Goal: Task Accomplishment & Management: Use online tool/utility

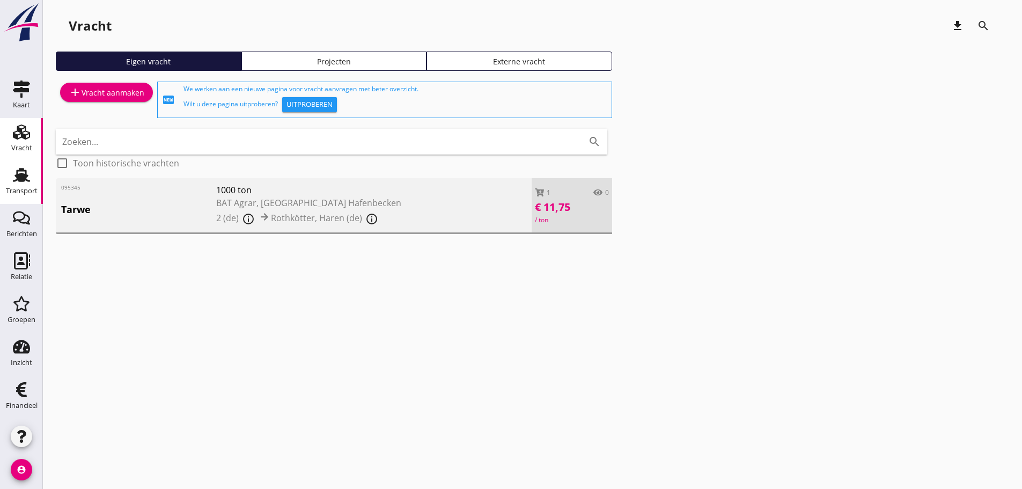
click at [28, 186] on div "Transport" at bounding box center [22, 190] width 32 height 15
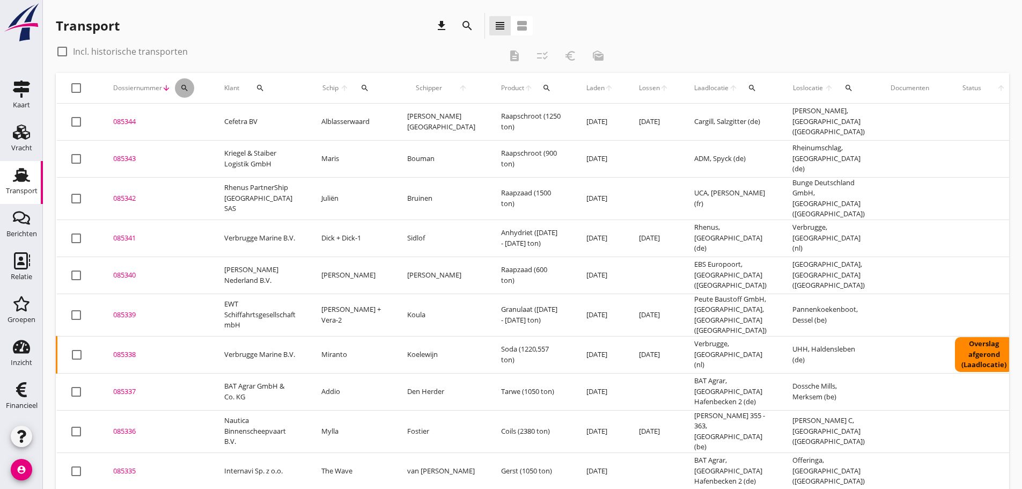
drag, startPoint x: 183, startPoint y: 87, endPoint x: 190, endPoint y: 126, distance: 39.2
click at [185, 92] on button "search" at bounding box center [184, 87] width 19 height 19
click at [190, 116] on input "Zoeken op dossiernummer..." at bounding box center [235, 119] width 112 height 17
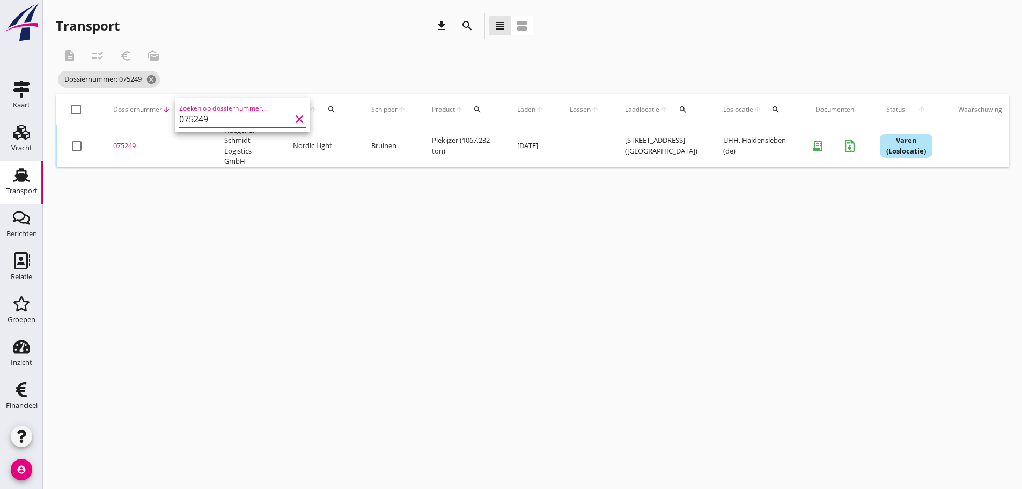
type input "075249"
click at [132, 147] on div "075249" at bounding box center [155, 146] width 85 height 11
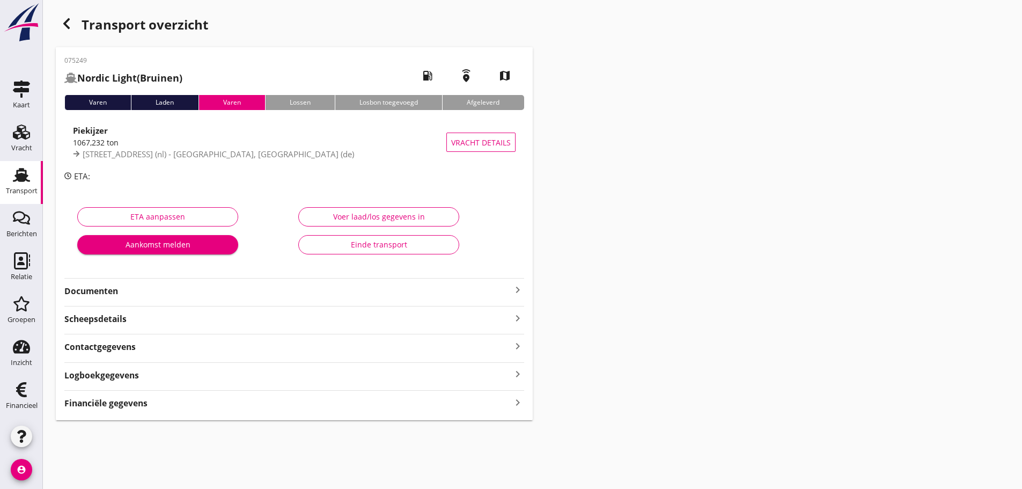
click at [128, 403] on strong "Financiële gegevens" at bounding box center [105, 403] width 83 height 12
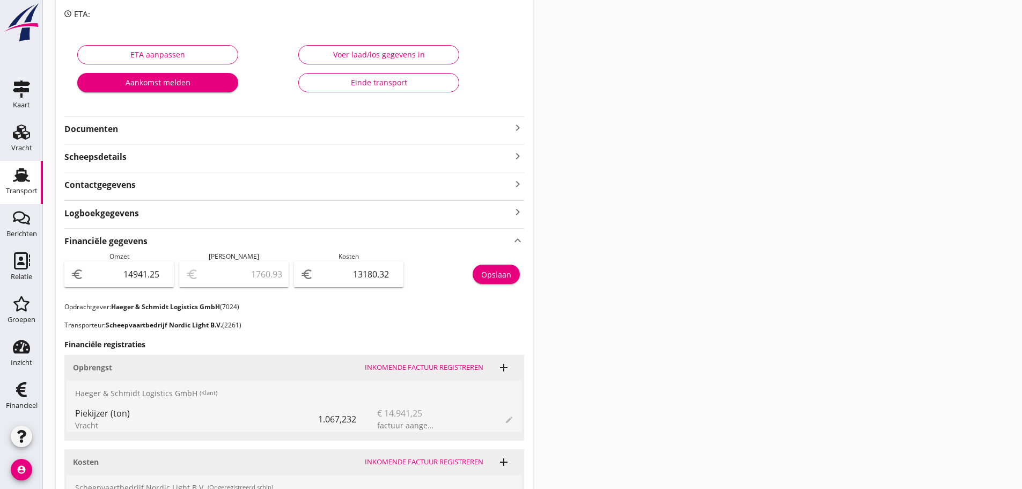
scroll to position [48, 0]
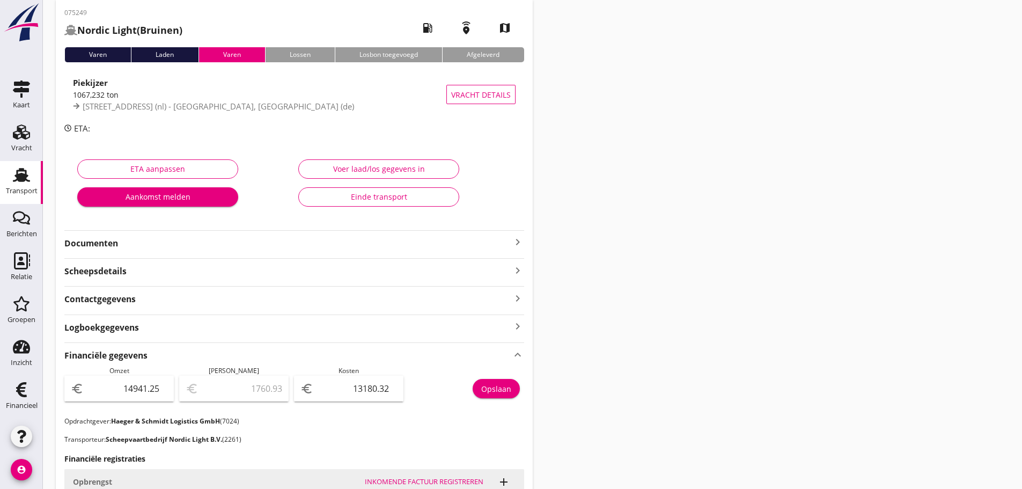
click at [515, 241] on icon "keyboard_arrow_right" at bounding box center [517, 241] width 13 height 13
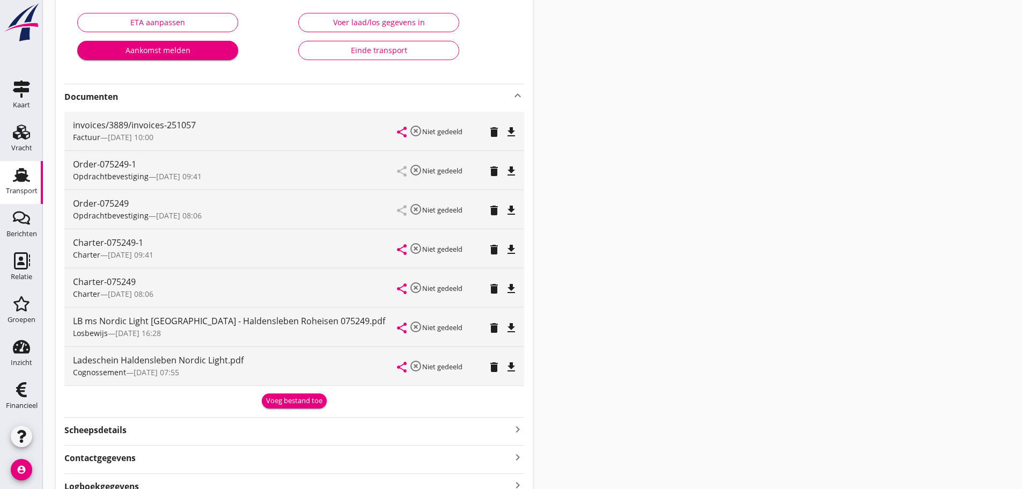
scroll to position [209, 0]
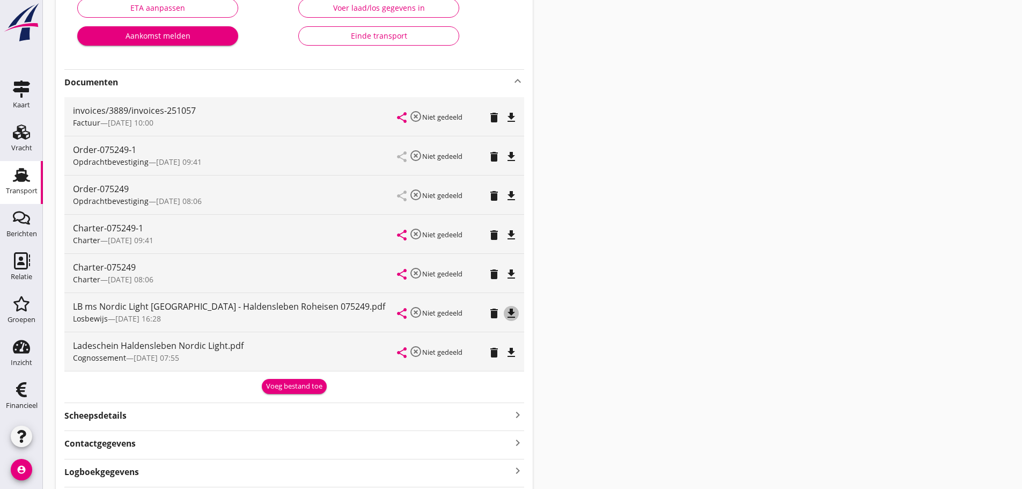
click at [507, 309] on icon "file_download" at bounding box center [511, 313] width 13 height 13
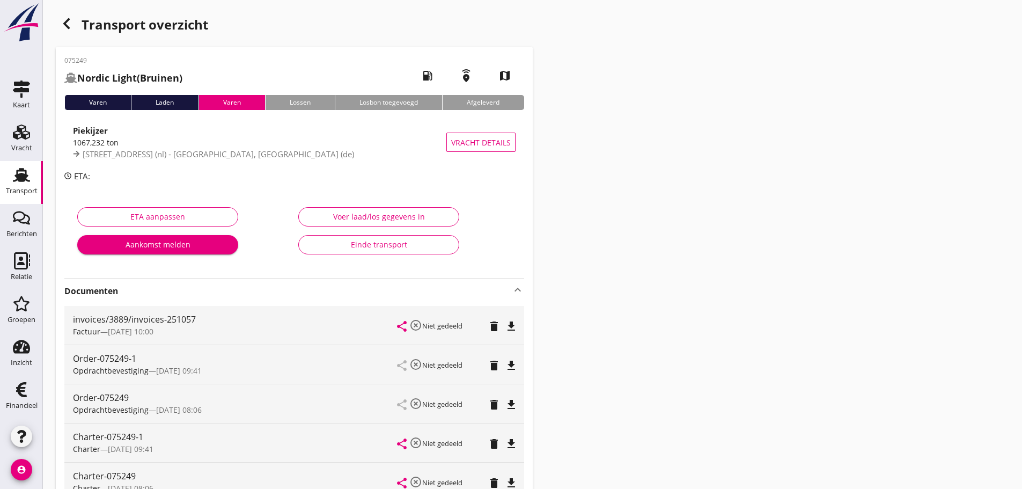
click at [25, 181] on icon "Transport" at bounding box center [21, 174] width 17 height 17
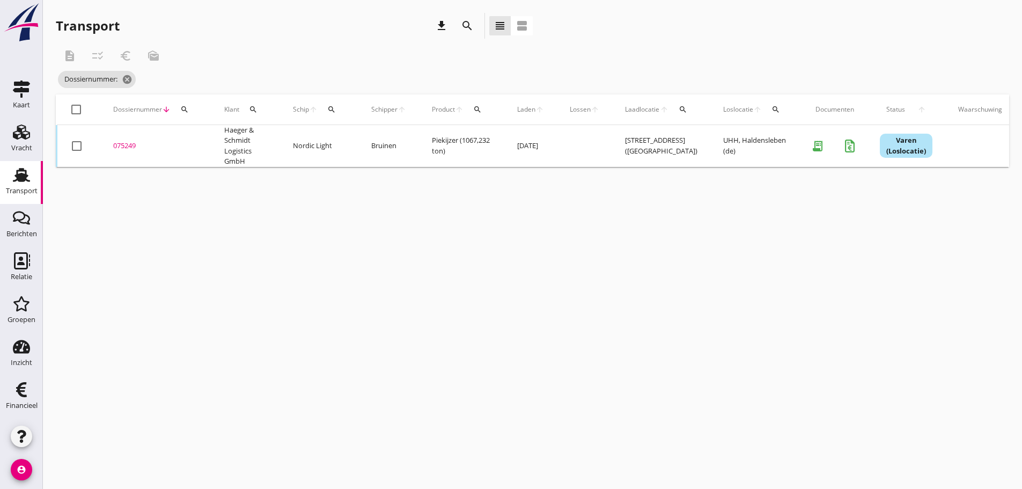
click at [187, 111] on icon "search" at bounding box center [184, 109] width 9 height 9
click at [192, 140] on input "Zoeken op dossiernummer..." at bounding box center [235, 140] width 112 height 17
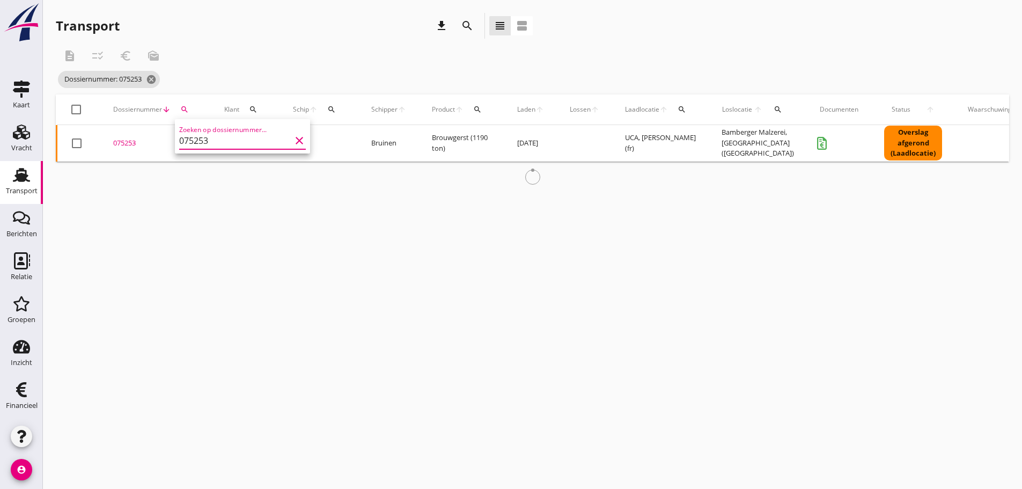
type input "075253"
click at [118, 149] on div "075253" at bounding box center [155, 143] width 85 height 11
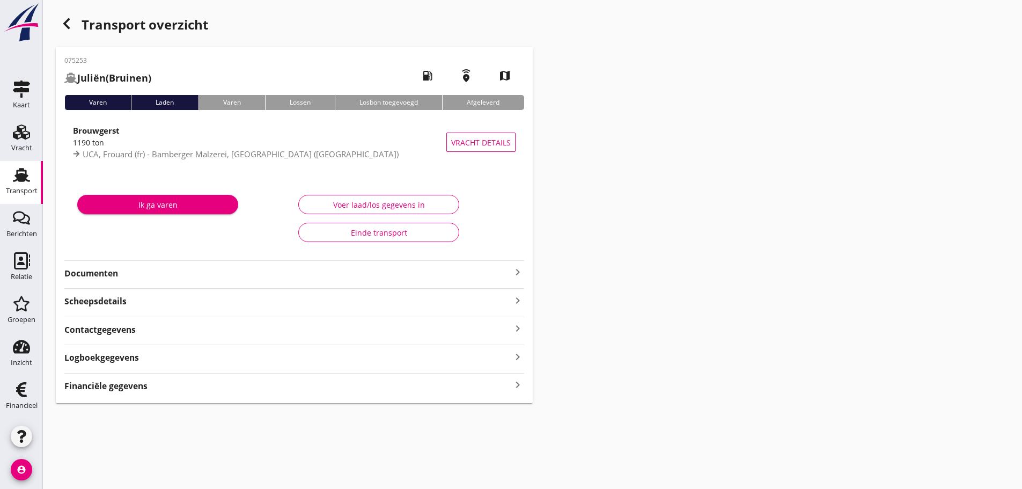
drag, startPoint x: 165, startPoint y: 267, endPoint x: 170, endPoint y: 271, distance: 6.8
click at [166, 267] on div "Documenten keyboard_arrow_right" at bounding box center [294, 272] width 460 height 14
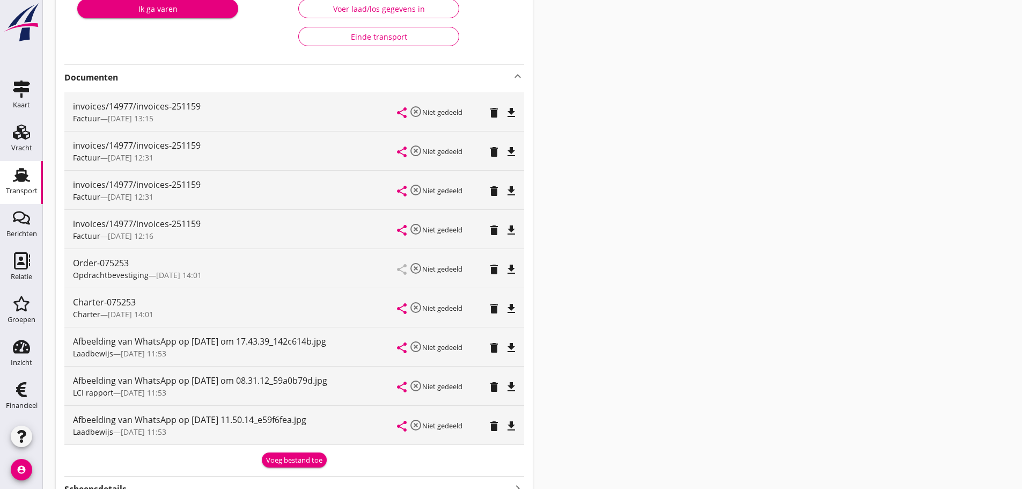
scroll to position [215, 0]
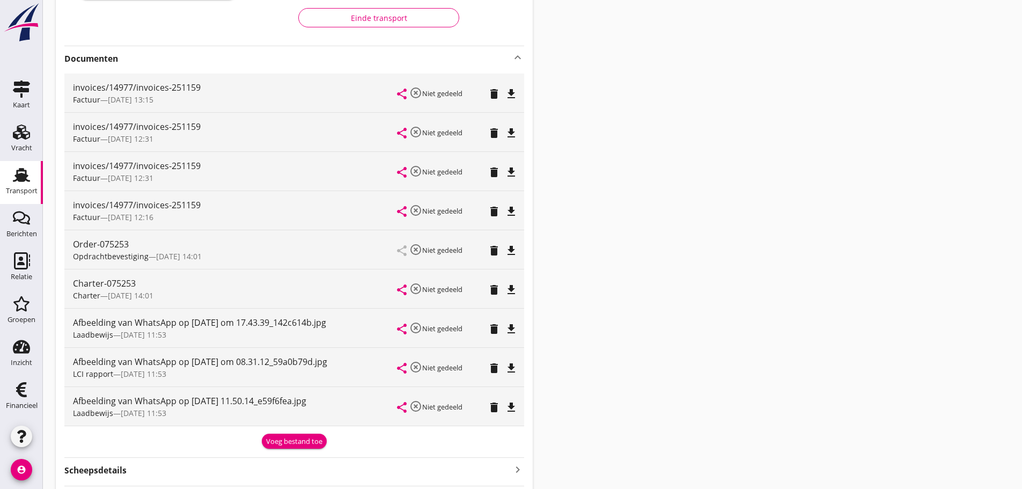
click at [515, 329] on icon "file_download" at bounding box center [511, 328] width 13 height 13
click at [511, 369] on icon "file_download" at bounding box center [511, 368] width 13 height 13
click at [511, 409] on icon "file_download" at bounding box center [511, 407] width 13 height 13
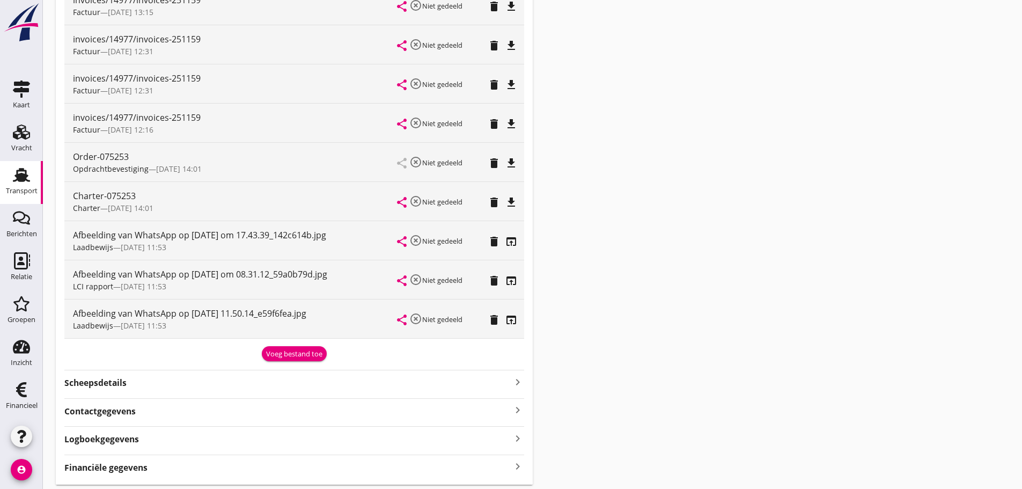
scroll to position [336, 0]
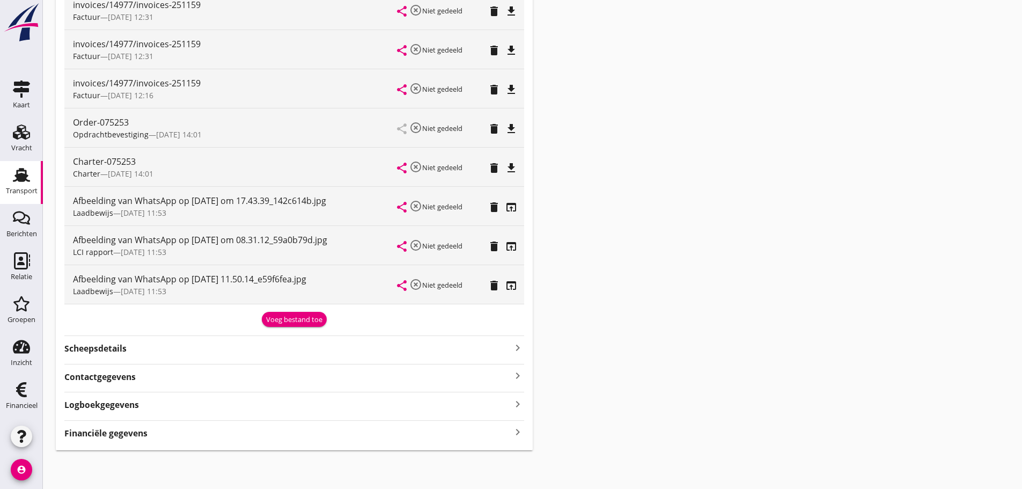
click at [20, 188] on div "Transport" at bounding box center [22, 190] width 32 height 7
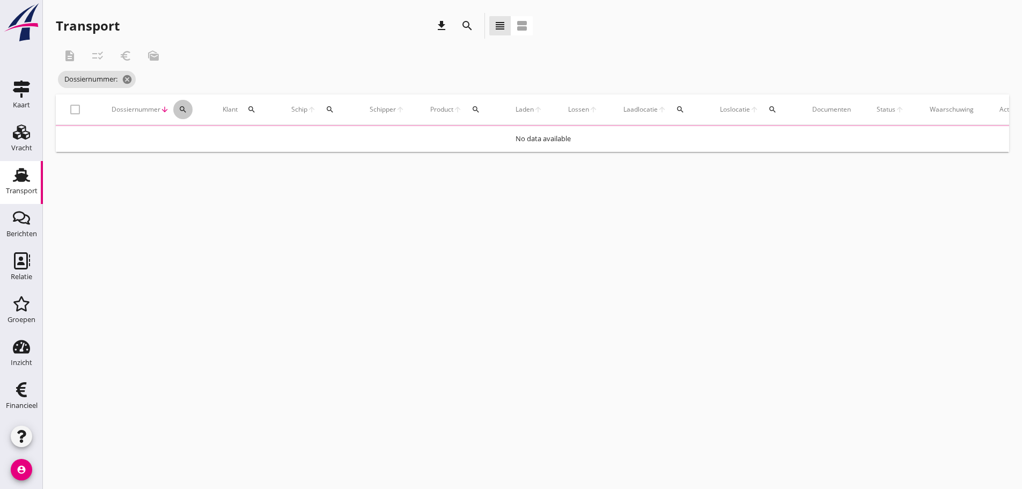
click at [181, 112] on icon "search" at bounding box center [183, 109] width 9 height 9
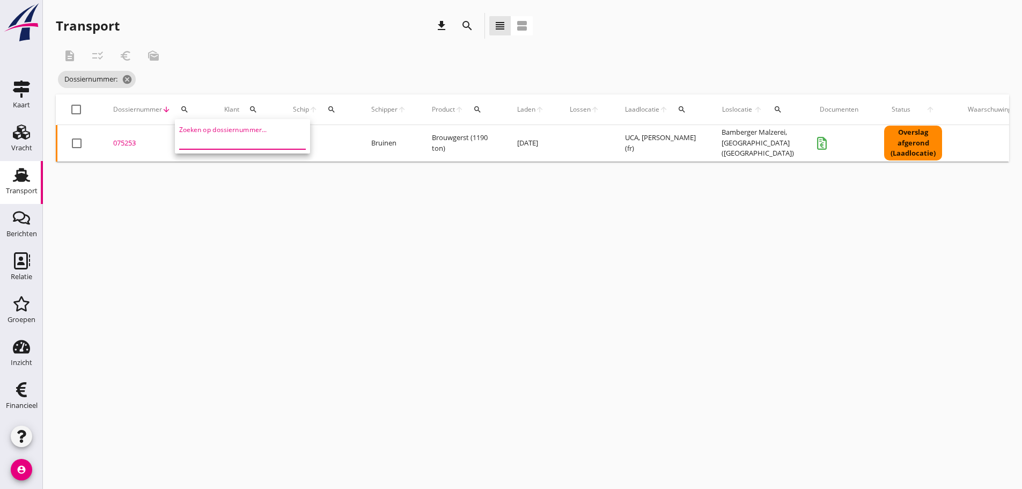
click at [190, 141] on input "Zoeken op dossiernummer..." at bounding box center [235, 140] width 112 height 17
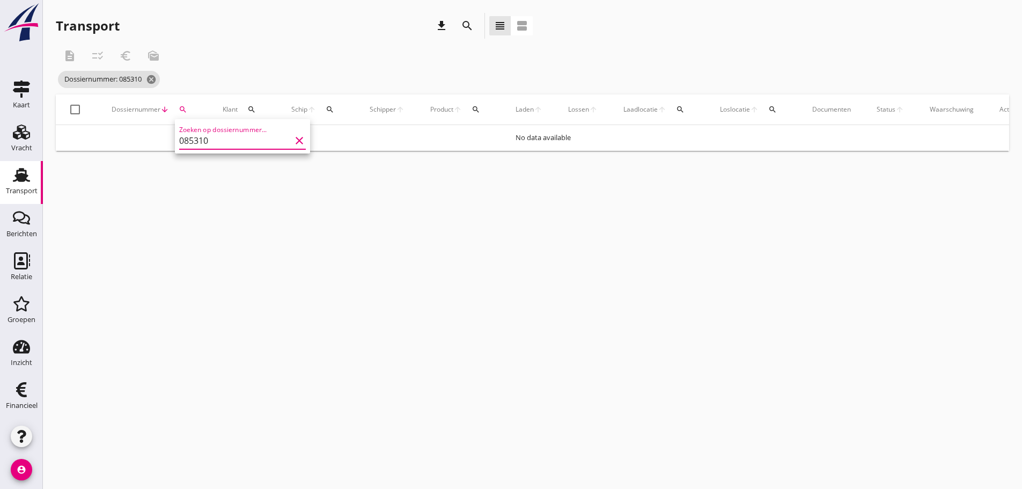
type input "085310"
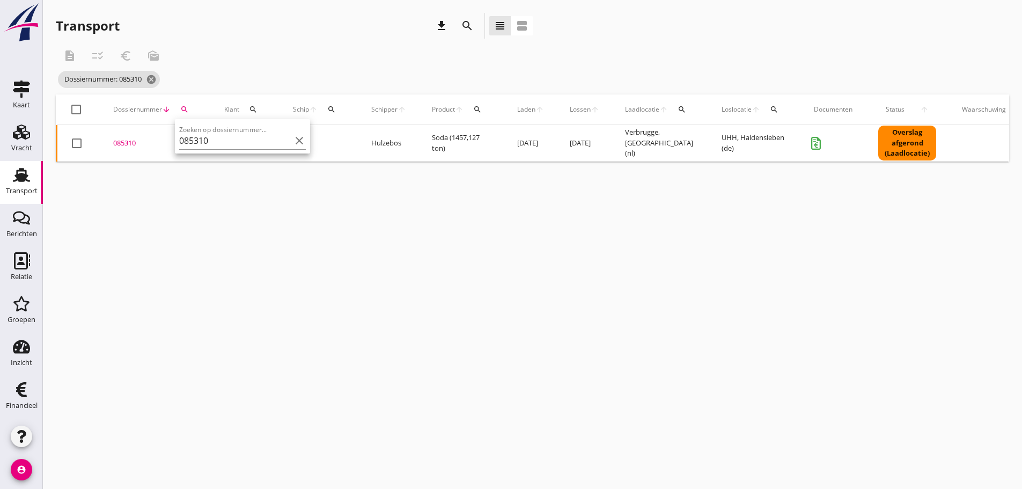
click at [116, 139] on div "085310" at bounding box center [155, 143] width 85 height 11
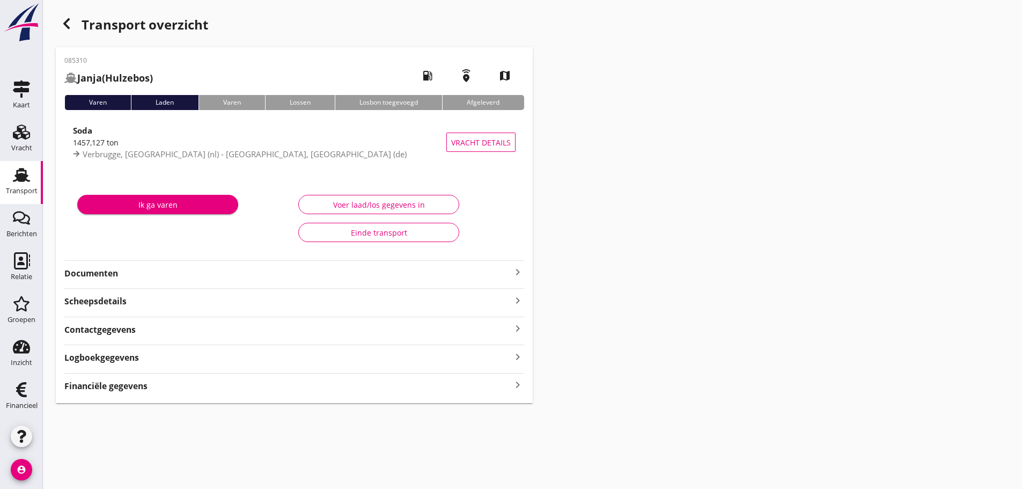
click at [515, 383] on icon "keyboard_arrow_right" at bounding box center [517, 385] width 13 height 14
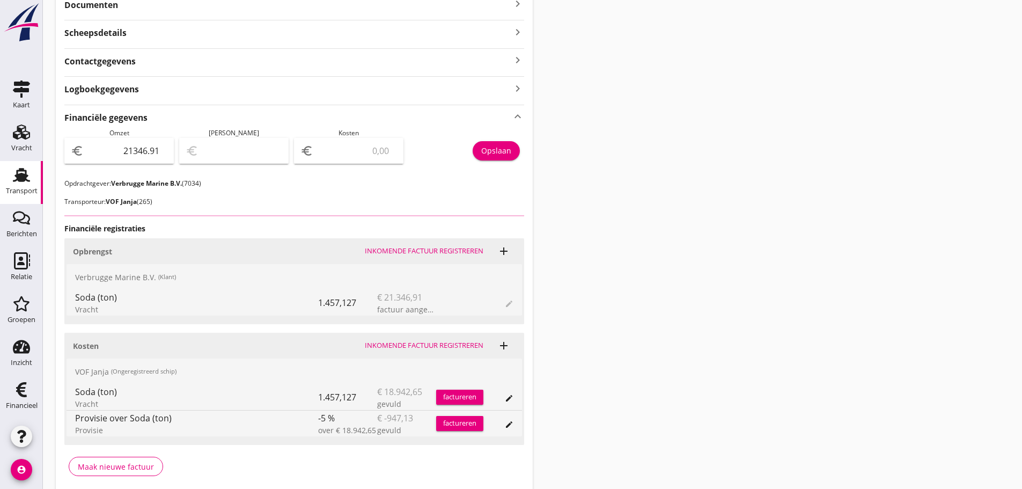
scroll to position [161, 0]
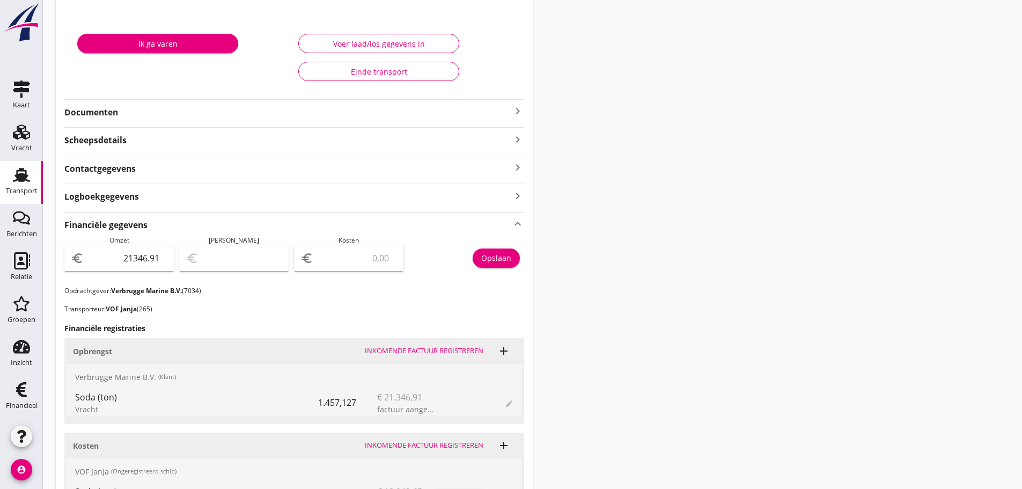
click at [512, 111] on icon "keyboard_arrow_right" at bounding box center [517, 111] width 13 height 13
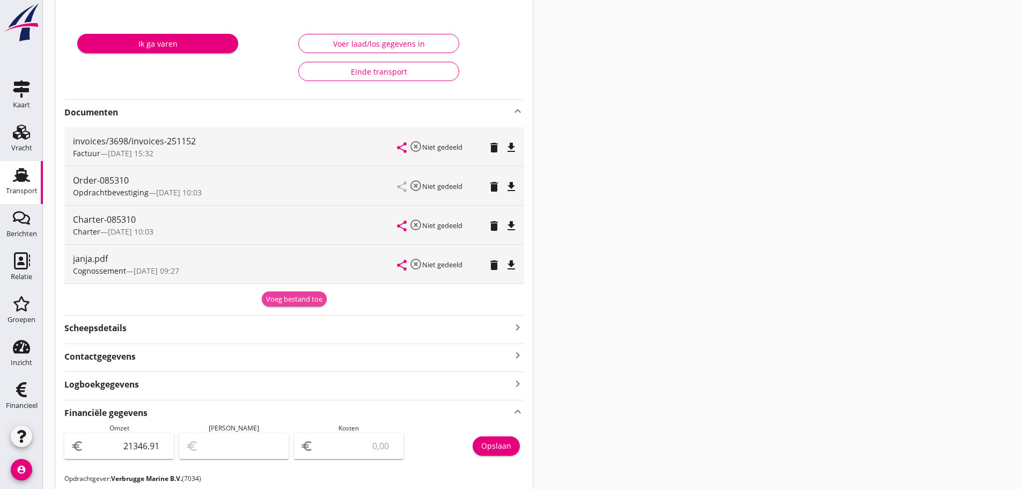
click at [297, 299] on div "Voeg bestand toe" at bounding box center [294, 299] width 56 height 11
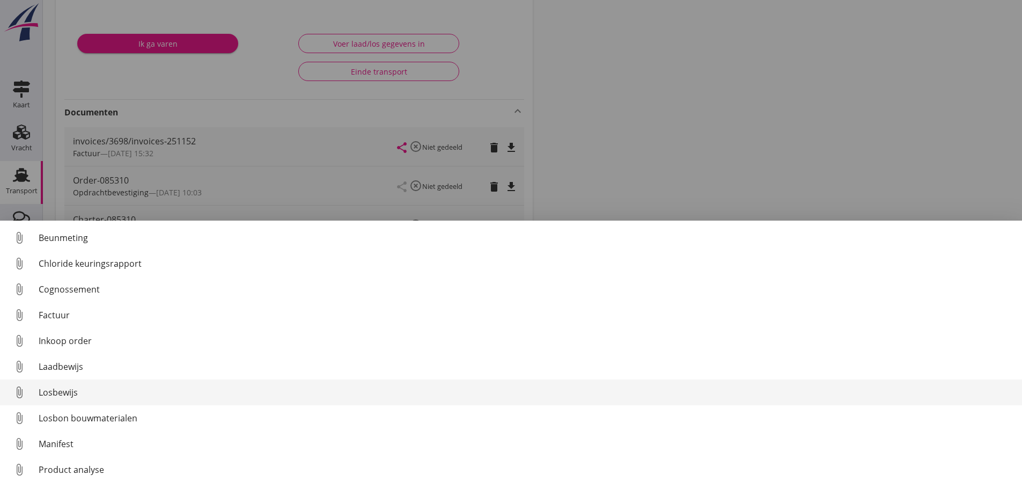
click at [63, 389] on div "Losbewijs" at bounding box center [526, 392] width 975 height 13
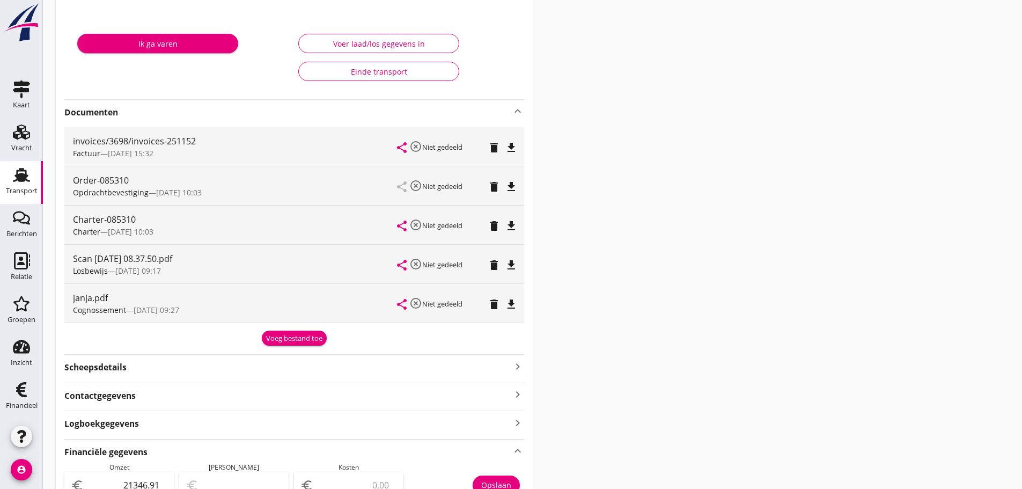
click at [15, 192] on div "Transport" at bounding box center [22, 190] width 32 height 7
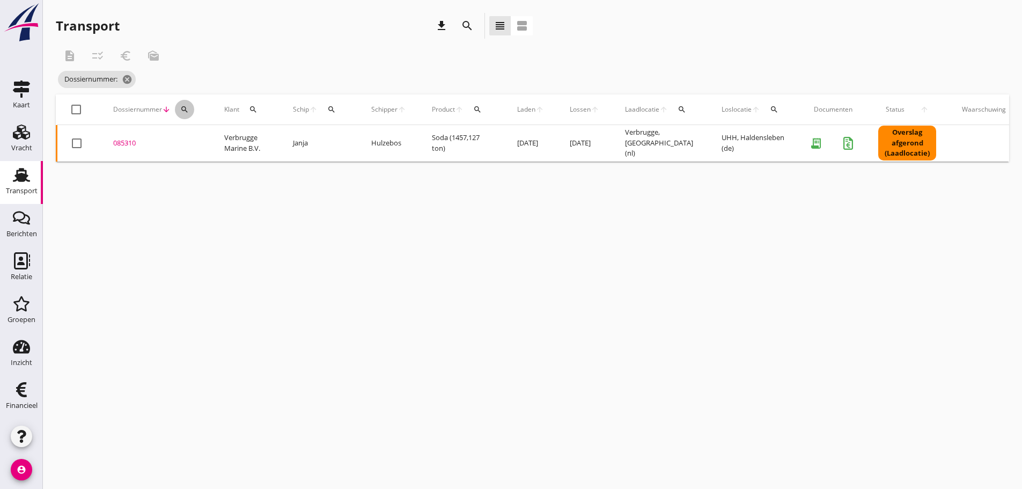
click at [184, 107] on icon "search" at bounding box center [184, 109] width 9 height 9
click at [195, 139] on input "Zoeken op dossiernummer..." at bounding box center [235, 140] width 112 height 17
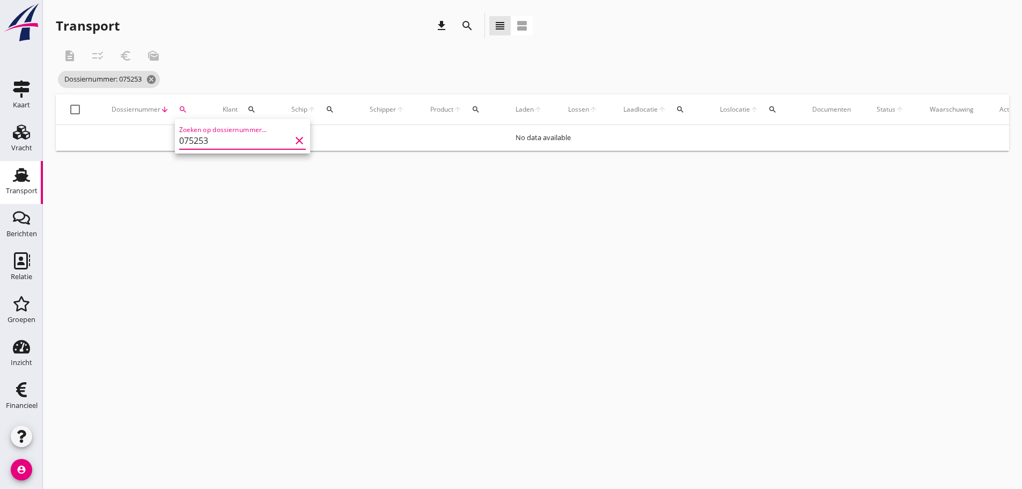
type input "075253"
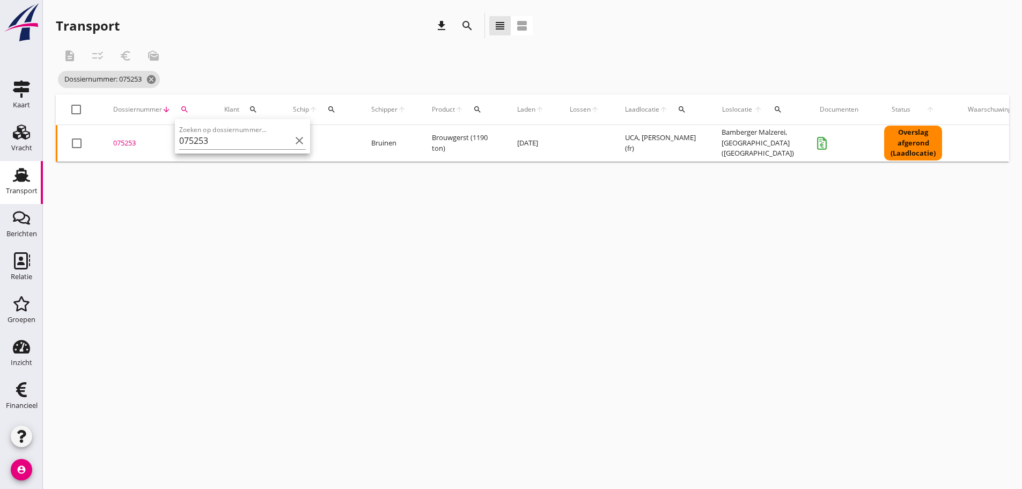
click at [131, 148] on div "075253" at bounding box center [155, 143] width 85 height 11
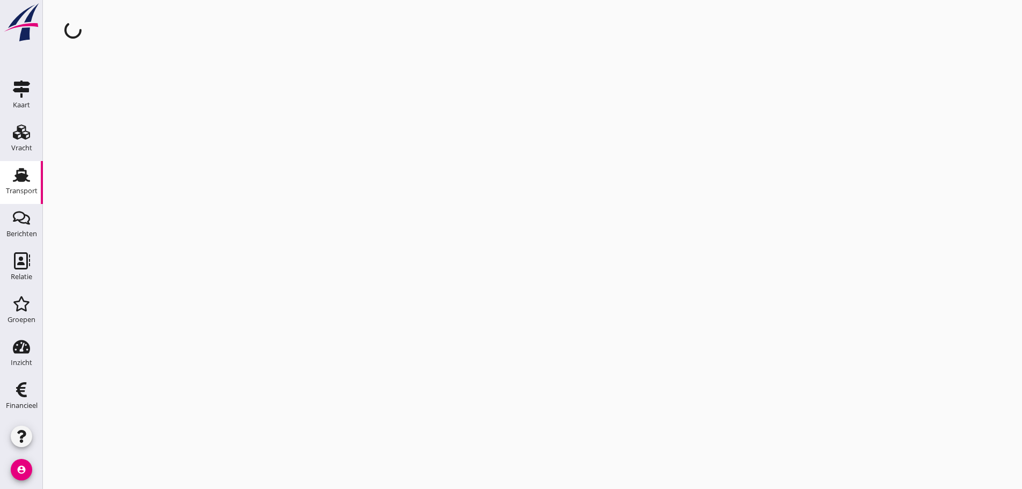
click at [141, 223] on div "cancel You are impersonating another user." at bounding box center [532, 244] width 979 height 489
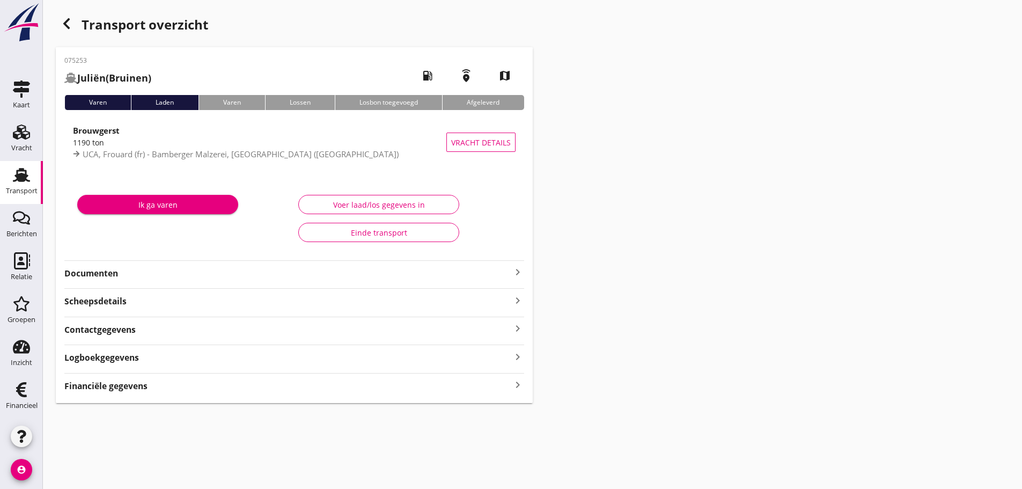
click at [131, 264] on div "Documenten keyboard_arrow_right" at bounding box center [294, 269] width 460 height 19
click at [132, 283] on div "075253 Juliën (Bruinen) local_gas_station emergency_share map Varen Laden Varen…" at bounding box center [294, 225] width 477 height 356
drag, startPoint x: 127, startPoint y: 274, endPoint x: 225, endPoint y: 280, distance: 98.4
click at [128, 274] on strong "Documenten" at bounding box center [287, 273] width 447 height 12
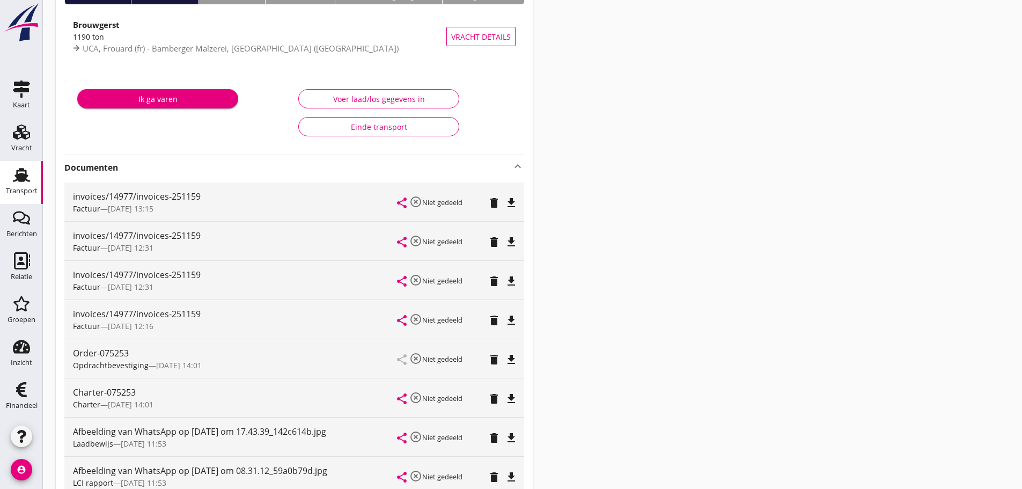
scroll to position [268, 0]
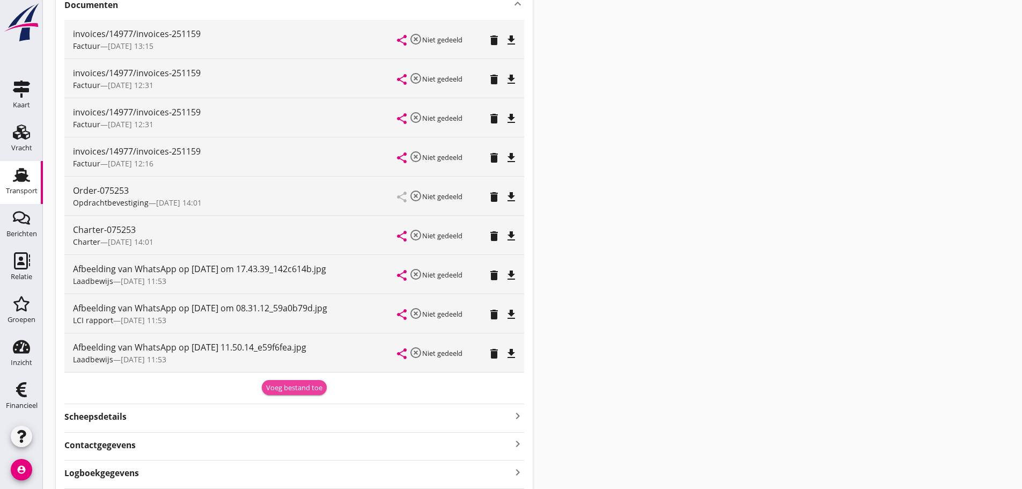
click at [308, 389] on div "Voeg bestand toe" at bounding box center [294, 387] width 56 height 11
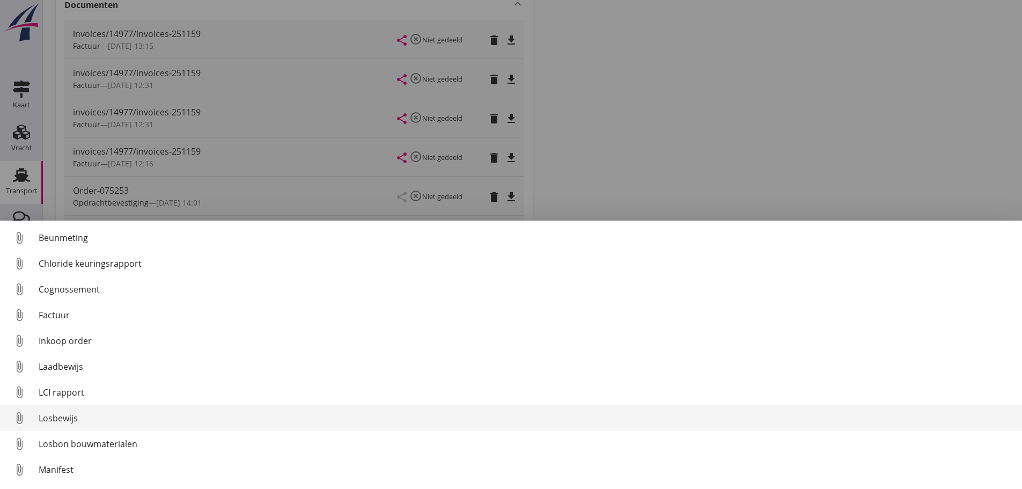
click at [57, 415] on div "Losbewijs" at bounding box center [526, 417] width 975 height 13
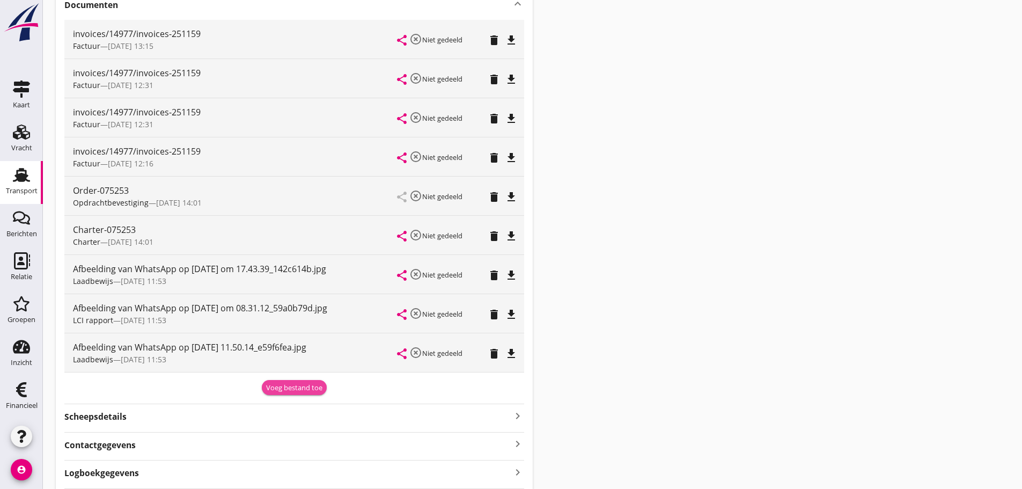
click at [268, 387] on div "Voeg bestand toe" at bounding box center [294, 387] width 56 height 11
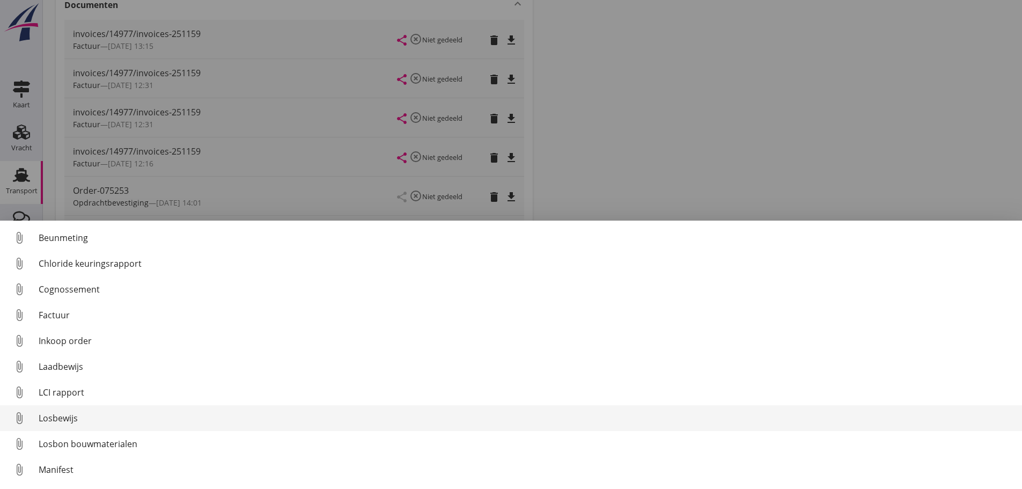
click at [65, 417] on div "Losbewijs" at bounding box center [526, 417] width 975 height 13
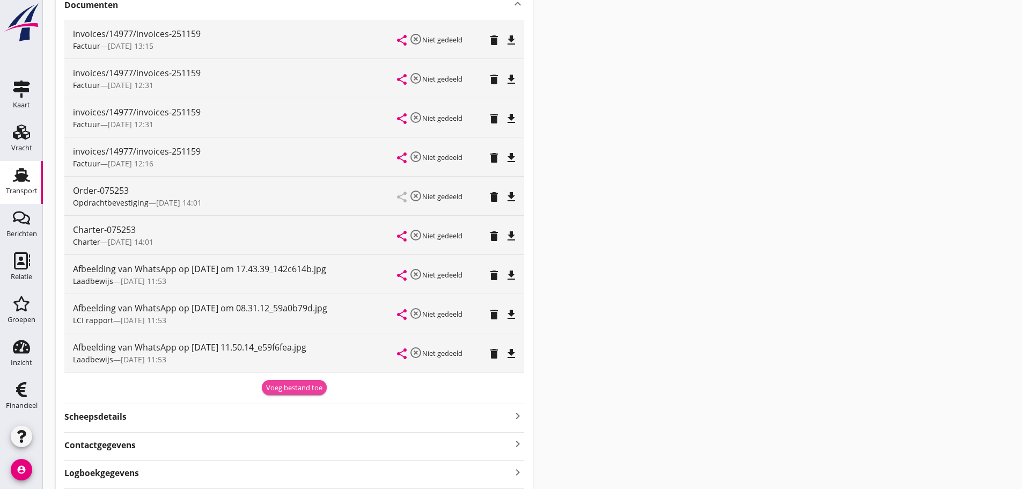
click at [296, 387] on div "Voeg bestand toe" at bounding box center [294, 387] width 56 height 11
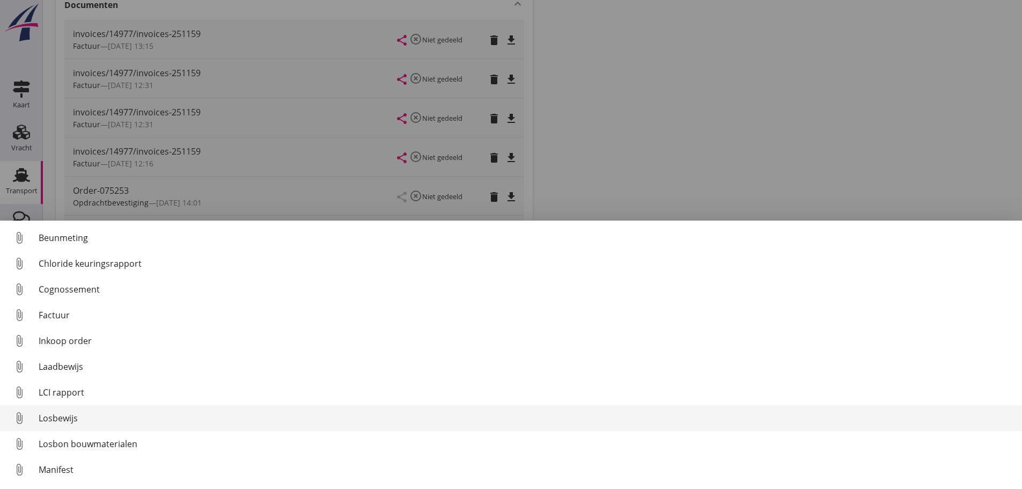
click at [72, 412] on link "attach_file Losbewijs" at bounding box center [511, 418] width 1022 height 26
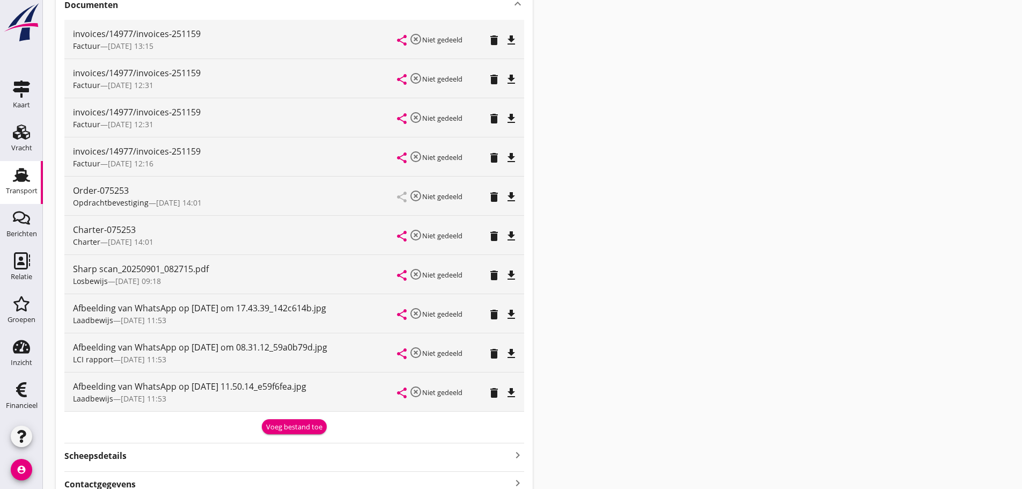
click at [14, 183] on div "Transport" at bounding box center [22, 190] width 32 height 15
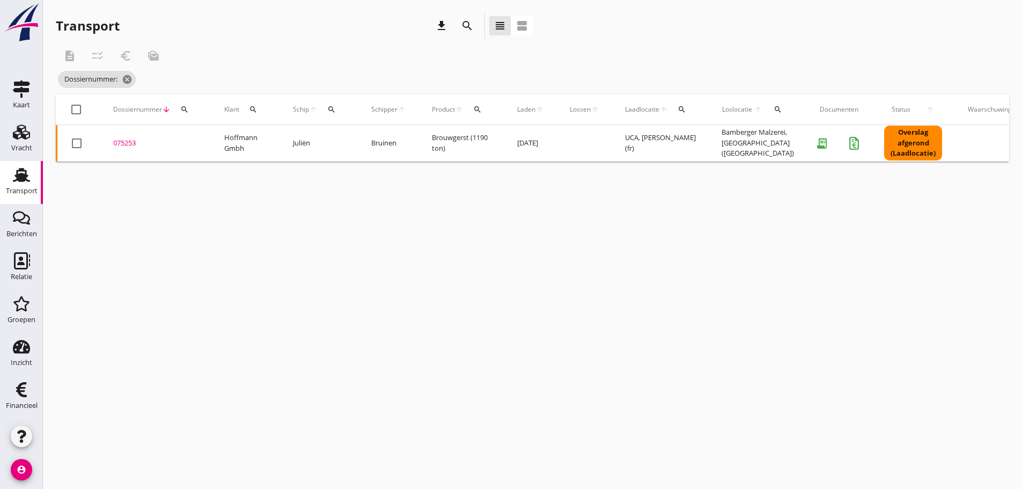
click at [183, 111] on icon "search" at bounding box center [184, 109] width 9 height 9
click at [207, 140] on input "Zoeken op dossiernummer..." at bounding box center [235, 140] width 112 height 17
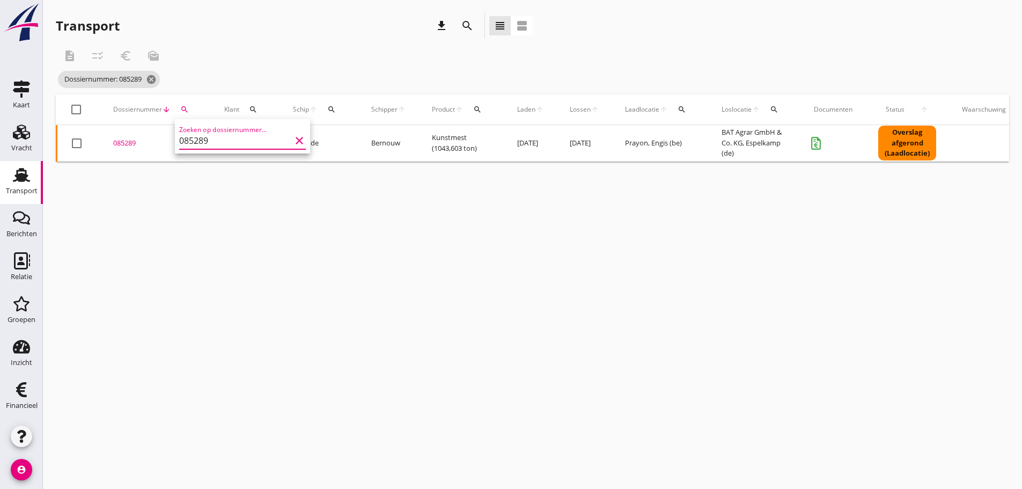
type input "085289"
click at [127, 137] on td "085289 upload_file Drop hier uw bestand om het aan het dossier toe te voegen" at bounding box center [155, 143] width 111 height 36
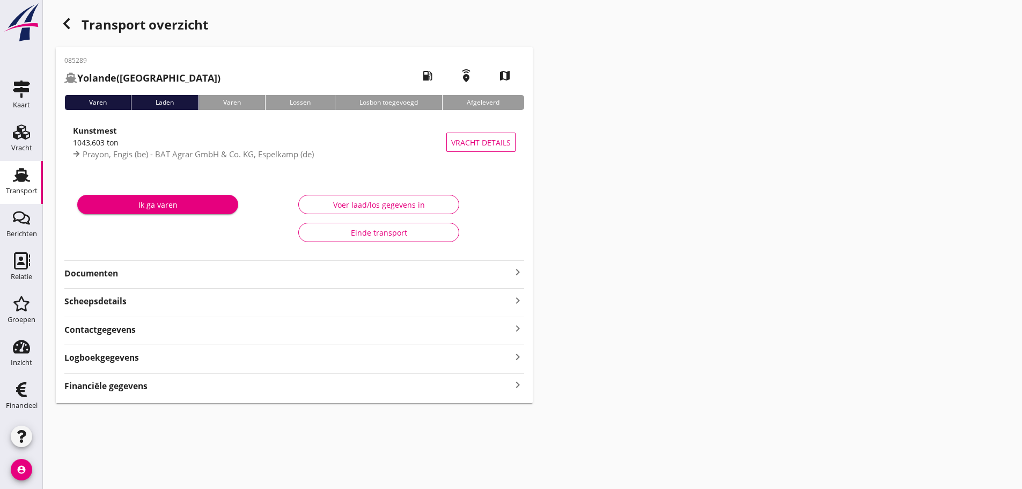
click at [115, 392] on strong "Financiële gegevens" at bounding box center [105, 386] width 83 height 12
click at [516, 274] on icon "keyboard_arrow_right" at bounding box center [517, 272] width 13 height 13
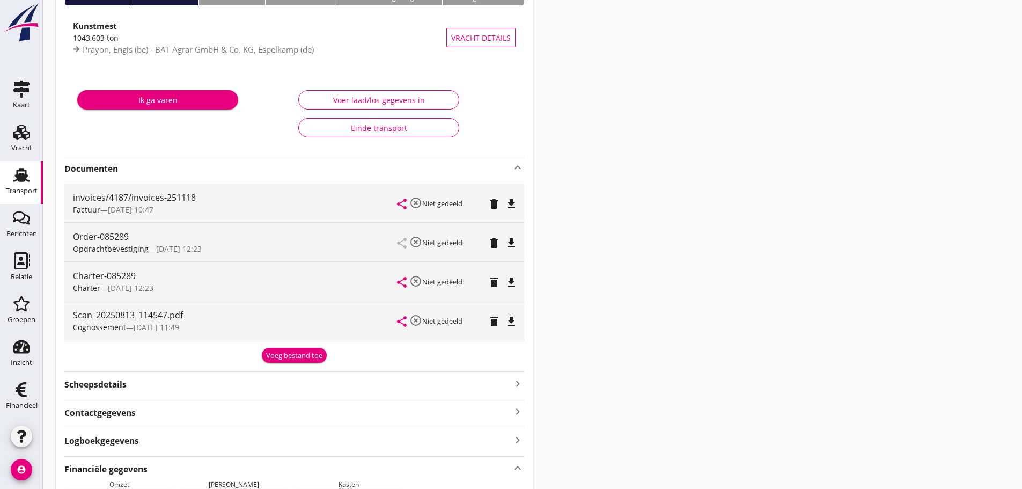
scroll to position [107, 0]
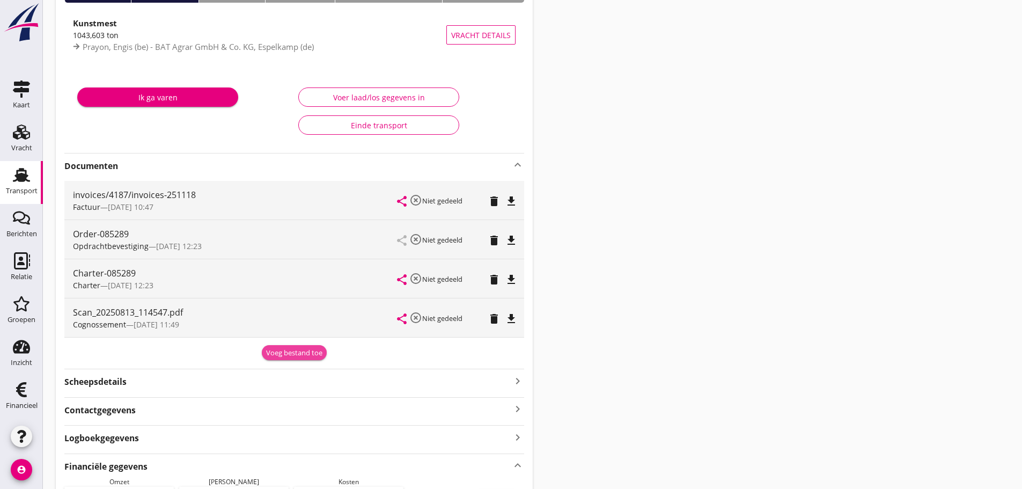
click at [292, 354] on div "Voeg bestand toe" at bounding box center [294, 353] width 56 height 11
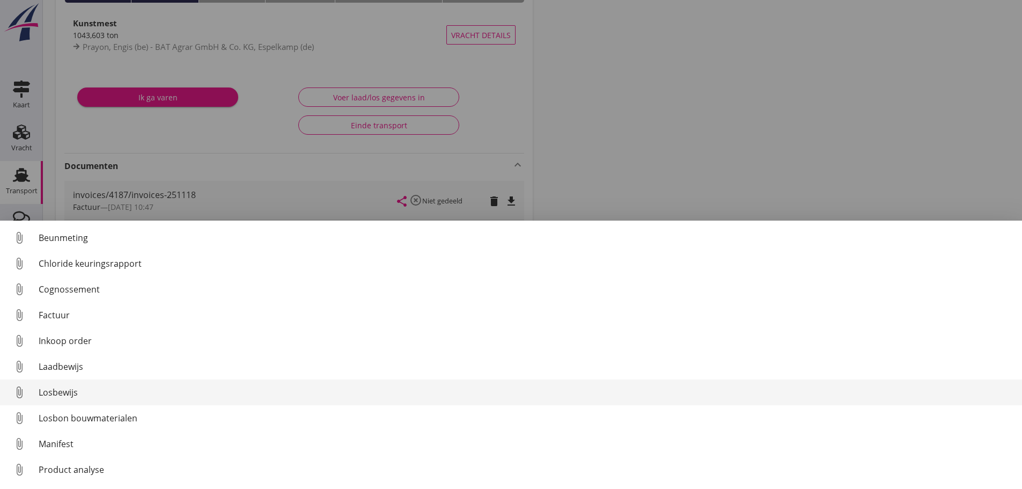
click at [61, 394] on div "Losbewijs" at bounding box center [526, 392] width 975 height 13
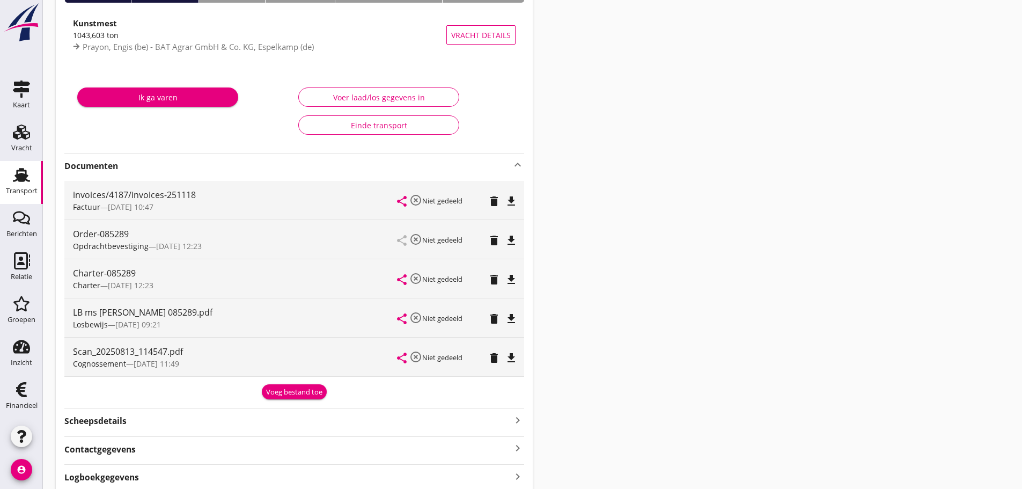
click at [23, 182] on icon "Transport" at bounding box center [21, 174] width 17 height 17
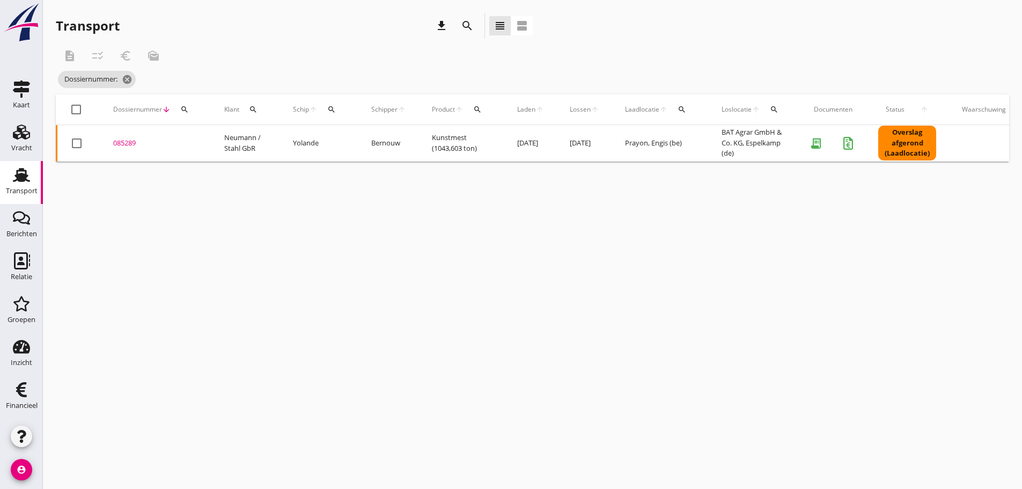
drag, startPoint x: 180, startPoint y: 108, endPoint x: 186, endPoint y: 112, distance: 6.5
click at [184, 111] on icon "search" at bounding box center [184, 109] width 9 height 9
click at [226, 144] on input "Zoeken op dossiernummer..." at bounding box center [235, 140] width 112 height 17
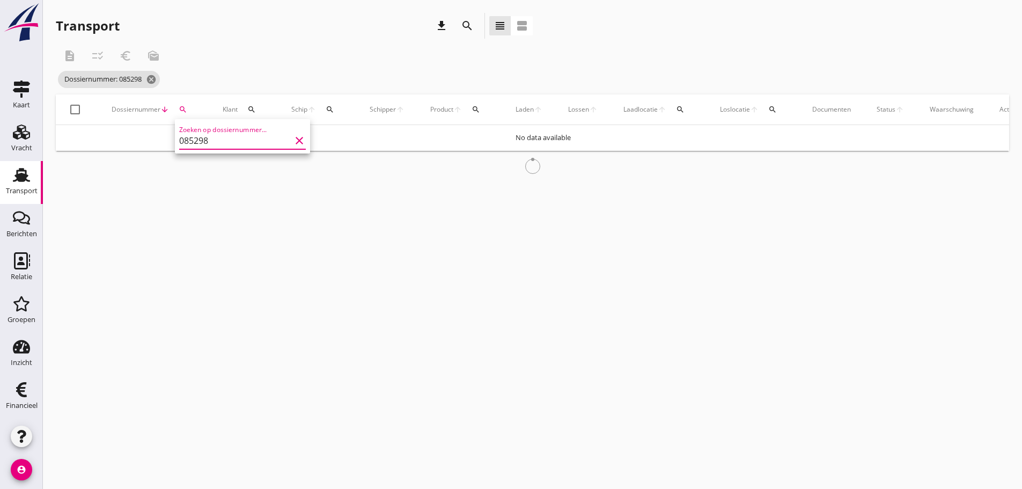
type input "085298"
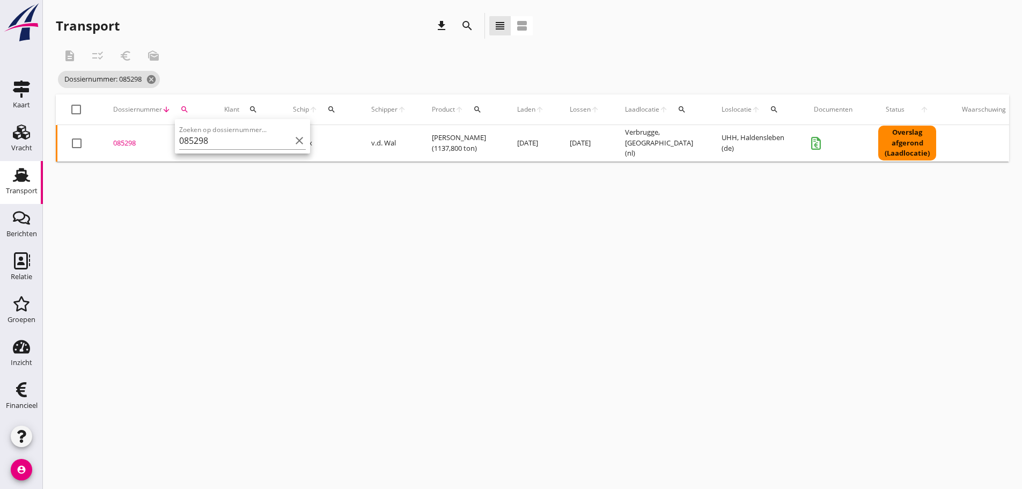
click at [124, 139] on div "085298" at bounding box center [155, 143] width 85 height 11
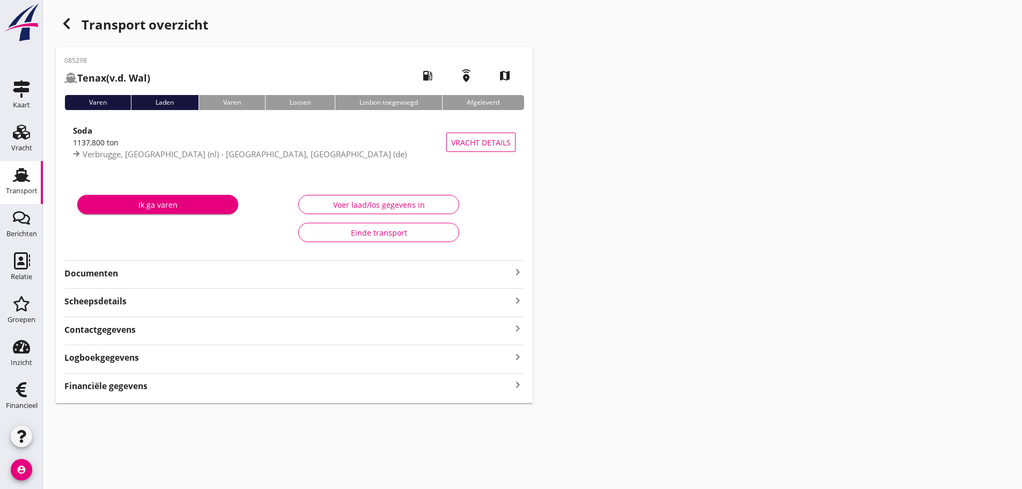
click at [521, 272] on icon "keyboard_arrow_right" at bounding box center [517, 272] width 13 height 13
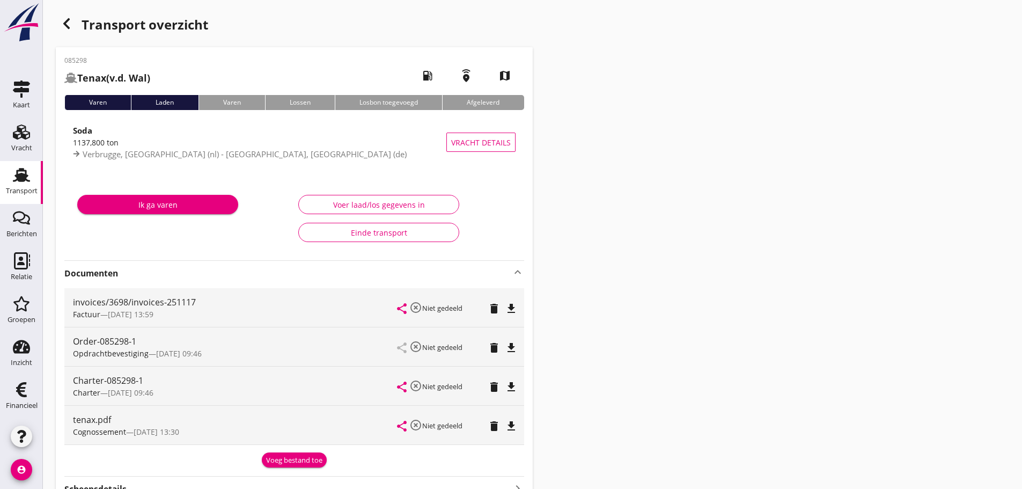
scroll to position [141, 0]
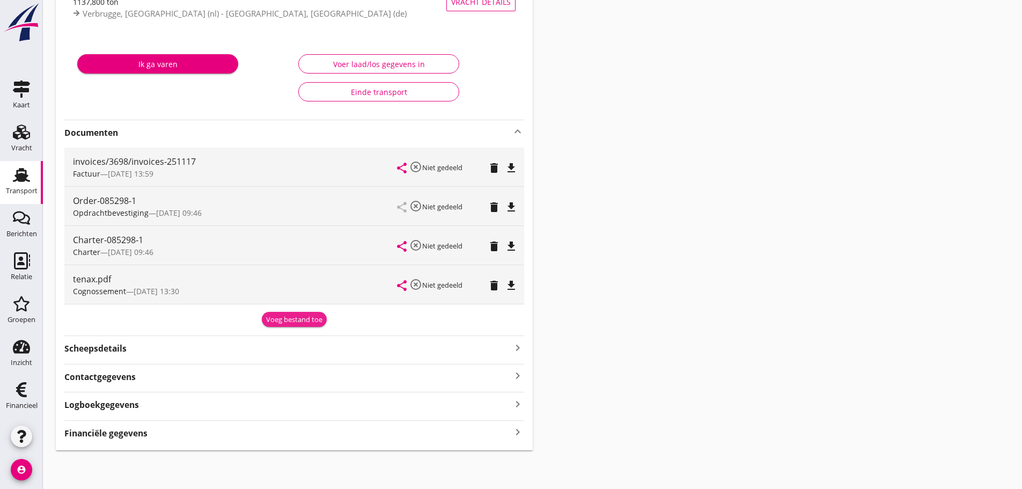
drag, startPoint x: 315, startPoint y: 319, endPoint x: 269, endPoint y: 319, distance: 46.1
click at [314, 319] on div "Voeg bestand toe" at bounding box center [294, 319] width 56 height 11
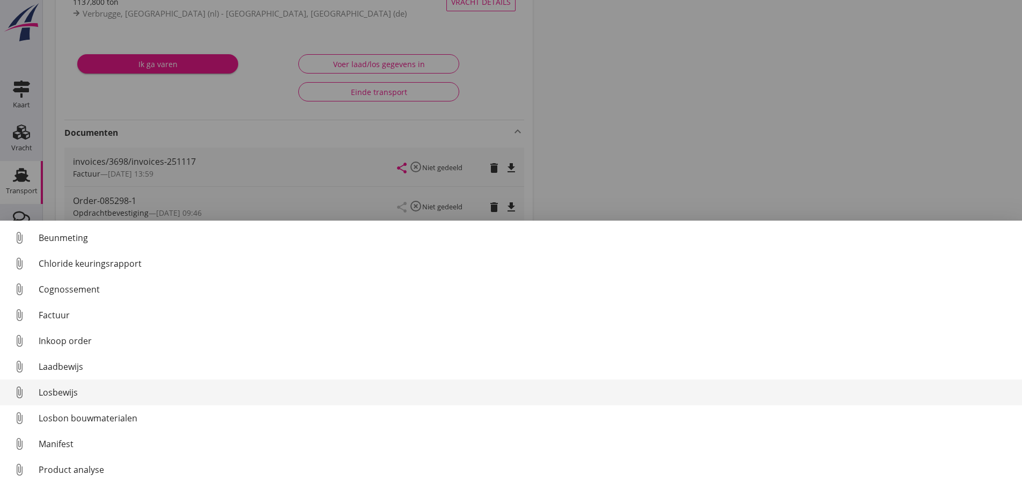
click at [67, 400] on link "attach_file Losbewijs" at bounding box center [511, 392] width 1022 height 26
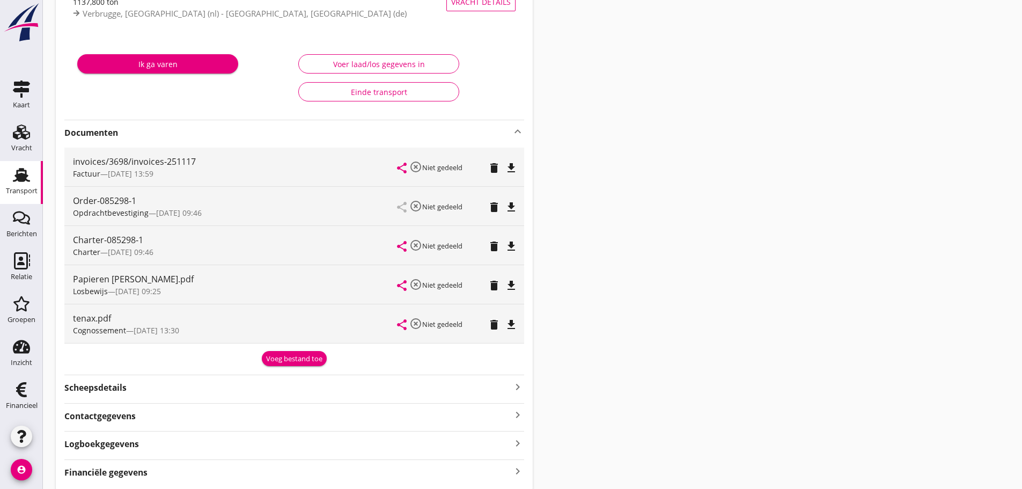
click at [24, 185] on div "Transport" at bounding box center [22, 190] width 32 height 15
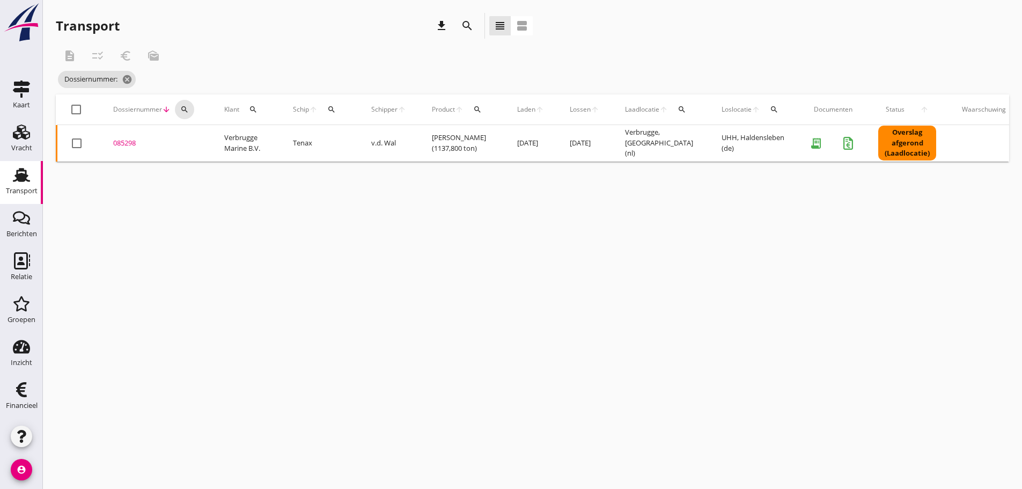
drag, startPoint x: 178, startPoint y: 109, endPoint x: 195, endPoint y: 111, distance: 16.8
click at [181, 109] on div "search" at bounding box center [184, 109] width 19 height 9
drag, startPoint x: 190, startPoint y: 144, endPoint x: 186, endPoint y: 150, distance: 7.3
click at [193, 149] on input "Zoeken op dossiernummer..." at bounding box center [235, 140] width 112 height 17
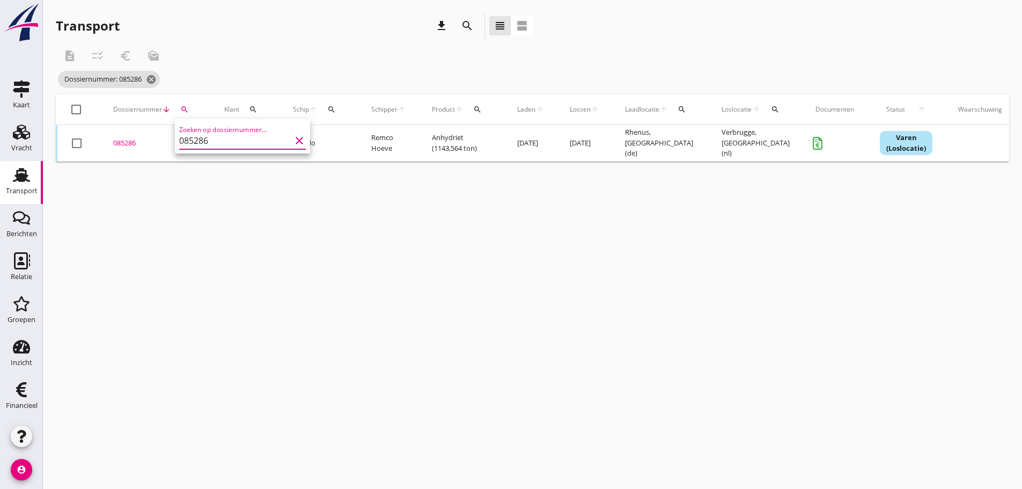
type input "085286"
click at [129, 142] on div "085286" at bounding box center [155, 143] width 85 height 11
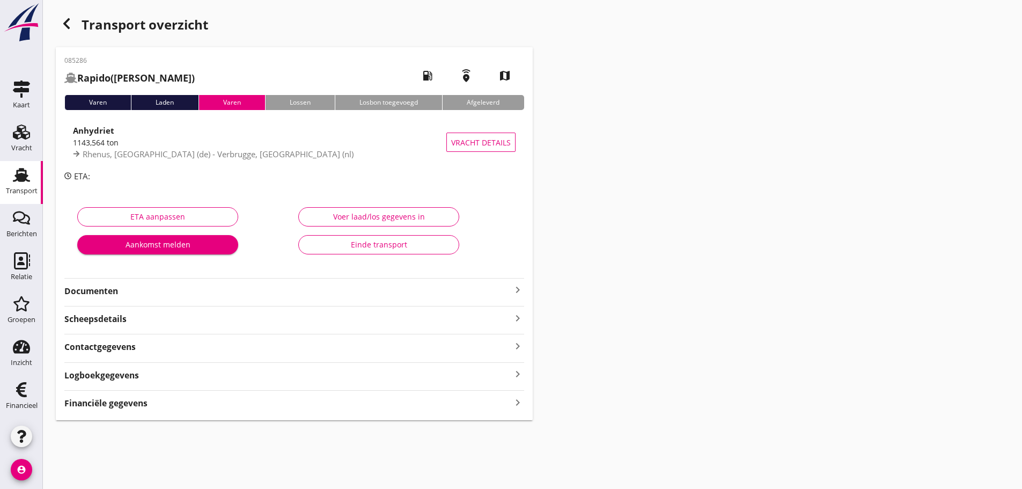
click at [514, 402] on icon "keyboard_arrow_right" at bounding box center [517, 402] width 13 height 14
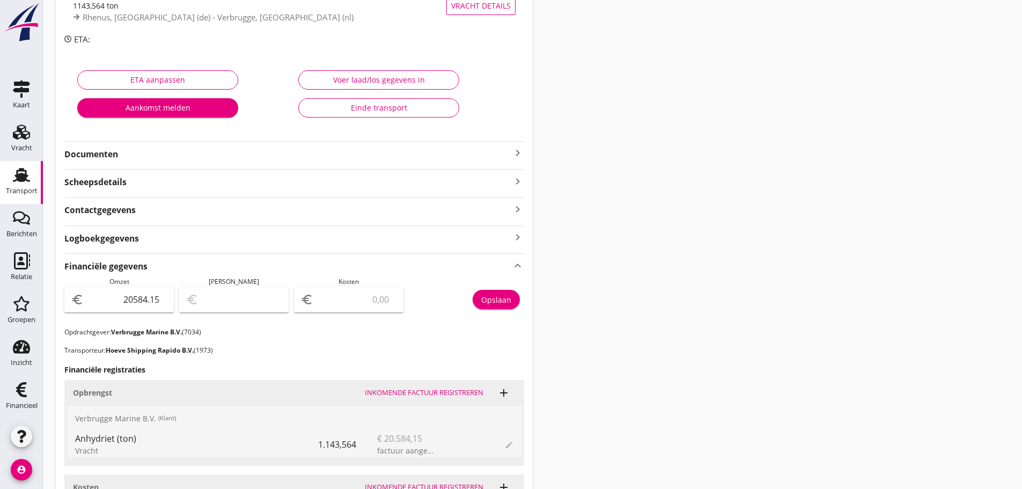
scroll to position [116, 0]
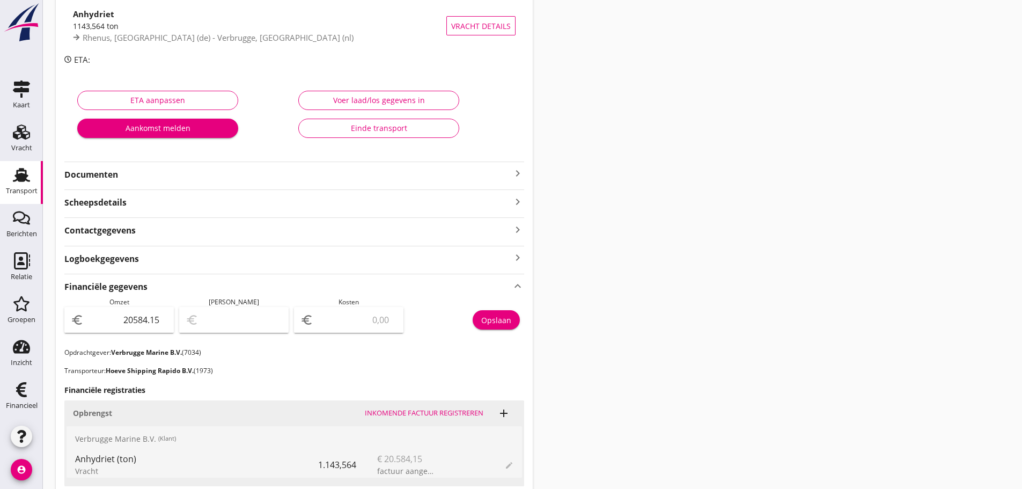
click at [518, 171] on icon "keyboard_arrow_right" at bounding box center [517, 173] width 13 height 13
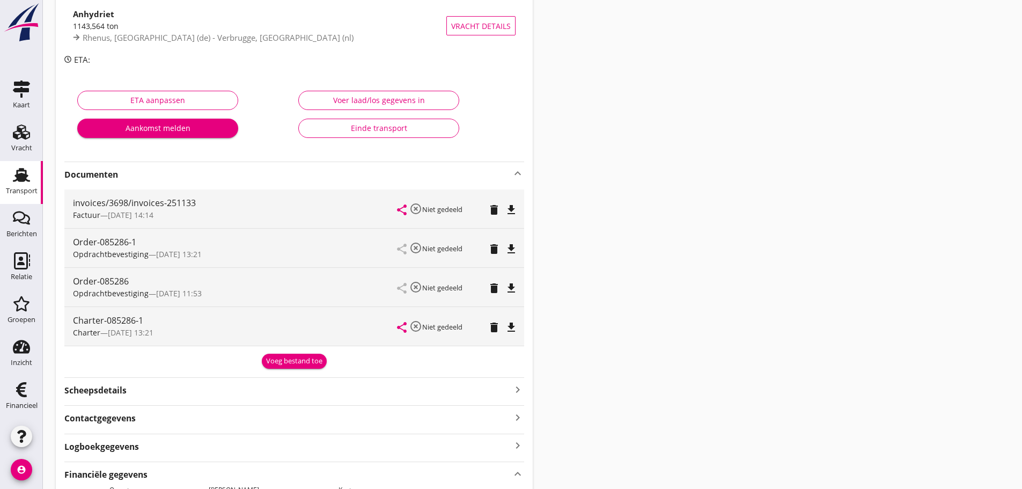
click at [306, 362] on div "Voeg bestand toe" at bounding box center [294, 361] width 56 height 11
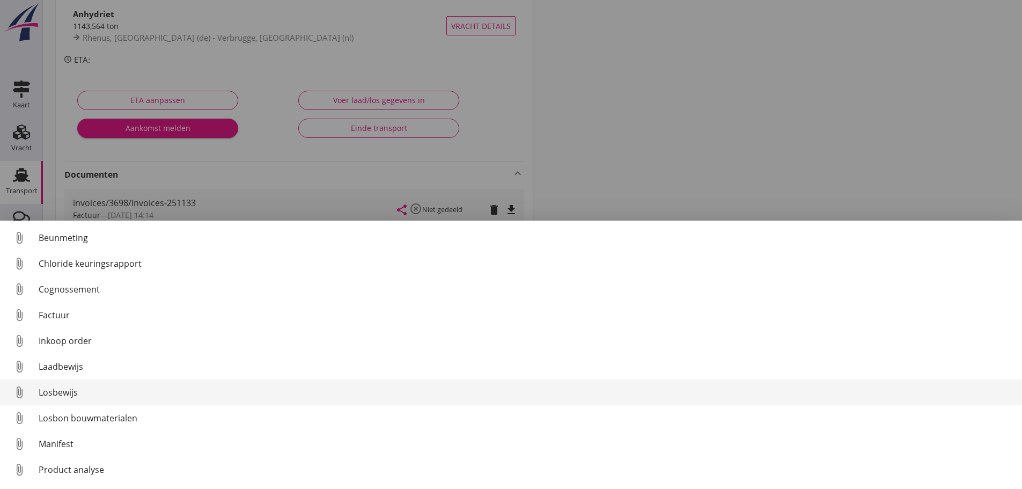
click at [60, 395] on div "Losbewijs" at bounding box center [526, 392] width 975 height 13
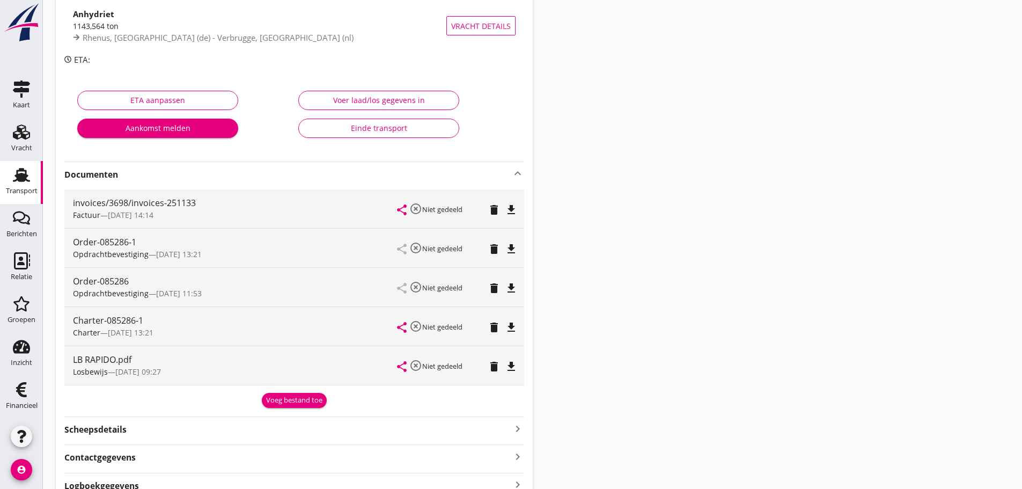
click at [24, 182] on icon "Transport" at bounding box center [21, 174] width 17 height 17
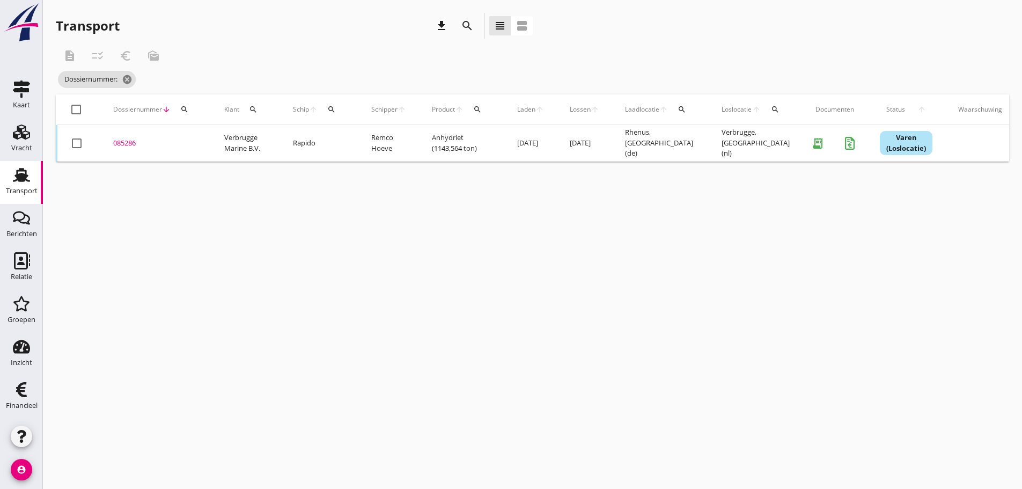
click at [188, 108] on icon "search" at bounding box center [184, 109] width 9 height 9
drag, startPoint x: 196, startPoint y: 132, endPoint x: 190, endPoint y: 134, distance: 6.6
click at [196, 132] on input "Zoeken op dossiernummer..." at bounding box center [235, 140] width 112 height 17
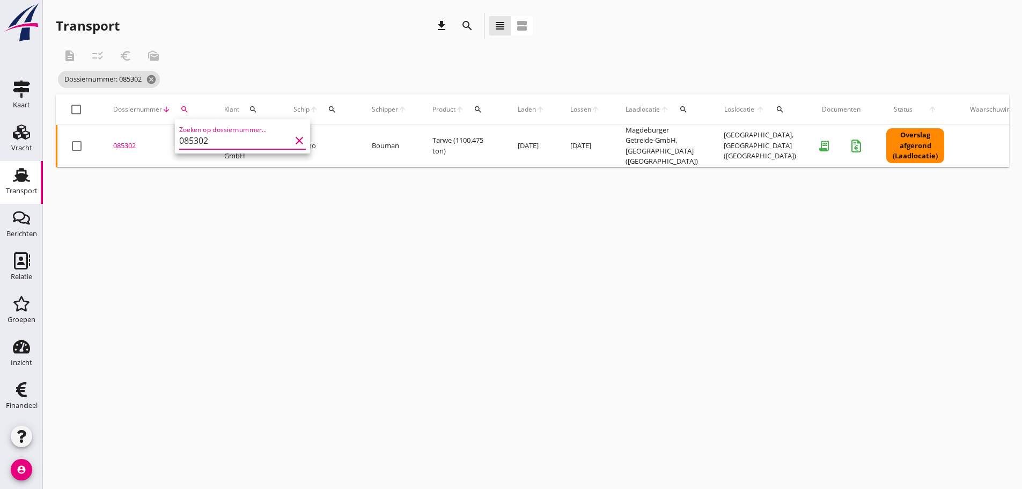
type input "085302"
drag, startPoint x: 117, startPoint y: 148, endPoint x: 126, endPoint y: 144, distance: 9.4
click at [118, 147] on div "085302" at bounding box center [155, 146] width 85 height 11
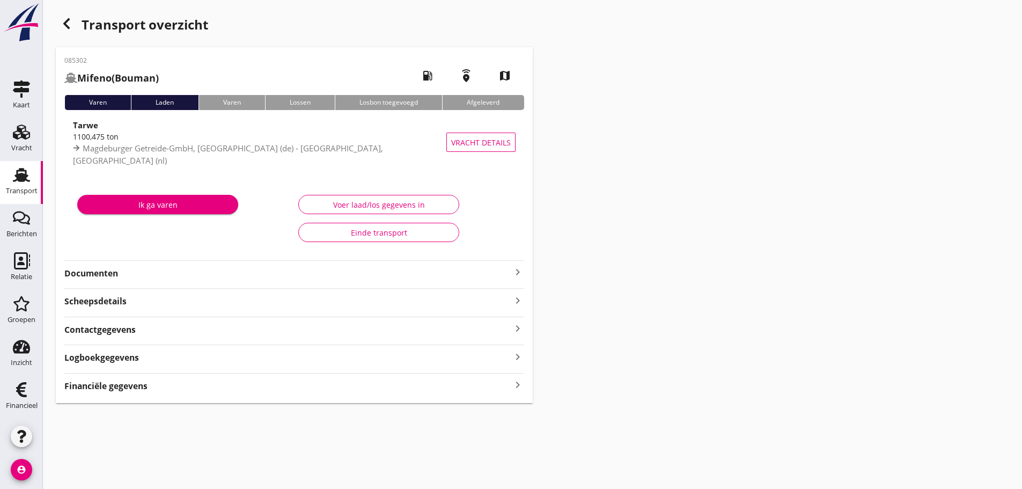
click at [168, 268] on strong "Documenten" at bounding box center [287, 273] width 447 height 12
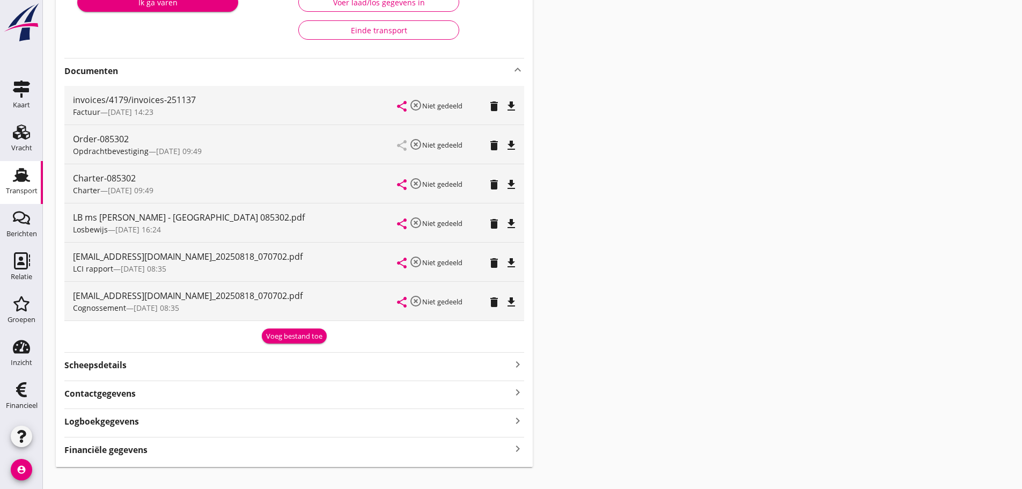
scroll to position [215, 0]
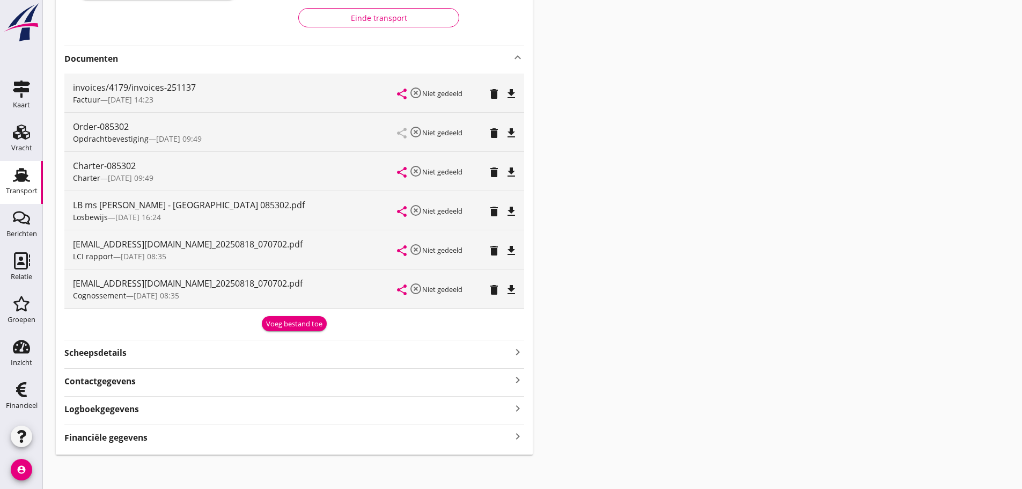
click at [291, 323] on div "Voeg bestand toe" at bounding box center [294, 324] width 56 height 11
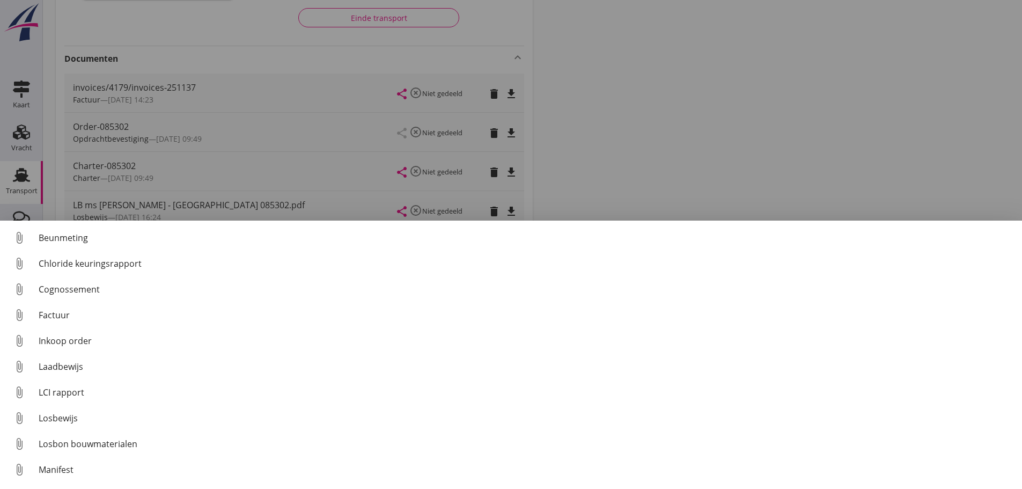
drag, startPoint x: 855, startPoint y: 86, endPoint x: 822, endPoint y: 86, distance: 33.3
click at [853, 86] on div at bounding box center [511, 244] width 1022 height 489
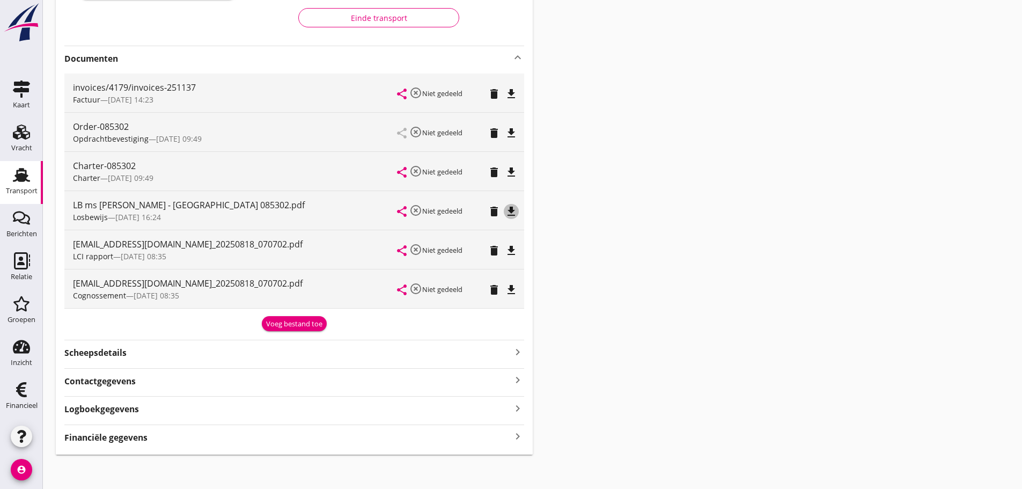
click at [514, 215] on icon "file_download" at bounding box center [511, 211] width 13 height 13
click at [32, 189] on div "Transport" at bounding box center [22, 190] width 32 height 7
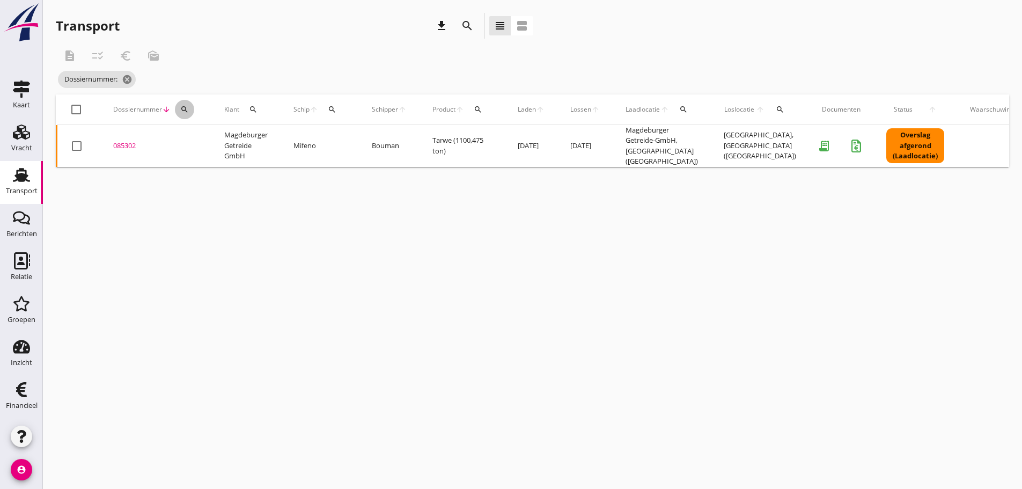
click at [178, 107] on div "search" at bounding box center [184, 109] width 19 height 9
click at [194, 139] on input "Zoeken op dossiernummer..." at bounding box center [235, 140] width 112 height 17
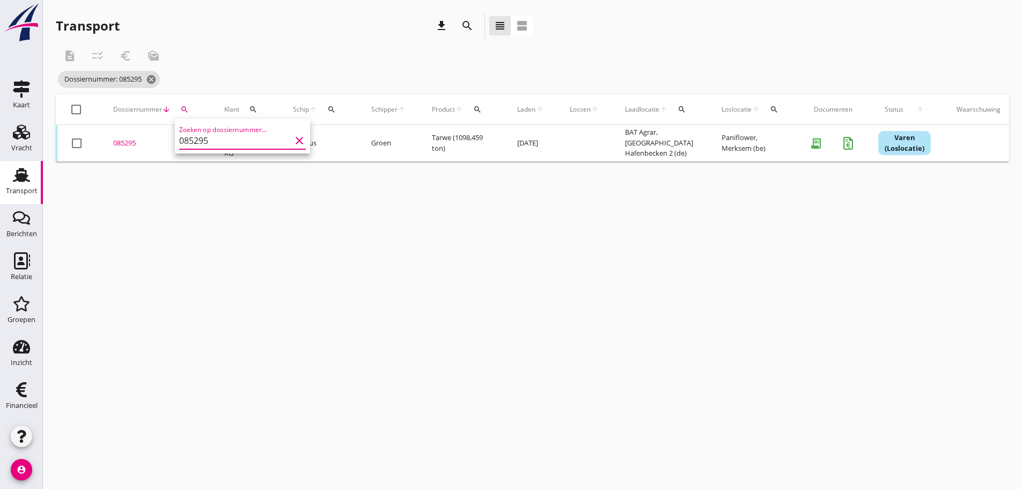
type input "085295"
click at [136, 139] on div "085295" at bounding box center [155, 143] width 85 height 11
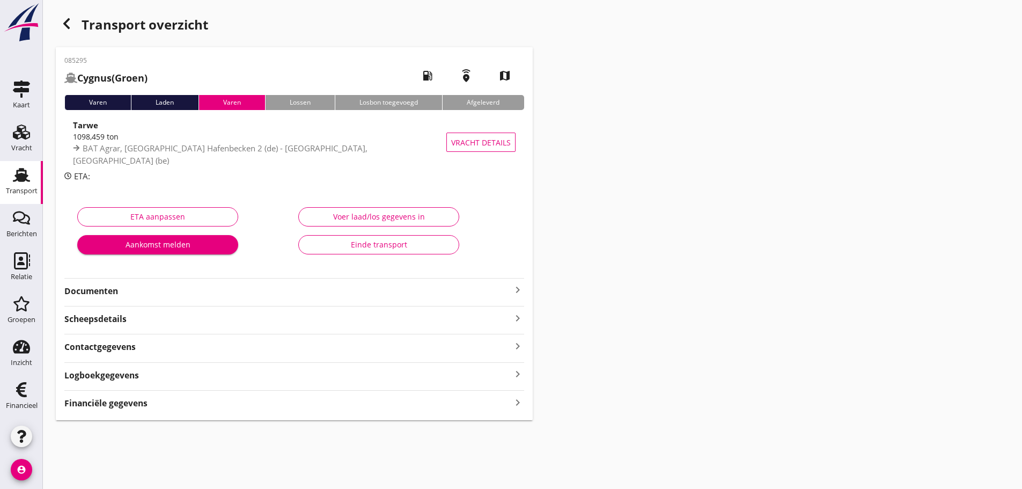
click at [520, 285] on icon "keyboard_arrow_right" at bounding box center [517, 289] width 13 height 13
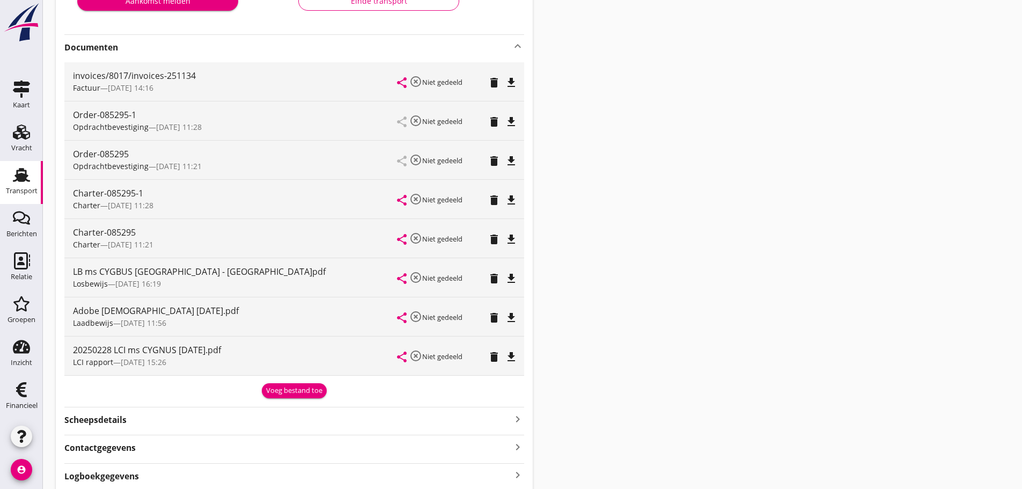
scroll to position [268, 0]
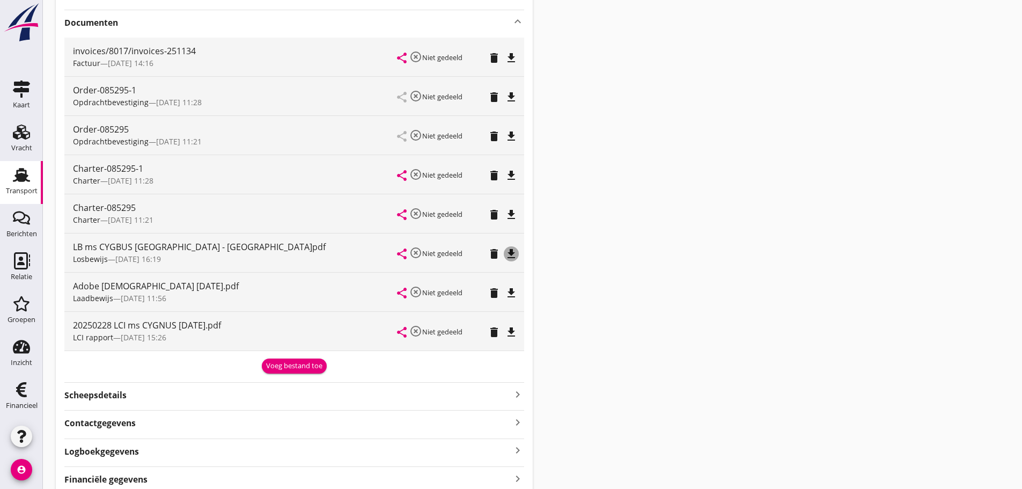
drag, startPoint x: 512, startPoint y: 252, endPoint x: 505, endPoint y: 258, distance: 9.1
click at [510, 254] on icon "file_download" at bounding box center [511, 253] width 13 height 13
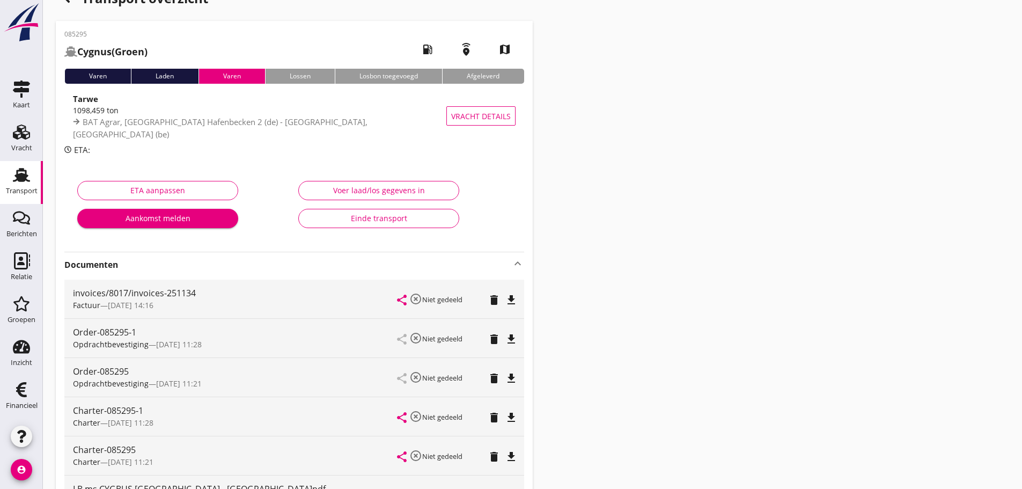
scroll to position [0, 0]
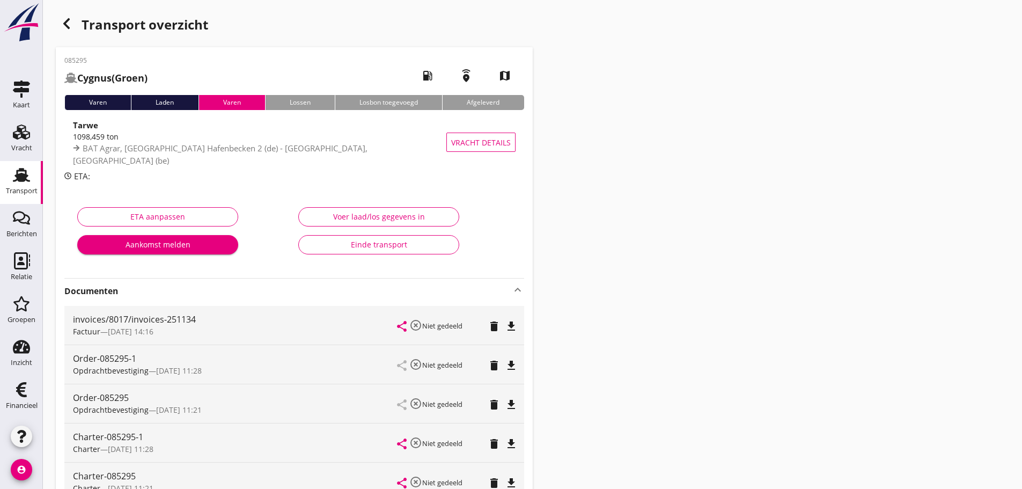
click at [65, 23] on use "button" at bounding box center [66, 23] width 6 height 11
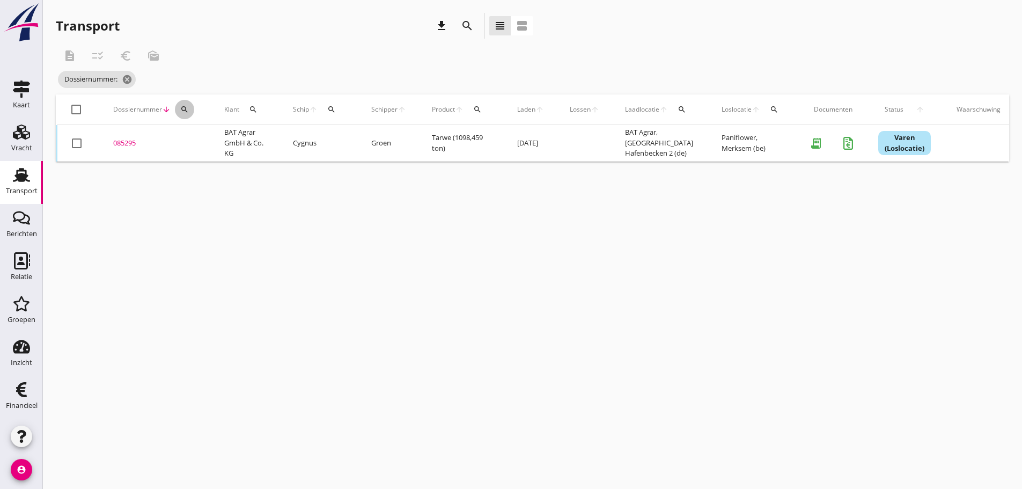
click at [179, 113] on div "search" at bounding box center [184, 109] width 19 height 9
click at [192, 145] on input "Zoeken op dossiernummer..." at bounding box center [235, 140] width 112 height 17
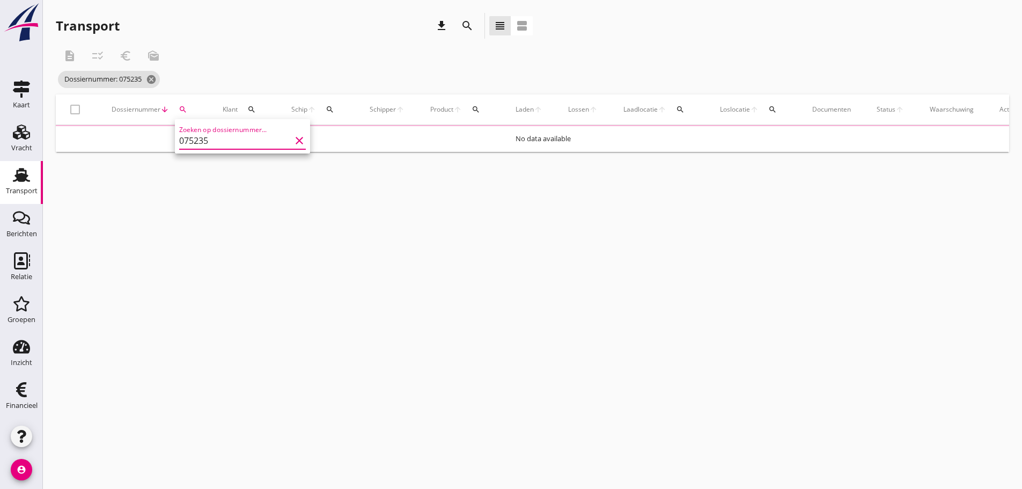
type input "075235"
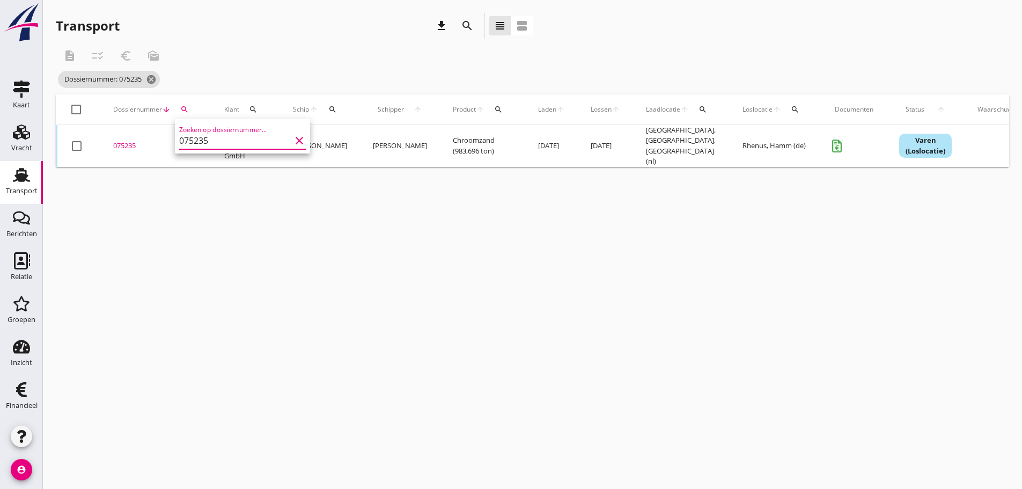
click at [129, 137] on td "075235 upload_file Drop hier uw bestand om het aan het dossier toe te voegen" at bounding box center [155, 146] width 111 height 42
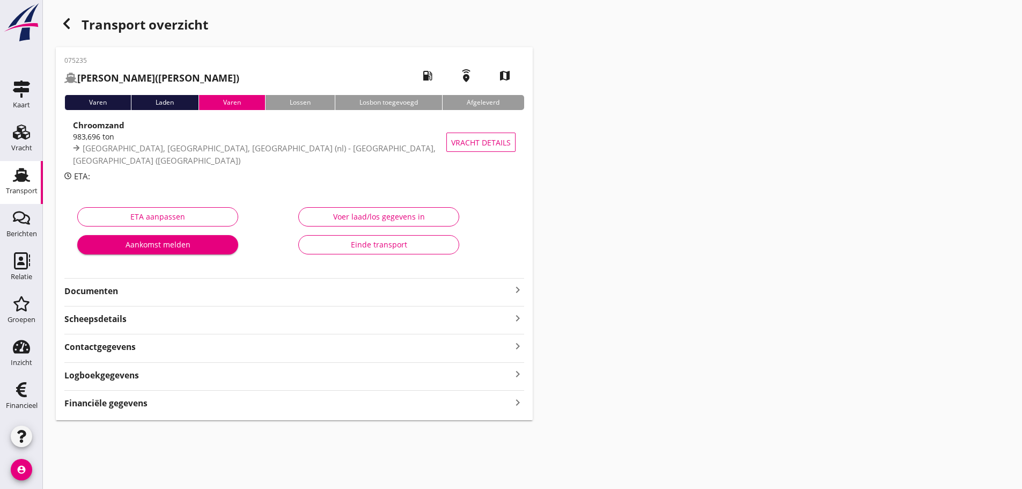
click at [517, 283] on icon "keyboard_arrow_right" at bounding box center [517, 289] width 13 height 13
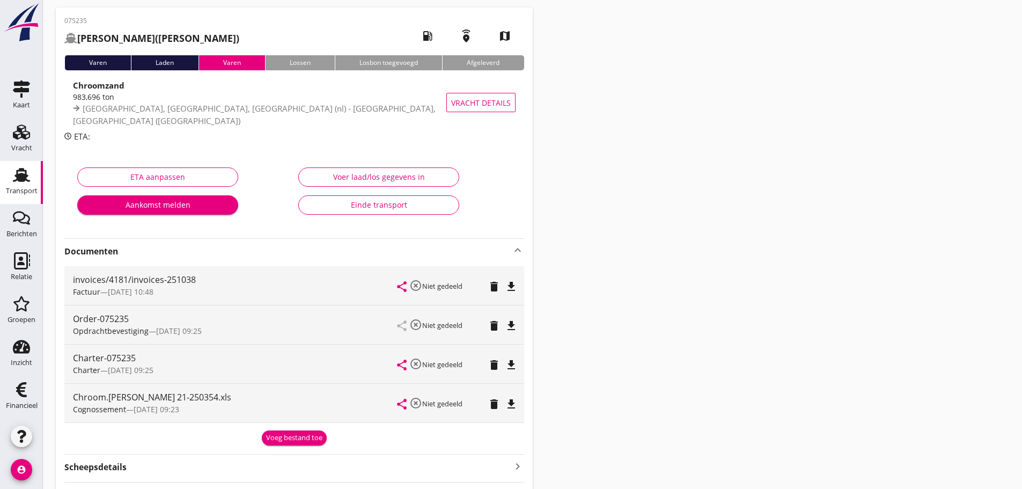
scroll to position [158, 0]
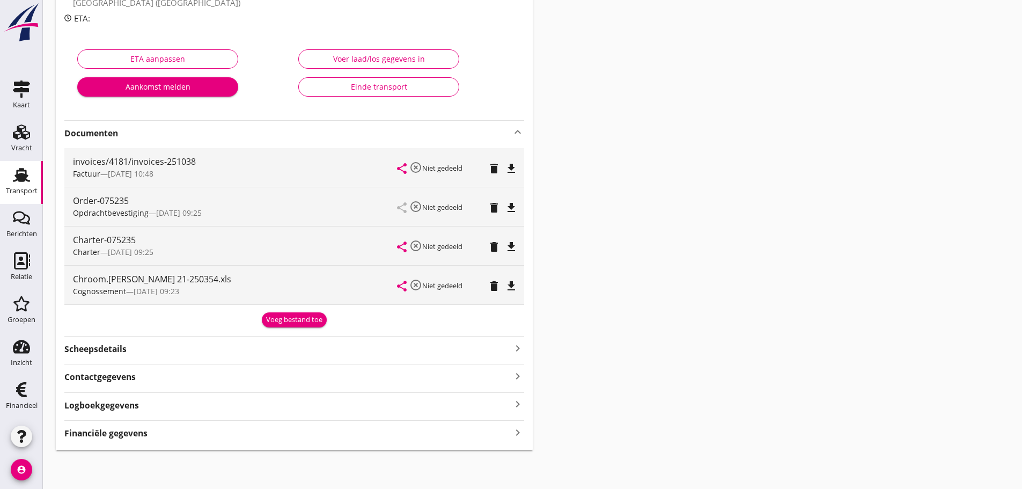
click at [306, 323] on div "Voeg bestand toe" at bounding box center [294, 319] width 56 height 11
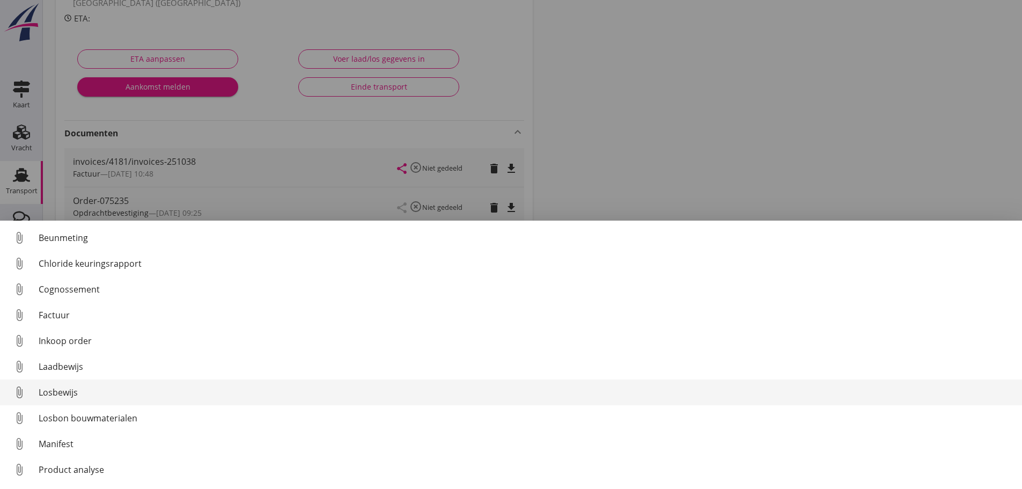
click at [61, 396] on div "Losbewijs" at bounding box center [526, 392] width 975 height 13
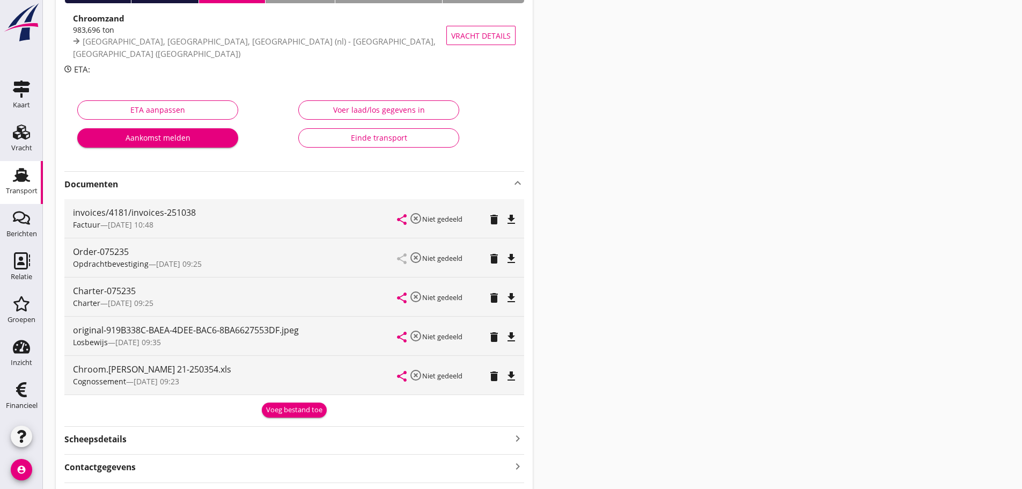
scroll to position [104, 0]
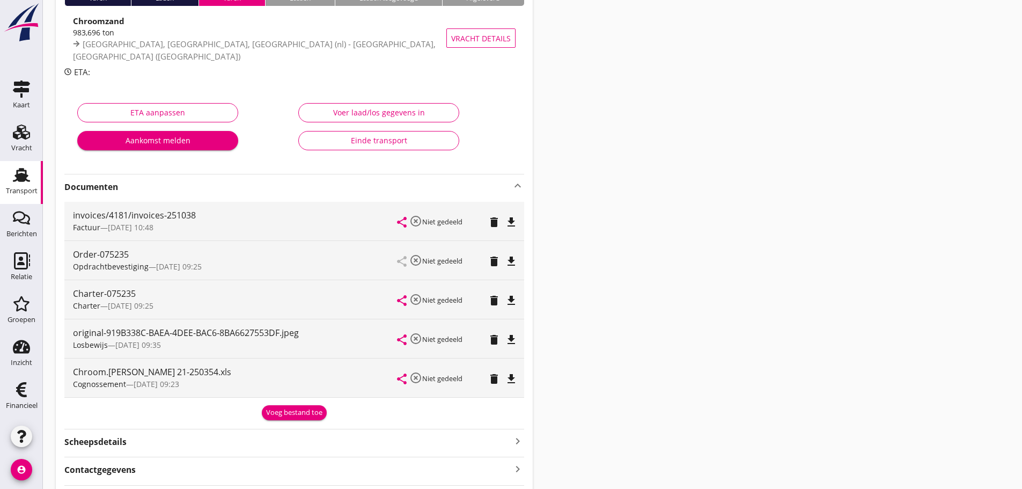
drag, startPoint x: 3, startPoint y: 183, endPoint x: 27, endPoint y: 184, distance: 24.7
click at [3, 183] on link "Transport Transport" at bounding box center [21, 182] width 43 height 43
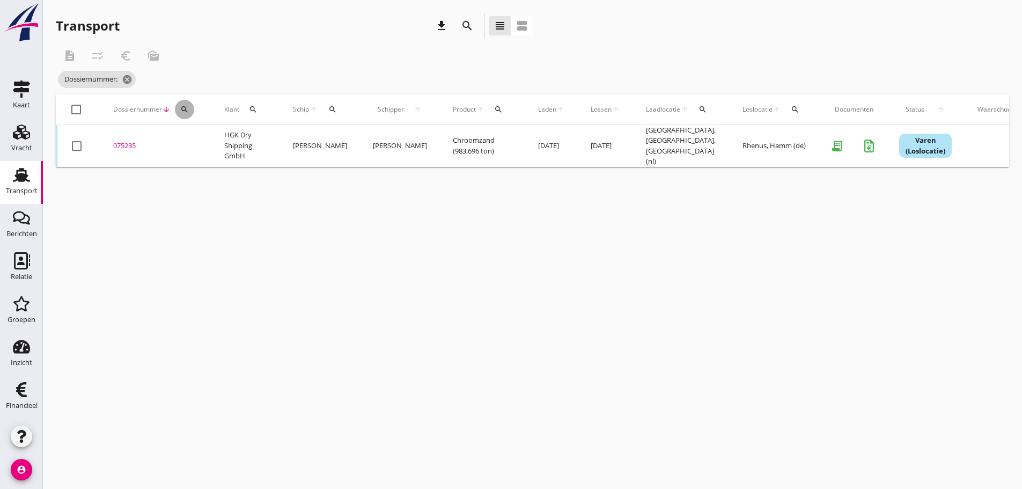
drag, startPoint x: 178, startPoint y: 111, endPoint x: 205, endPoint y: 150, distance: 47.9
click at [184, 119] on div "Dossiernummer arrow_downward search" at bounding box center [155, 110] width 85 height 26
drag, startPoint x: 186, startPoint y: 111, endPoint x: 196, endPoint y: 124, distance: 16.5
click at [191, 117] on div "Dossiernummer arrow_downward search" at bounding box center [155, 110] width 85 height 26
click at [185, 109] on icon "search" at bounding box center [184, 109] width 9 height 9
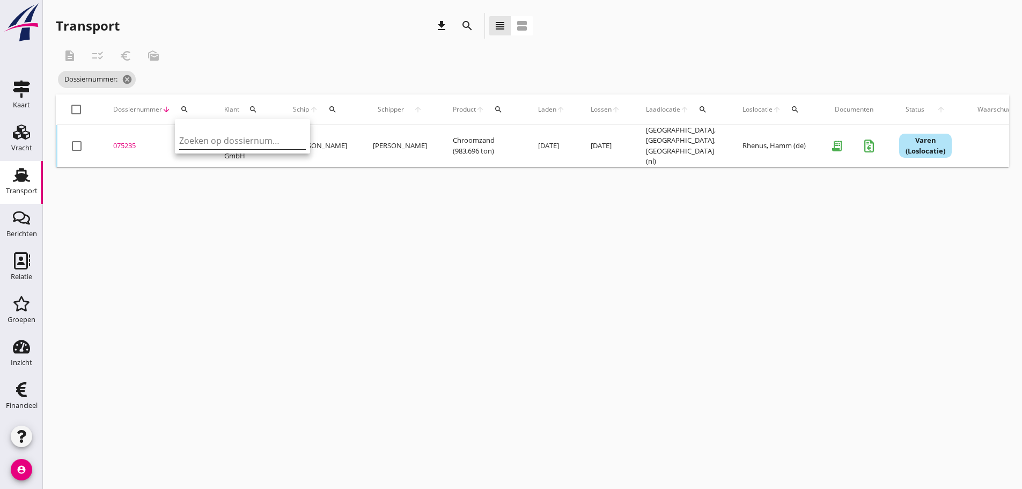
click at [215, 137] on input "Zoeken op dossiernummer..." at bounding box center [235, 140] width 112 height 17
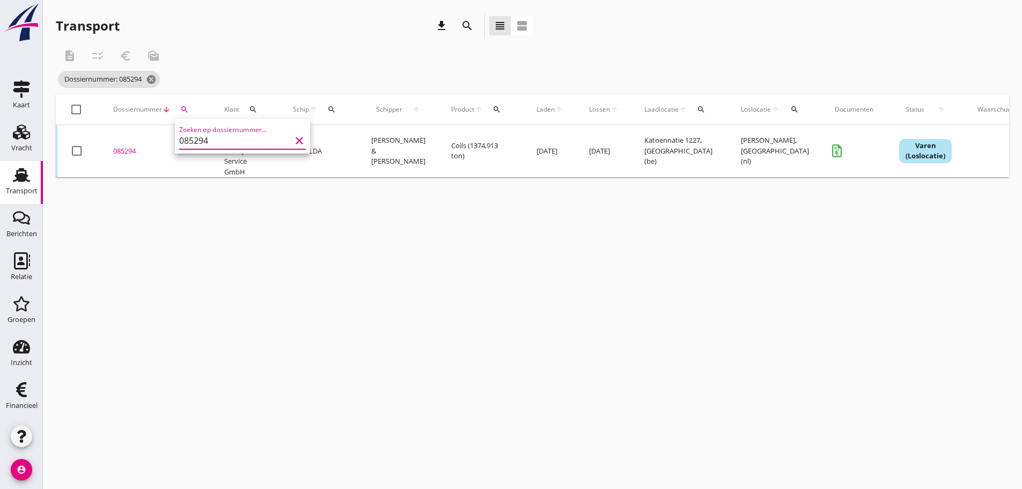
type input "085294"
click at [127, 153] on div "085294" at bounding box center [155, 151] width 85 height 11
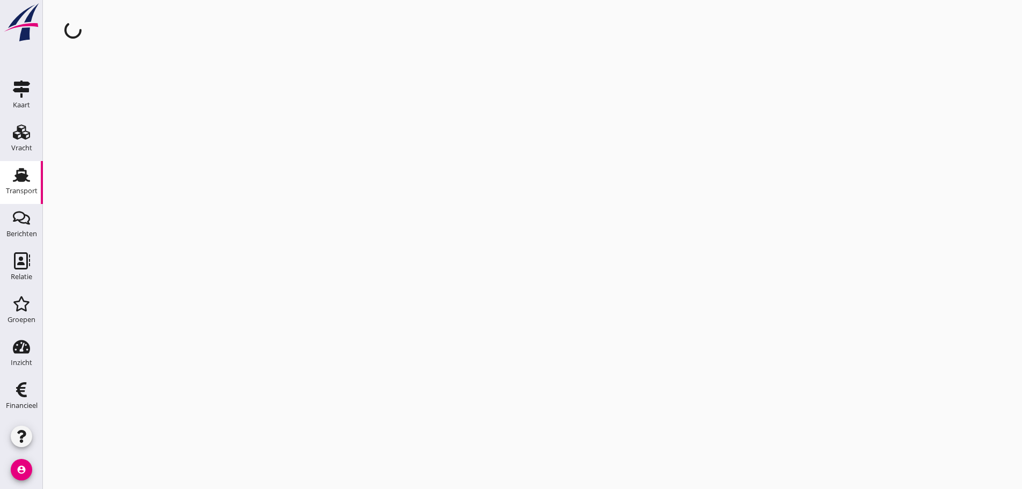
drag, startPoint x: 274, startPoint y: 357, endPoint x: 304, endPoint y: 400, distance: 52.4
click at [296, 389] on div "cancel You are impersonating another user." at bounding box center [532, 244] width 979 height 489
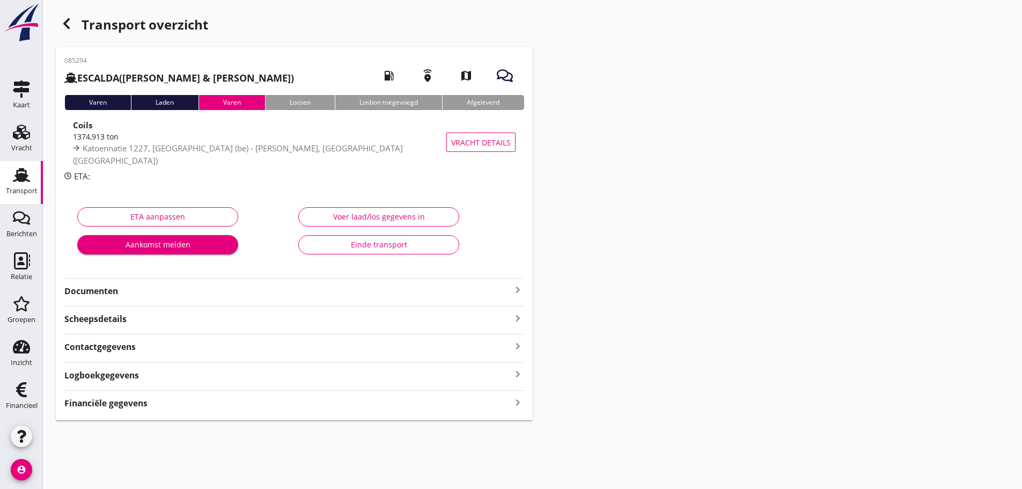
click at [514, 289] on icon "keyboard_arrow_right" at bounding box center [517, 289] width 13 height 13
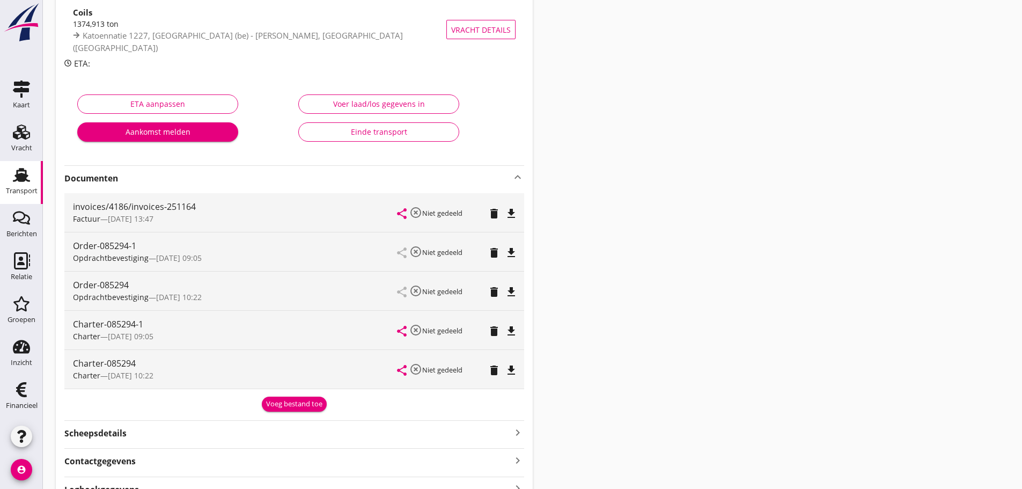
scroll to position [197, 0]
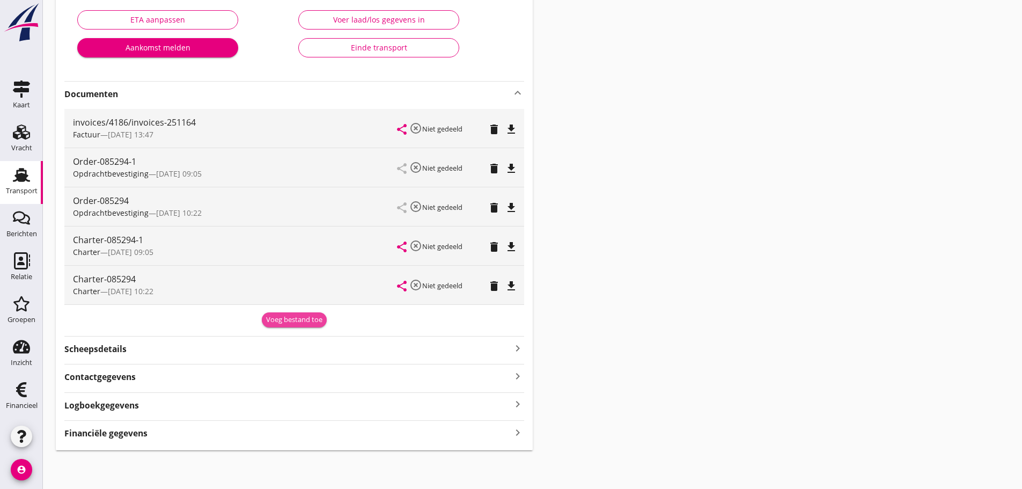
click at [295, 322] on div "Voeg bestand toe" at bounding box center [294, 319] width 56 height 11
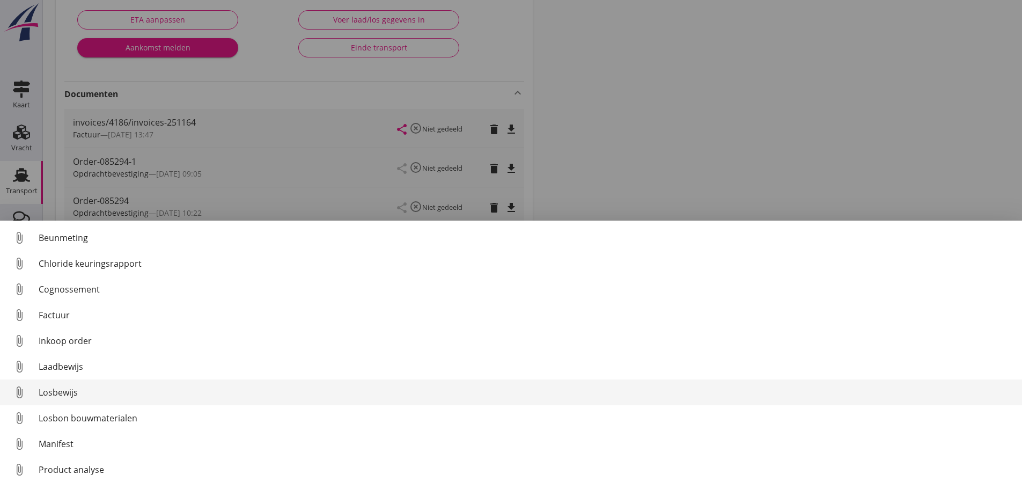
click at [59, 396] on div "Losbewijs" at bounding box center [526, 392] width 975 height 13
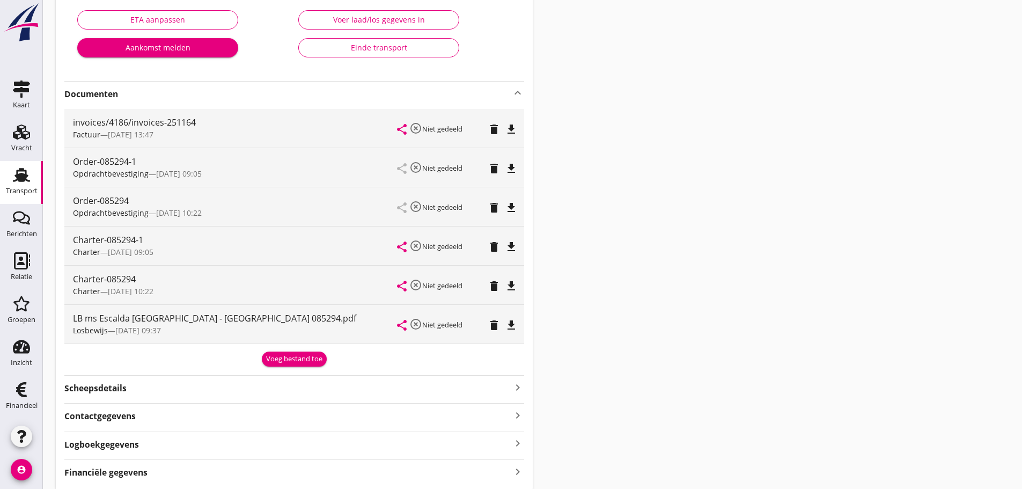
click at [16, 171] on icon "Transport" at bounding box center [21, 174] width 17 height 17
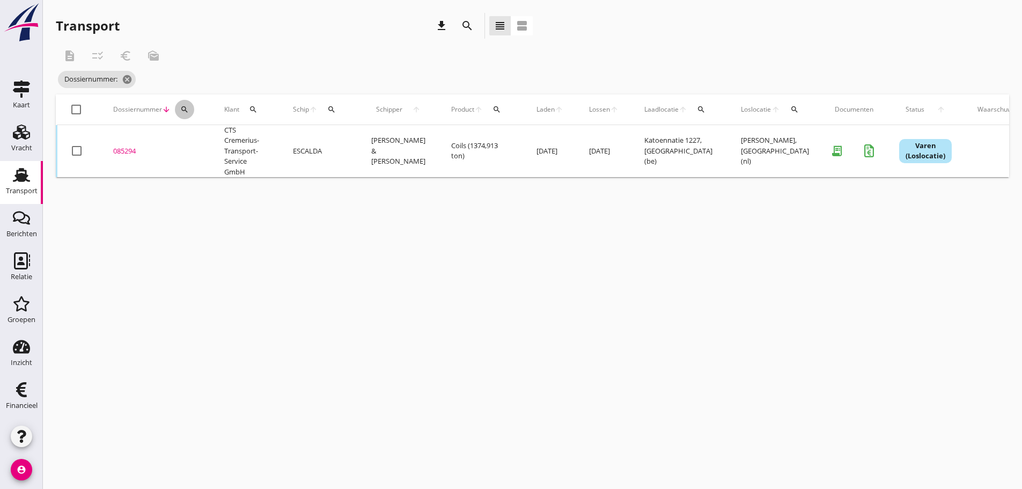
click at [179, 105] on button "search" at bounding box center [184, 109] width 19 height 19
click at [205, 146] on input "Zoeken op dossiernummer..." at bounding box center [235, 140] width 112 height 17
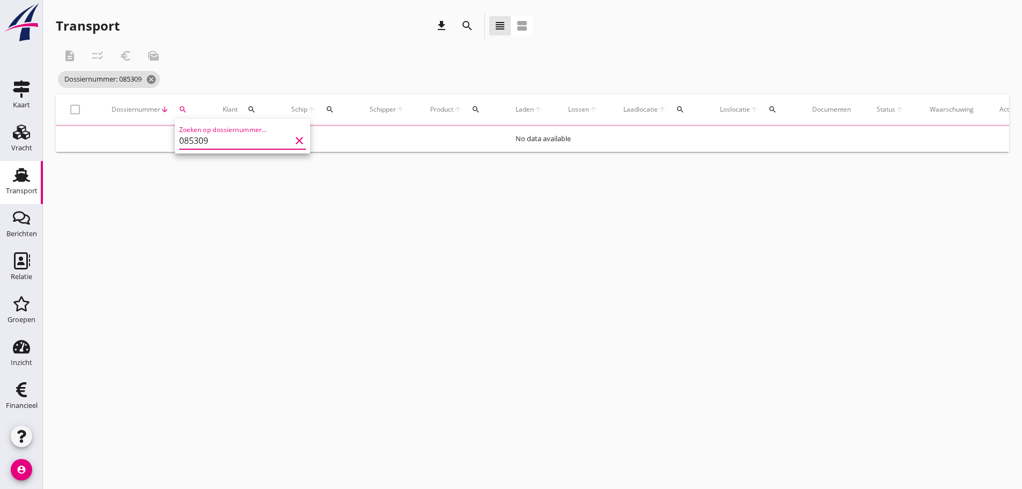
type input "085309"
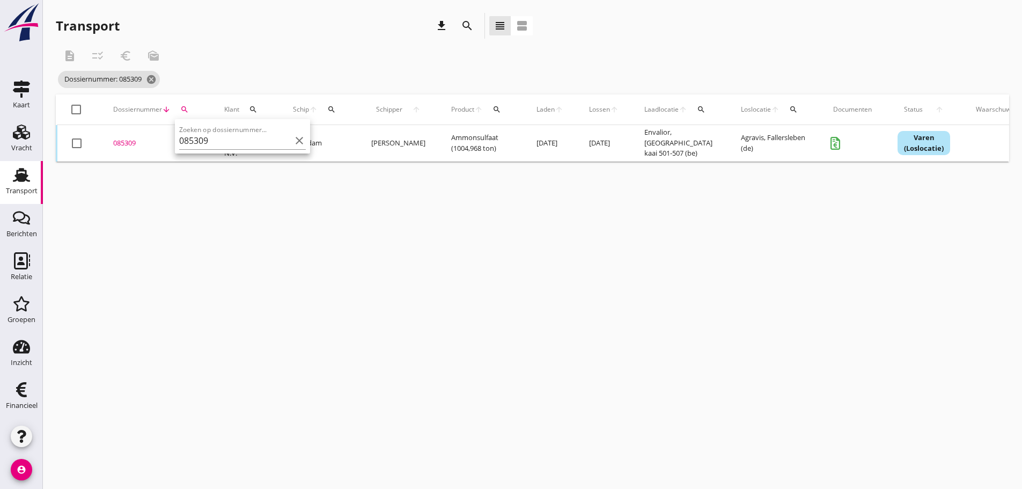
drag, startPoint x: 115, startPoint y: 144, endPoint x: 131, endPoint y: 151, distance: 17.8
click at [120, 144] on div "085309" at bounding box center [155, 143] width 85 height 11
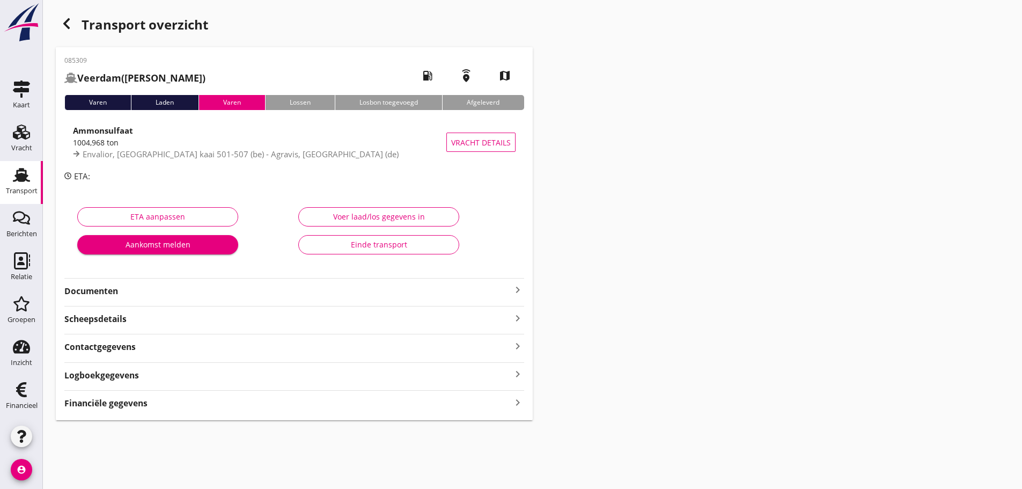
click at [514, 288] on icon "keyboard_arrow_right" at bounding box center [517, 289] width 13 height 13
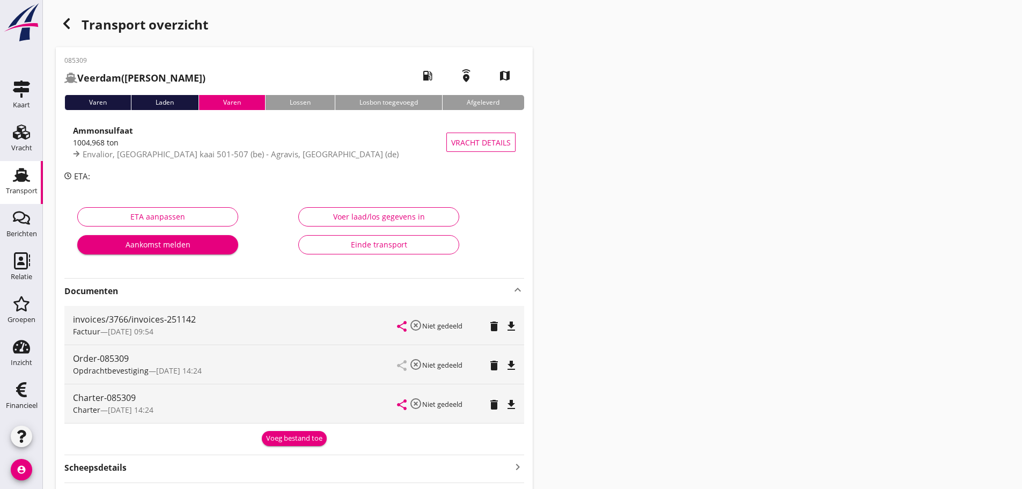
click at [297, 440] on div "Voeg bestand toe" at bounding box center [294, 438] width 56 height 11
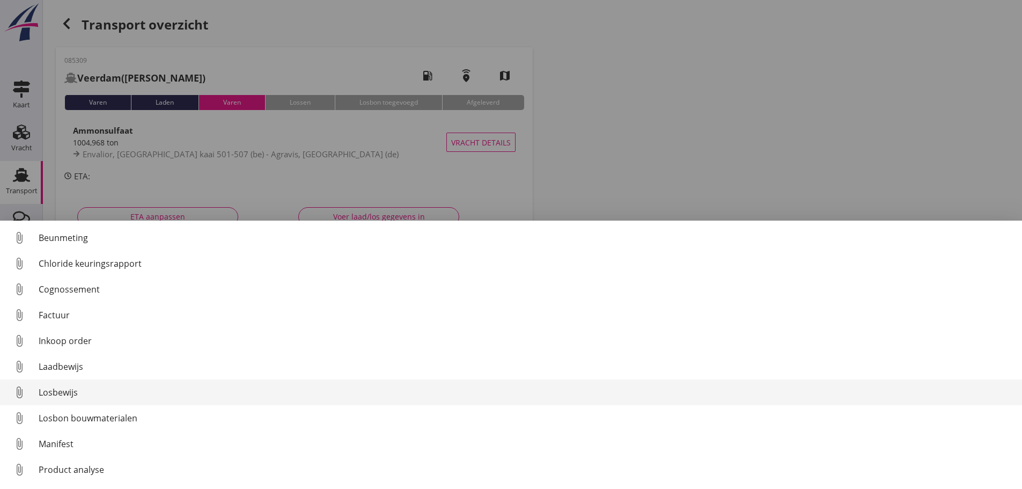
click at [55, 383] on link "attach_file Losbewijs" at bounding box center [511, 392] width 1022 height 26
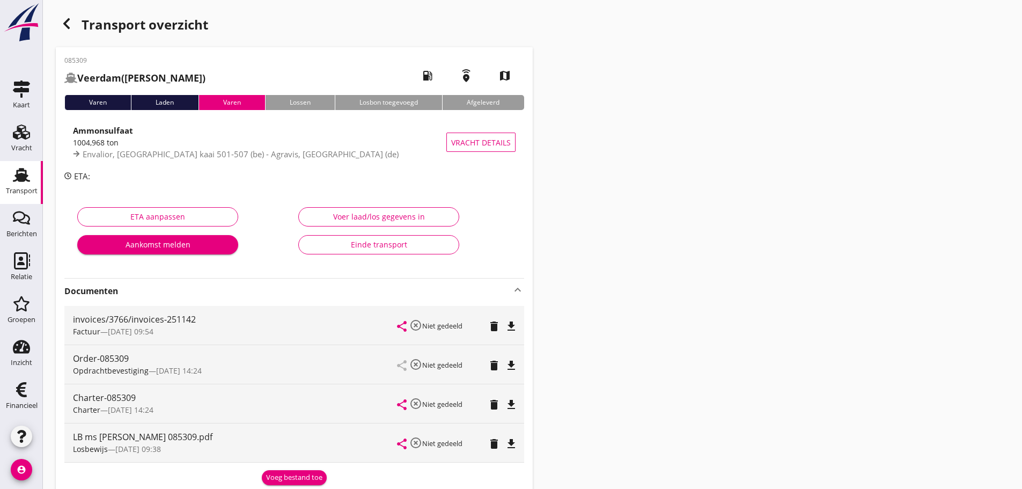
click at [23, 188] on div "Transport" at bounding box center [22, 190] width 32 height 7
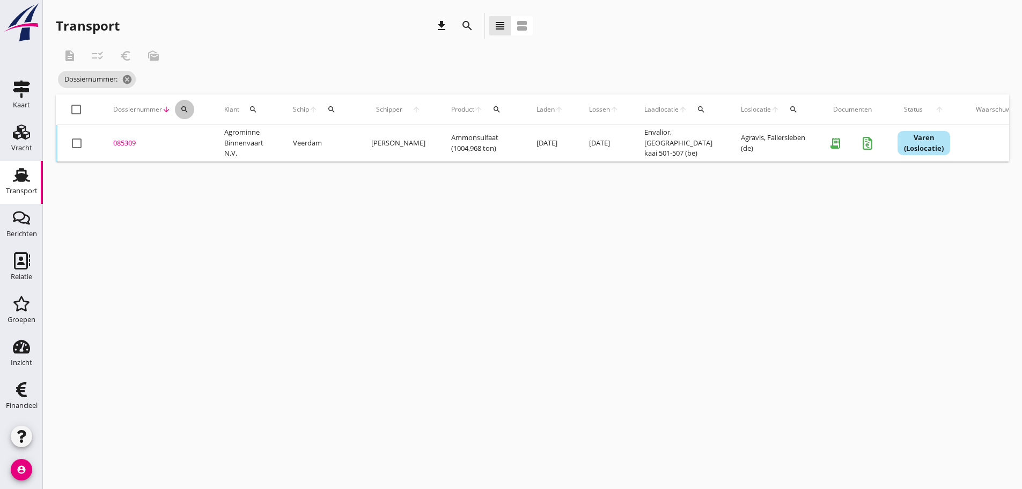
click at [181, 114] on button "search" at bounding box center [184, 109] width 19 height 19
drag, startPoint x: 203, startPoint y: 147, endPoint x: 188, endPoint y: 150, distance: 14.8
click at [197, 149] on div "Zoeken op dossiernummer..." at bounding box center [242, 140] width 127 height 17
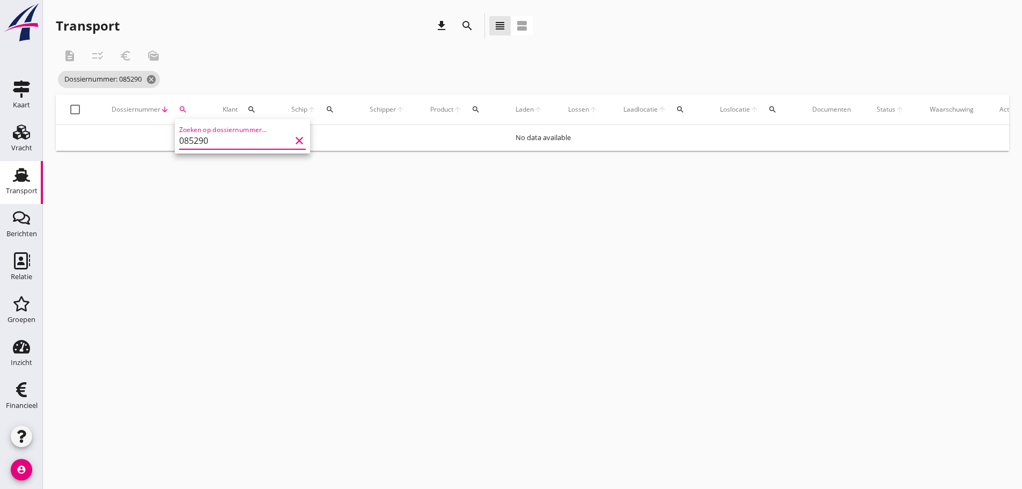
type input "085290"
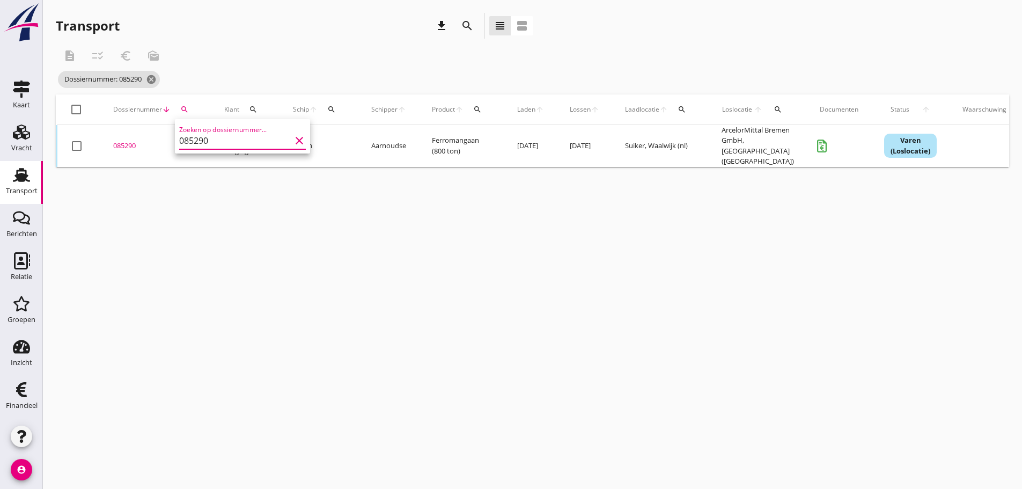
click at [131, 144] on div "085290" at bounding box center [155, 146] width 85 height 11
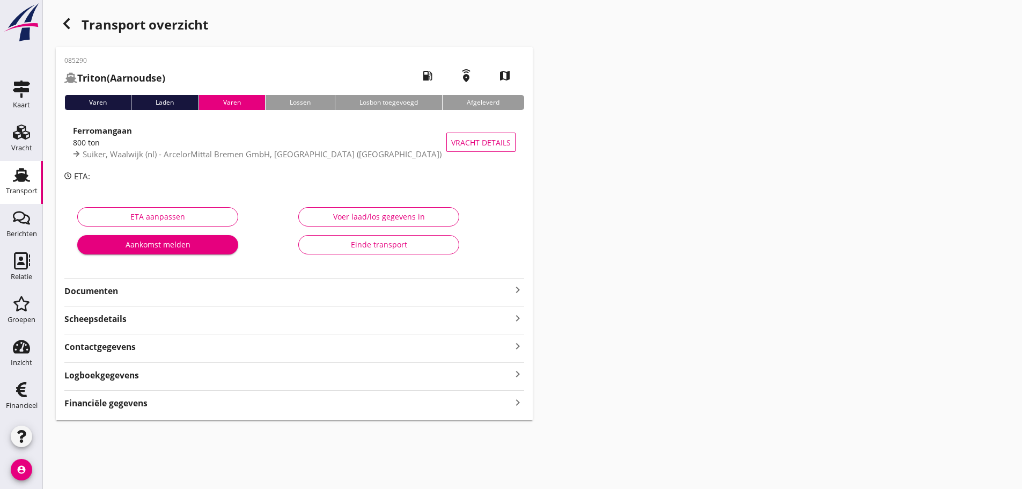
click at [109, 286] on strong "Documenten" at bounding box center [287, 291] width 447 height 12
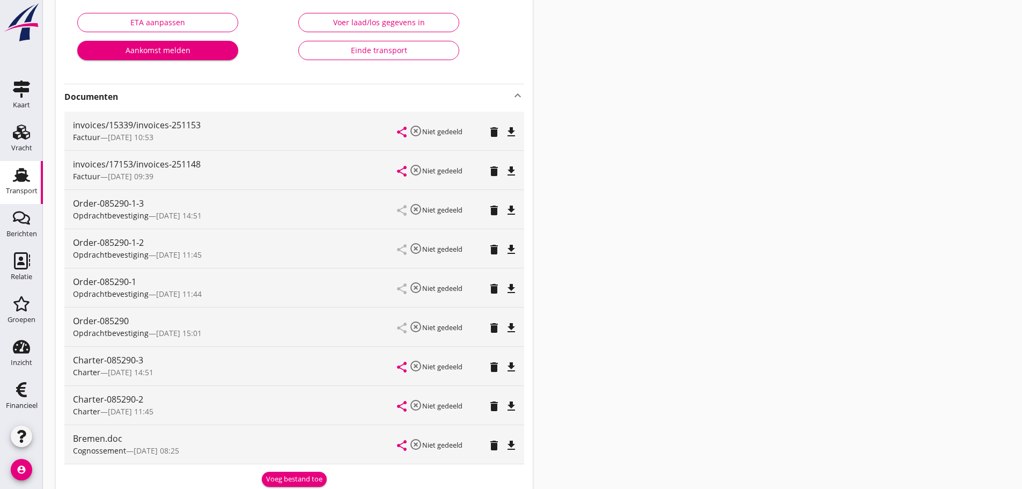
scroll to position [215, 0]
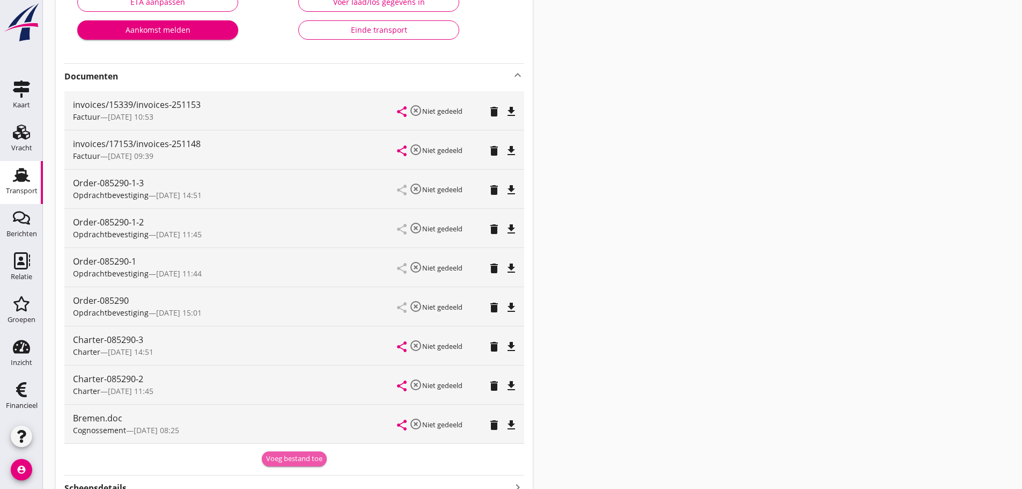
drag, startPoint x: 281, startPoint y: 457, endPoint x: 167, endPoint y: 456, distance: 113.2
click at [280, 457] on div "Voeg bestand toe" at bounding box center [294, 458] width 56 height 11
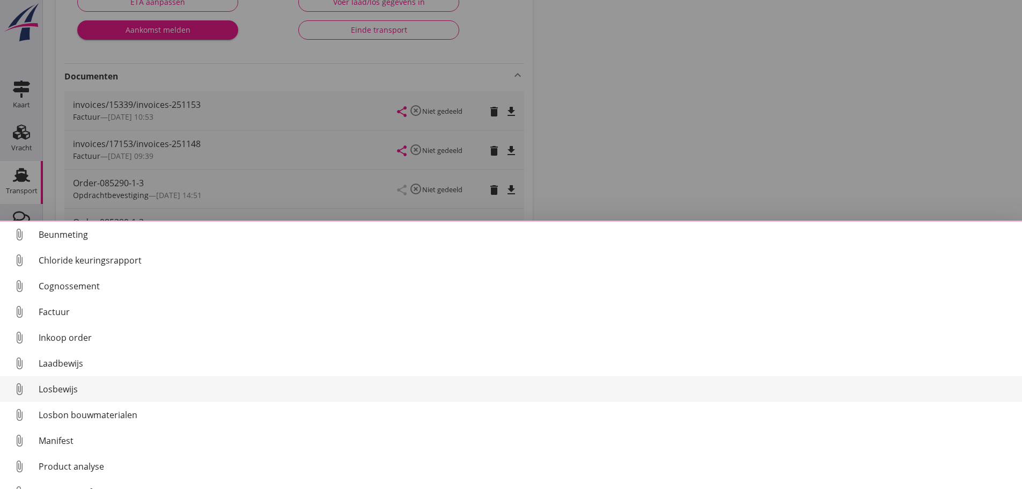
click at [70, 392] on div "Losbewijs" at bounding box center [526, 388] width 975 height 13
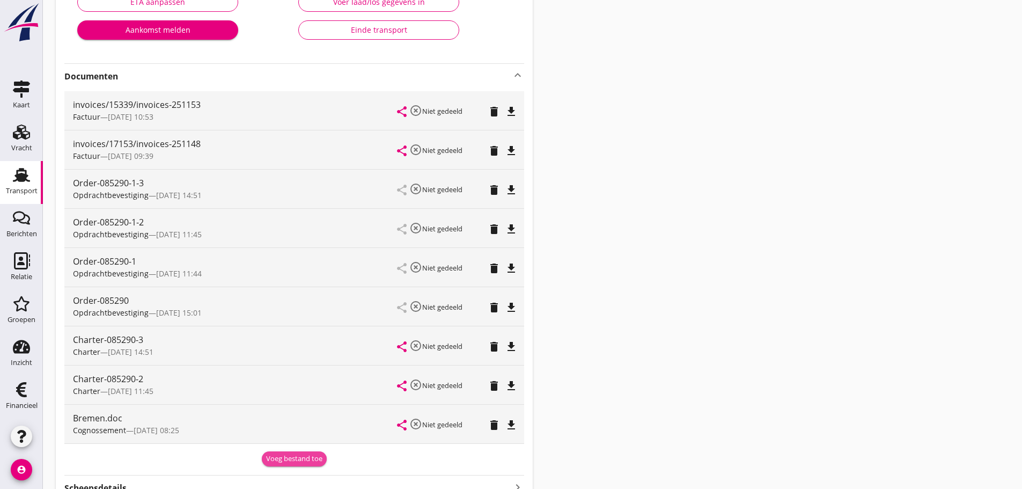
click at [299, 460] on div "Voeg bestand toe" at bounding box center [294, 458] width 56 height 11
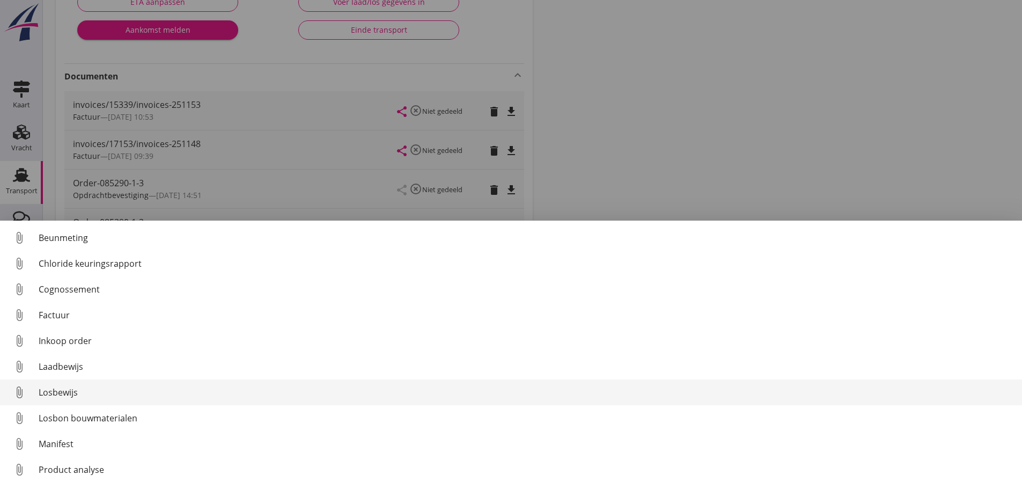
click at [69, 384] on link "attach_file Losbewijs" at bounding box center [511, 392] width 1022 height 26
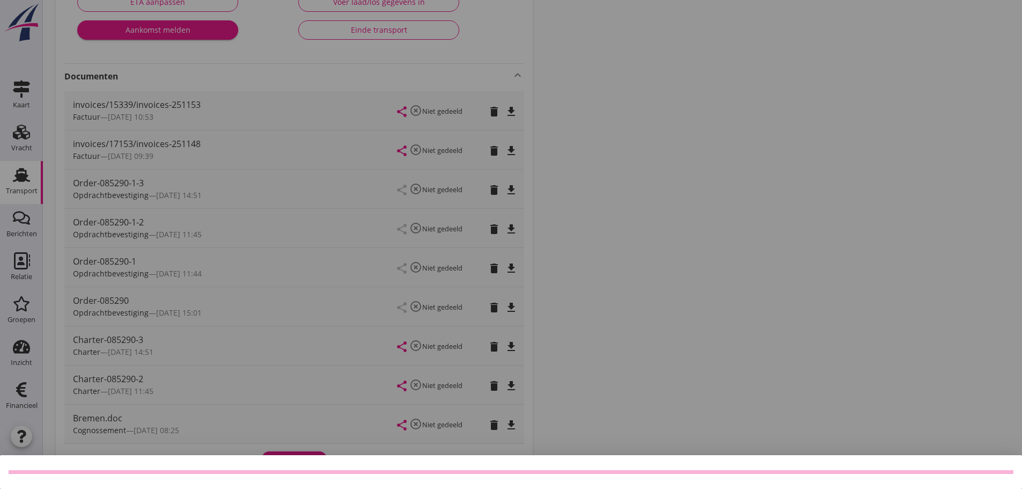
click at [146, 35] on div at bounding box center [511, 244] width 1022 height 489
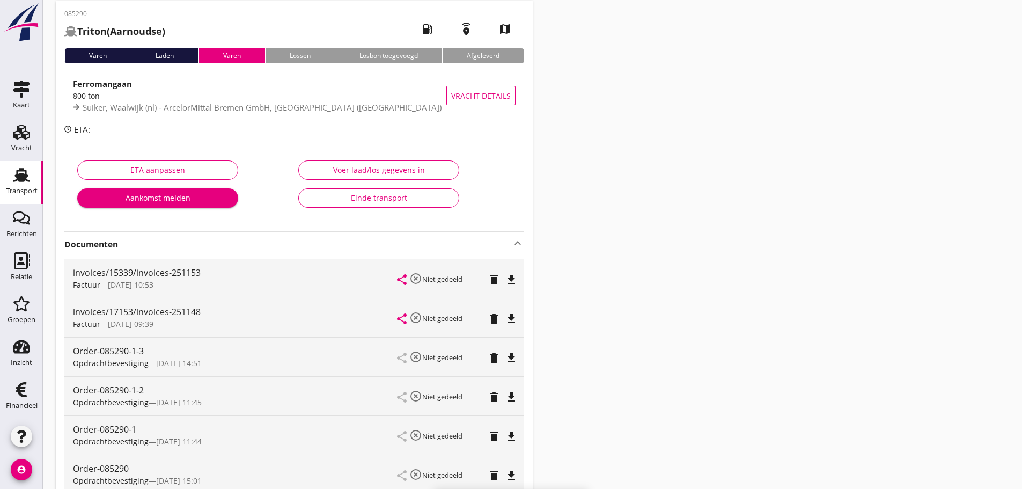
scroll to position [0, 0]
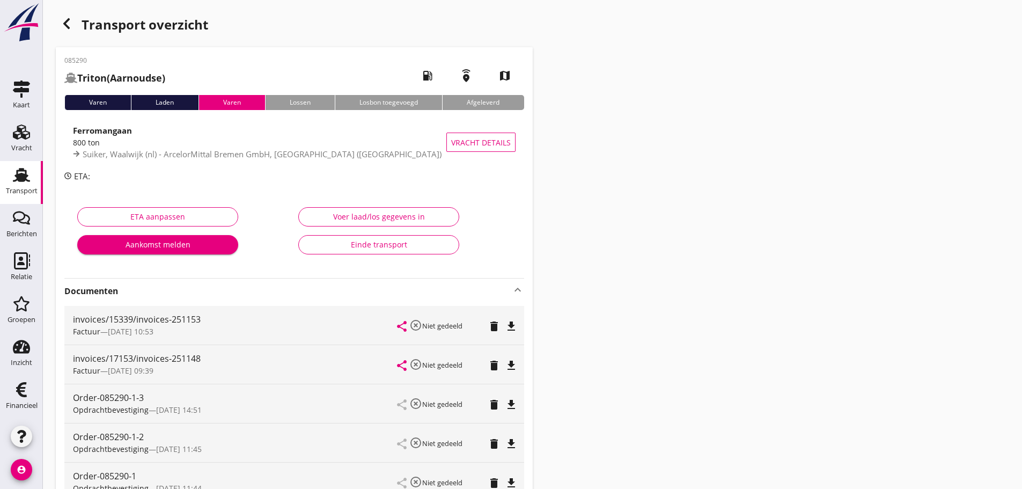
click at [19, 183] on icon "Transport" at bounding box center [21, 174] width 17 height 17
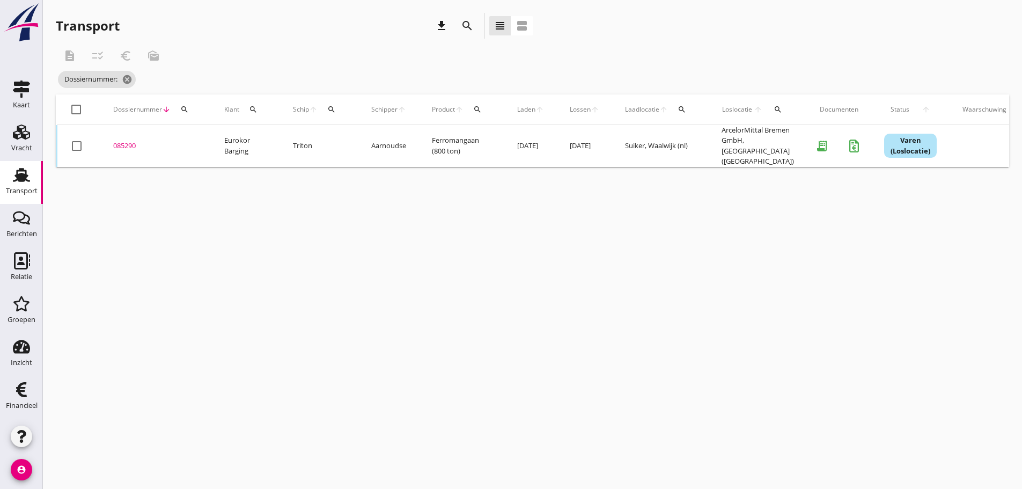
drag, startPoint x: 178, startPoint y: 106, endPoint x: 183, endPoint y: 108, distance: 6.0
click at [181, 106] on div "search" at bounding box center [184, 109] width 19 height 9
click at [231, 140] on input "Zoeken op dossiernummer..." at bounding box center [235, 140] width 112 height 17
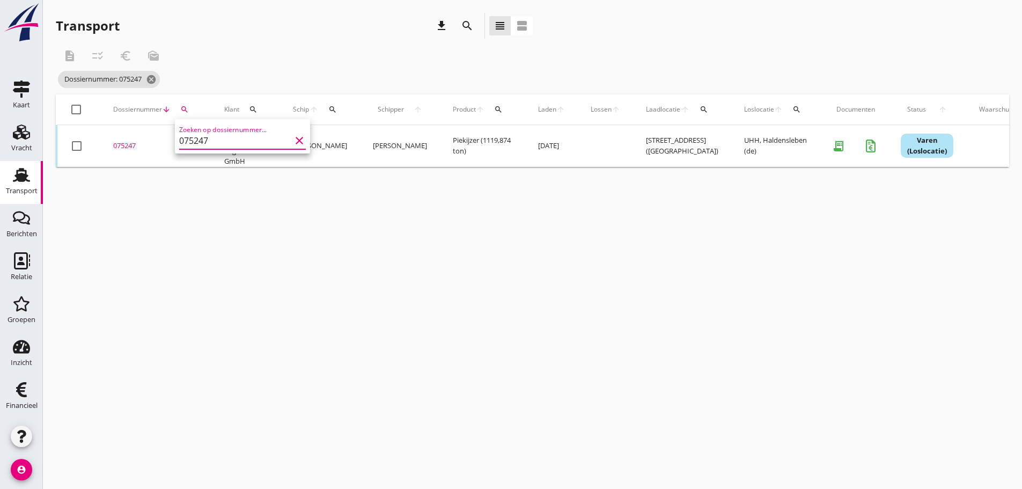
type input "075247"
click at [123, 145] on div "075247" at bounding box center [155, 146] width 85 height 11
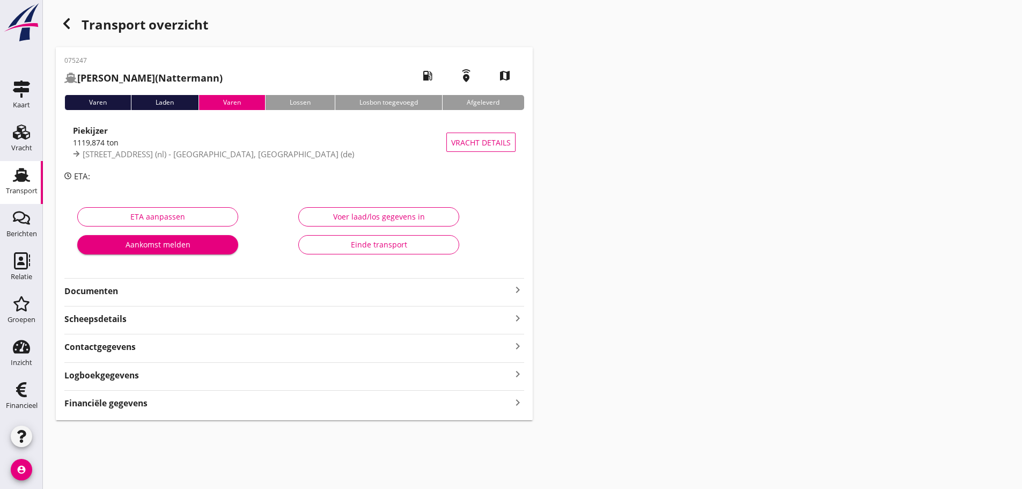
click at [520, 398] on icon "keyboard_arrow_right" at bounding box center [517, 402] width 13 height 14
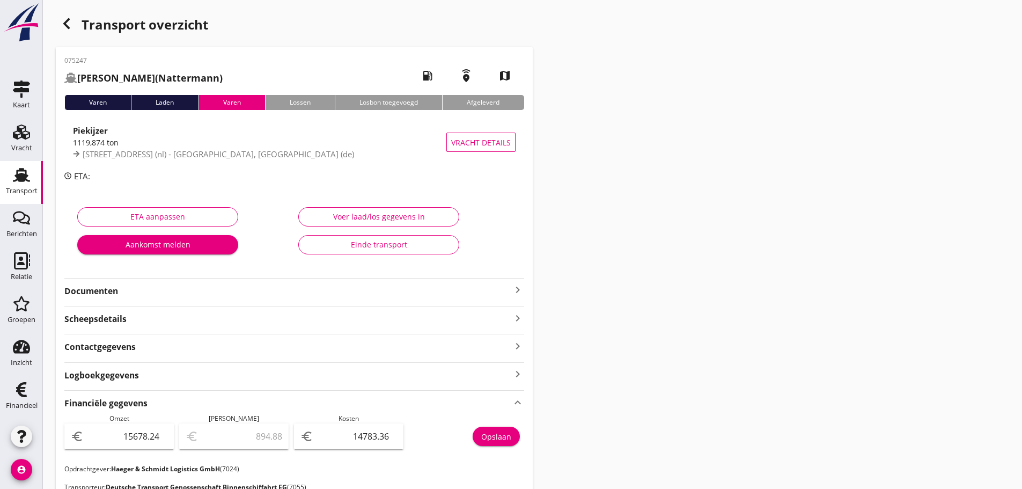
drag, startPoint x: 514, startPoint y: 290, endPoint x: 491, endPoint y: 292, distance: 23.7
click at [514, 289] on icon "keyboard_arrow_right" at bounding box center [517, 289] width 13 height 13
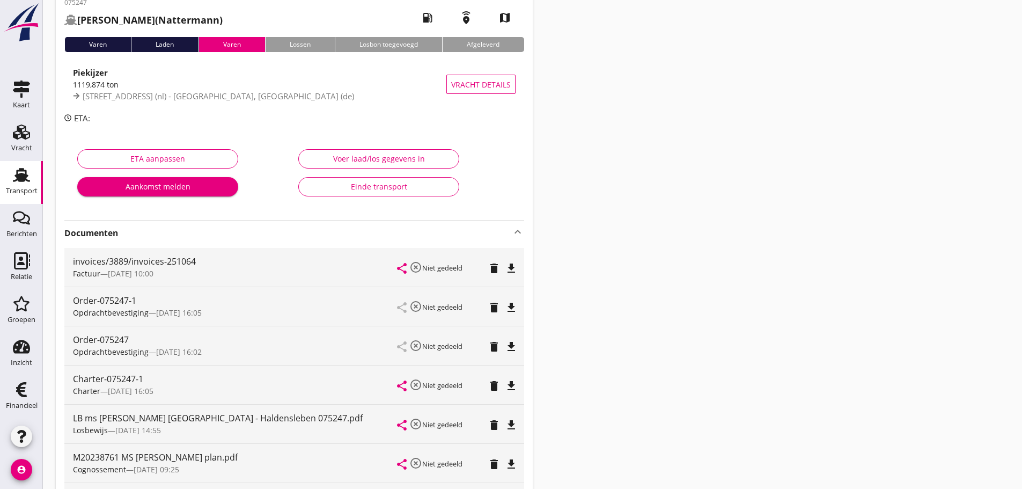
scroll to position [161, 0]
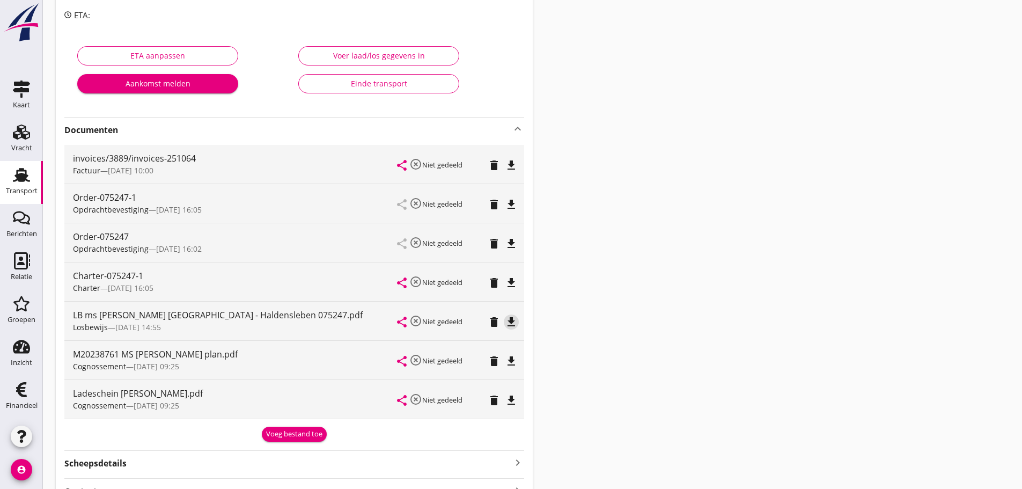
drag, startPoint x: 517, startPoint y: 318, endPoint x: 512, endPoint y: 319, distance: 5.5
click at [517, 319] on icon "file_download" at bounding box center [511, 321] width 13 height 13
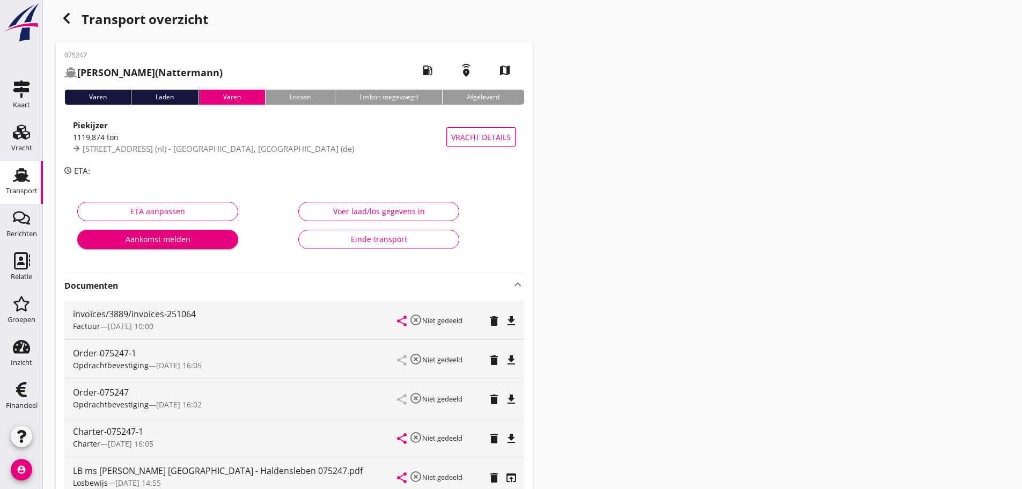
scroll to position [0, 0]
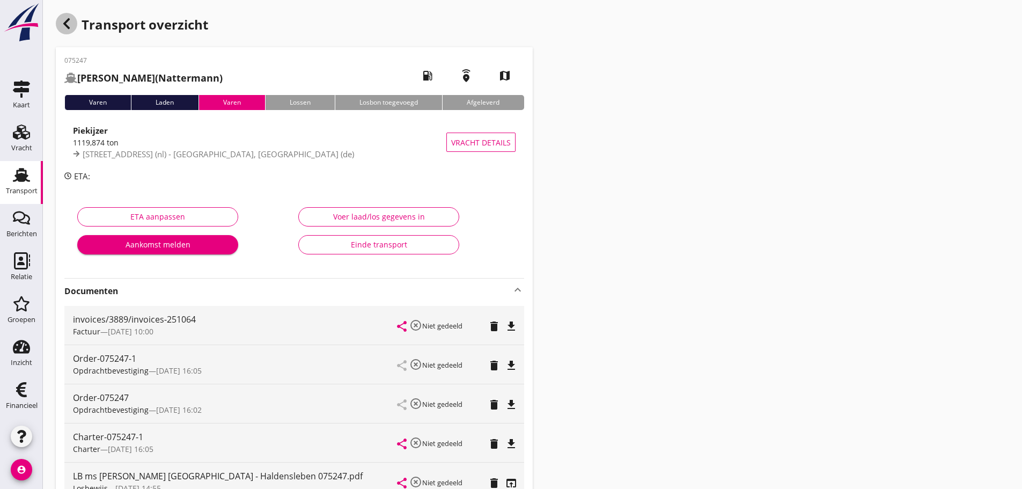
click at [63, 30] on div "button" at bounding box center [66, 23] width 21 height 21
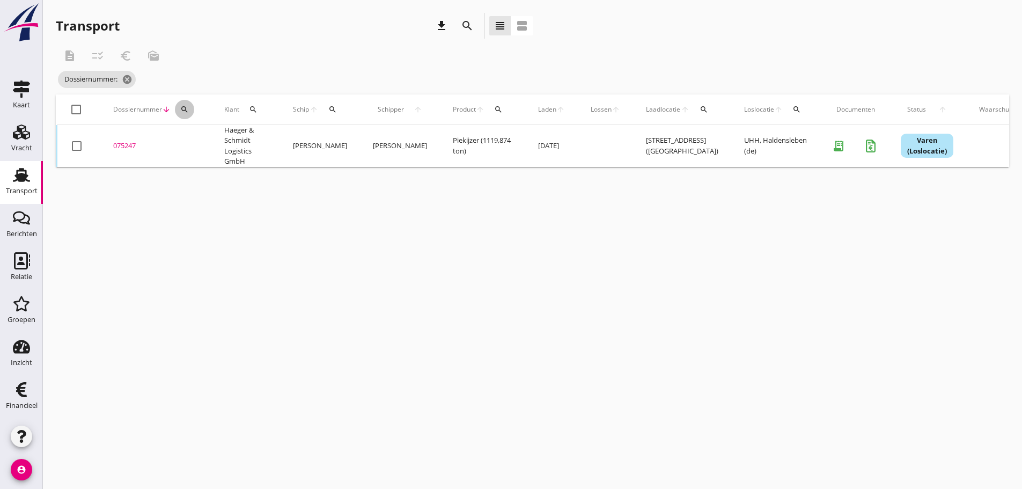
click at [180, 108] on icon "search" at bounding box center [184, 109] width 9 height 9
click at [190, 136] on input "Zoeken op dossiernummer..." at bounding box center [235, 140] width 112 height 17
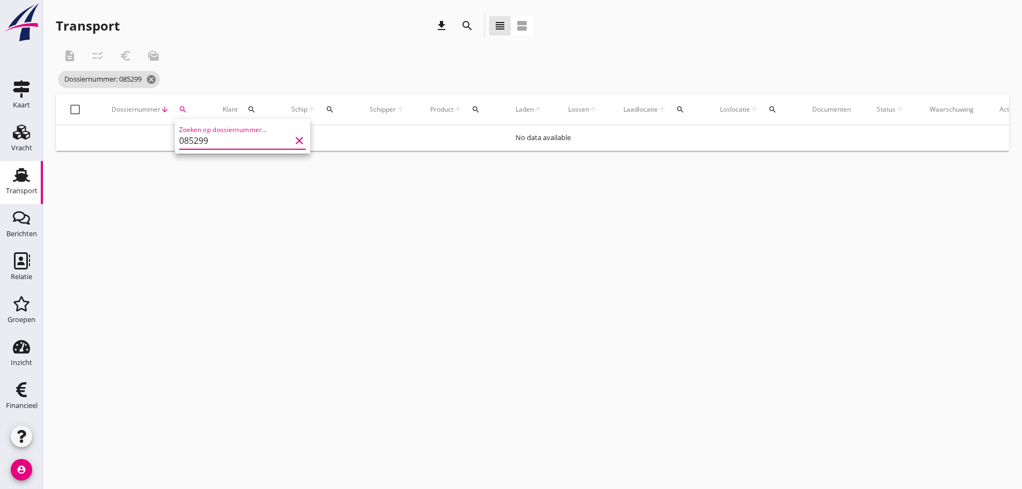
type input "085299"
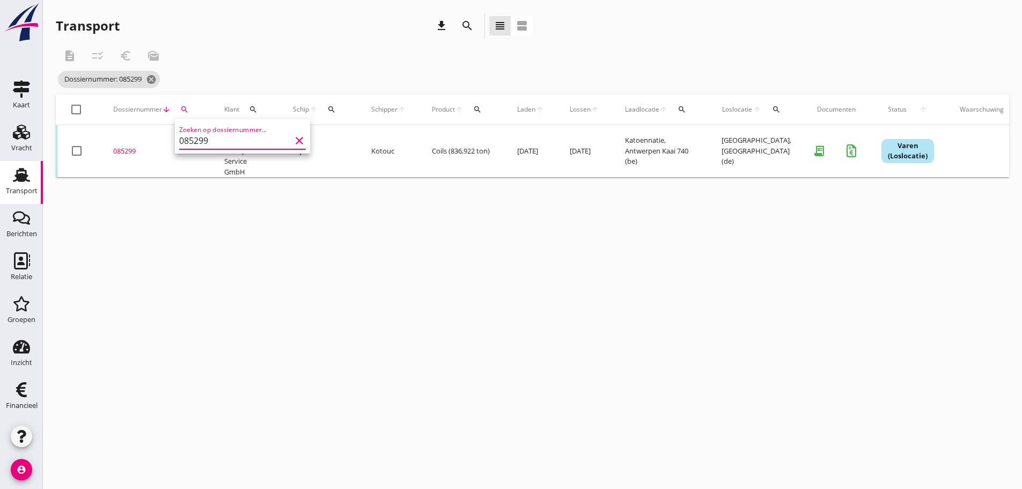
click at [121, 150] on div "085299" at bounding box center [155, 151] width 85 height 11
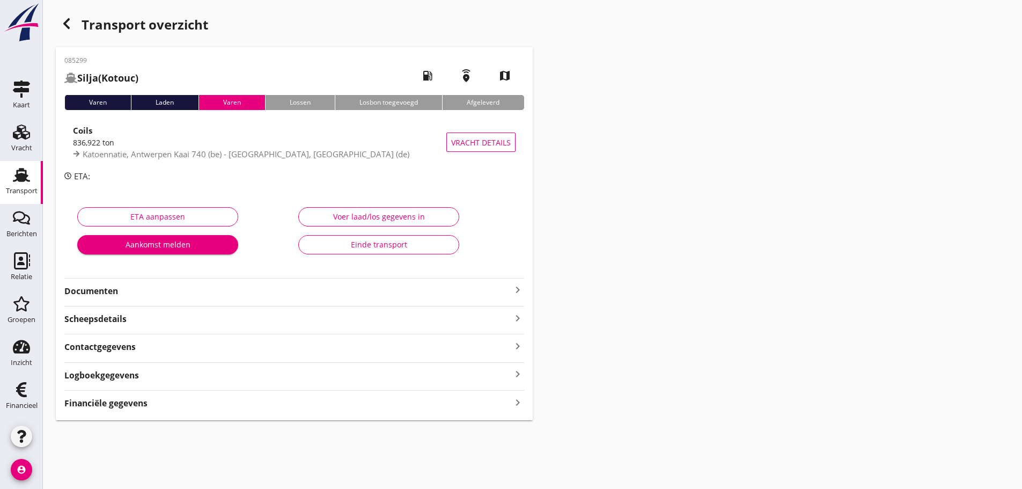
click at [522, 290] on icon "keyboard_arrow_right" at bounding box center [517, 289] width 13 height 13
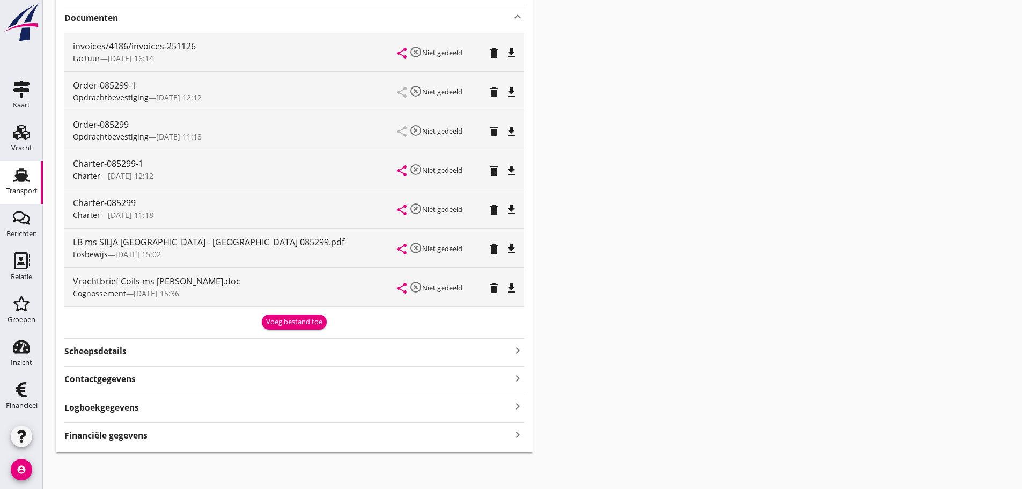
scroll to position [275, 0]
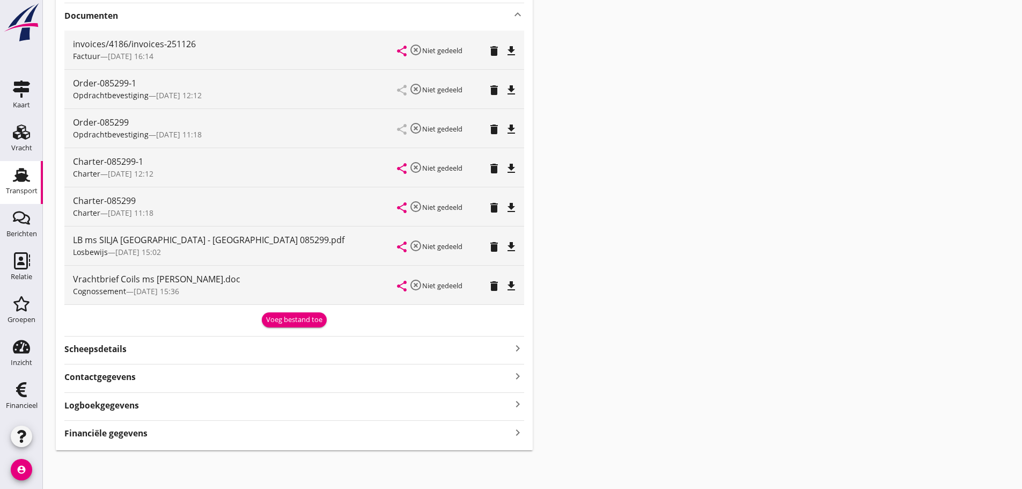
click at [517, 247] on icon "file_download" at bounding box center [511, 246] width 13 height 13
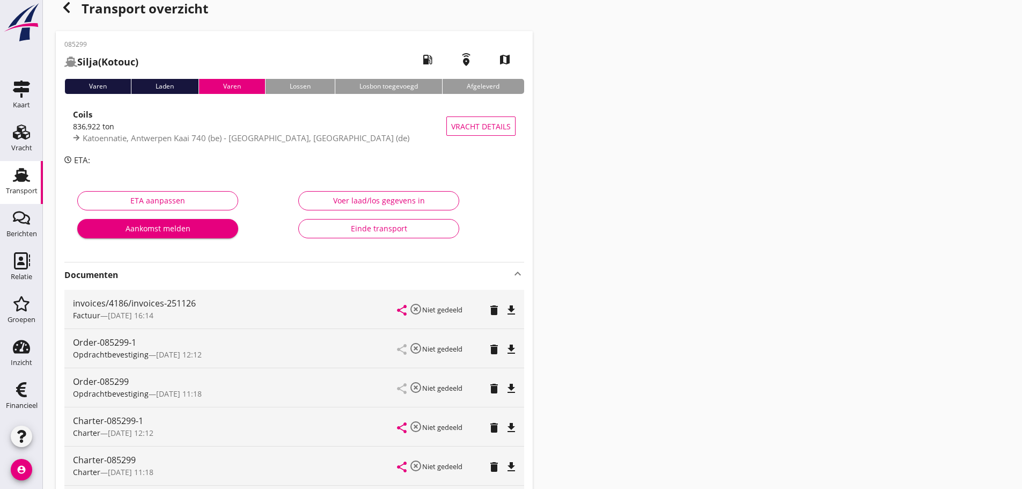
scroll to position [7, 0]
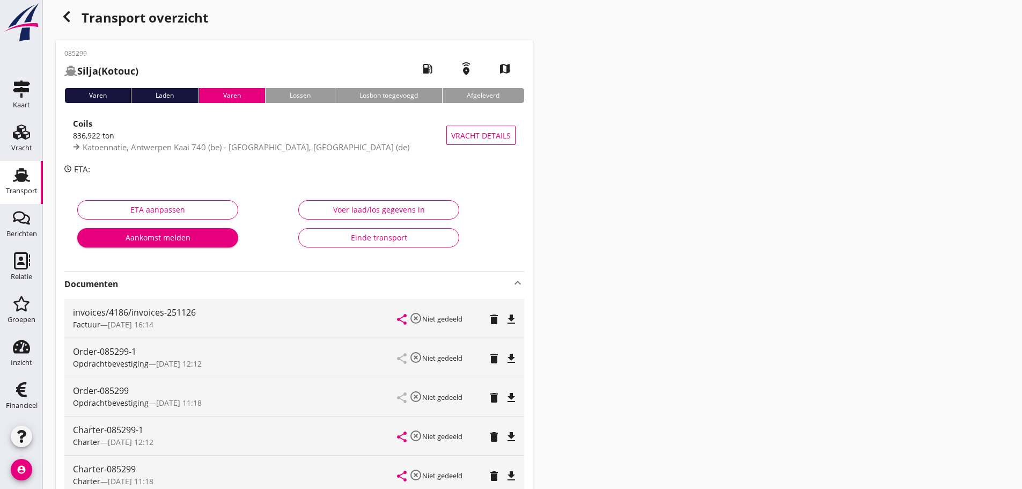
click at [20, 188] on div "Transport" at bounding box center [22, 190] width 32 height 7
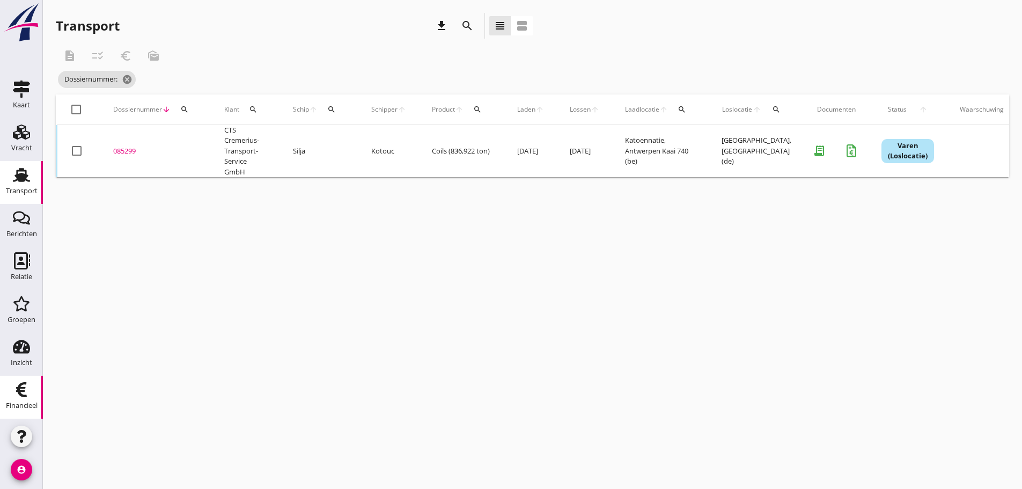
click at [31, 400] on div "Financieel" at bounding box center [22, 405] width 32 height 15
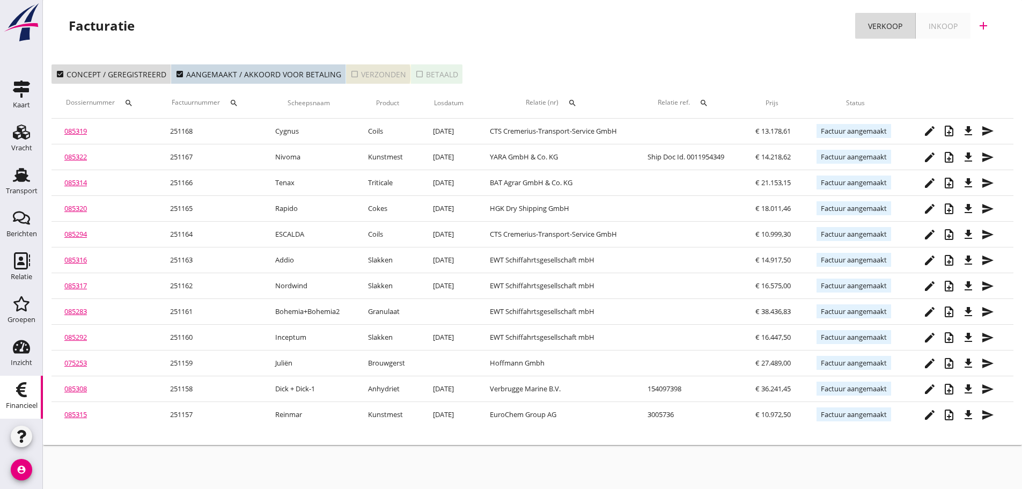
click at [350, 77] on icon "check_box_outline_blank" at bounding box center [354, 74] width 9 height 9
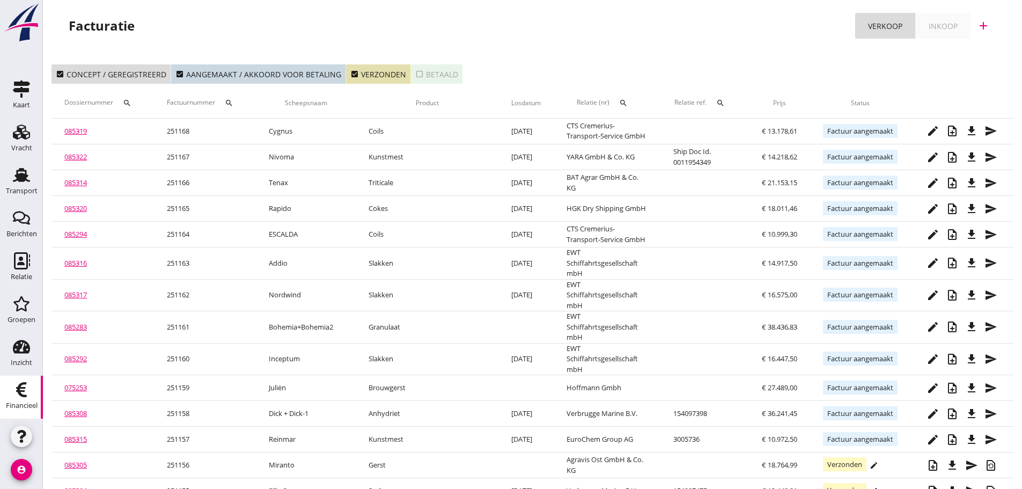
click at [233, 106] on icon "search" at bounding box center [229, 103] width 9 height 9
drag, startPoint x: 250, startPoint y: 131, endPoint x: 250, endPoint y: 137, distance: 5.9
click at [250, 136] on input "Zoeken op factuurnummer..." at bounding box center [283, 134] width 112 height 17
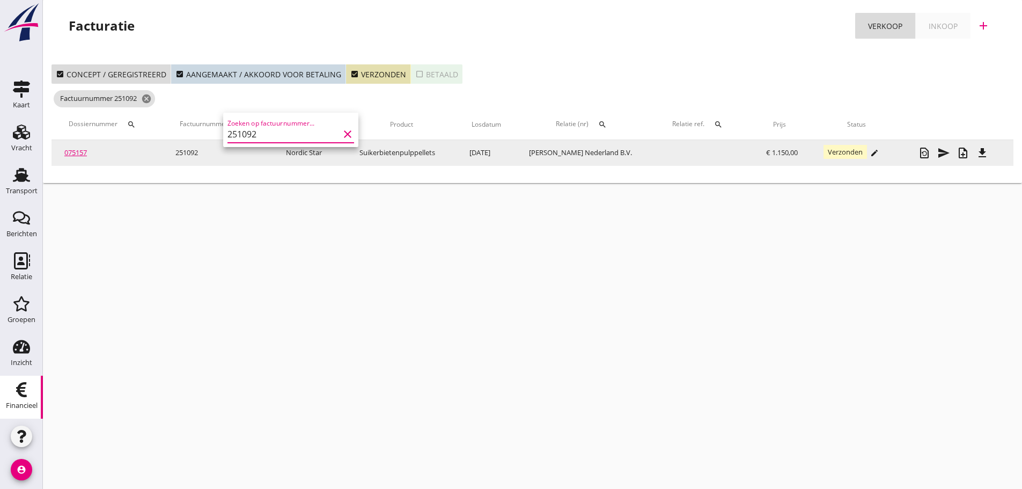
type input "251092"
click at [871, 156] on icon "edit" at bounding box center [874, 153] width 9 height 9
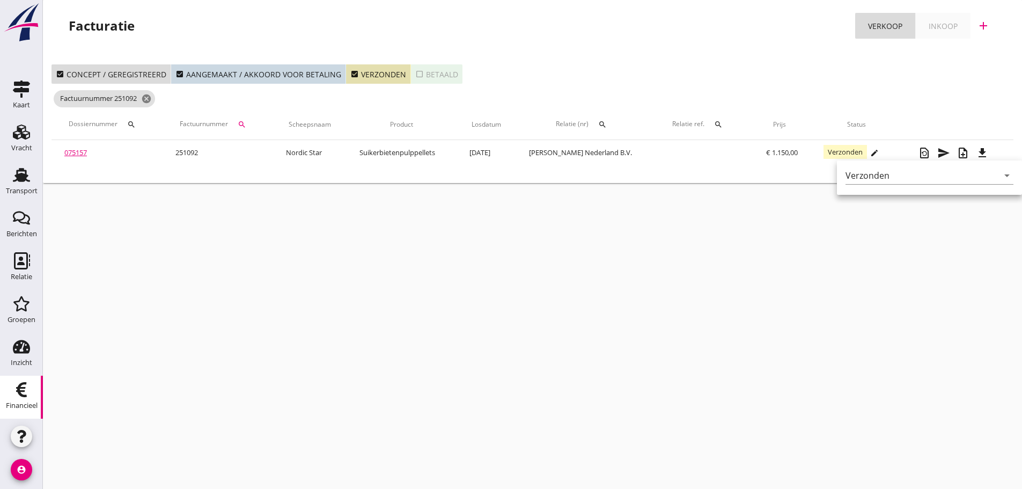
click at [816, 247] on div "cancel You are impersonating another user. Facturatie Verkoop Inkoop add check_…" at bounding box center [532, 244] width 979 height 489
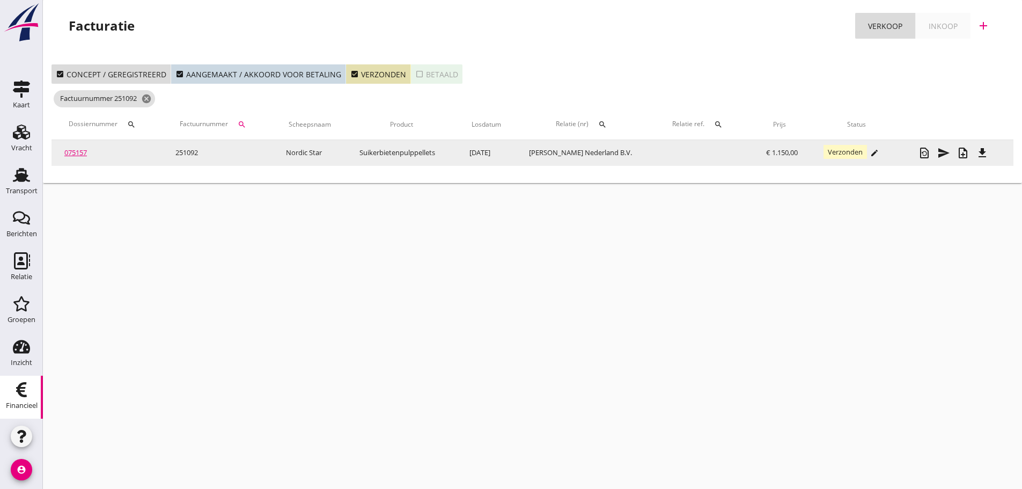
click at [871, 151] on icon "edit" at bounding box center [874, 153] width 9 height 9
click at [871, 150] on icon "edit" at bounding box center [874, 153] width 9 height 9
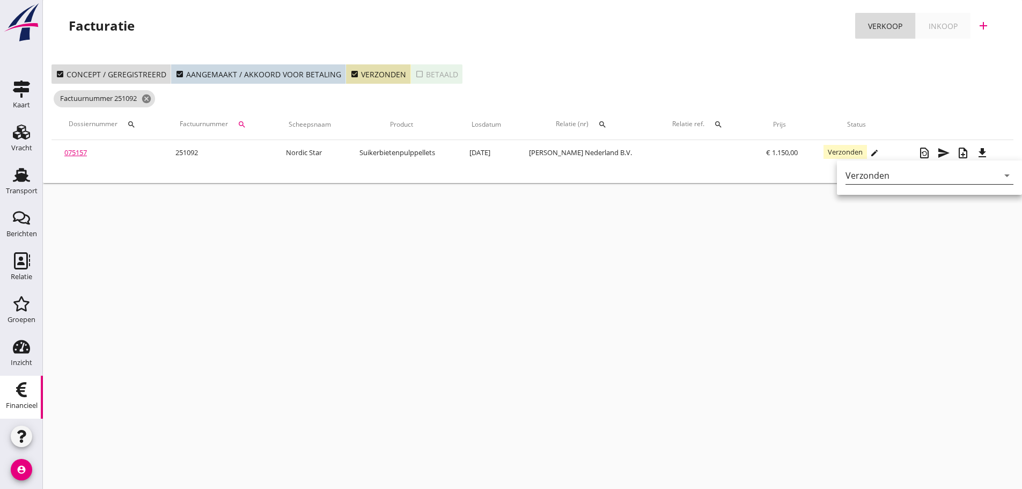
click at [1000, 174] on icon "arrow_drop_down" at bounding box center [1006, 175] width 13 height 13
drag, startPoint x: 814, startPoint y: 328, endPoint x: 815, endPoint y: 322, distance: 6.0
click at [814, 328] on div "cancel You are impersonating another user. Facturatie Verkoop Inkoop add check_…" at bounding box center [532, 244] width 979 height 489
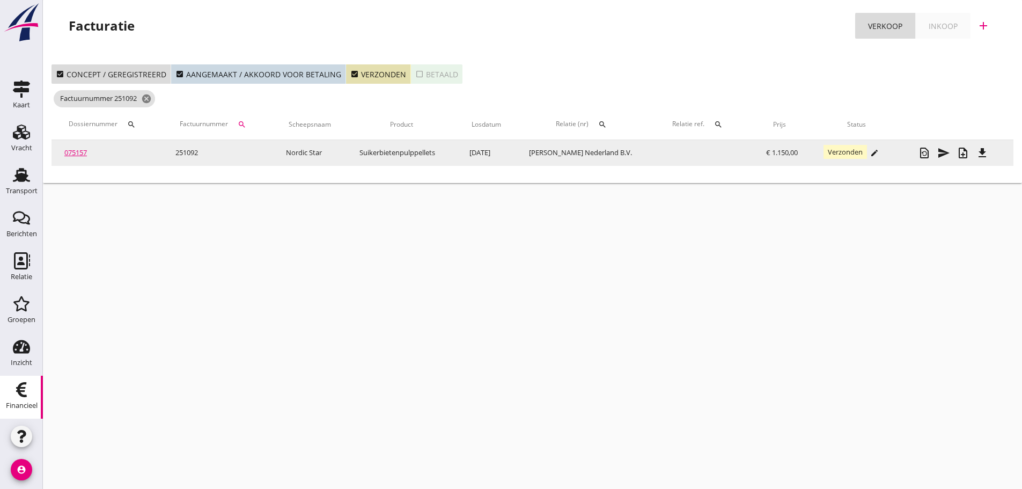
click at [78, 152] on link "075157" at bounding box center [75, 153] width 23 height 10
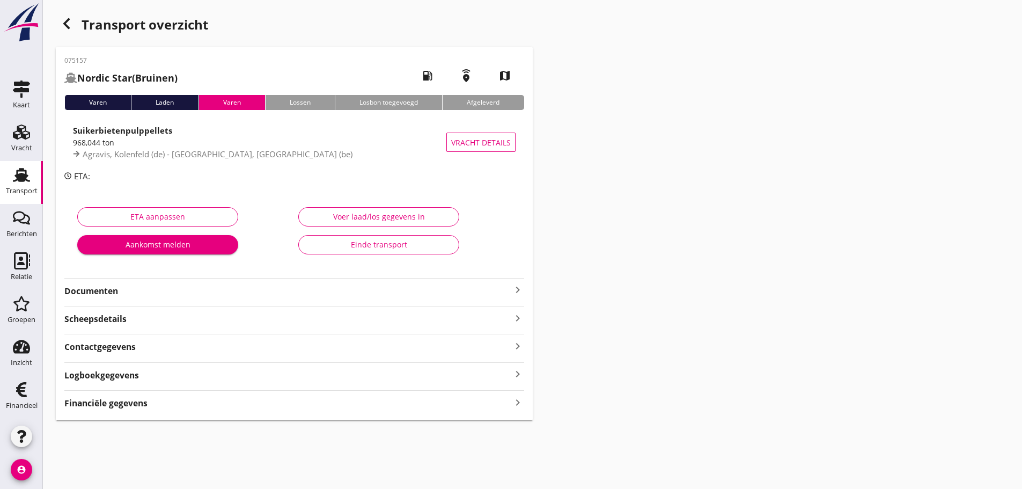
click at [190, 403] on div "Financiële gegevens keyboard_arrow_right" at bounding box center [294, 402] width 460 height 14
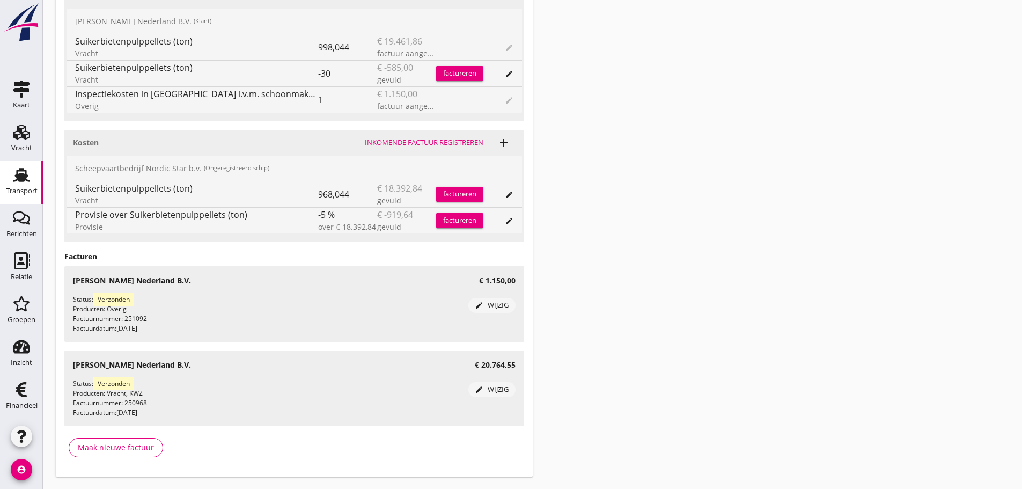
scroll to position [536, 0]
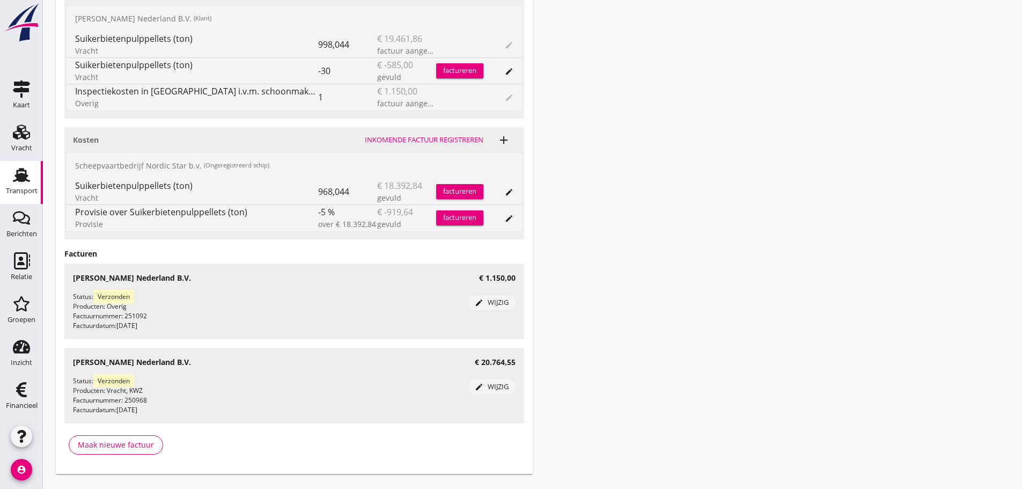
click at [497, 299] on div "edit wijzig" at bounding box center [492, 302] width 39 height 11
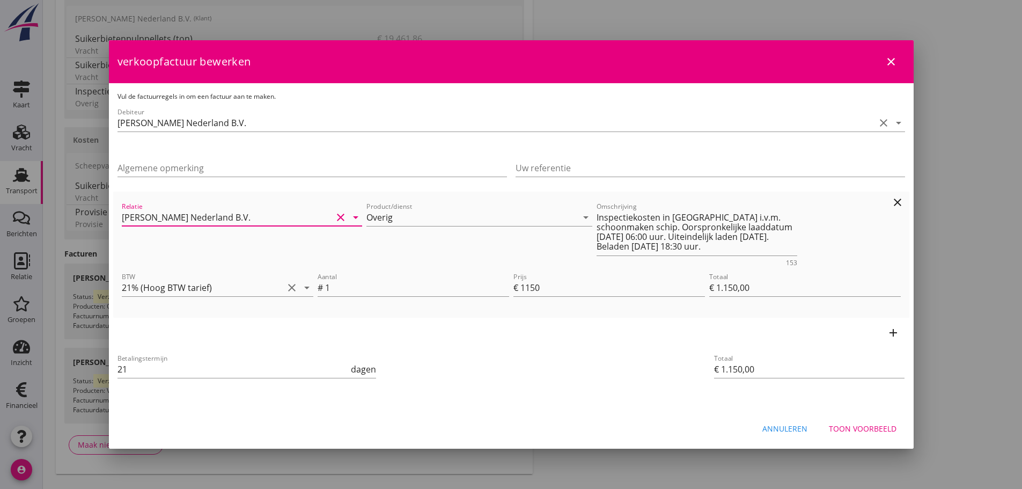
drag, startPoint x: 227, startPoint y: 212, endPoint x: 238, endPoint y: 227, distance: 18.6
click at [229, 212] on input "[PERSON_NAME] Nederland B.V." at bounding box center [227, 217] width 211 height 17
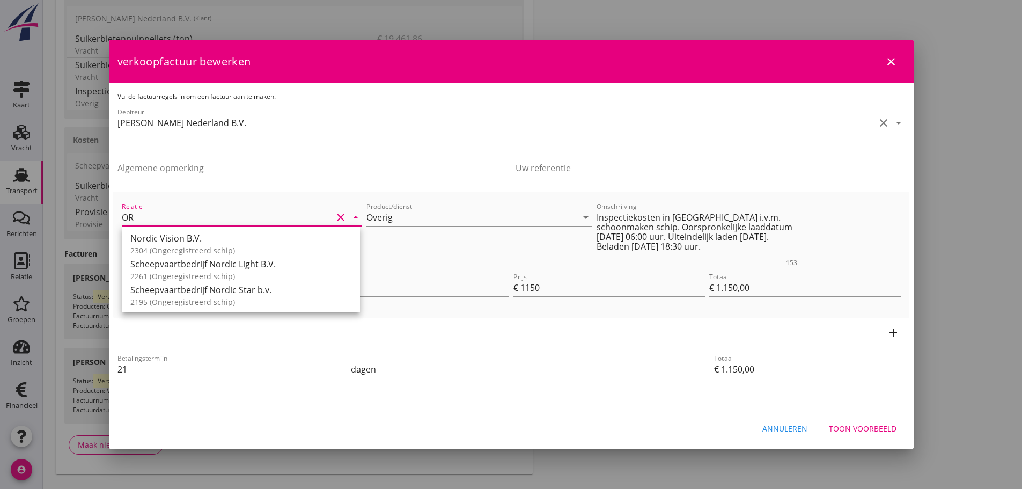
type input "O"
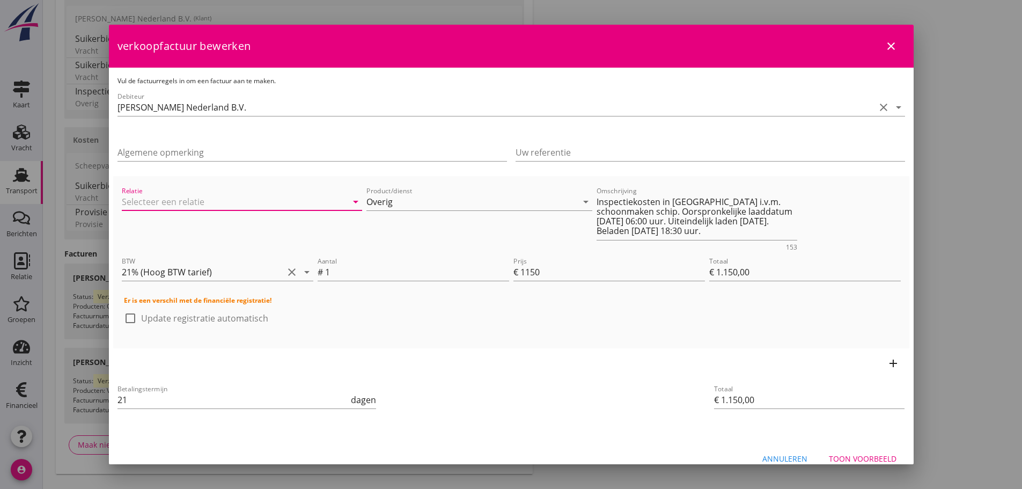
click at [769, 455] on div "Annuleren" at bounding box center [784, 458] width 45 height 11
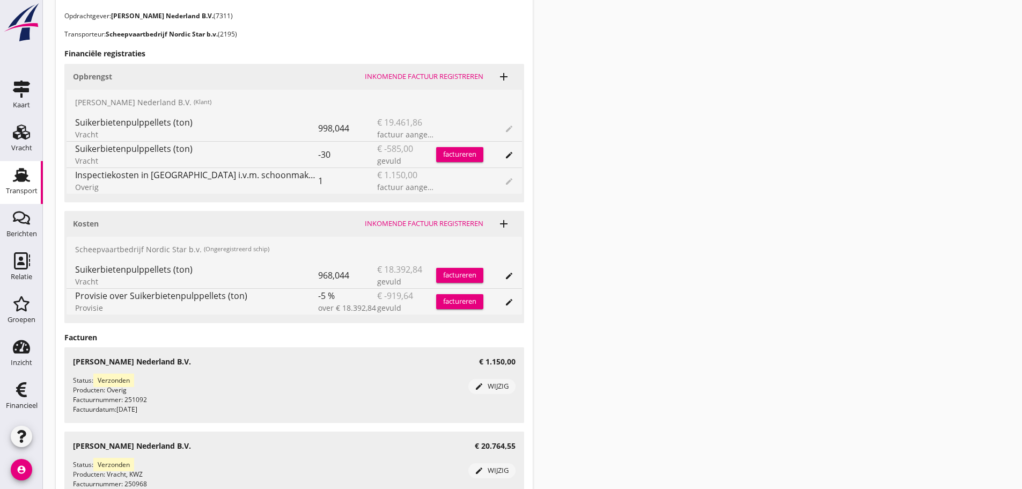
scroll to position [429, 0]
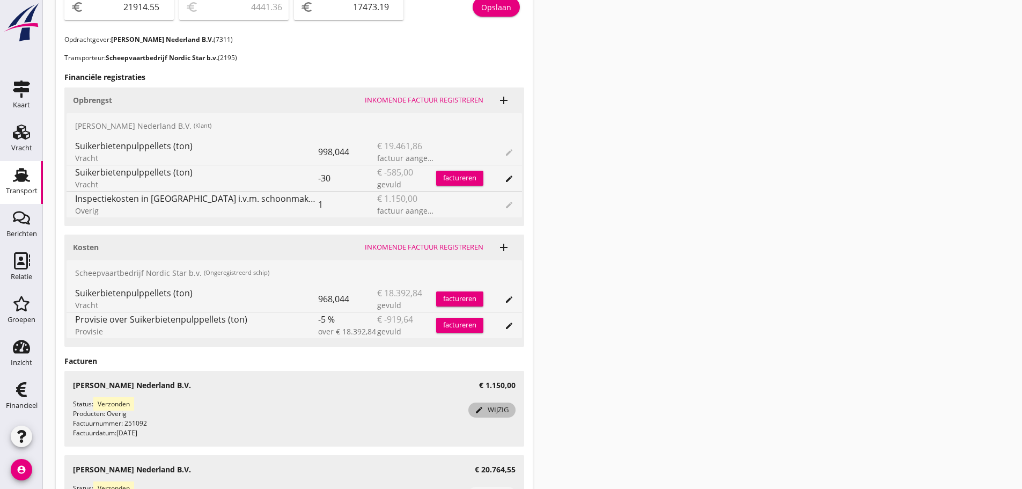
click at [497, 407] on div "edit wijzig" at bounding box center [492, 409] width 39 height 11
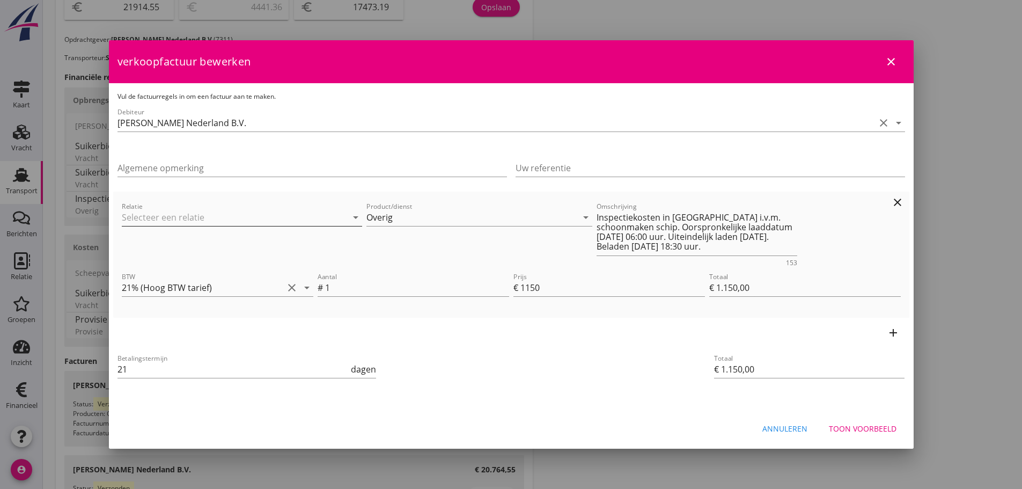
click at [224, 220] on input "Relatie" at bounding box center [227, 217] width 211 height 17
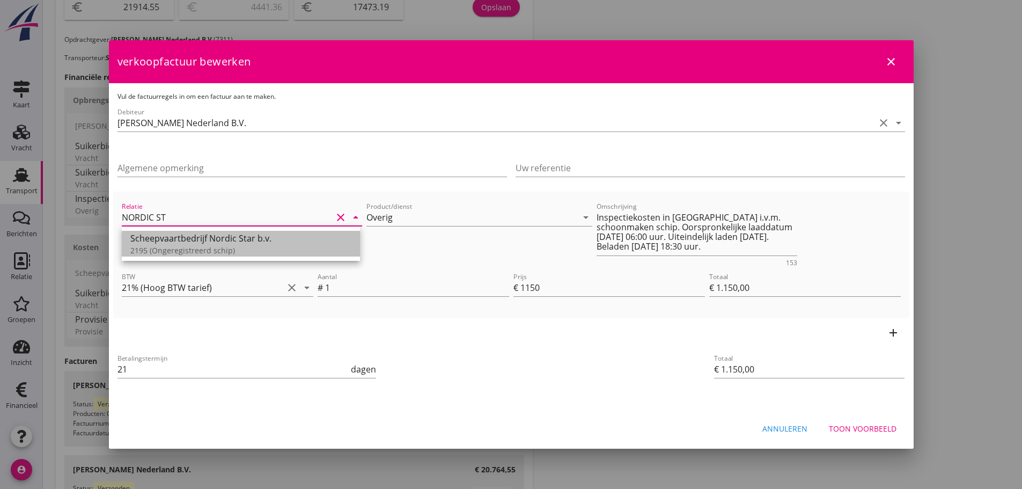
click at [165, 237] on div "Scheepvaartbedrijf Nordic Star b.v." at bounding box center [240, 238] width 221 height 13
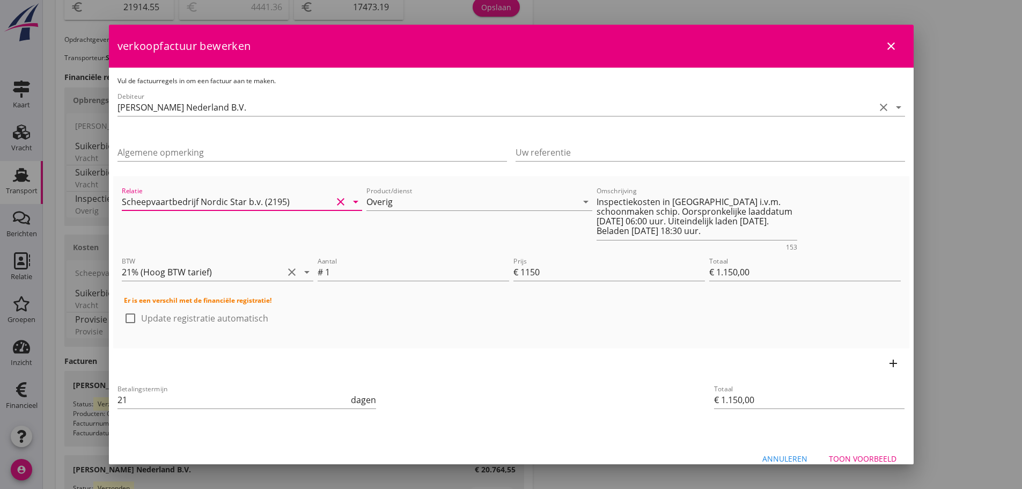
type input "Scheepvaartbedrijf Nordic Star b.v. (2195)"
click at [875, 456] on div "Toon voorbeeld" at bounding box center [863, 458] width 68 height 11
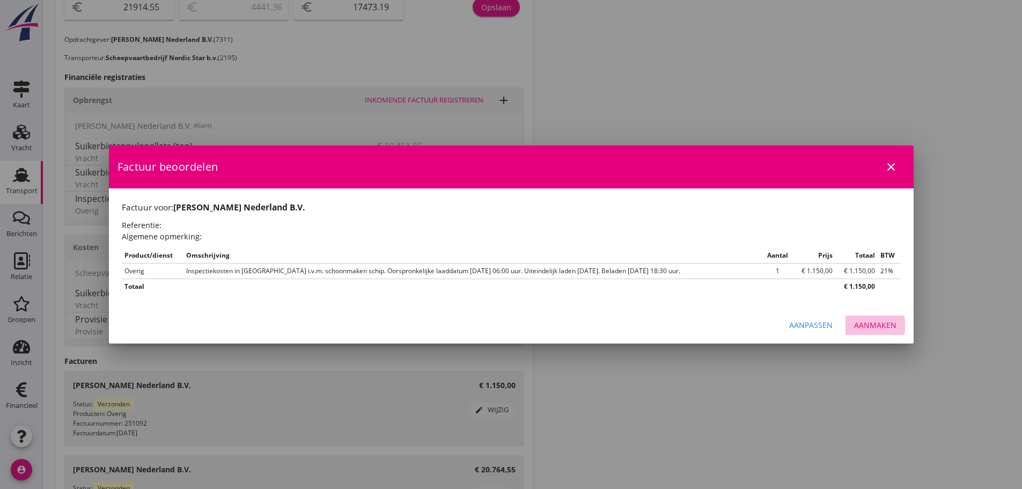
click at [873, 323] on div "Aanmaken" at bounding box center [875, 324] width 42 height 11
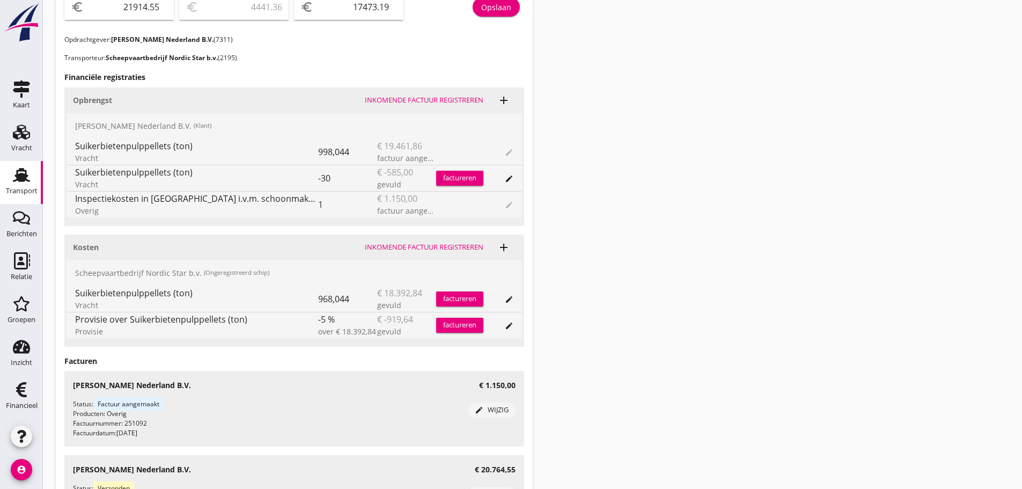
drag, startPoint x: 26, startPoint y: 404, endPoint x: 265, endPoint y: 488, distance: 253.1
click at [26, 404] on div "Financieel" at bounding box center [22, 405] width 32 height 7
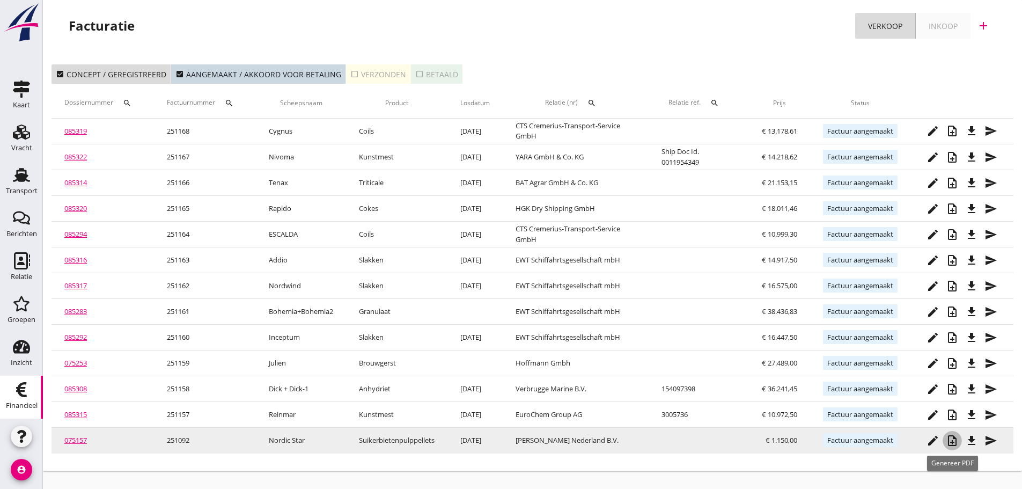
click at [952, 440] on icon "note_add" at bounding box center [952, 440] width 13 height 13
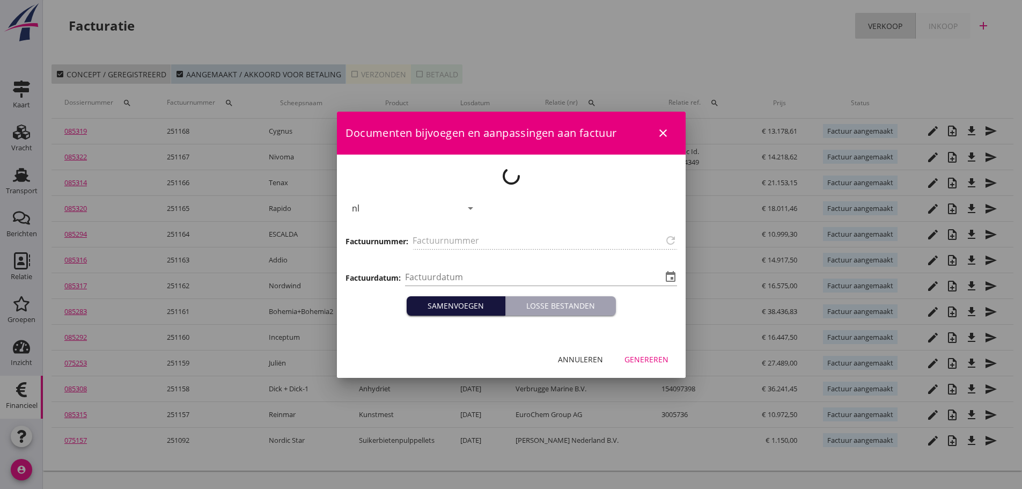
type input "251092"
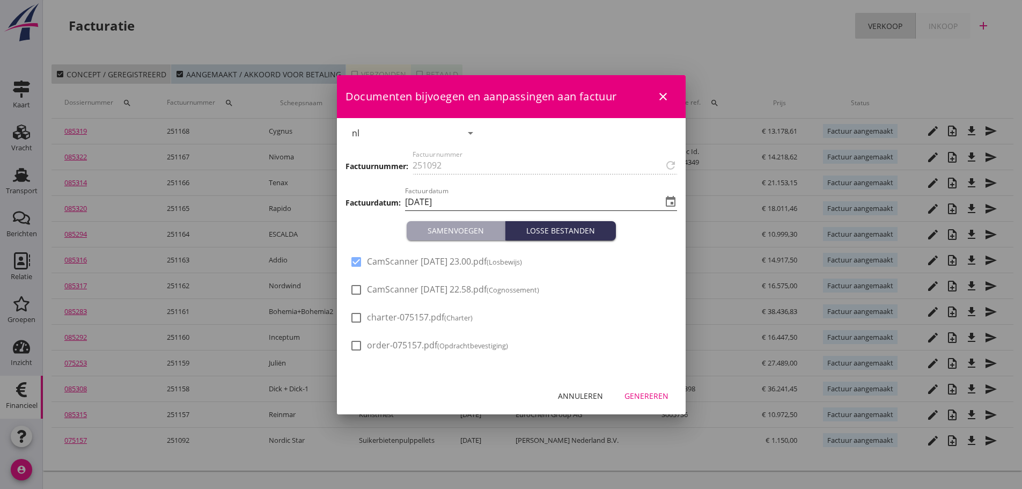
click at [671, 205] on icon "event" at bounding box center [670, 201] width 13 height 13
click at [480, 194] on input "[DATE]" at bounding box center [533, 201] width 257 height 17
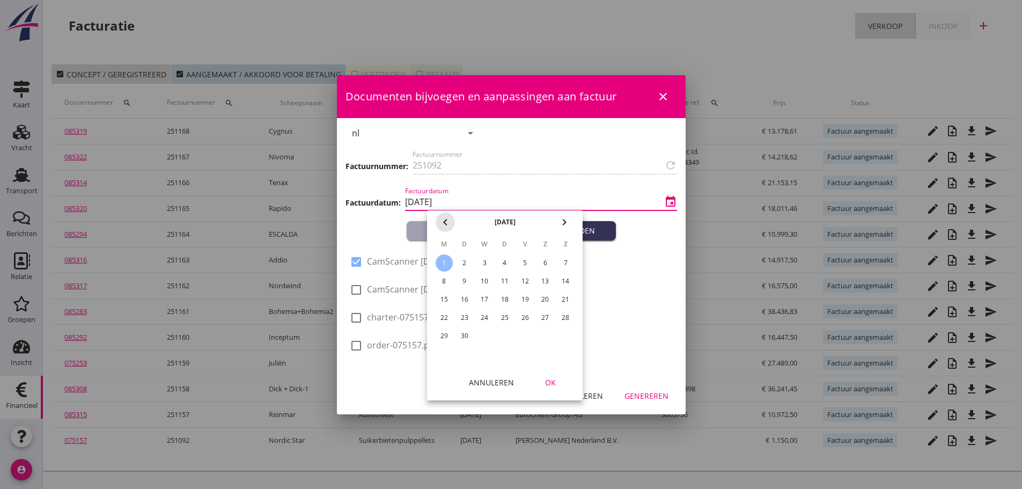
drag, startPoint x: 448, startPoint y: 222, endPoint x: 450, endPoint y: 229, distance: 7.7
click at [448, 222] on icon "chevron_left" at bounding box center [445, 222] width 13 height 13
click at [528, 333] on div "29" at bounding box center [525, 335] width 17 height 17
type input "[DATE]"
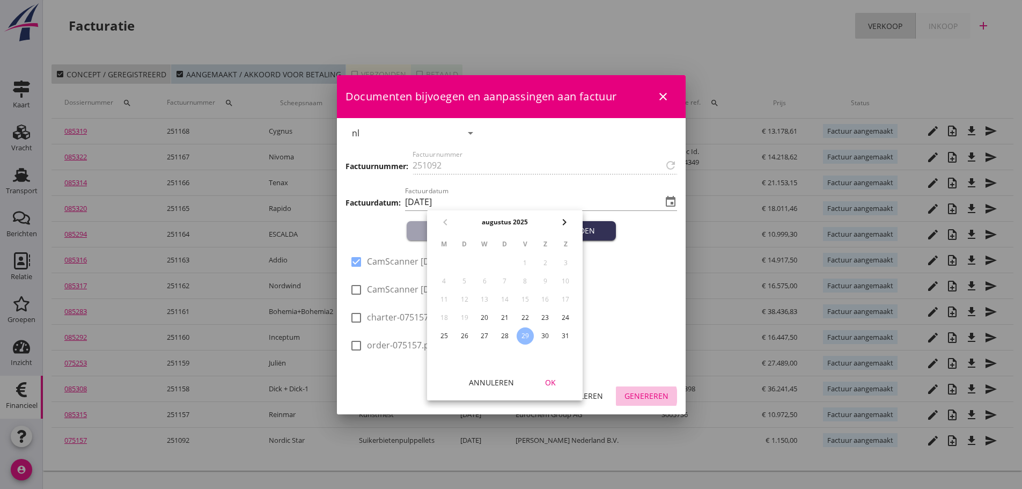
click at [655, 394] on div "Genereren" at bounding box center [646, 395] width 44 height 11
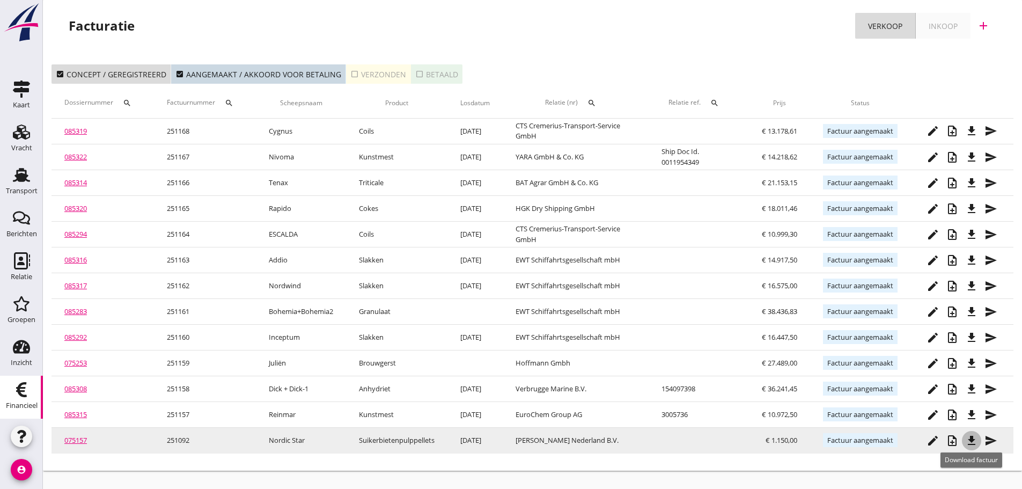
click at [977, 440] on icon "file_download" at bounding box center [971, 440] width 13 height 13
click at [932, 437] on icon "edit" at bounding box center [932, 440] width 13 height 13
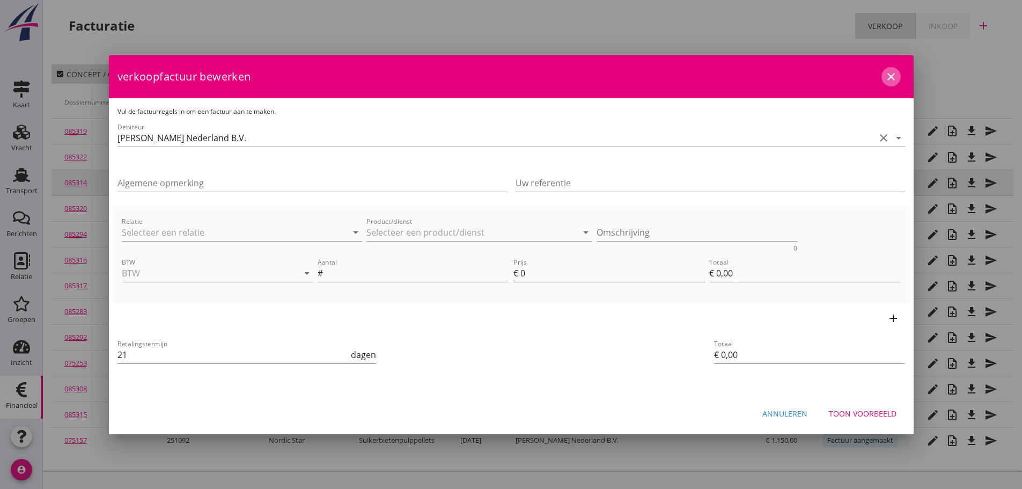
drag, startPoint x: 890, startPoint y: 75, endPoint x: 919, endPoint y: 179, distance: 108.2
click at [890, 75] on icon "close" at bounding box center [891, 76] width 13 height 13
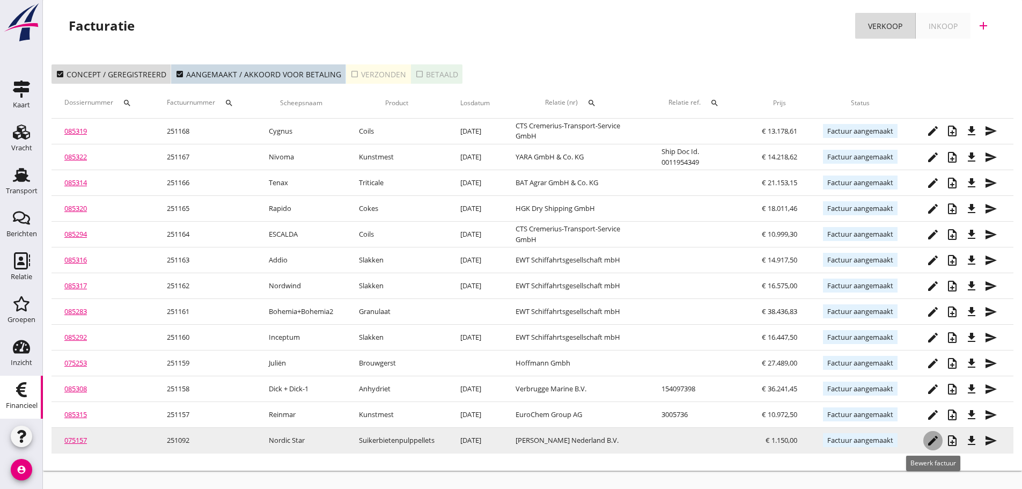
click at [939, 441] on div "edit" at bounding box center [932, 440] width 19 height 13
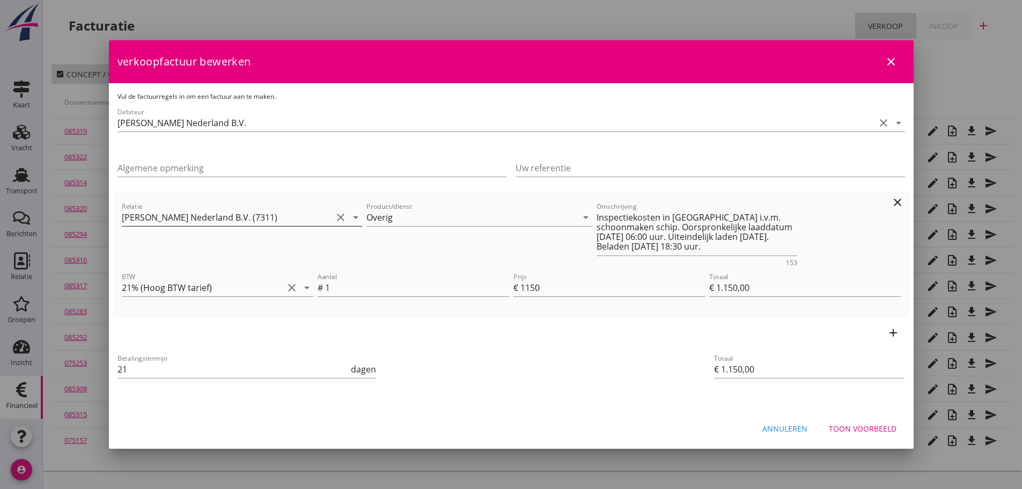
click at [275, 213] on input "Peterson Nederland B.V. (7311)" at bounding box center [227, 217] width 211 height 17
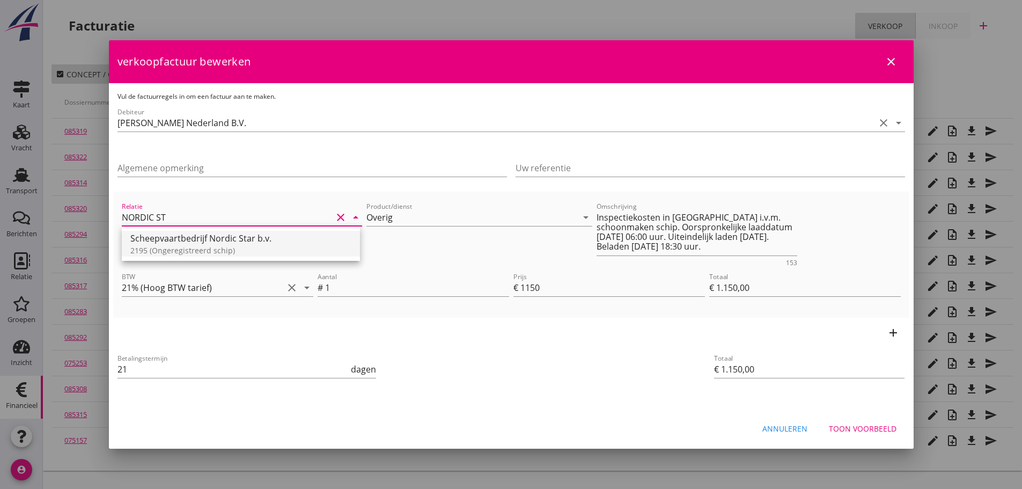
click at [221, 244] on div "Scheepvaartbedrijf Nordic Star b.v." at bounding box center [240, 238] width 221 height 13
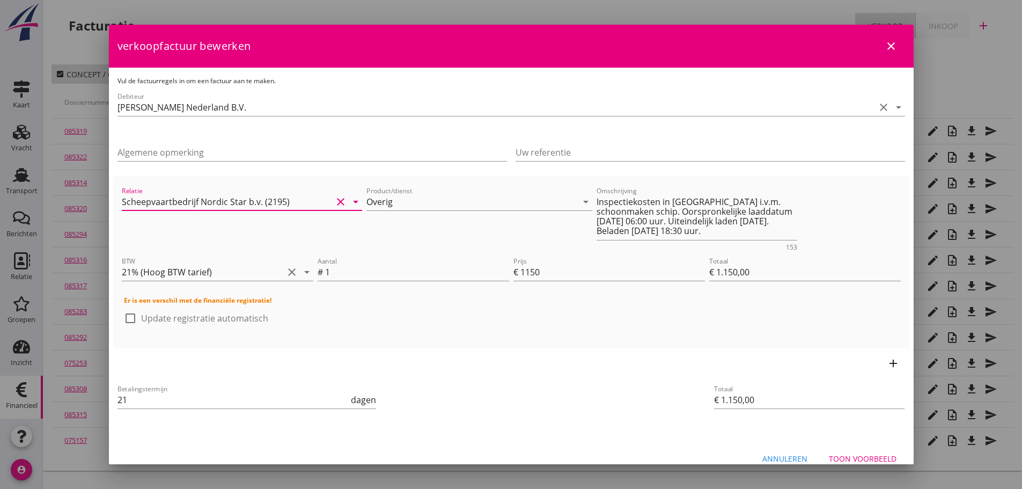
type input "Scheepvaartbedrijf Nordic Star b.v. (2195)"
click at [874, 461] on div "Toon voorbeeld" at bounding box center [863, 458] width 68 height 11
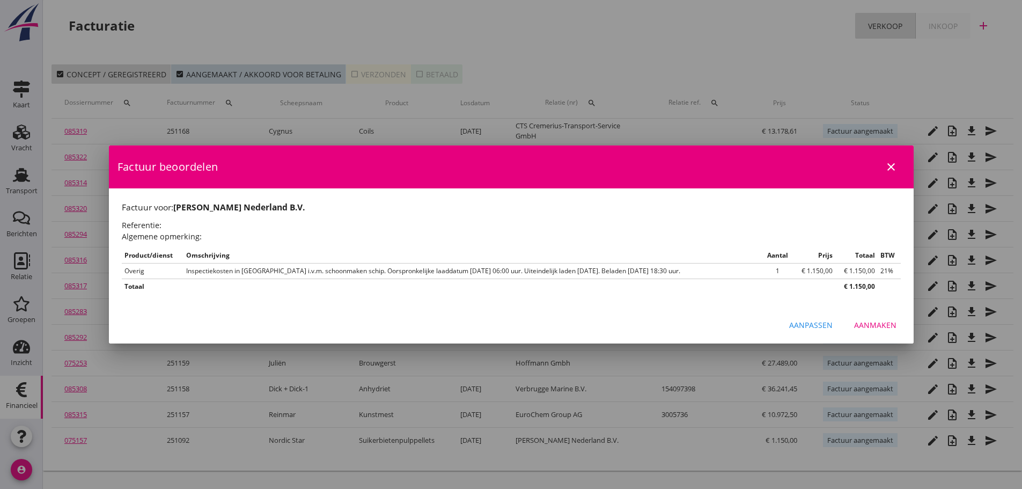
click at [815, 327] on div "Aanpassen" at bounding box center [810, 324] width 43 height 11
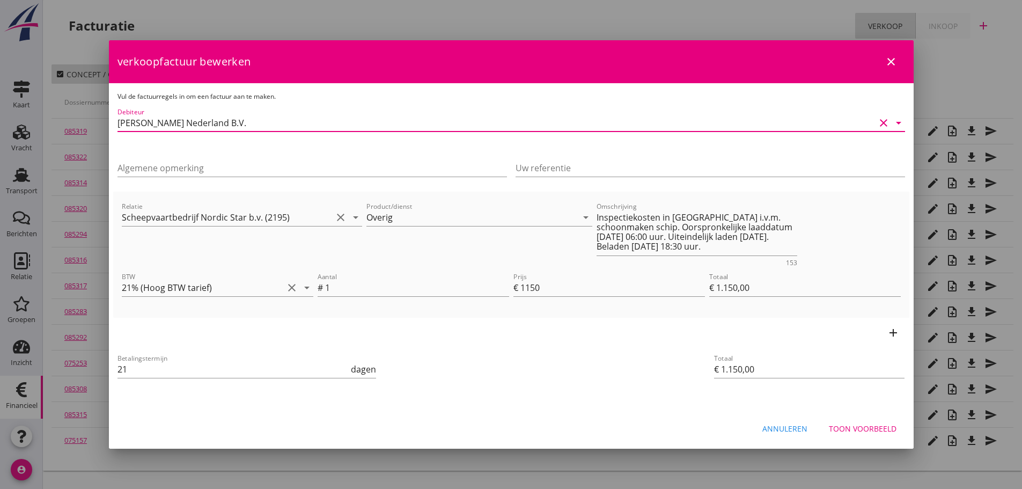
click at [231, 115] on input "[PERSON_NAME] Nederland B.V." at bounding box center [495, 122] width 757 height 17
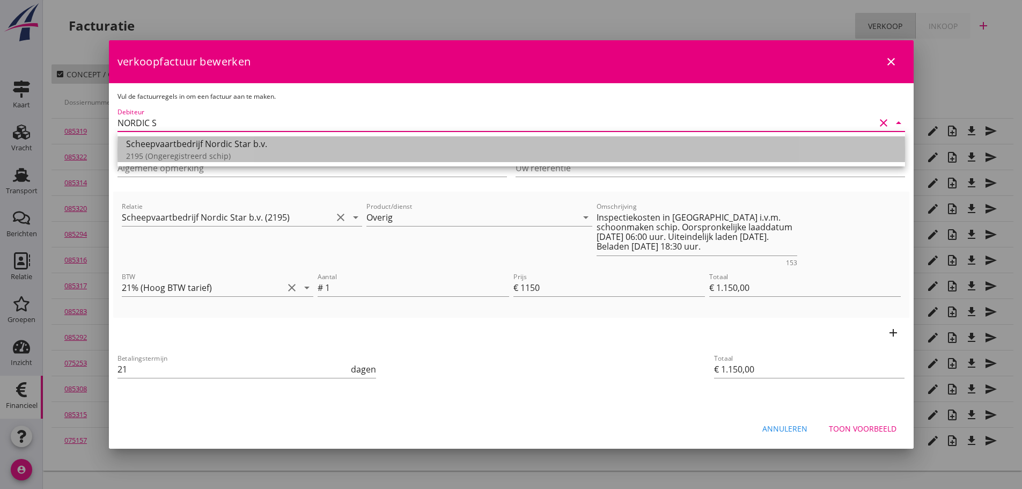
click at [242, 146] on div "Scheepvaartbedrijf Nordic Star b.v." at bounding box center [511, 143] width 770 height 13
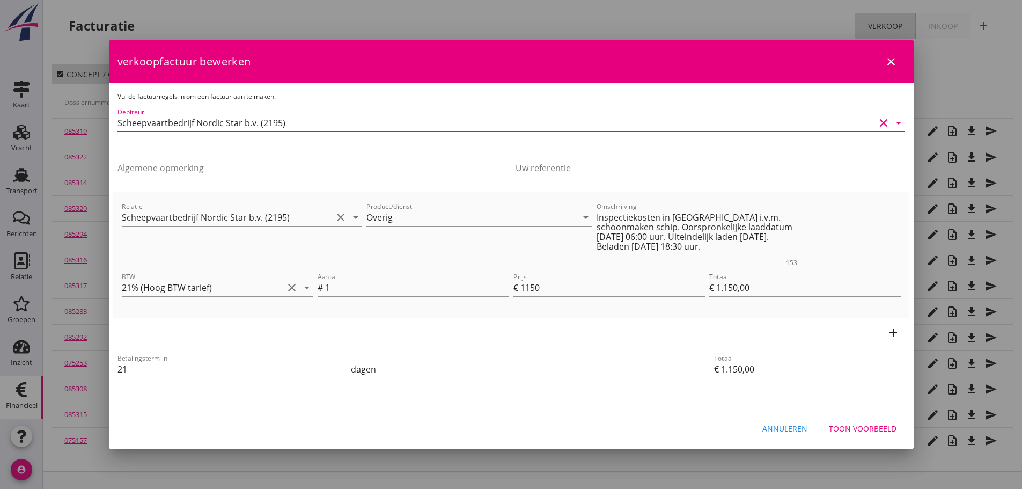
type input "Scheepvaartbedrijf Nordic Star b.v. (2195)"
click at [852, 427] on div "Toon voorbeeld" at bounding box center [863, 428] width 68 height 11
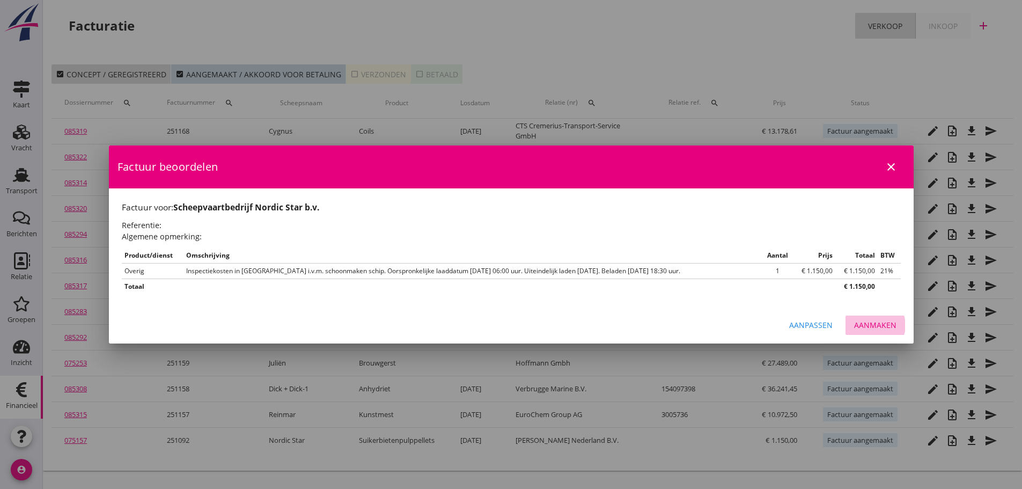
click at [870, 320] on div "Aanmaken" at bounding box center [875, 324] width 42 height 11
click at [961, 455] on div at bounding box center [511, 244] width 1022 height 489
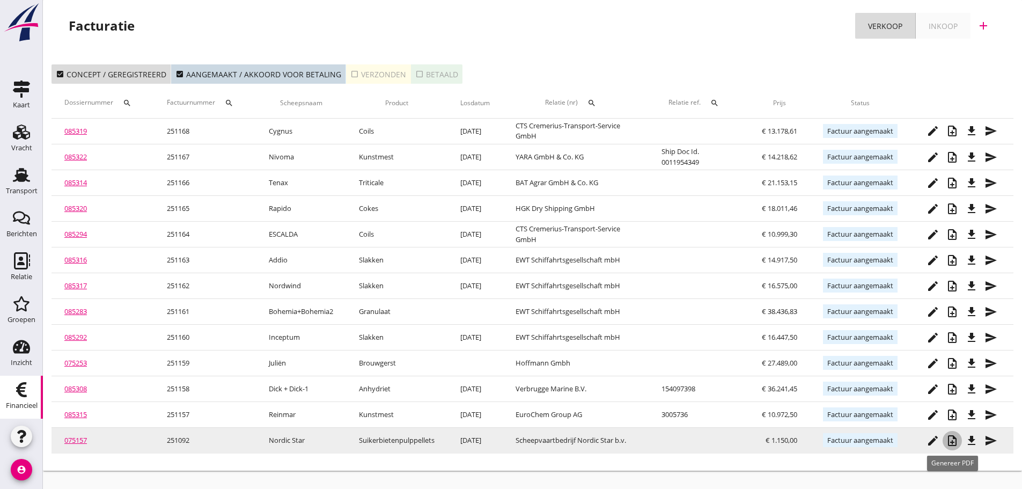
click at [954, 442] on icon "note_add" at bounding box center [952, 440] width 13 height 13
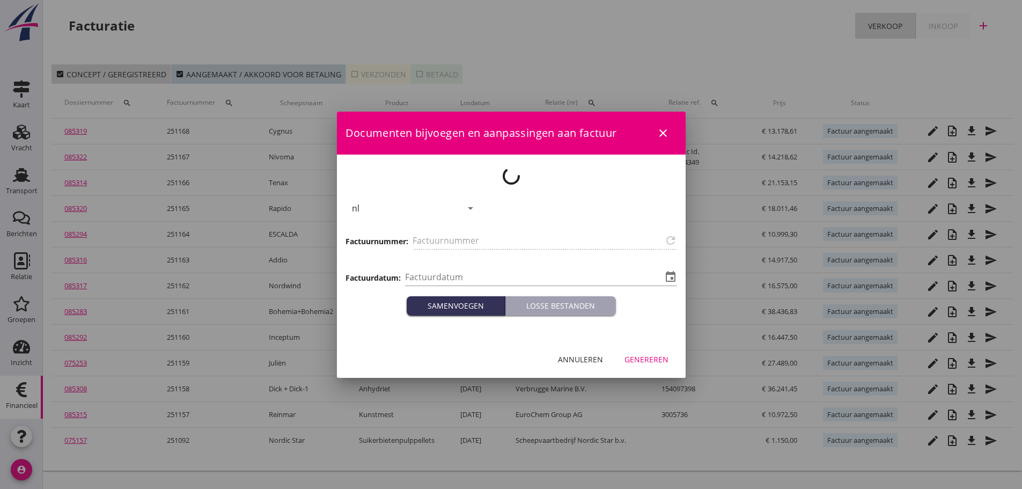
type input "251092"
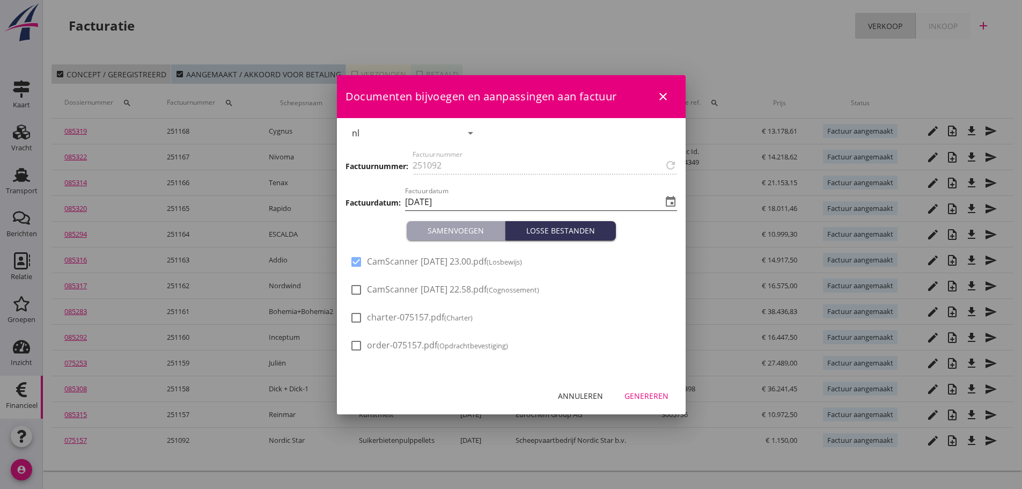
click at [668, 202] on icon "event" at bounding box center [670, 201] width 13 height 13
click at [669, 202] on icon "event" at bounding box center [670, 201] width 13 height 13
click at [670, 199] on icon "event" at bounding box center [670, 201] width 13 height 13
click at [478, 202] on input "[DATE]" at bounding box center [533, 201] width 257 height 17
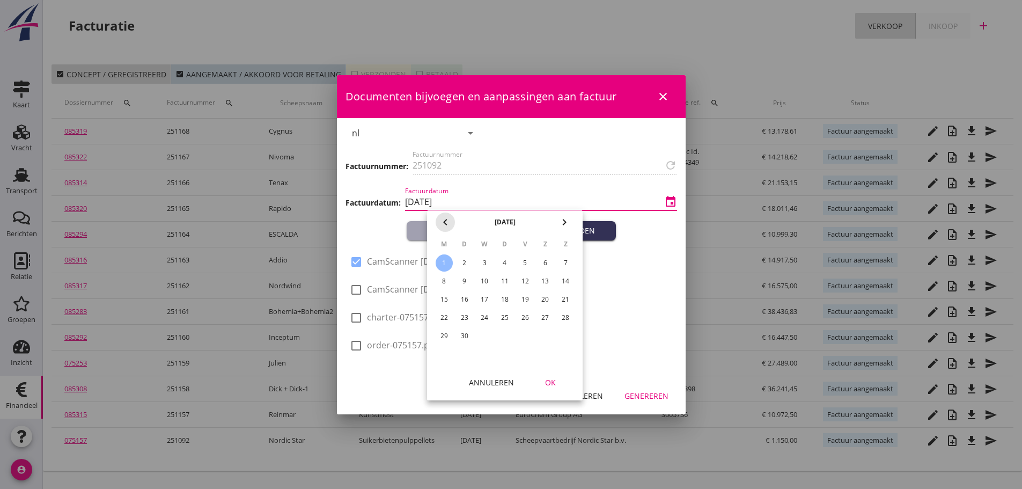
drag, startPoint x: 445, startPoint y: 218, endPoint x: 487, endPoint y: 231, distance: 43.8
click at [447, 218] on icon "chevron_left" at bounding box center [445, 222] width 13 height 13
click at [532, 338] on div "29" at bounding box center [525, 335] width 17 height 17
type input "[DATE]"
click at [556, 387] on div "OK" at bounding box center [550, 382] width 30 height 11
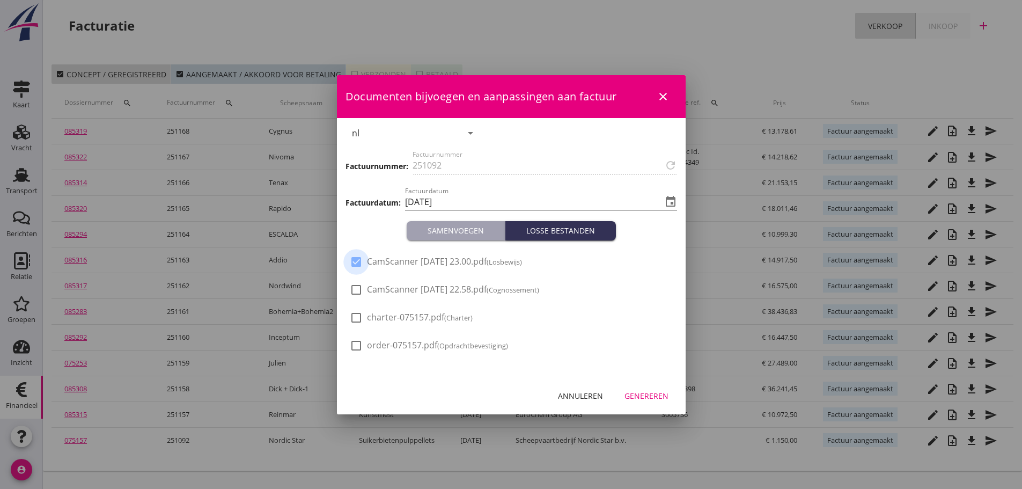
click at [359, 258] on div at bounding box center [356, 262] width 18 height 18
checkbox input "false"
click at [579, 399] on div "Annuleren" at bounding box center [580, 395] width 45 height 11
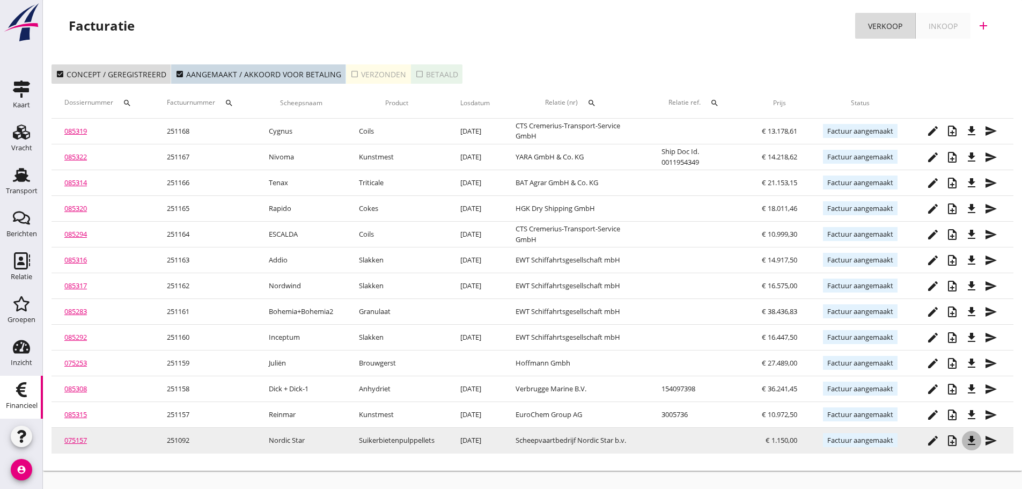
click at [978, 446] on button "file_download" at bounding box center [971, 440] width 19 height 19
click at [957, 441] on icon "note_add" at bounding box center [952, 440] width 13 height 13
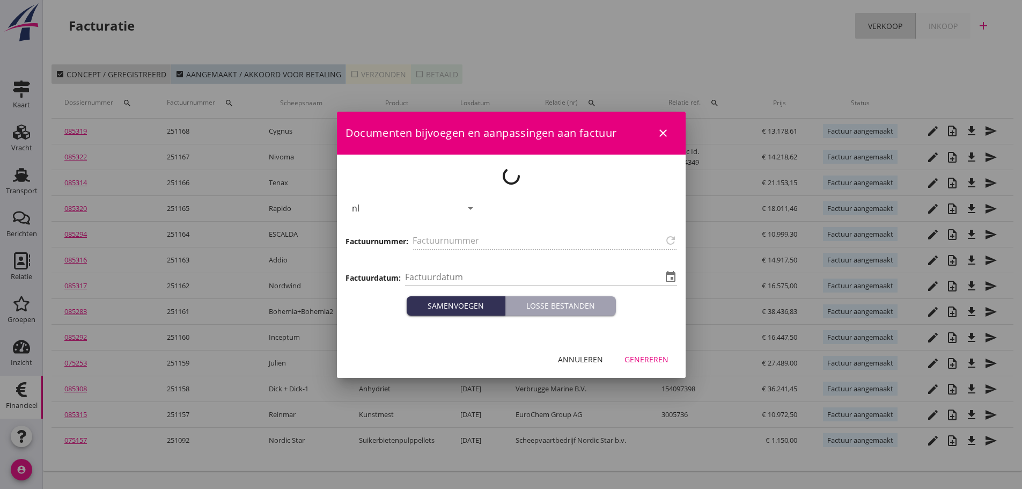
type input "251092"
type input "[DATE]"
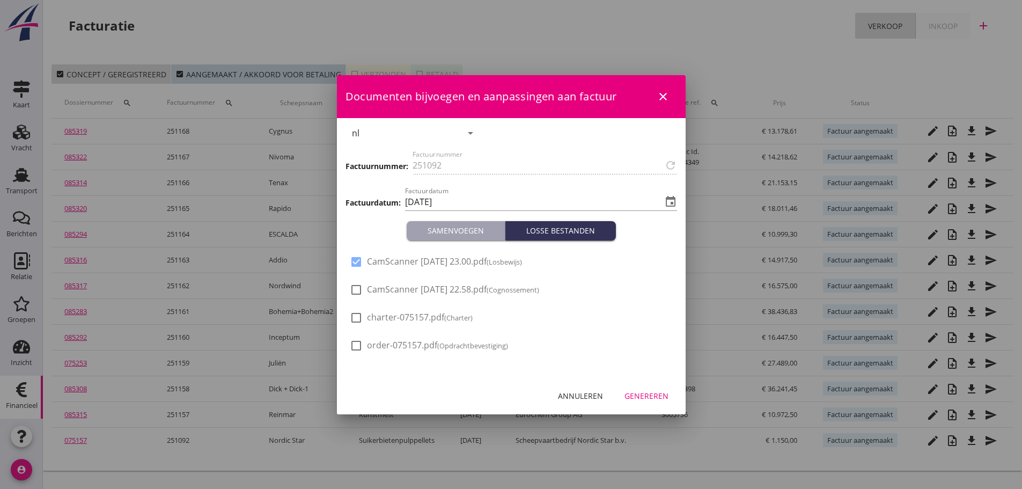
click at [369, 265] on span "CamScanner 16-07-2025 23.00.pdf (Losbewijs)" at bounding box center [444, 261] width 155 height 11
checkbox input "false"
click at [670, 201] on icon "event" at bounding box center [670, 201] width 13 height 13
click at [458, 203] on input "[DATE]" at bounding box center [533, 201] width 257 height 17
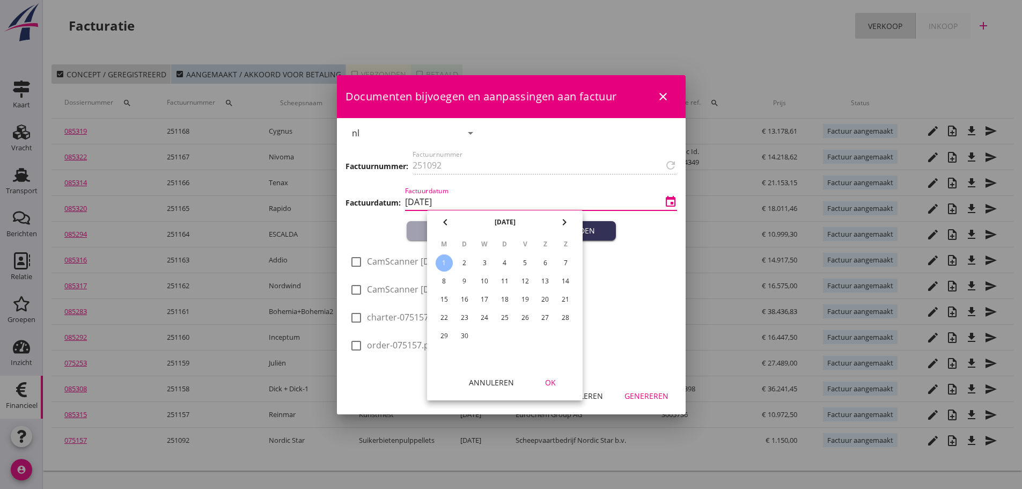
click at [446, 220] on icon "chevron_left" at bounding box center [445, 222] width 13 height 13
click at [508, 333] on div "28" at bounding box center [504, 335] width 17 height 17
type input "2025-08-28"
click at [556, 387] on div "OK" at bounding box center [550, 382] width 30 height 11
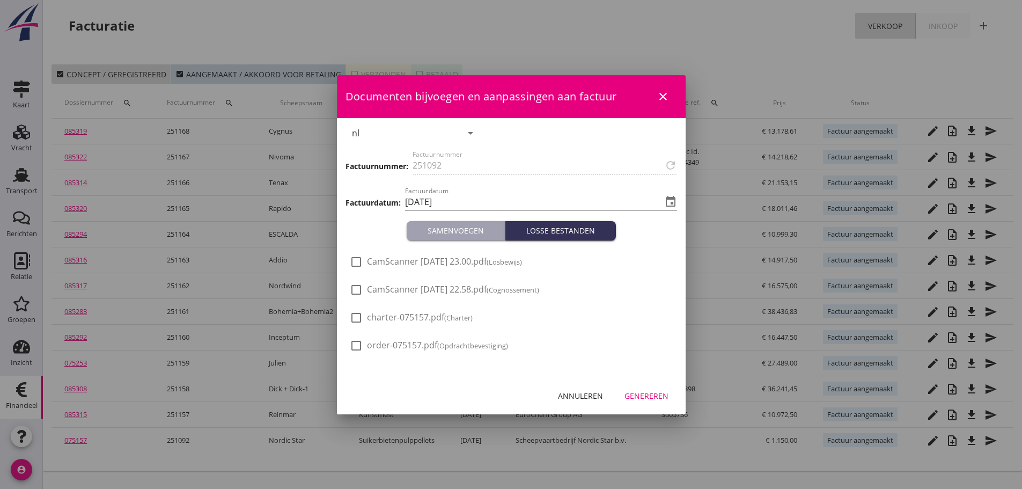
click at [650, 398] on div "Genereren" at bounding box center [646, 395] width 44 height 11
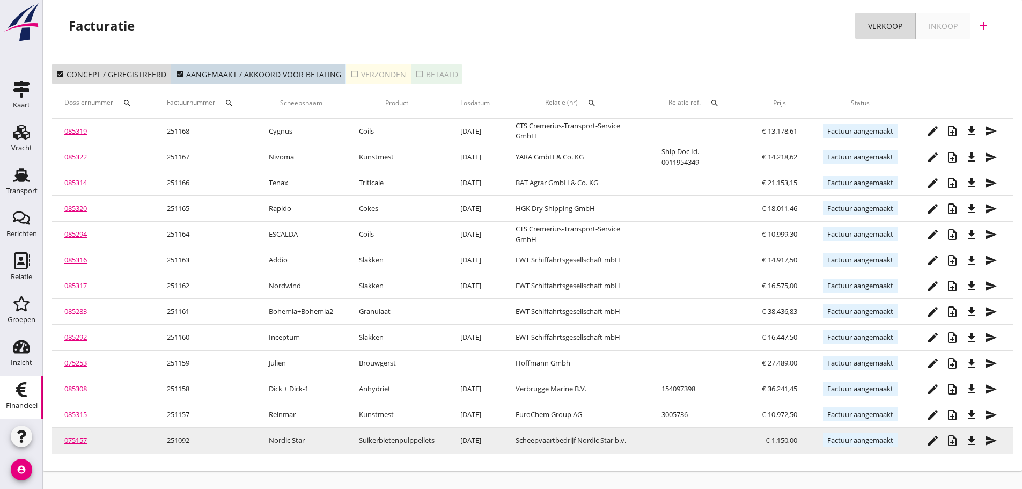
click at [965, 434] on icon "file_download" at bounding box center [971, 440] width 13 height 13
click at [84, 438] on link "075157" at bounding box center [75, 440] width 23 height 10
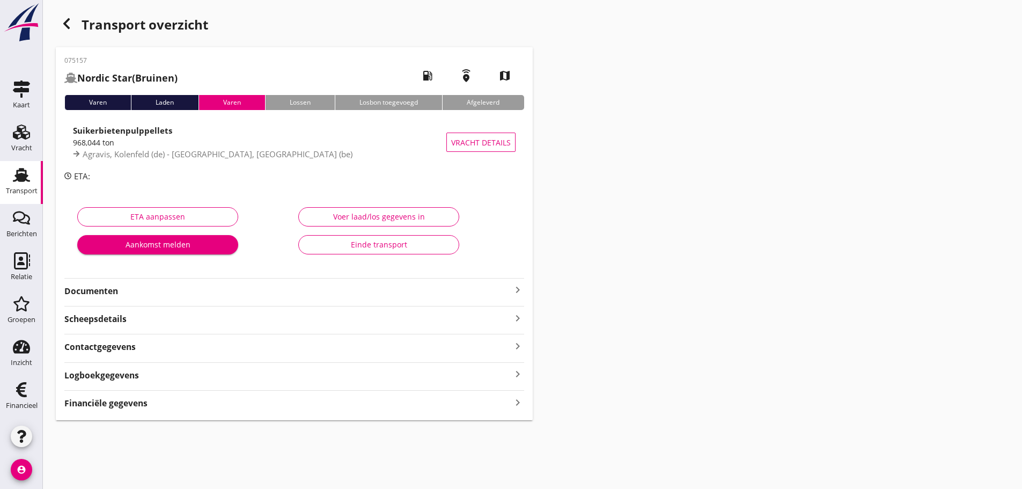
click at [519, 286] on icon "keyboard_arrow_right" at bounding box center [517, 289] width 13 height 13
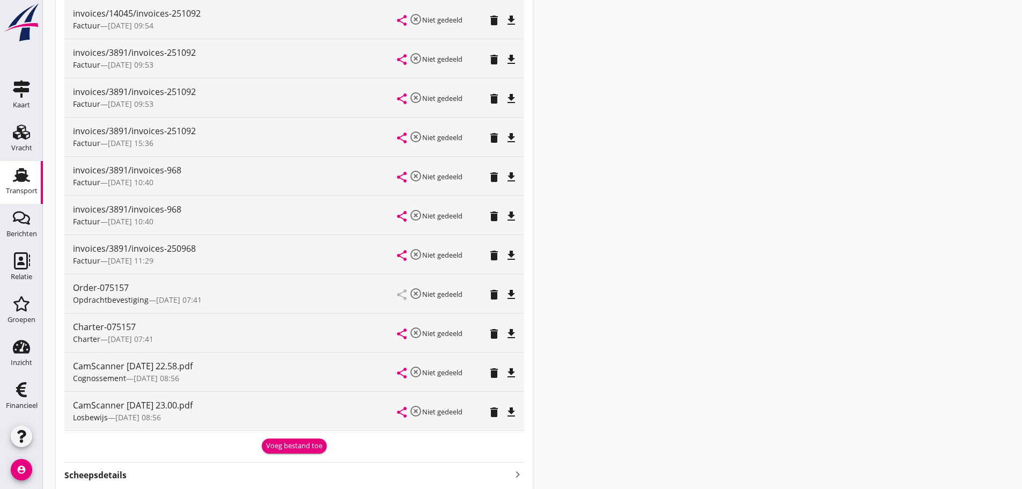
scroll to position [386, 0]
click at [282, 445] on div "Voeg bestand toe" at bounding box center [294, 443] width 56 height 11
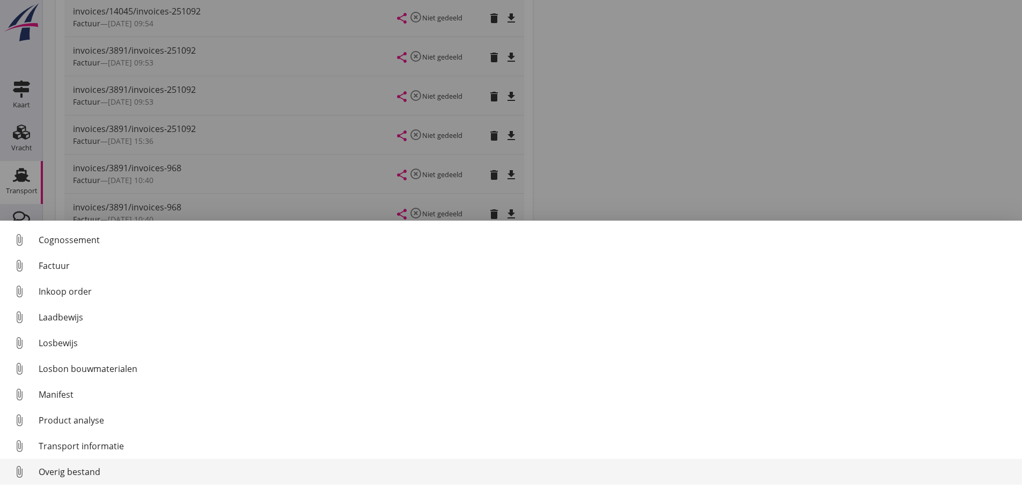
scroll to position [75, 0]
click at [77, 465] on link "attach_file Overig bestand" at bounding box center [511, 472] width 1022 height 26
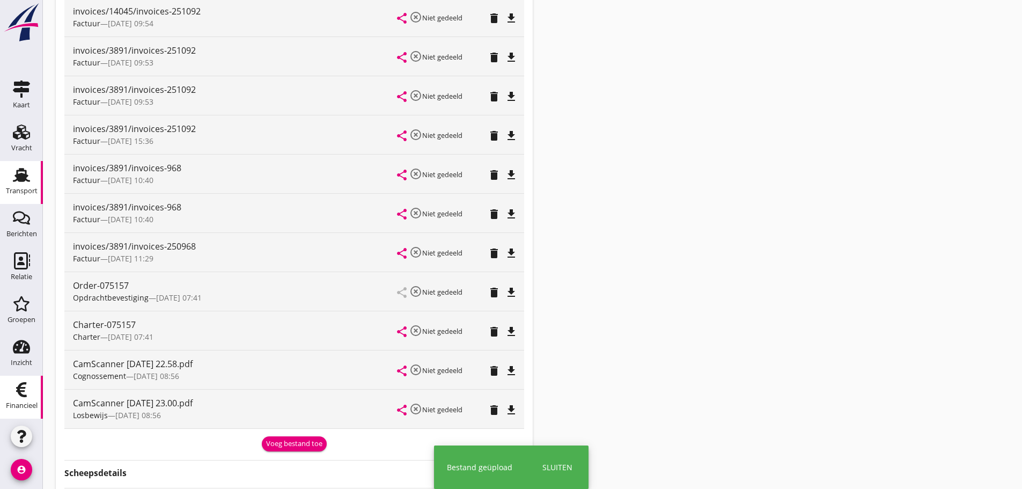
scroll to position [386, 0]
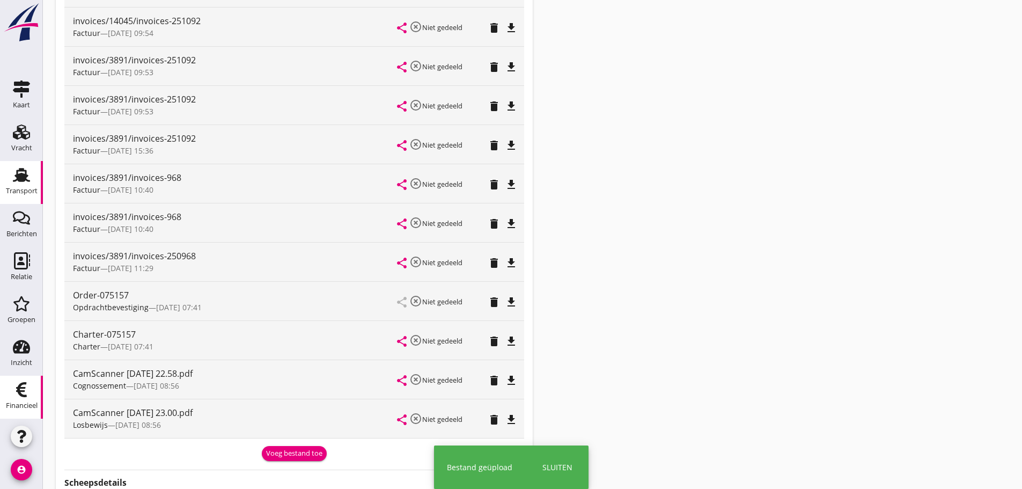
click at [20, 392] on use at bounding box center [21, 389] width 11 height 15
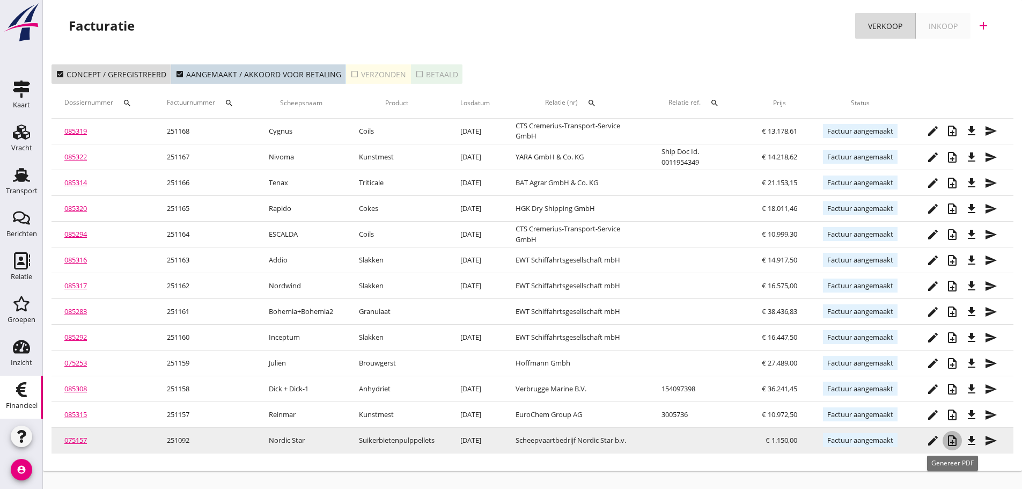
click at [949, 443] on icon "note_add" at bounding box center [952, 440] width 13 height 13
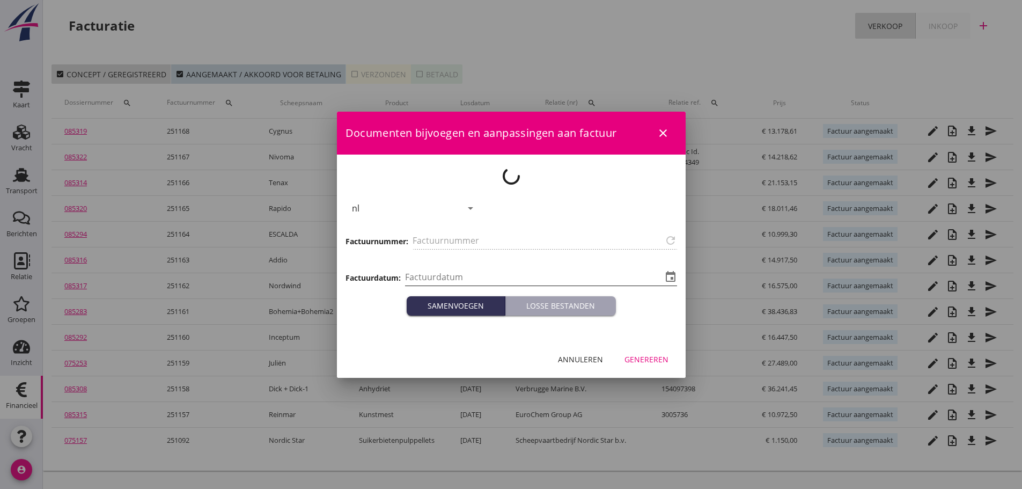
type input "251092"
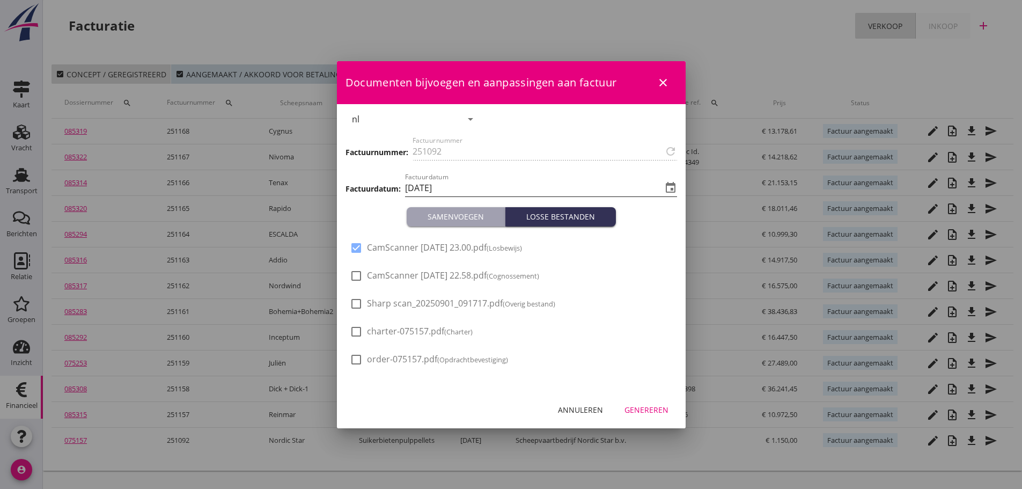
click at [429, 183] on input "[DATE]" at bounding box center [533, 187] width 257 height 17
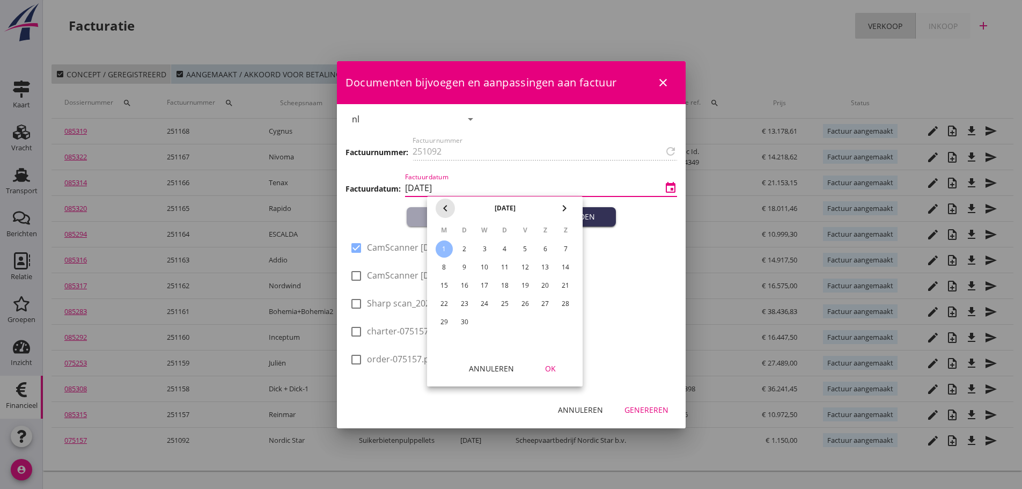
drag, startPoint x: 444, startPoint y: 207, endPoint x: 447, endPoint y: 217, distance: 10.4
click at [445, 207] on icon "chevron_left" at bounding box center [445, 208] width 13 height 13
click at [506, 321] on div "28" at bounding box center [504, 321] width 17 height 17
type input "2025-08-28"
click at [549, 372] on div "OK" at bounding box center [550, 368] width 30 height 11
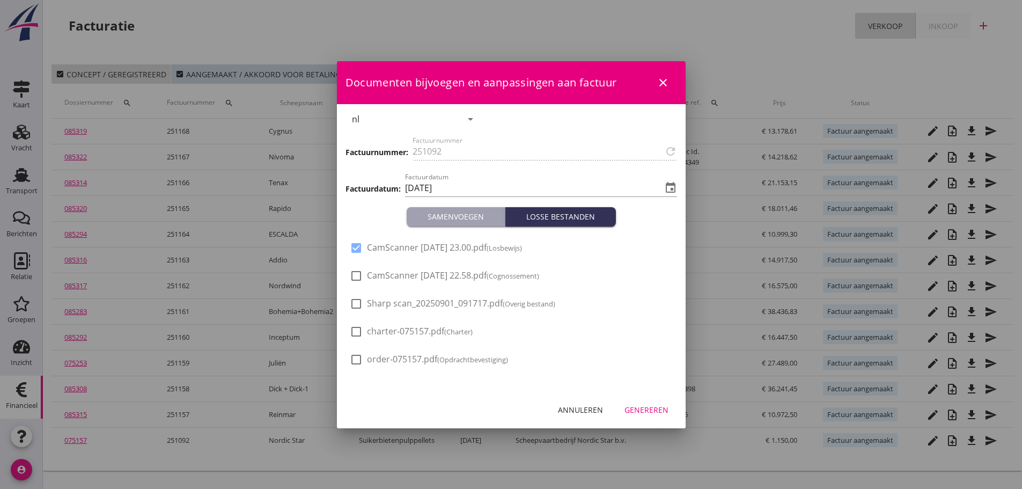
drag, startPoint x: 363, startPoint y: 299, endPoint x: 382, endPoint y: 328, distance: 35.1
click at [365, 301] on div at bounding box center [356, 303] width 18 height 18
checkbox input "true"
drag, startPoint x: 371, startPoint y: 242, endPoint x: 368, endPoint y: 249, distance: 7.5
click at [370, 243] on span "CamScanner 16-07-2025 23.00.pdf (Losbewijs)" at bounding box center [444, 247] width 155 height 11
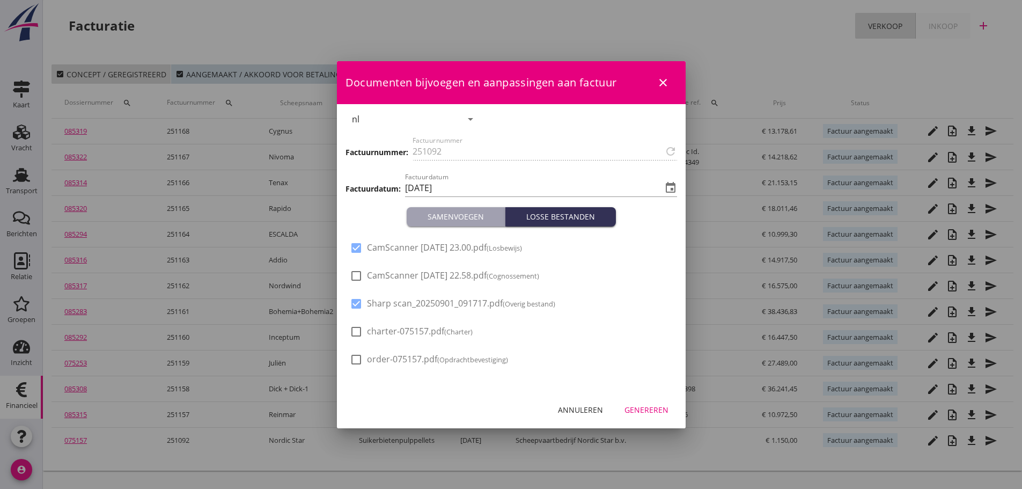
checkbox input "false"
click at [653, 412] on div "Genereren" at bounding box center [646, 409] width 44 height 11
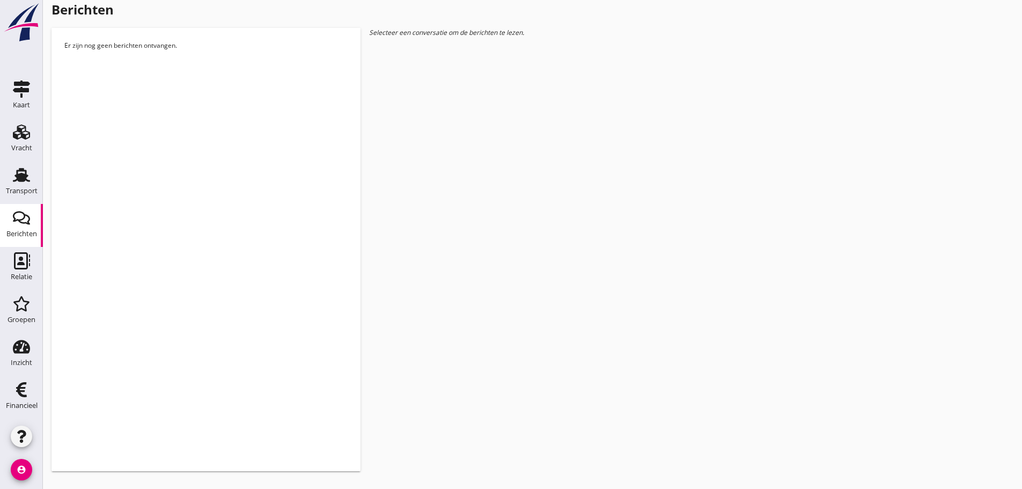
click at [19, 197] on div "Transport" at bounding box center [22, 190] width 32 height 15
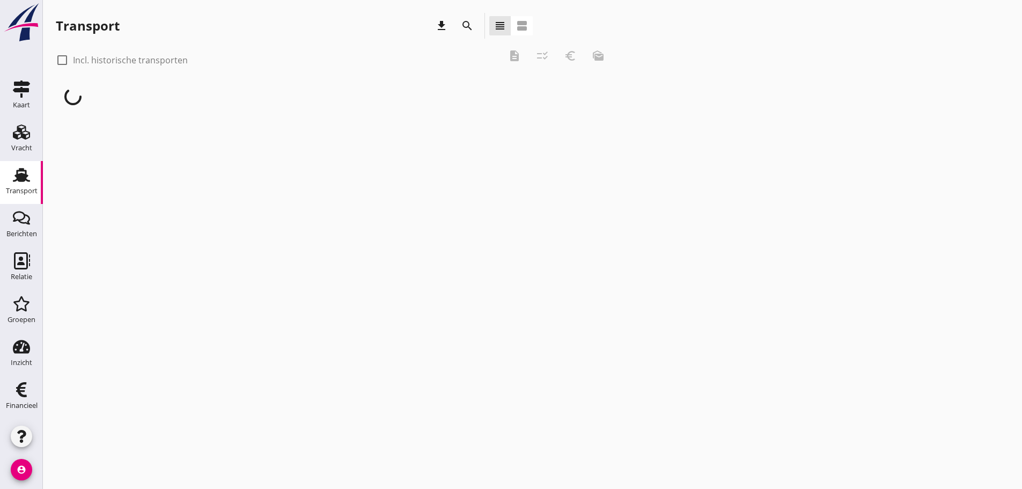
click at [12, 176] on div "Transport" at bounding box center [22, 174] width 26 height 17
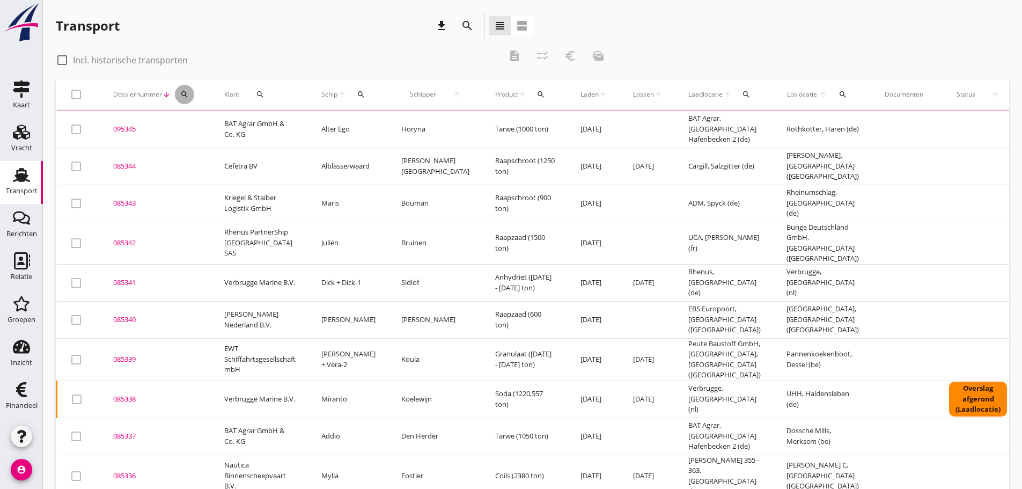
drag, startPoint x: 188, startPoint y: 91, endPoint x: 202, endPoint y: 131, distance: 42.3
click at [188, 94] on icon "search" at bounding box center [184, 94] width 9 height 9
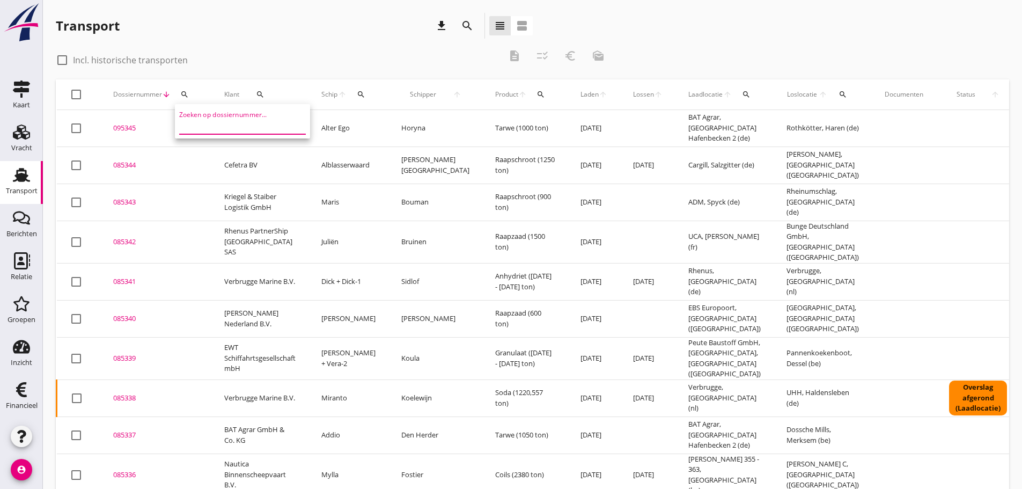
click at [203, 132] on input "Zoeken op dossiernummer..." at bounding box center [235, 125] width 112 height 17
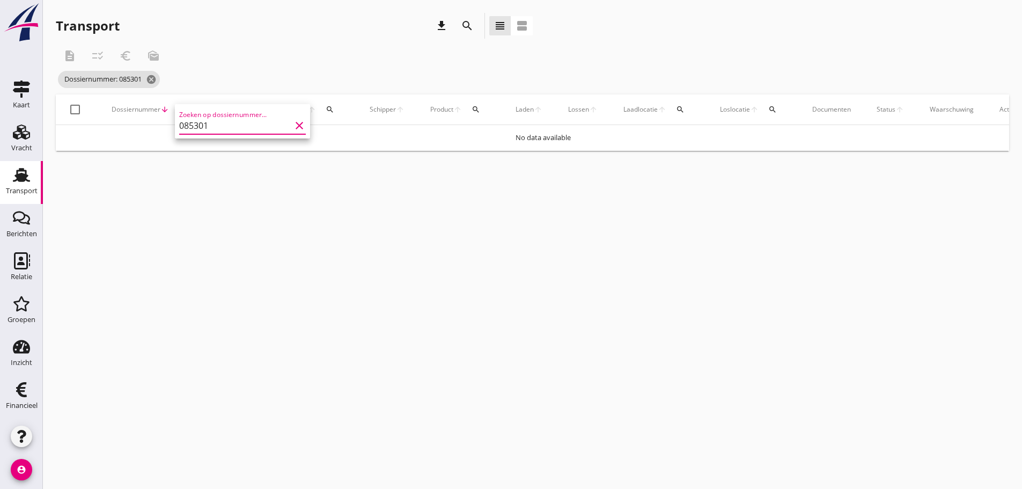
type input "085301"
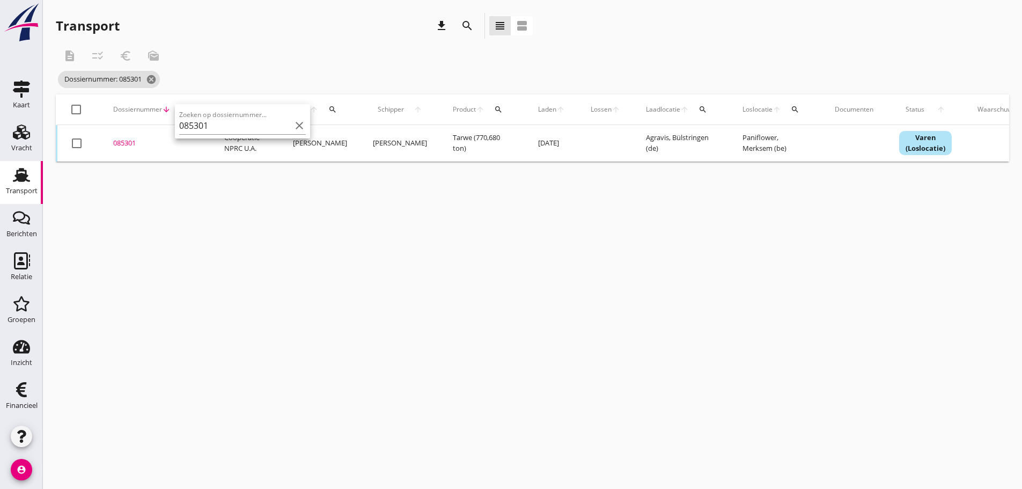
click at [126, 139] on div "085301" at bounding box center [155, 143] width 85 height 11
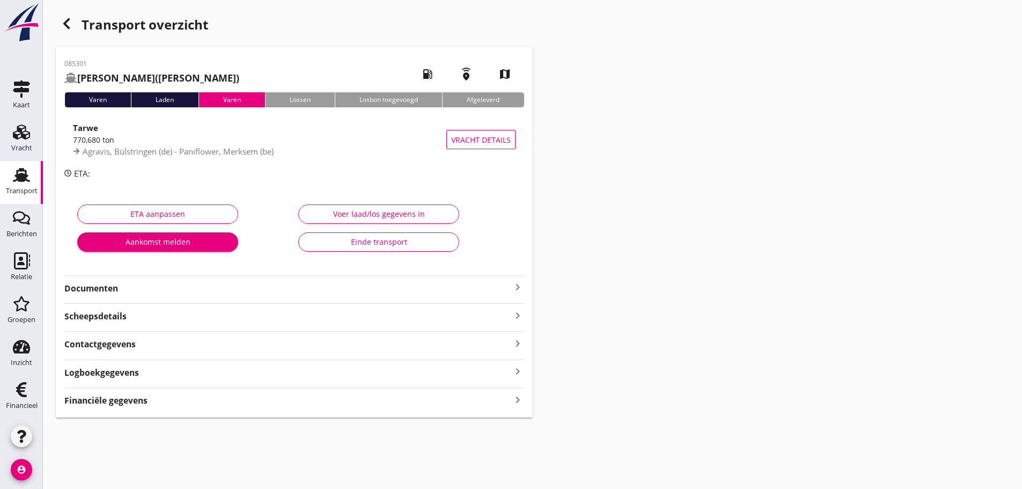
click at [516, 284] on icon "keyboard_arrow_right" at bounding box center [517, 287] width 13 height 13
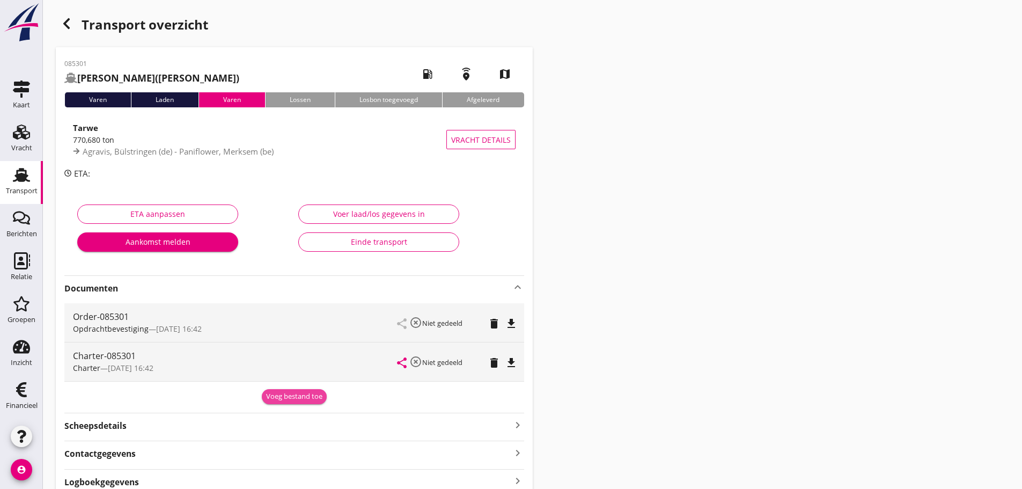
click at [277, 400] on div "Voeg bestand toe" at bounding box center [294, 396] width 56 height 11
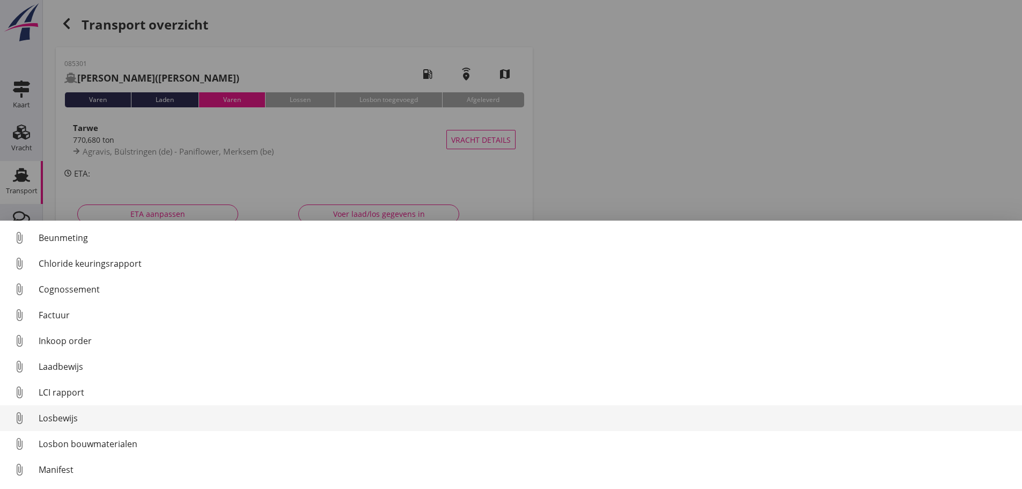
click at [73, 413] on div "Losbewijs" at bounding box center [526, 417] width 975 height 13
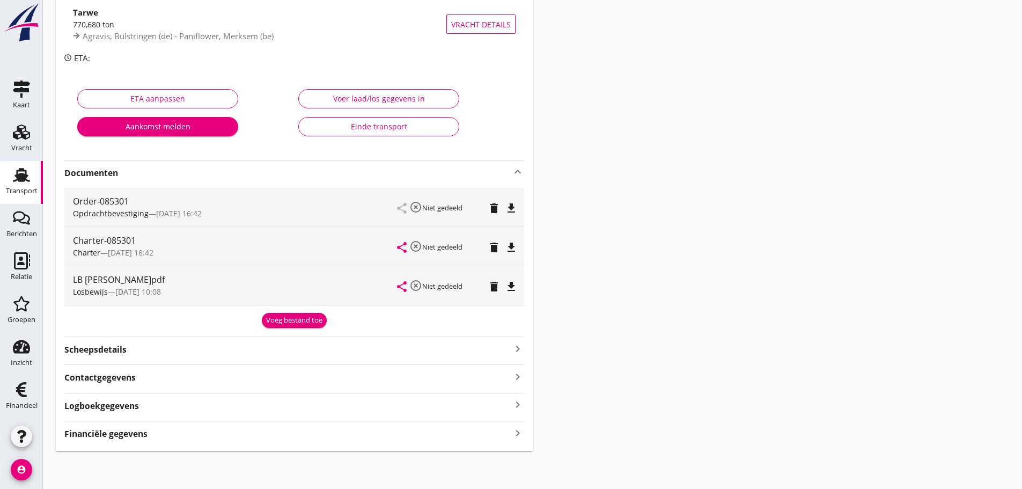
scroll to position [116, 0]
click at [152, 428] on div "Financiële gegevens keyboard_arrow_right" at bounding box center [294, 432] width 460 height 14
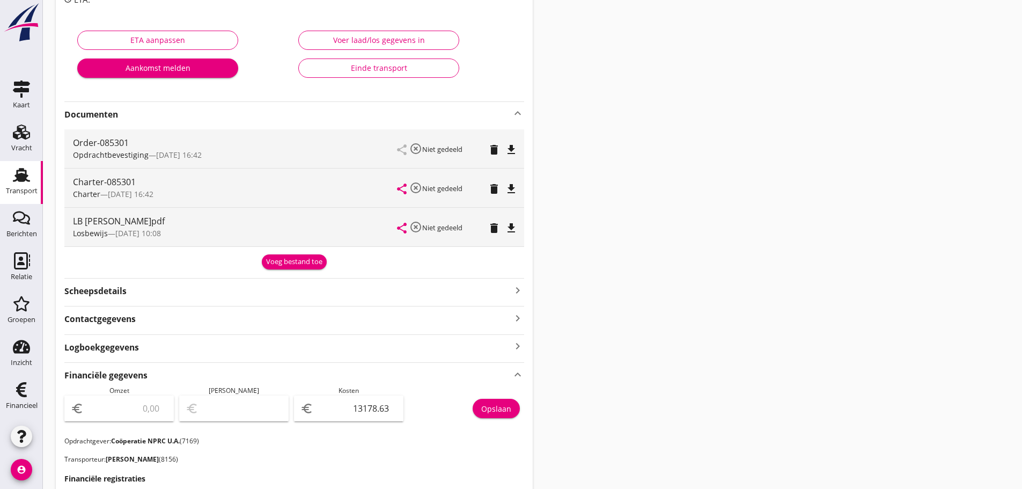
scroll to position [438, 0]
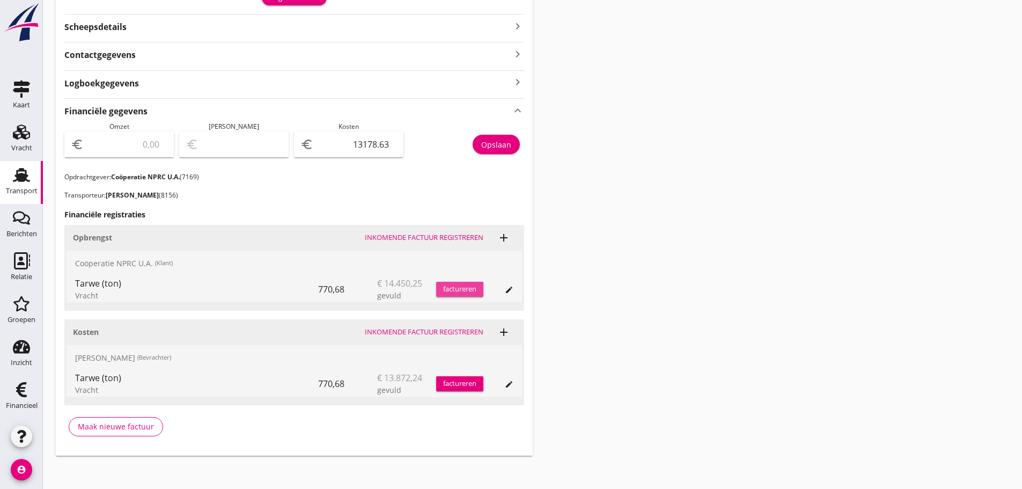
click at [473, 291] on div "factureren" at bounding box center [459, 289] width 47 height 11
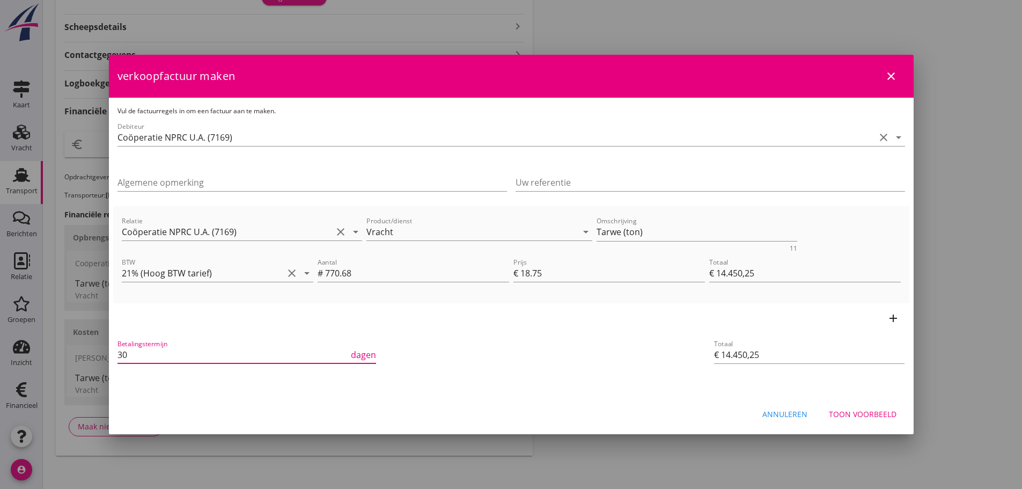
drag, startPoint x: 149, startPoint y: 350, endPoint x: -41, endPoint y: 350, distance: 189.9
click at [0, 350] on html "21% (Hoog BTW tarief) 9% (Laag BTW tarief) 0% (BTW vrij) 0% (BTW verlegd) Vrach…" at bounding box center [511, 28] width 1022 height 932
type input "21"
drag, startPoint x: 687, startPoint y: 218, endPoint x: 467, endPoint y: 234, distance: 221.0
click at [467, 234] on div "Relatie Coöperatie NPRC U.A. (7169) clear arrow_drop_down Product/dienst Vracht…" at bounding box center [511, 232] width 783 height 41
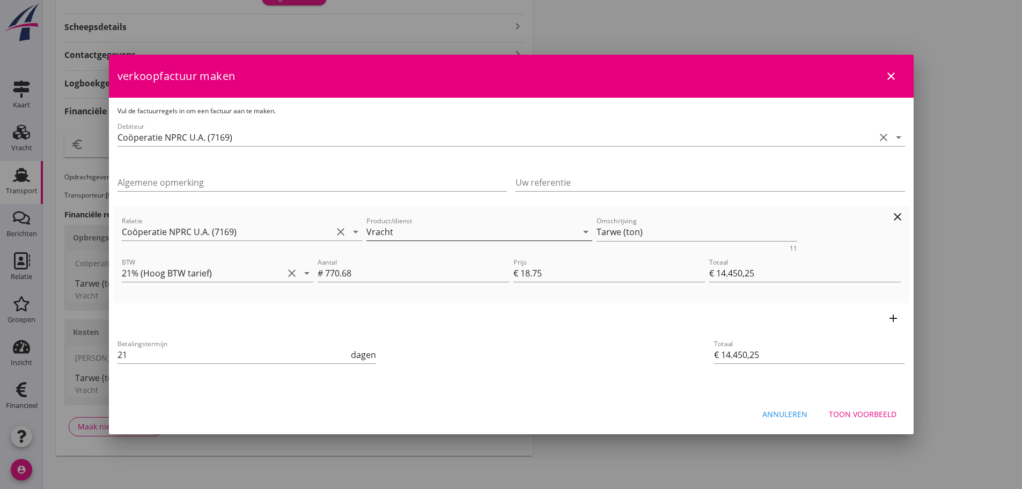
drag, startPoint x: 587, startPoint y: 235, endPoint x: 498, endPoint y: 235, distance: 89.6
click at [498, 235] on div "Relatie Coöperatie NPRC U.A. (7169) clear arrow_drop_down Product/dienst Vracht…" at bounding box center [511, 232] width 783 height 41
click at [900, 415] on button "Toon voorbeeld" at bounding box center [862, 413] width 85 height 19
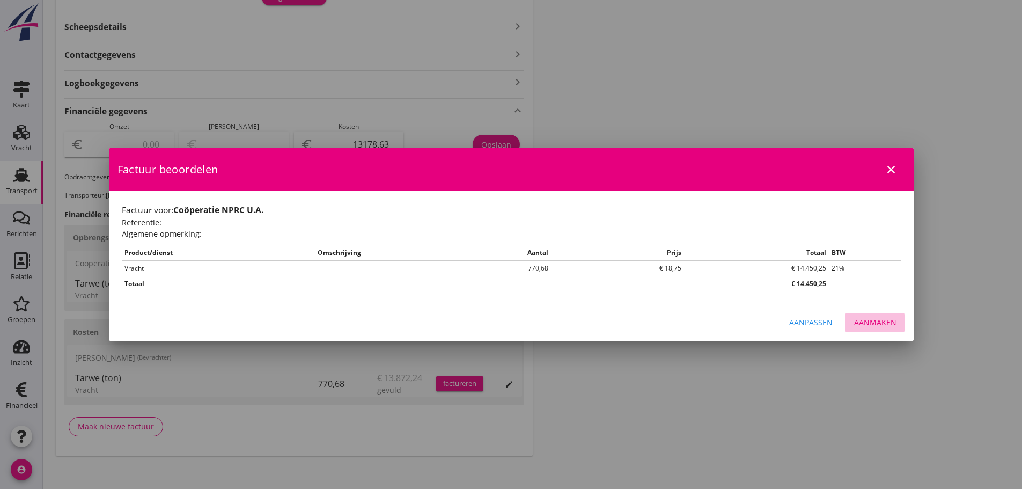
click at [891, 323] on div "Aanmaken" at bounding box center [875, 321] width 42 height 11
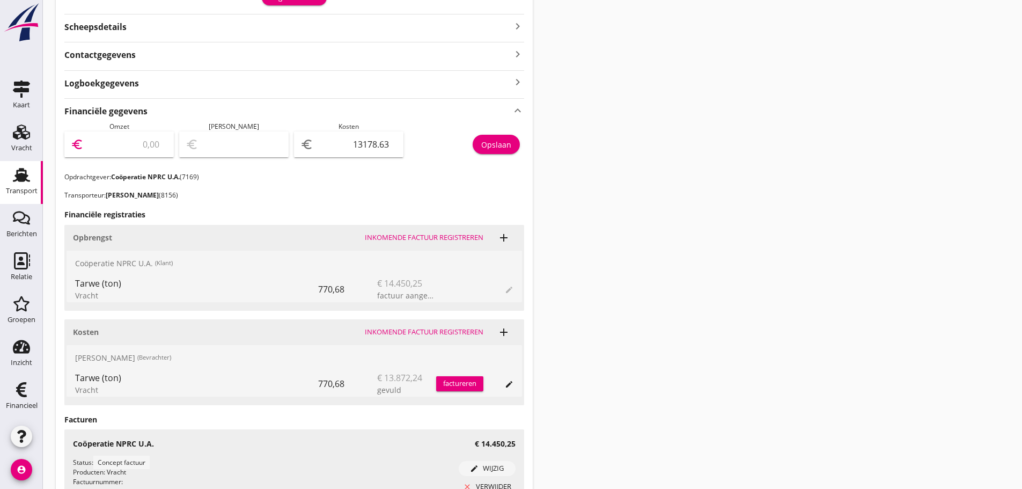
click at [112, 144] on input "number" at bounding box center [127, 144] width 82 height 17
type input "1"
type input "-13177.63"
type input "14"
type input "-13164.63"
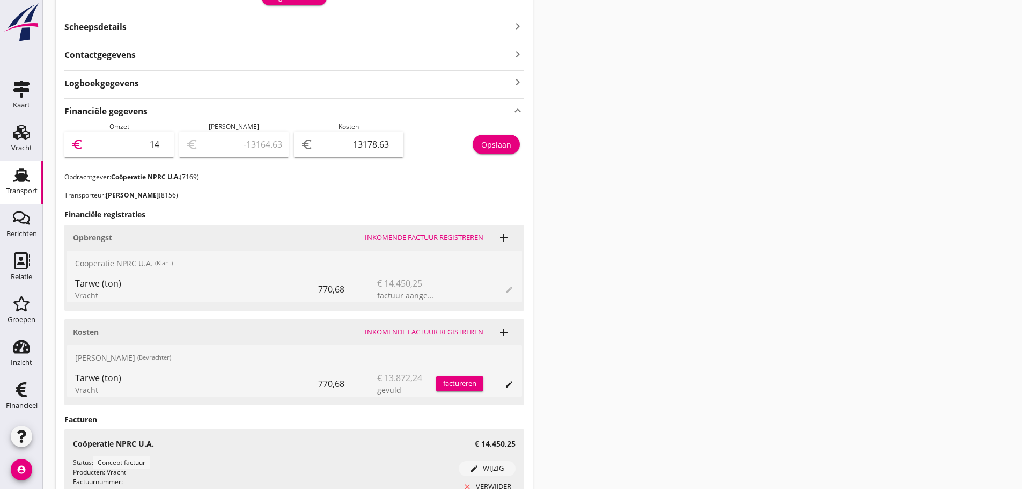
type input "144"
type input "-13034.63"
type input "1445"
type input "-11733.63"
type input "14450"
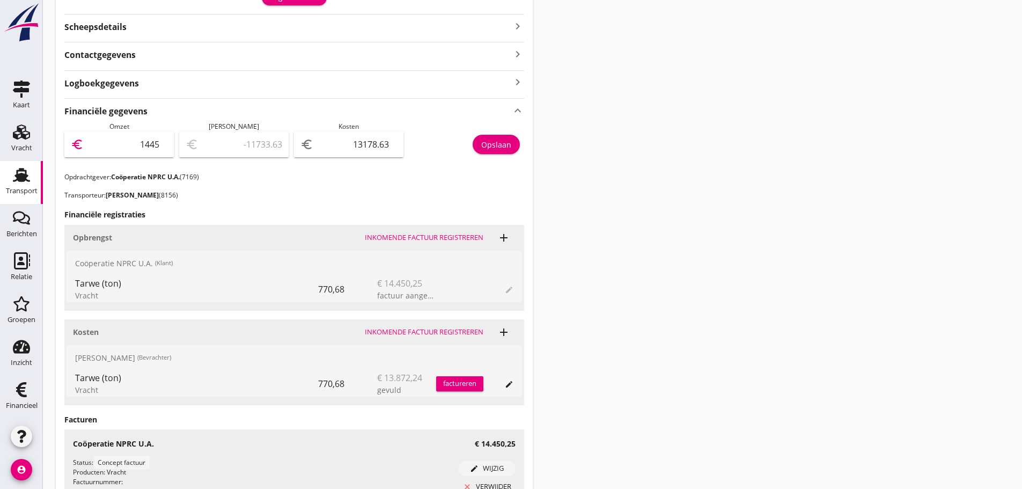
type input "1271.37"
type input "14450.2"
type input "1271.57"
type input "14450.25"
type input "1271.62"
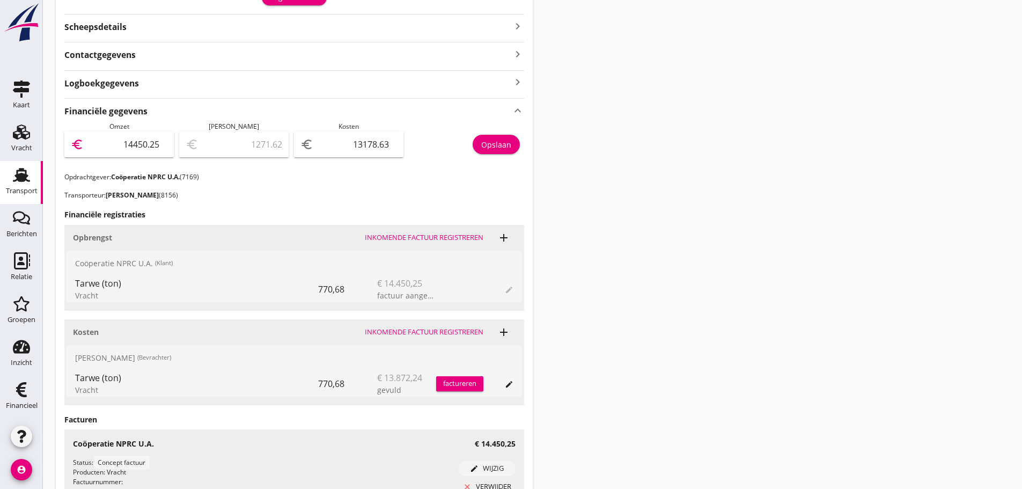
type input "14450.25"
click at [495, 150] on div "Opslaan" at bounding box center [496, 144] width 30 height 11
drag, startPoint x: 28, startPoint y: 400, endPoint x: 54, endPoint y: 424, distance: 34.9
click at [28, 401] on div "Financieel" at bounding box center [22, 405] width 32 height 15
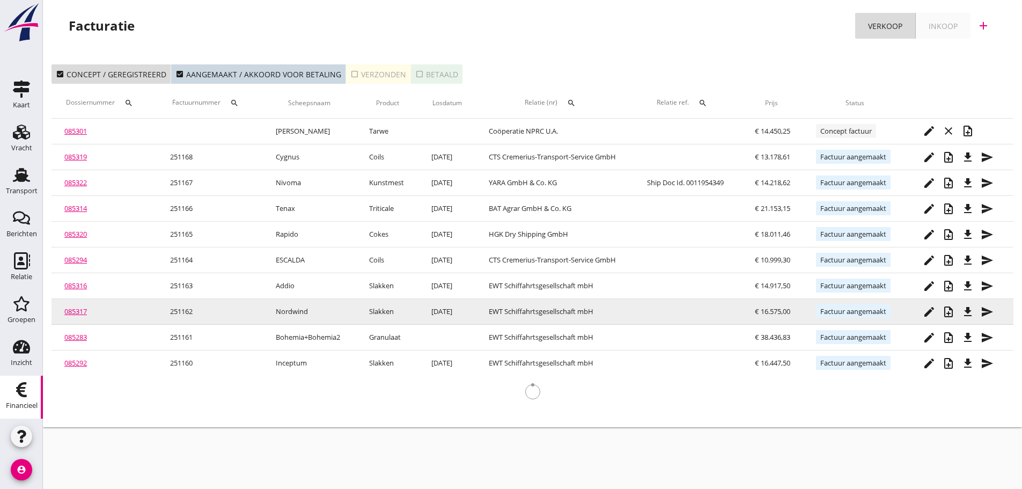
drag, startPoint x: 292, startPoint y: 314, endPoint x: 219, endPoint y: 323, distance: 74.1
click at [264, 323] on td "Nordwind" at bounding box center [309, 312] width 93 height 26
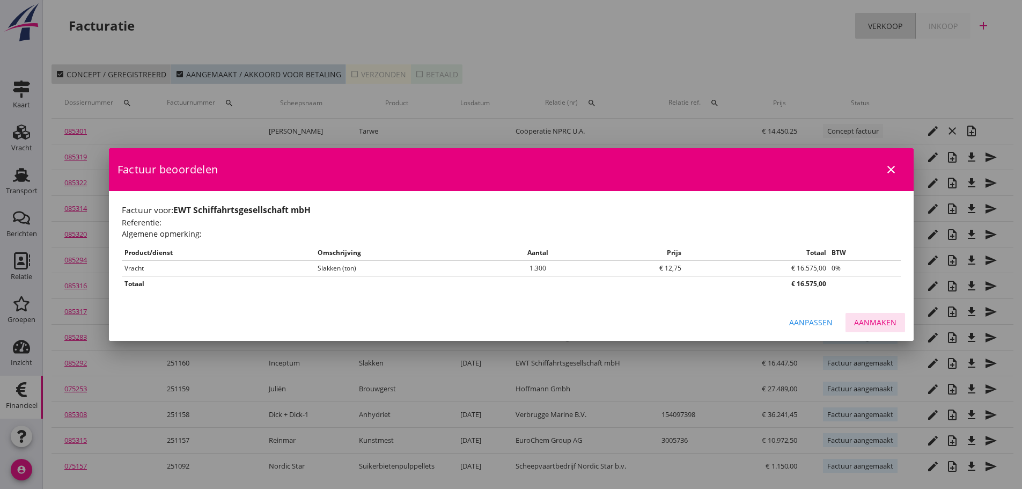
drag, startPoint x: 887, startPoint y: 323, endPoint x: 890, endPoint y: 46, distance: 277.4
click at [890, 46] on div "Verstuur factuur Download factuur Genereer PDF Bewerk factuur Laatst verzonden:…" at bounding box center [511, 248] width 1022 height 496
click at [898, 165] on div "close" at bounding box center [890, 169] width 19 height 13
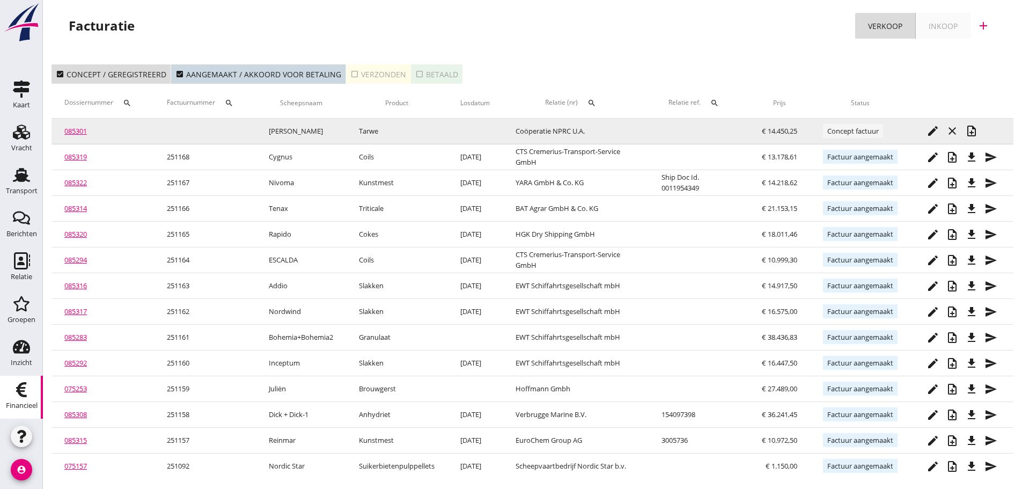
click at [976, 130] on icon "note_add" at bounding box center [971, 130] width 13 height 13
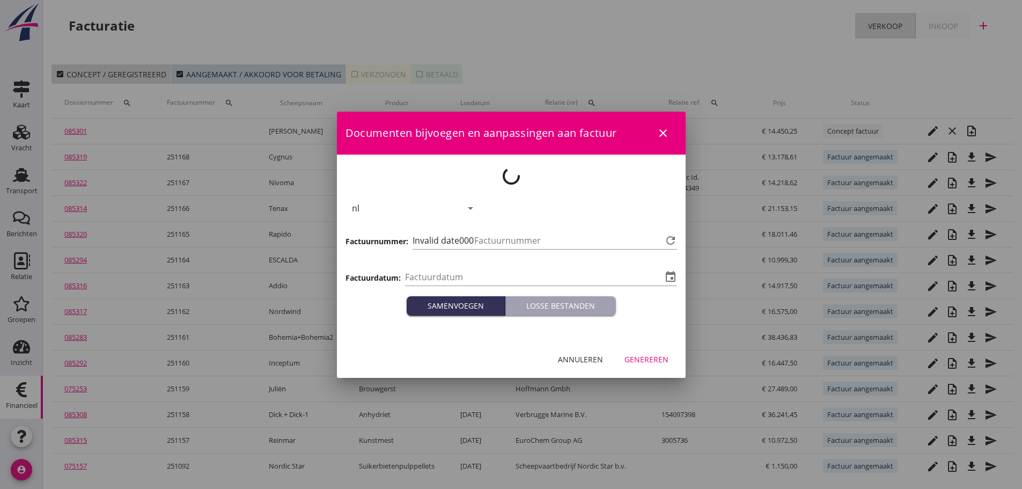
type input "[DATE]"
type input "1169"
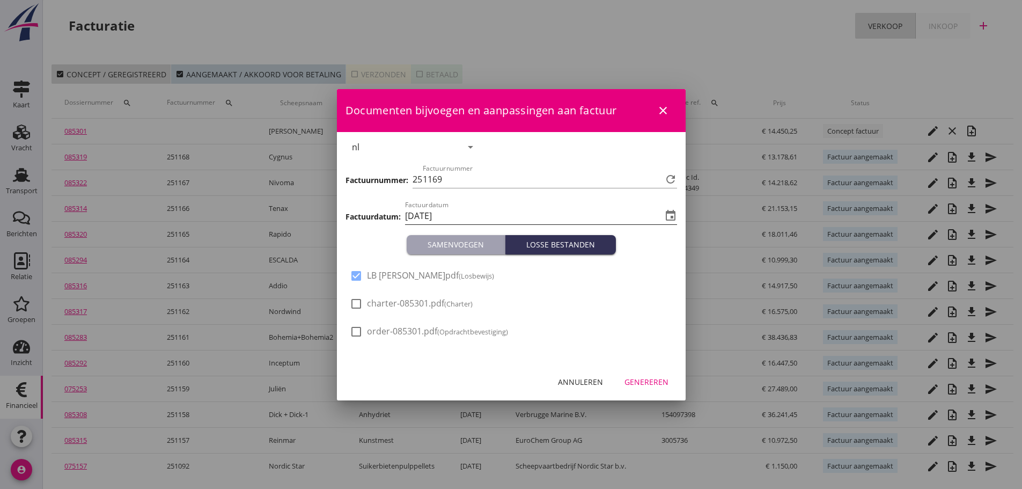
click at [674, 213] on icon "event" at bounding box center [670, 215] width 13 height 13
click at [445, 216] on input "[DATE]" at bounding box center [533, 215] width 257 height 17
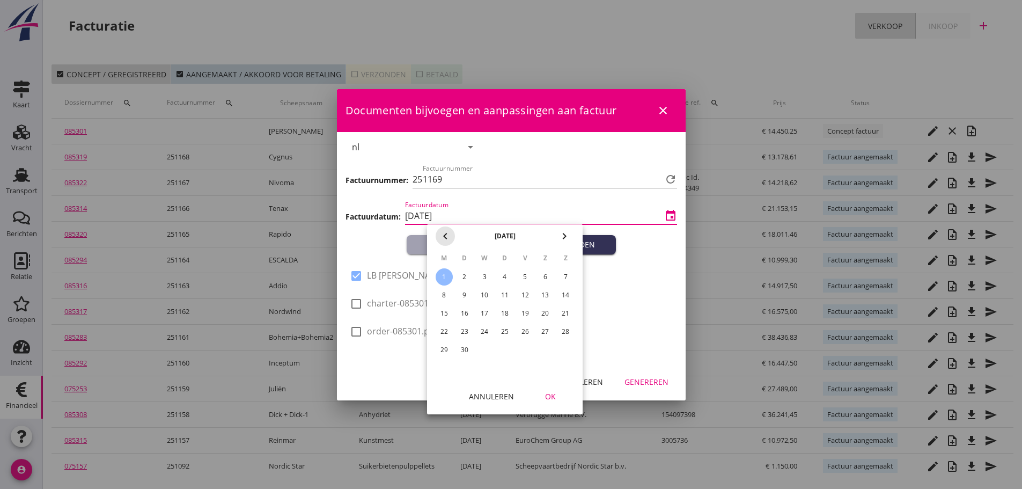
click at [447, 232] on icon "chevron_left" at bounding box center [445, 236] width 13 height 13
click at [511, 350] on div "28" at bounding box center [504, 349] width 17 height 17
type input "2025-08-28"
drag, startPoint x: 560, startPoint y: 391, endPoint x: 489, endPoint y: 488, distance: 120.2
click at [560, 392] on div "OK" at bounding box center [550, 396] width 30 height 11
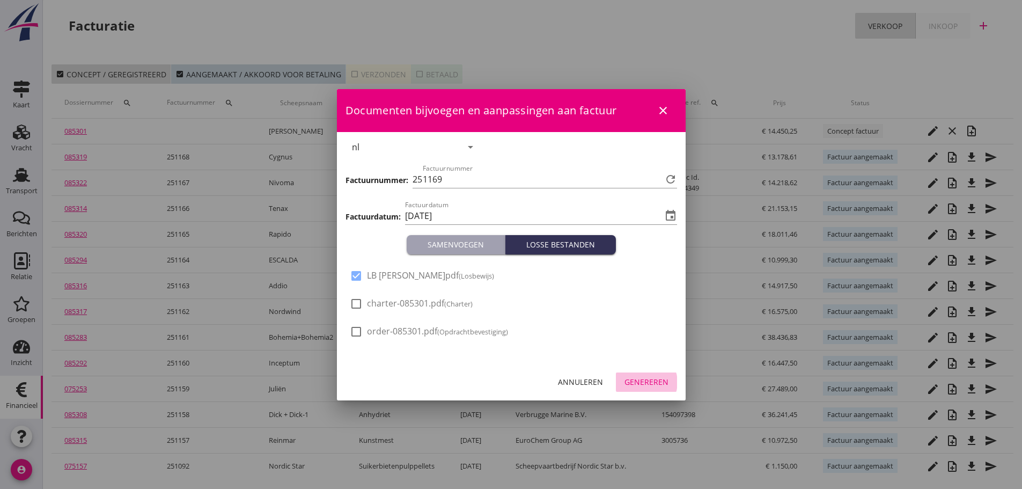
click at [656, 380] on div "Genereren" at bounding box center [646, 381] width 44 height 11
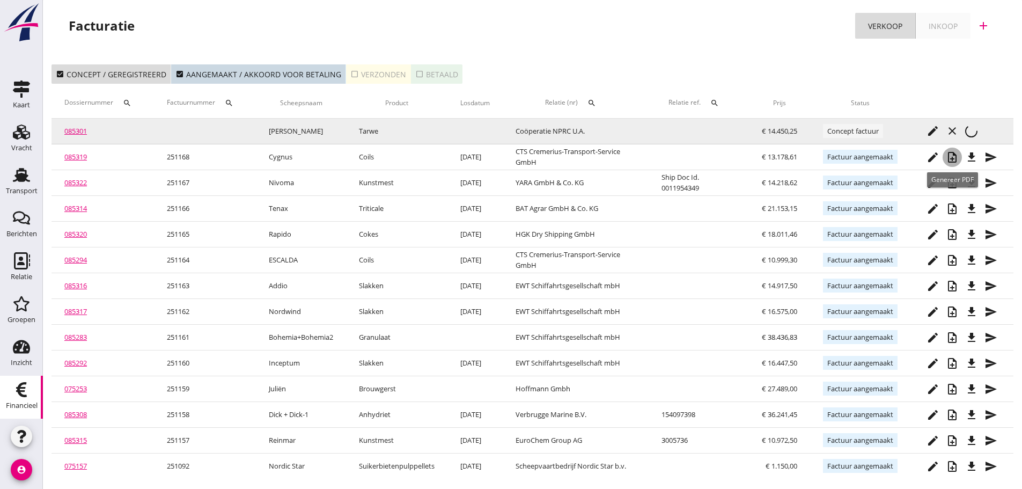
drag, startPoint x: 952, startPoint y: 150, endPoint x: 969, endPoint y: 133, distance: 23.9
click at [967, 137] on tbody "085301 Anna Z Tarwe Coöperatie NPRC U.A. € 14.450,25 Concept factuur edit close…" at bounding box center [532, 299] width 962 height 360
click at [952, 131] on icon "note_add" at bounding box center [952, 130] width 13 height 13
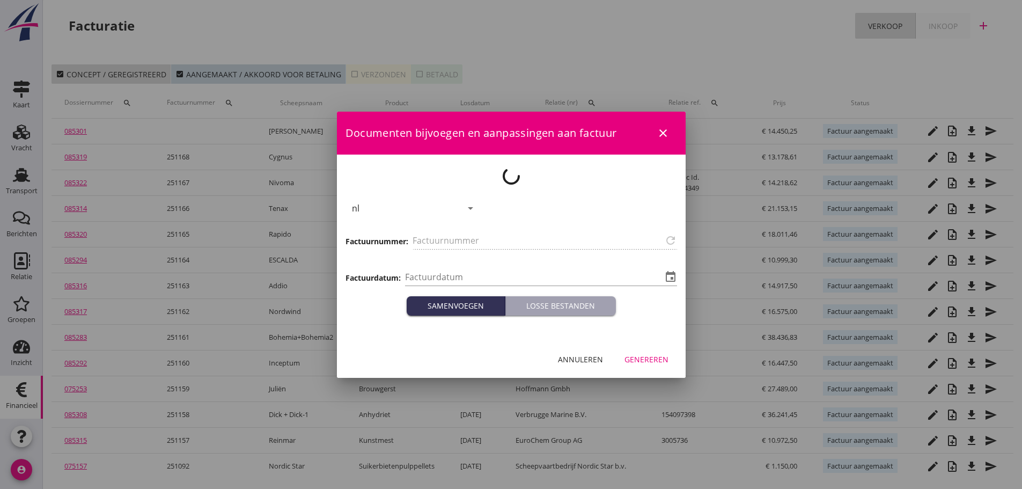
type input "[DATE]"
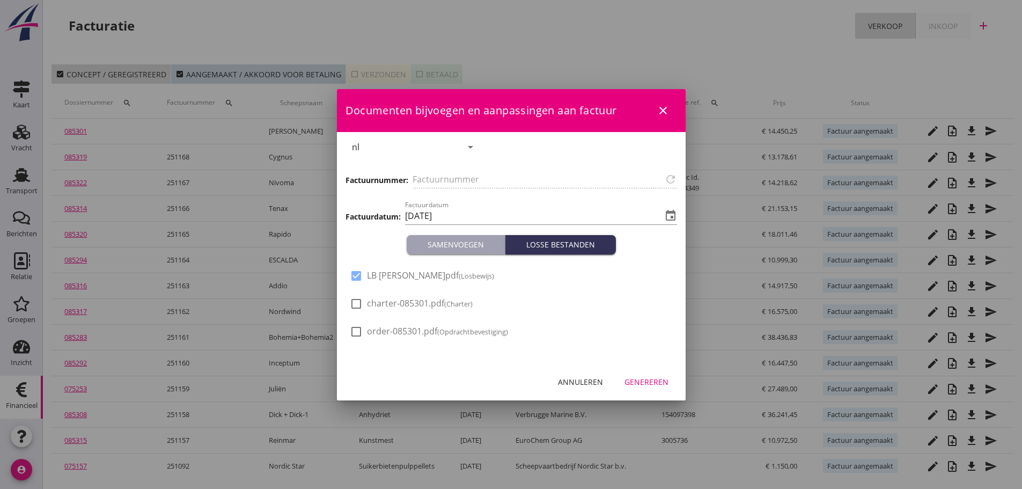
click at [581, 377] on div "Annuleren" at bounding box center [580, 381] width 45 height 11
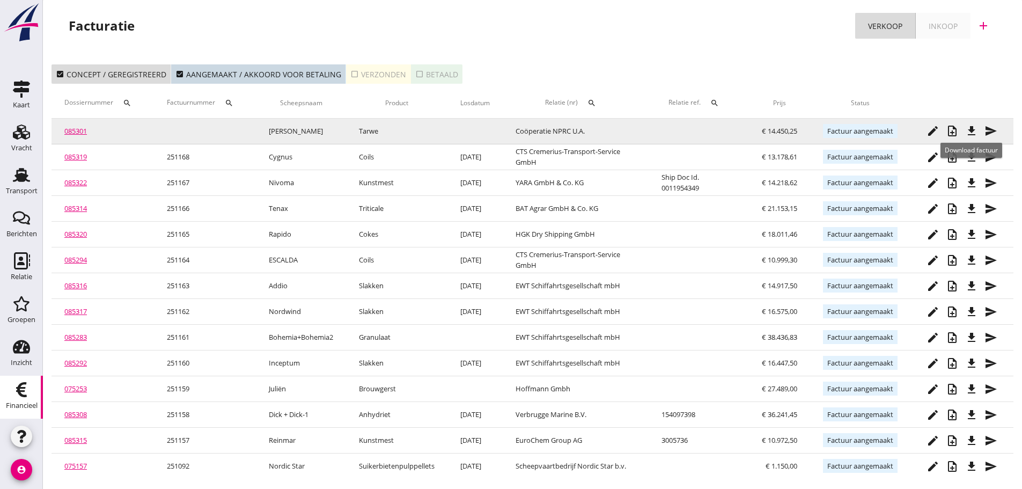
click at [977, 131] on icon "file_download" at bounding box center [971, 130] width 13 height 13
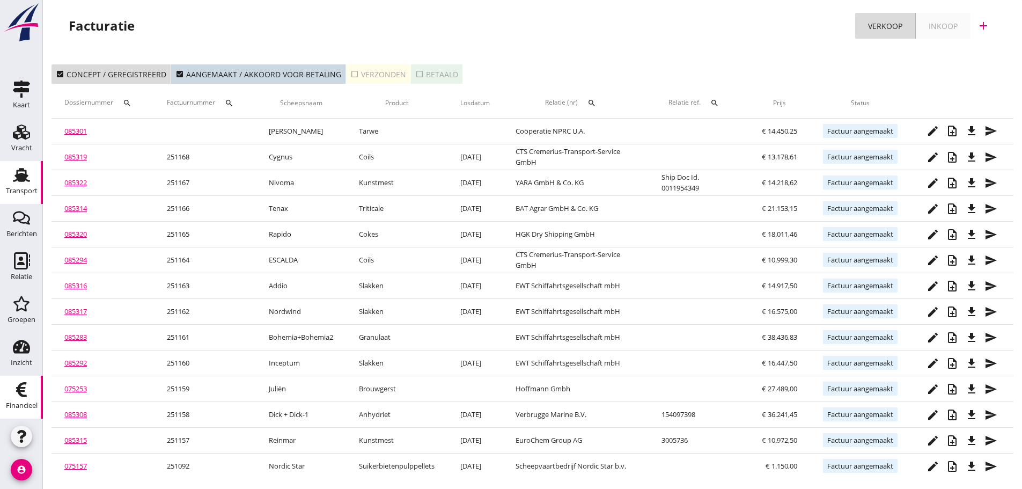
click at [17, 179] on use at bounding box center [21, 175] width 17 height 14
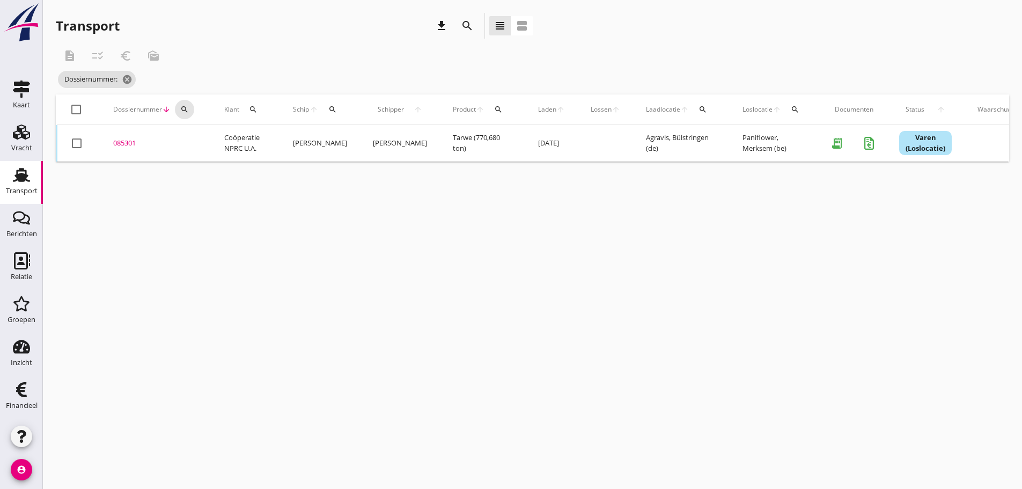
drag, startPoint x: 188, startPoint y: 106, endPoint x: 208, endPoint y: 136, distance: 36.5
click at [187, 107] on icon "search" at bounding box center [184, 109] width 9 height 9
click at [208, 137] on input "Zoeken op dossiernummer..." at bounding box center [235, 140] width 112 height 17
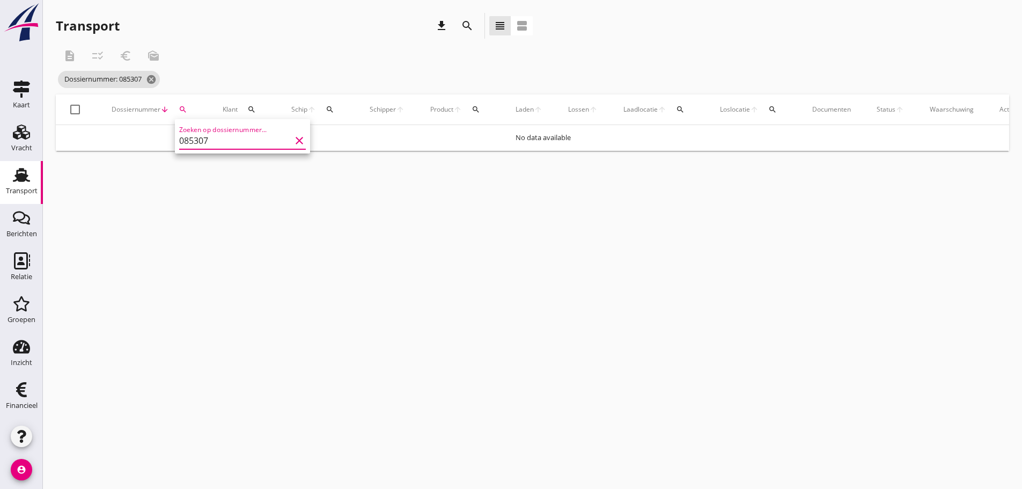
type input "085307"
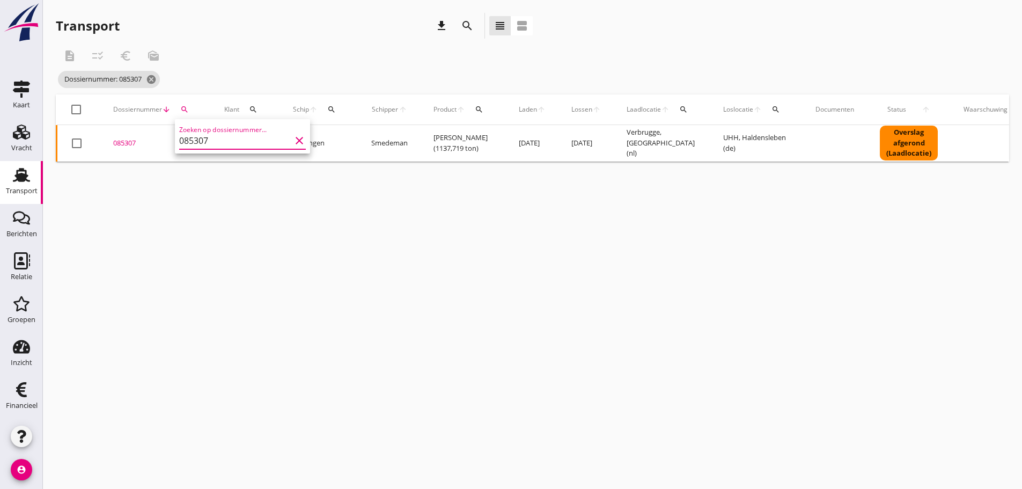
click at [130, 139] on div "085307" at bounding box center [155, 143] width 85 height 11
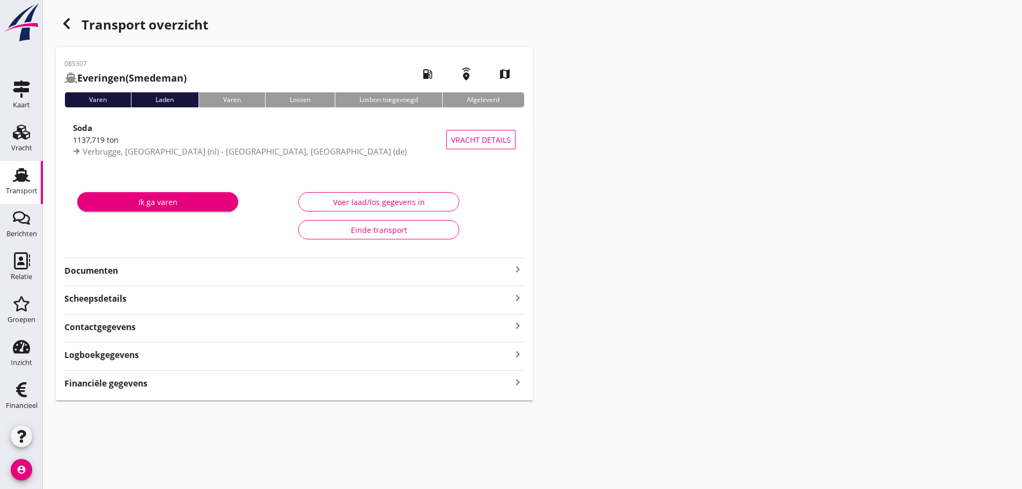
click at [521, 385] on icon "keyboard_arrow_right" at bounding box center [517, 382] width 13 height 14
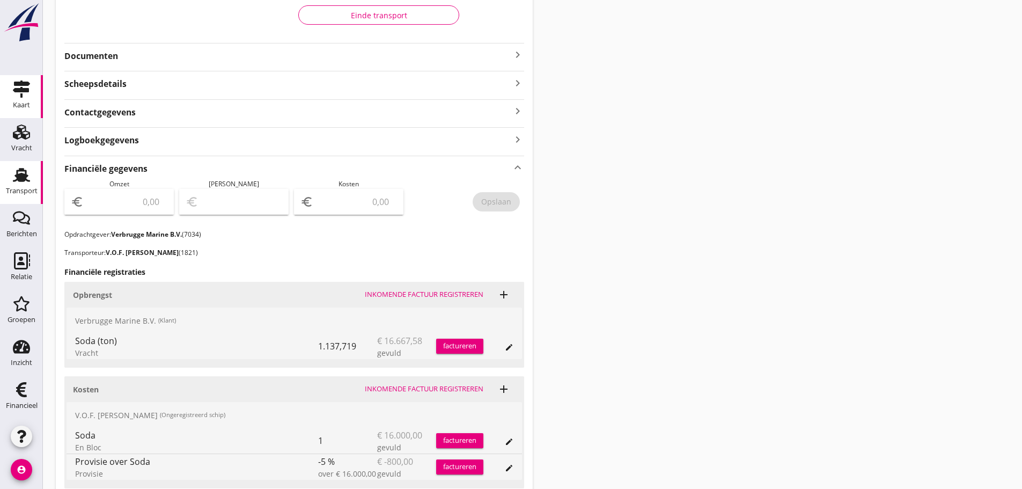
scroll to position [268, 0]
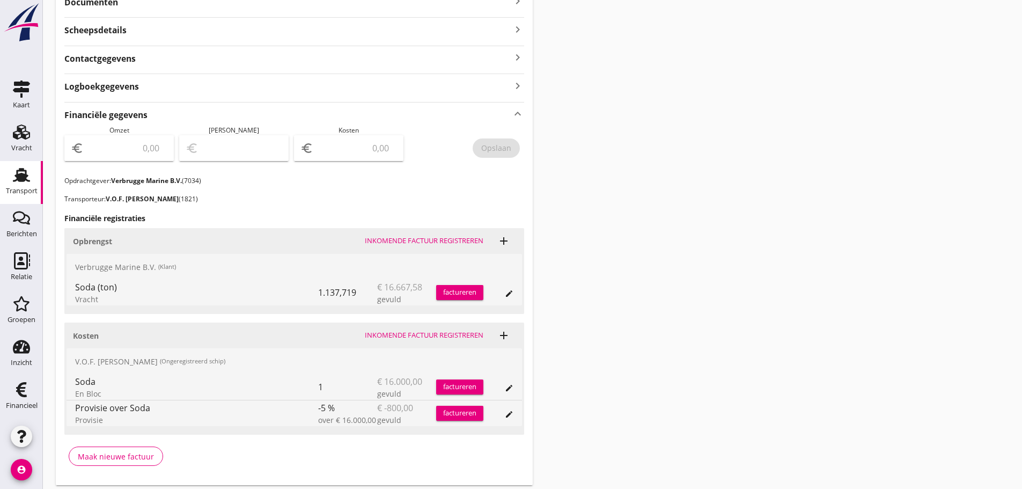
click at [459, 287] on div "factureren" at bounding box center [459, 292] width 47 height 11
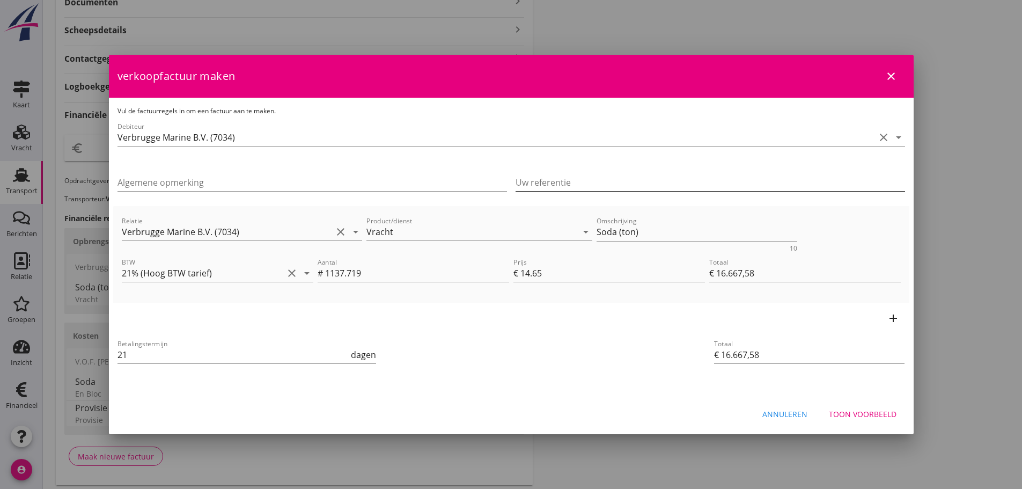
click at [615, 184] on input "Uw referentie" at bounding box center [709, 182] width 389 height 17
type input "154097476"
drag, startPoint x: 641, startPoint y: 232, endPoint x: 440, endPoint y: 232, distance: 201.2
click at [440, 232] on div "Relatie Verbrugge Marine B.V. (7034) clear arrow_drop_down Product/dienst Vrach…" at bounding box center [511, 232] width 783 height 41
click at [879, 411] on div "Toon voorbeeld" at bounding box center [863, 413] width 68 height 11
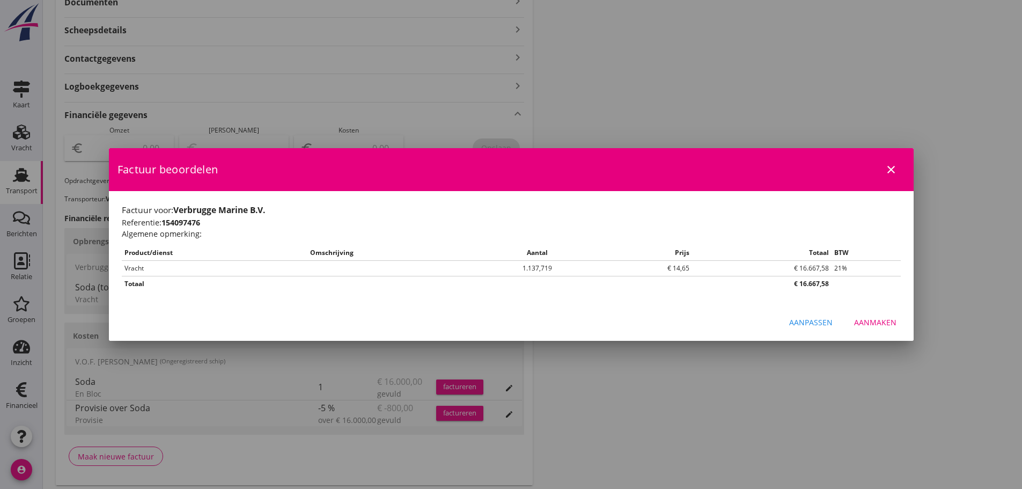
click at [875, 326] on div "Aanmaken" at bounding box center [875, 321] width 42 height 11
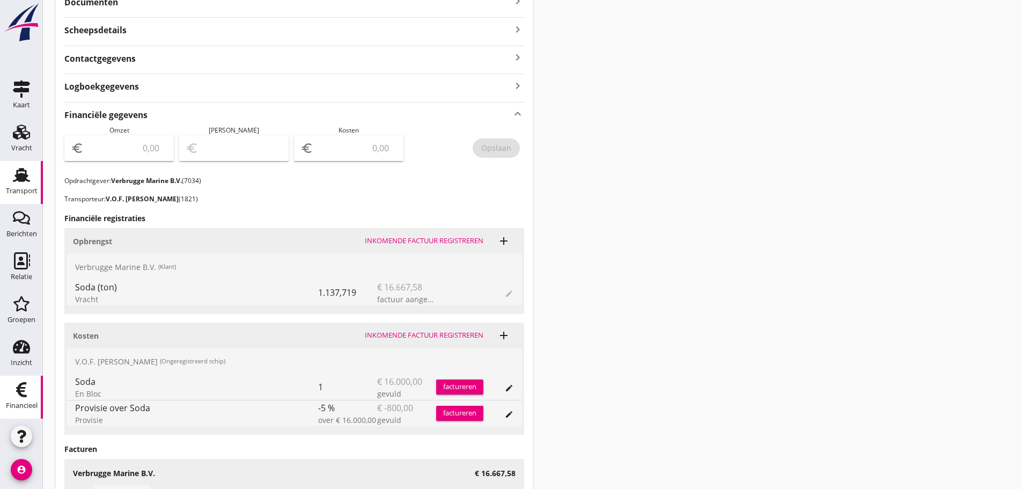
click at [25, 394] on icon "Financieel" at bounding box center [21, 389] width 17 height 17
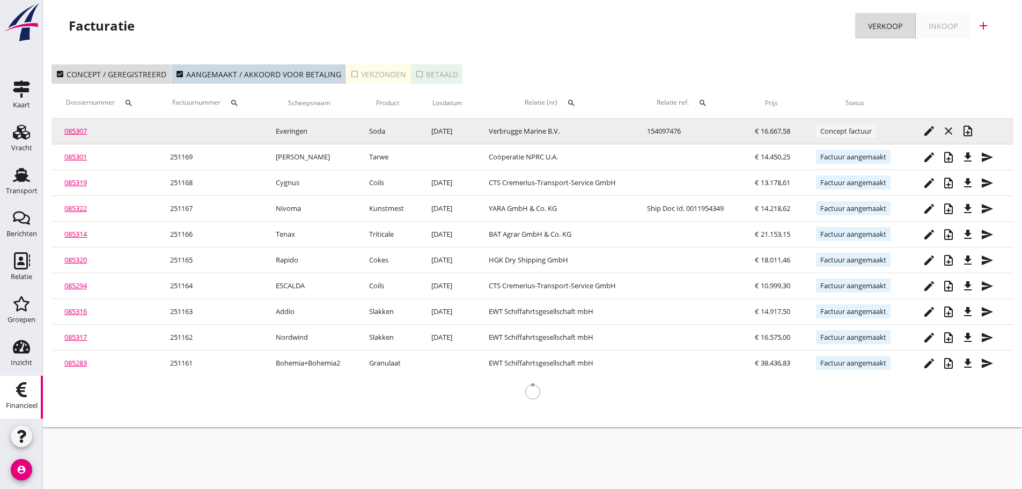
click at [973, 134] on icon "note_add" at bounding box center [967, 130] width 13 height 13
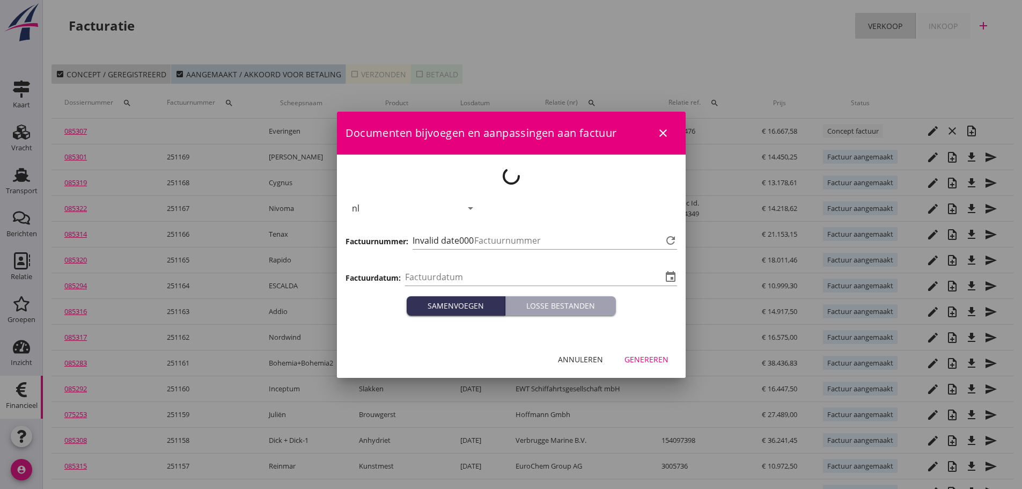
type input "[DATE]"
type input "1170"
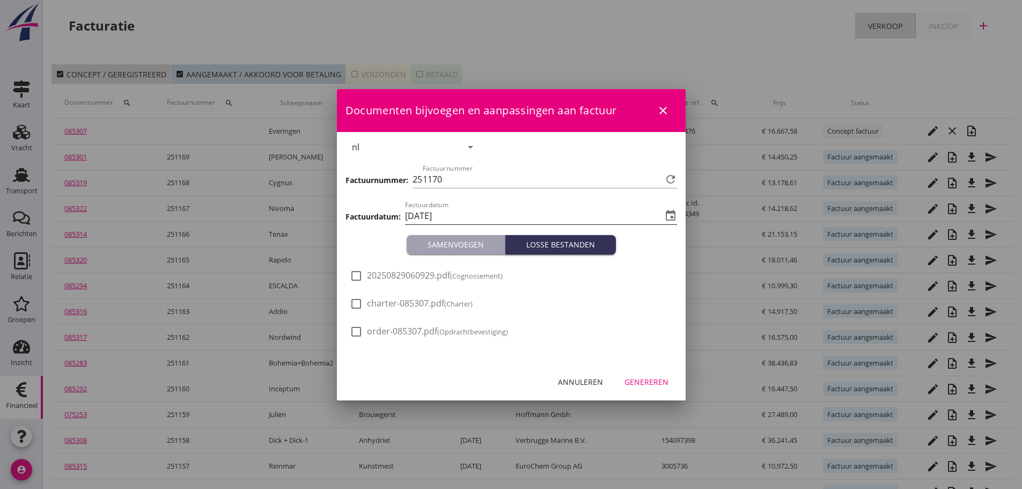
click at [675, 217] on icon "event" at bounding box center [670, 215] width 13 height 13
click at [669, 210] on icon "event" at bounding box center [670, 215] width 13 height 13
click at [459, 213] on input "[DATE]" at bounding box center [533, 215] width 257 height 17
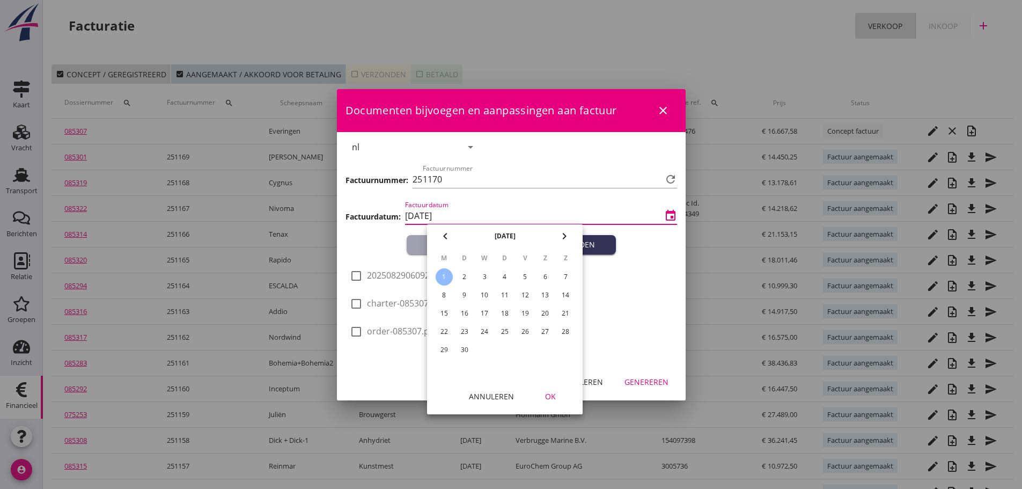
click at [446, 236] on icon "chevron_left" at bounding box center [445, 236] width 13 height 13
drag, startPoint x: 524, startPoint y: 343, endPoint x: 581, endPoint y: 392, distance: 75.3
click at [525, 344] on div "29" at bounding box center [525, 349] width 17 height 17
type input "[DATE]"
click at [562, 391] on div "OK" at bounding box center [550, 396] width 30 height 11
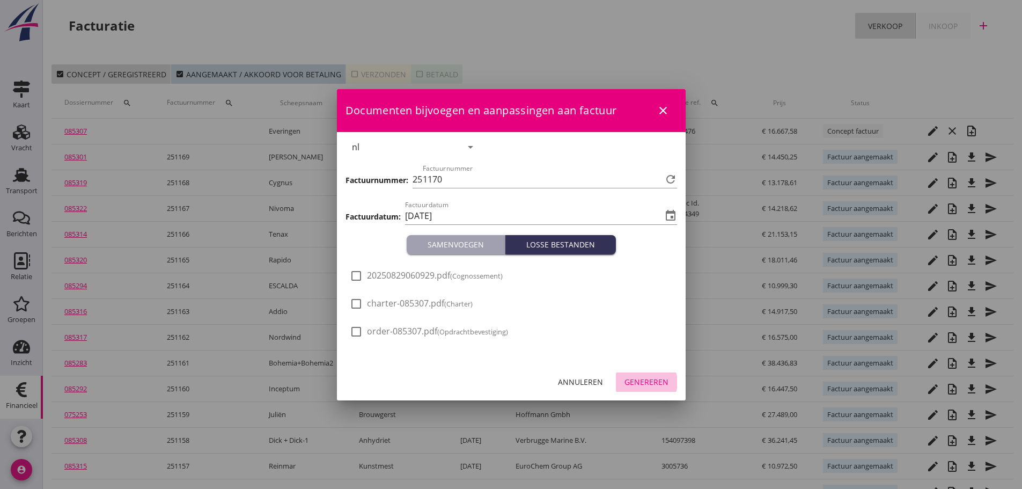
click at [642, 381] on div "Genereren" at bounding box center [646, 381] width 44 height 11
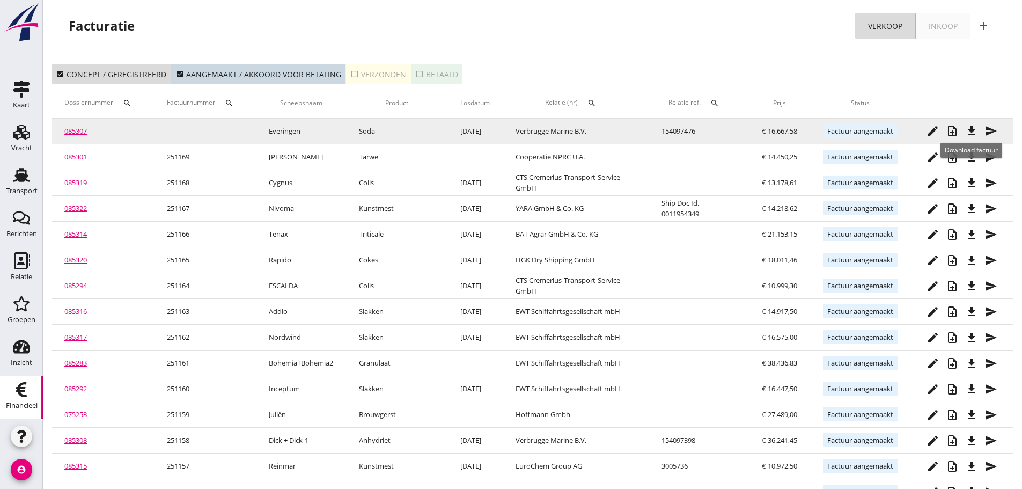
click at [970, 129] on icon "file_download" at bounding box center [971, 130] width 13 height 13
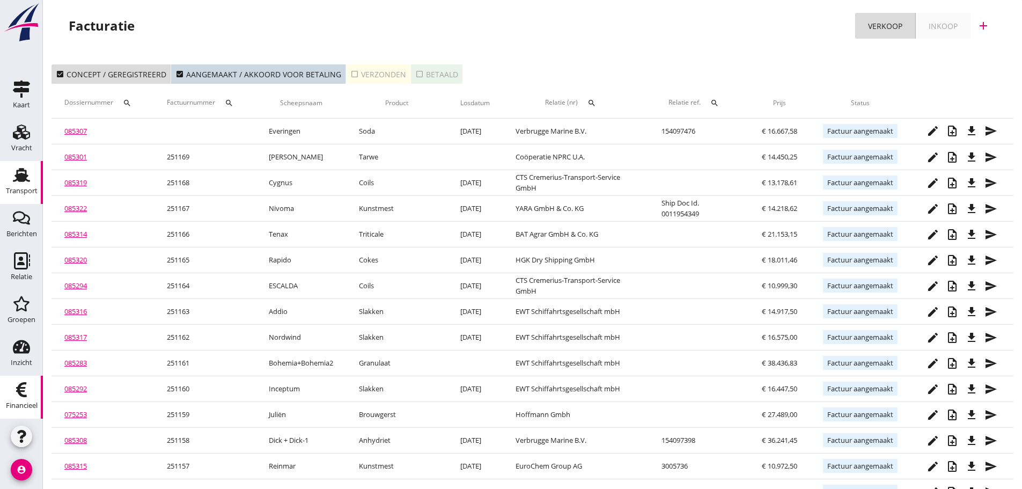
click at [21, 184] on div "Transport" at bounding box center [22, 190] width 32 height 15
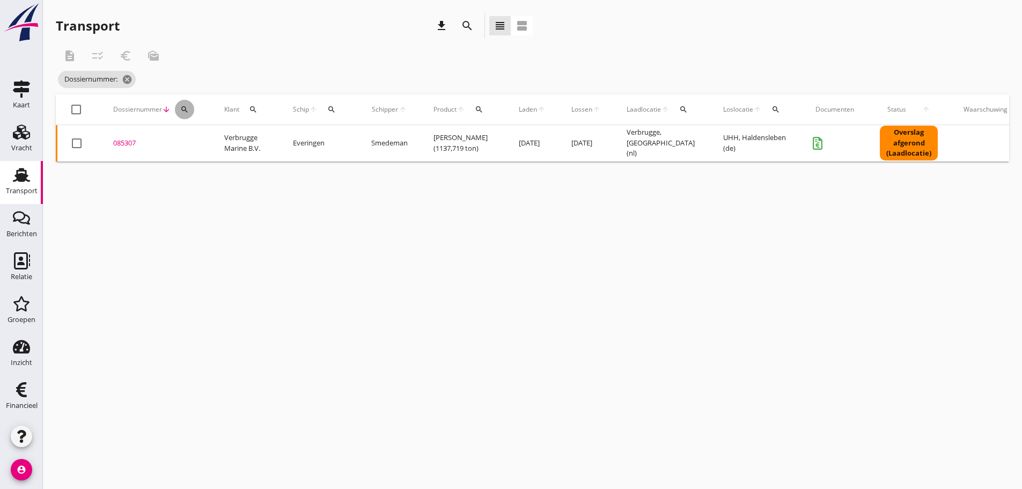
drag, startPoint x: 186, startPoint y: 108, endPoint x: 187, endPoint y: 143, distance: 34.9
click at [186, 109] on icon "search" at bounding box center [184, 109] width 9 height 9
click at [187, 143] on input "Zoeken op dossiernummer..." at bounding box center [235, 140] width 112 height 17
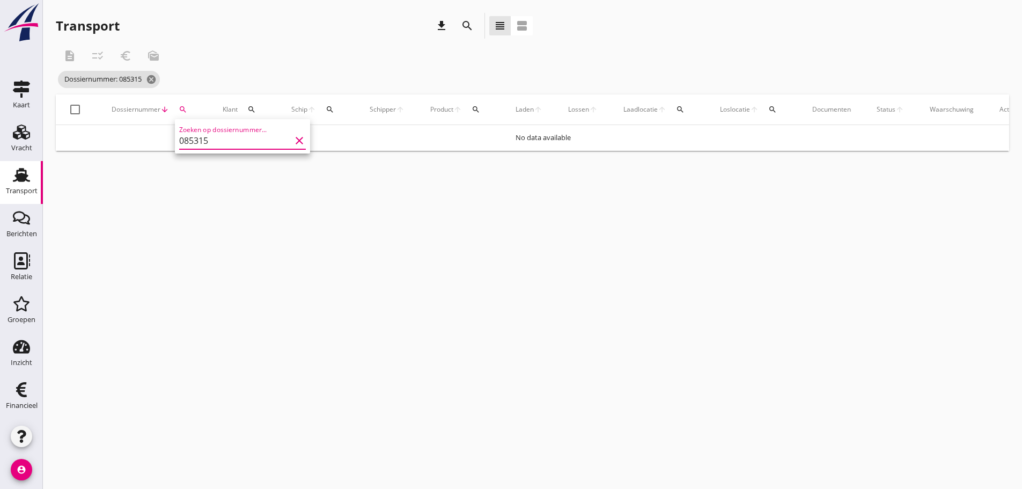
type input "085315"
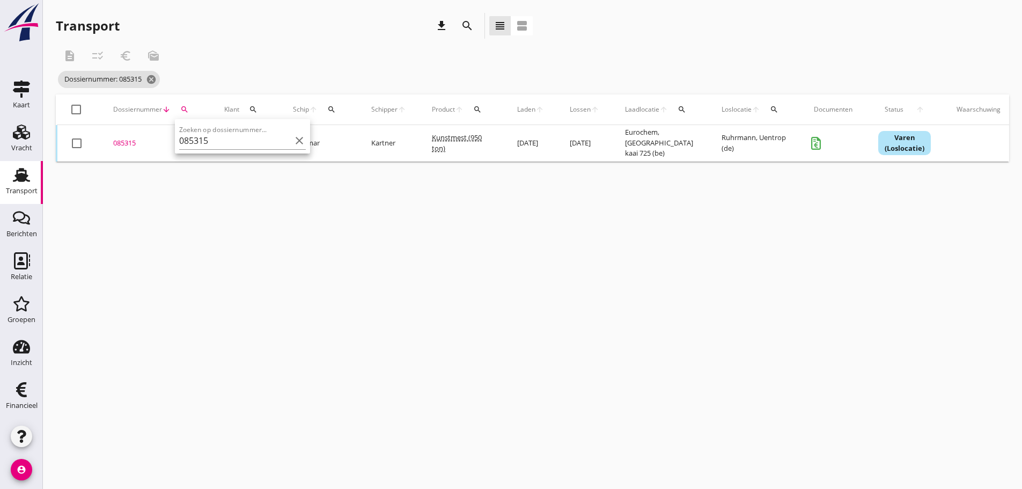
click at [128, 143] on div "085315" at bounding box center [155, 143] width 85 height 11
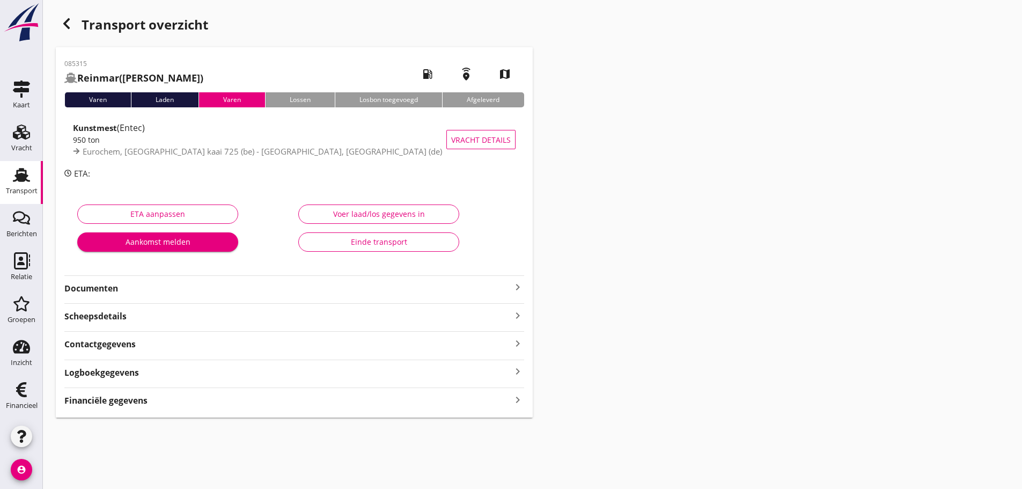
click at [517, 399] on icon "keyboard_arrow_right" at bounding box center [517, 399] width 13 height 14
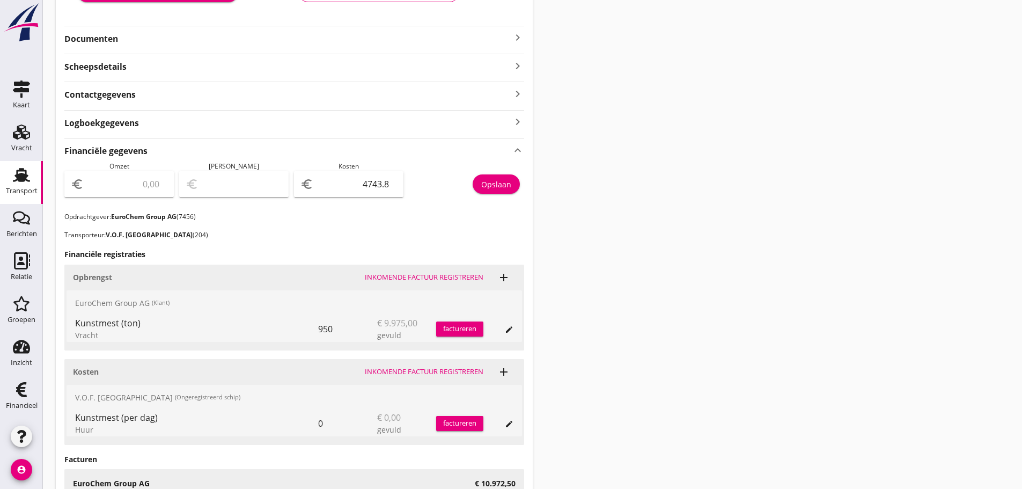
scroll to position [268, 0]
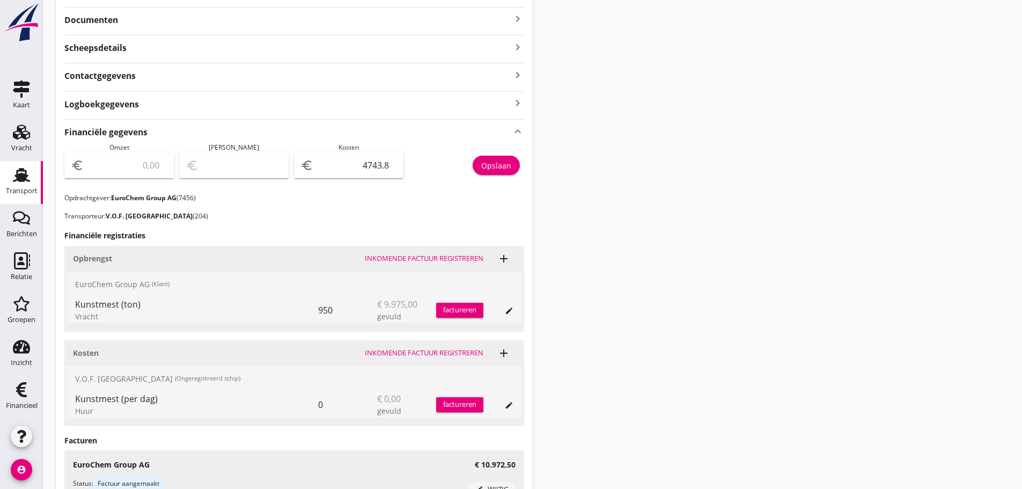
click at [110, 165] on input "number" at bounding box center [127, 165] width 82 height 17
type input "1"
type input "-4742.80"
type input "10"
type input "-4733.80"
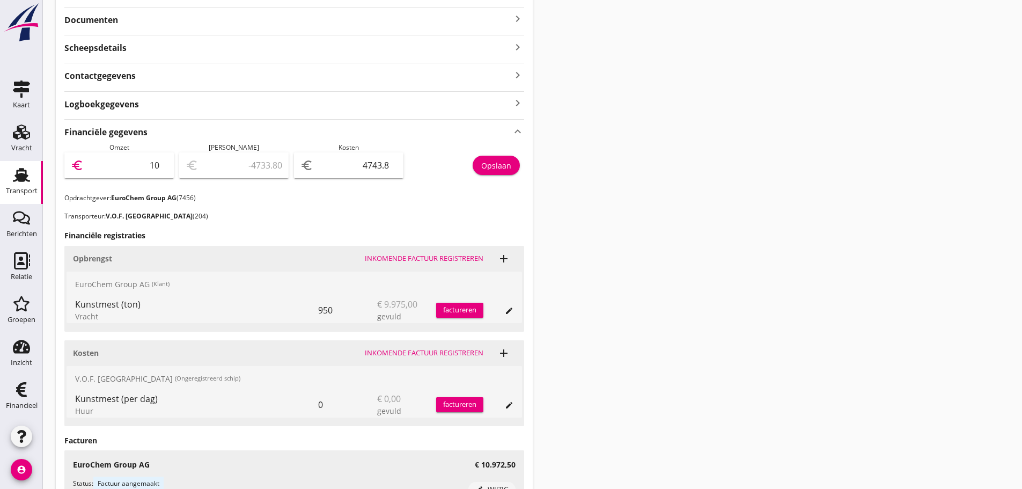
type input "109"
type input "-4634.80"
type input "1097"
type input "-3646.80"
type input "10972"
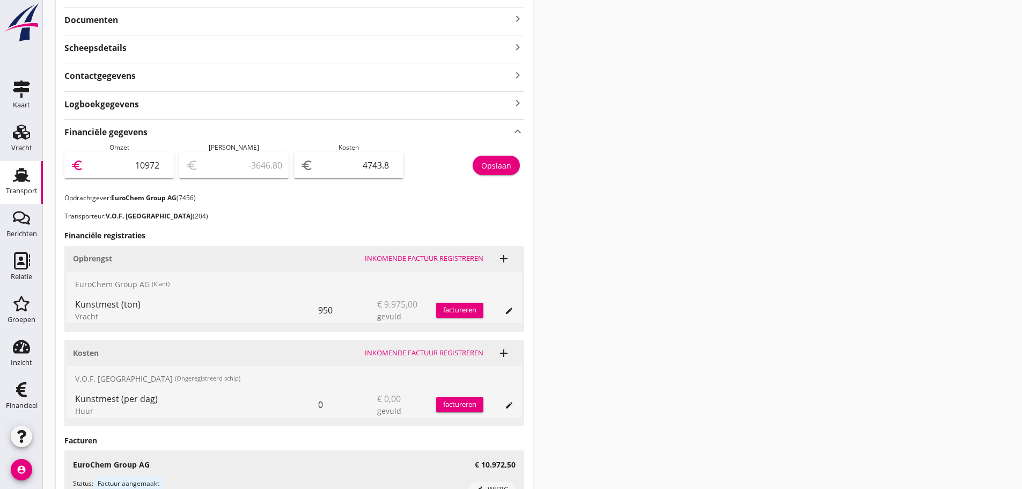
type input "6228.20"
type input "10972.5"
type input "6228.70"
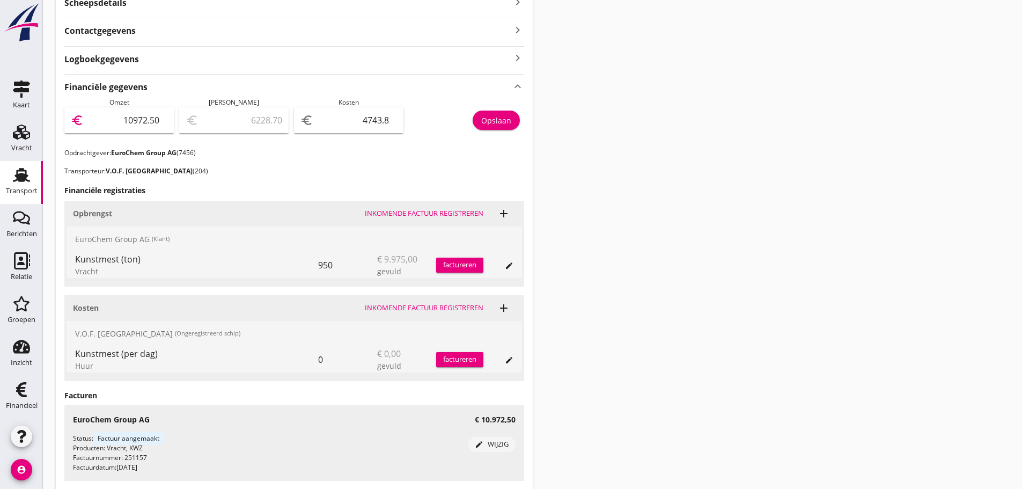
scroll to position [394, 0]
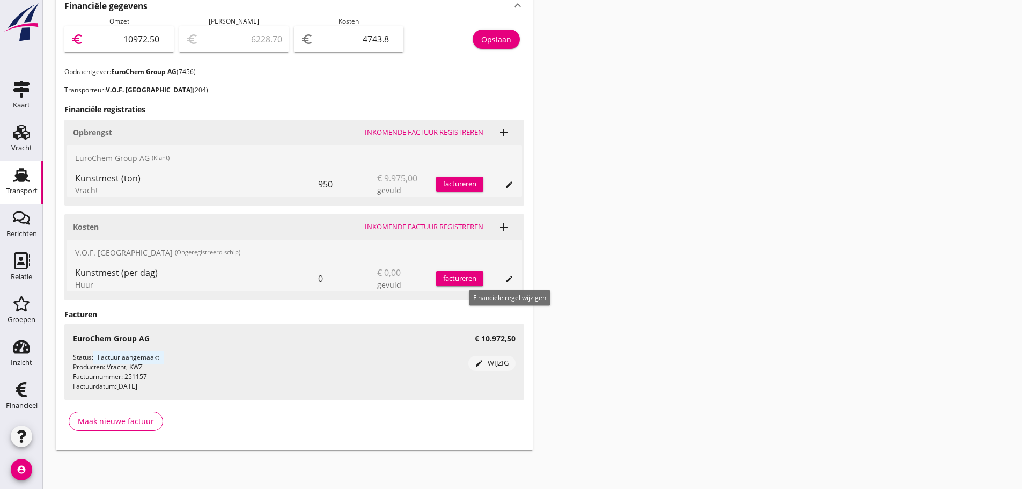
type input "10972.50"
click at [509, 279] on icon "edit" at bounding box center [509, 279] width 9 height 9
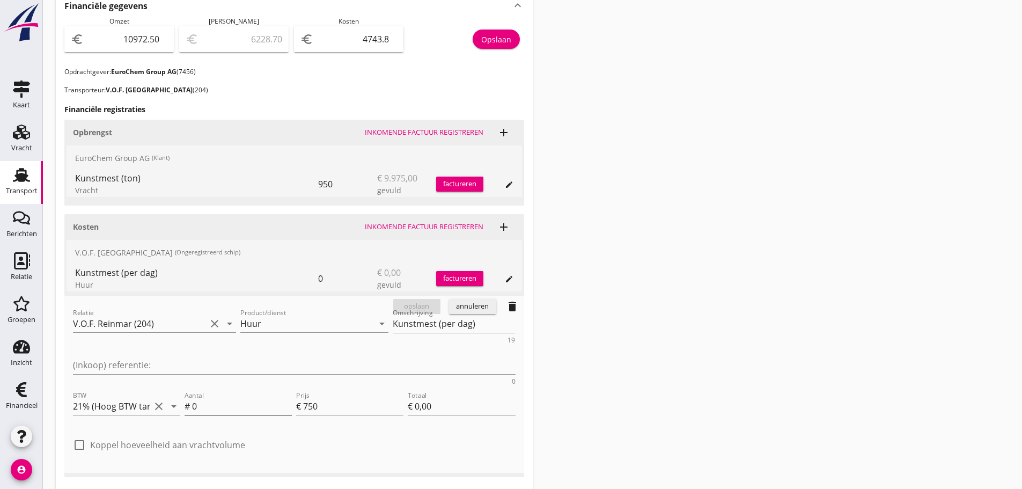
click at [217, 397] on input "0" at bounding box center [242, 405] width 100 height 17
type input "5"
type input "€ 3.750,00"
type input "5"
drag, startPoint x: 411, startPoint y: 325, endPoint x: 230, endPoint y: 310, distance: 182.5
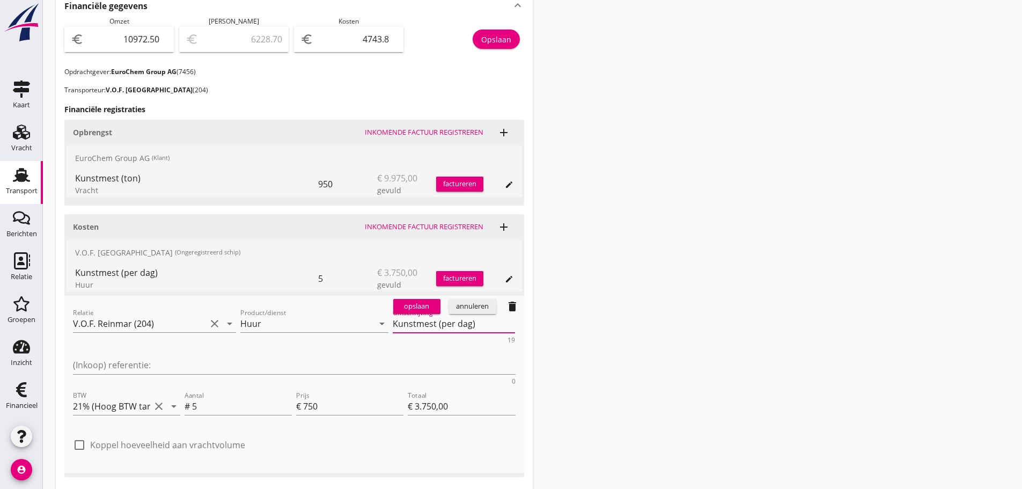
click at [230, 310] on div "Relatie V.O.F. Reinmar (204) clear arrow_drop_down Product/dienst Huur arrow_dr…" at bounding box center [294, 345] width 447 height 83
type textarea "5"
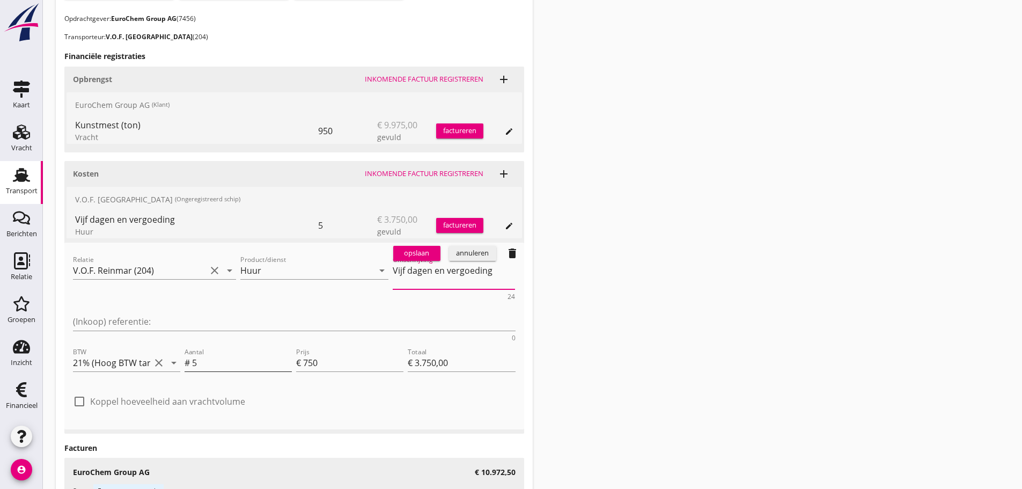
scroll to position [448, 0]
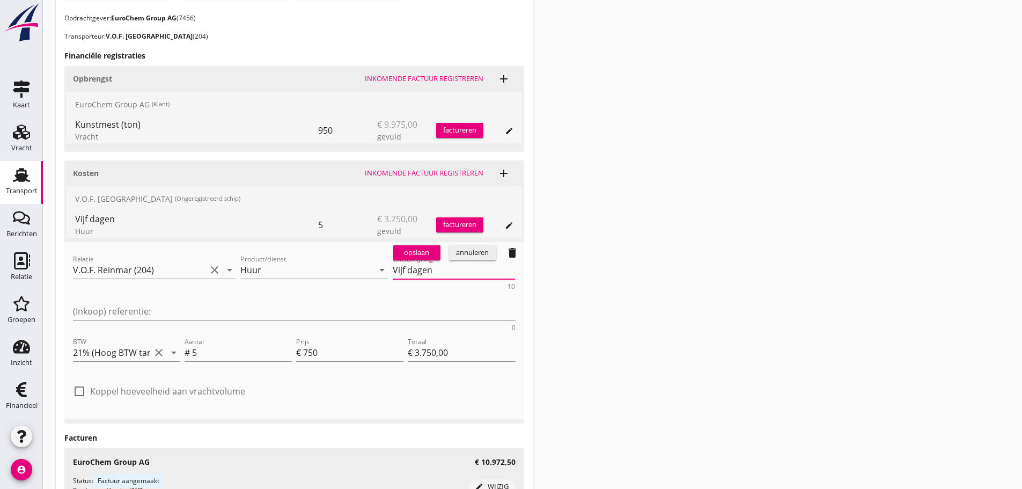
type textarea "Vijf dagen"
click at [410, 252] on div "opslaan" at bounding box center [416, 252] width 39 height 11
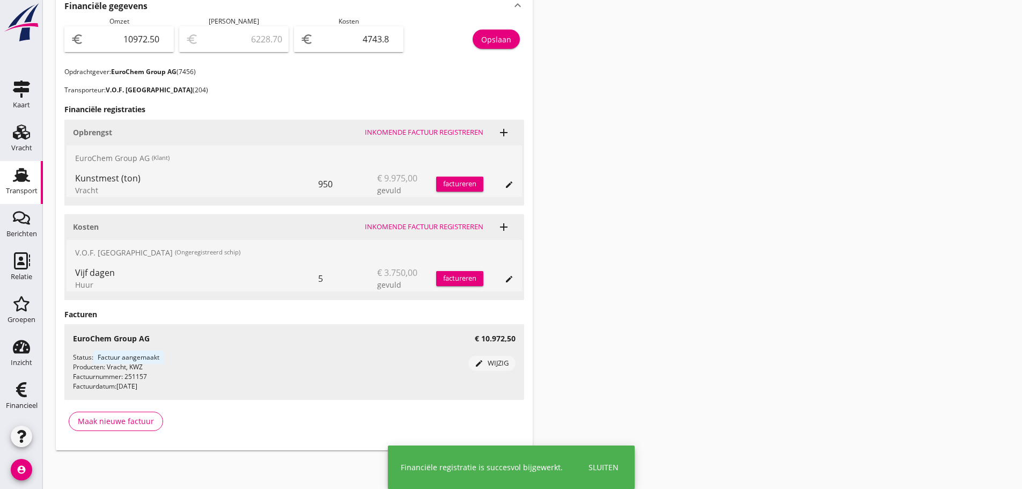
scroll to position [394, 0]
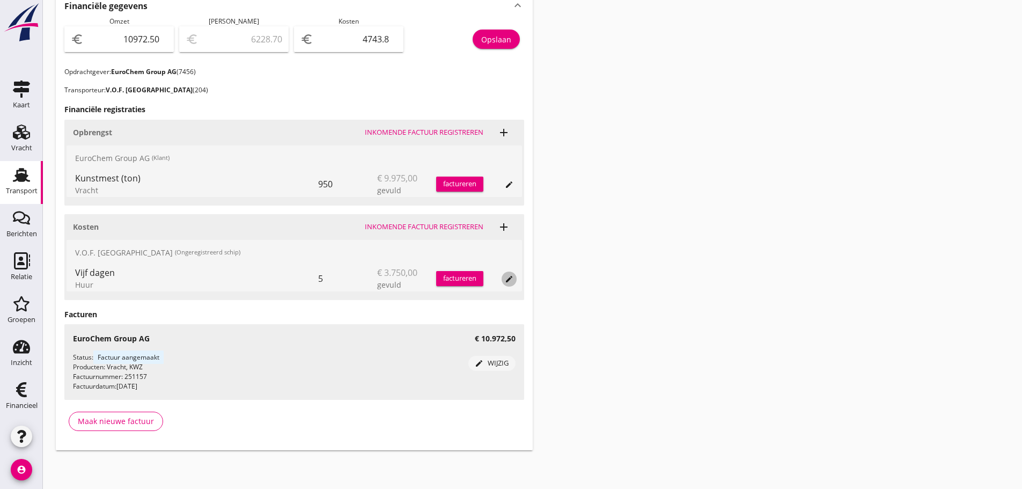
click at [514, 281] on div "edit" at bounding box center [509, 279] width 15 height 9
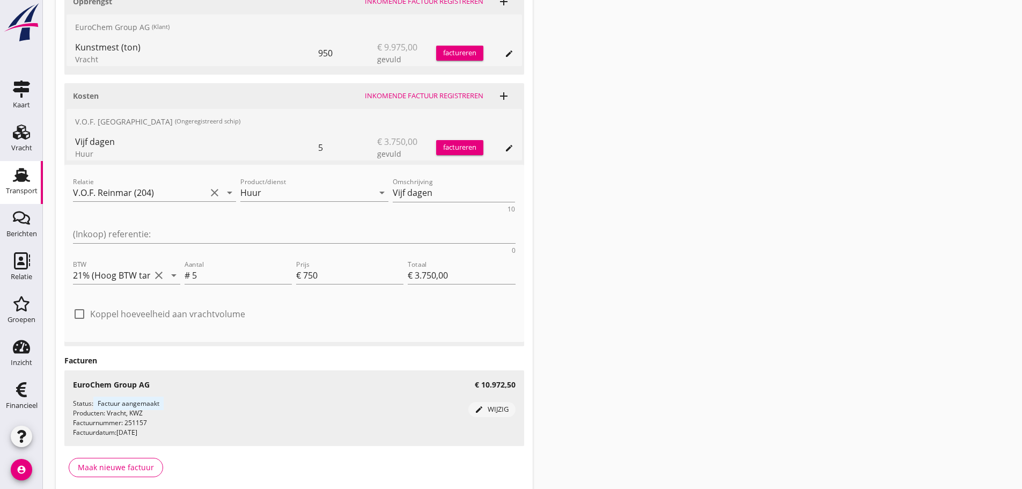
scroll to position [530, 0]
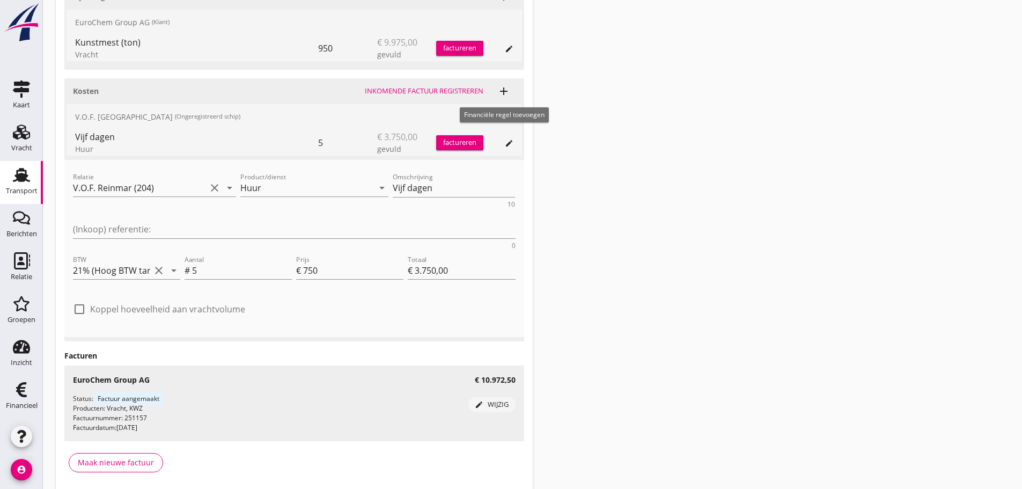
click at [503, 91] on icon "add" at bounding box center [503, 91] width 13 height 13
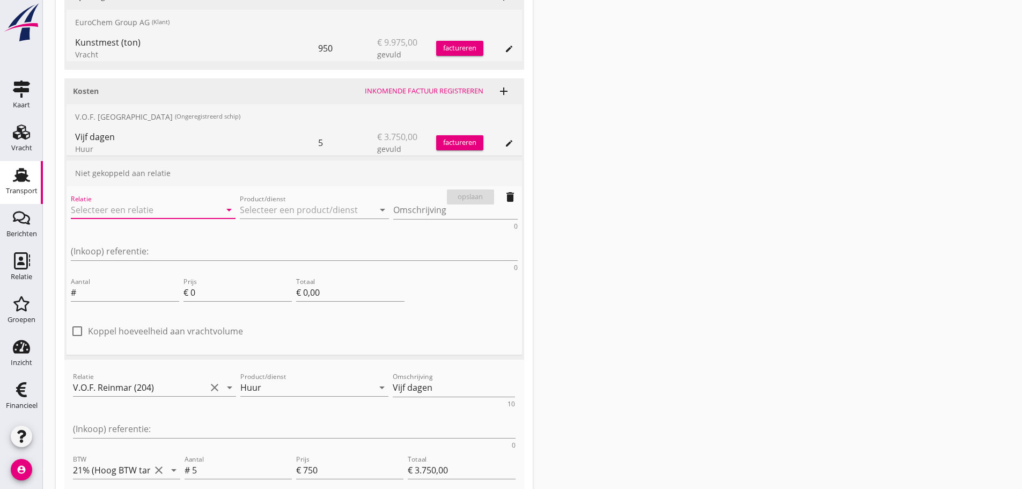
click at [114, 205] on input "Relatie" at bounding box center [138, 209] width 135 height 17
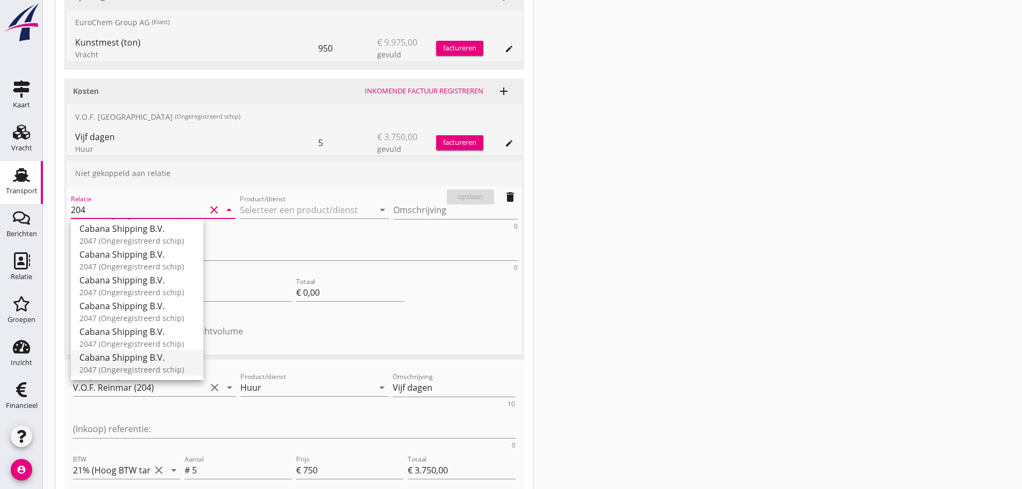
scroll to position [0, 0]
type input "2"
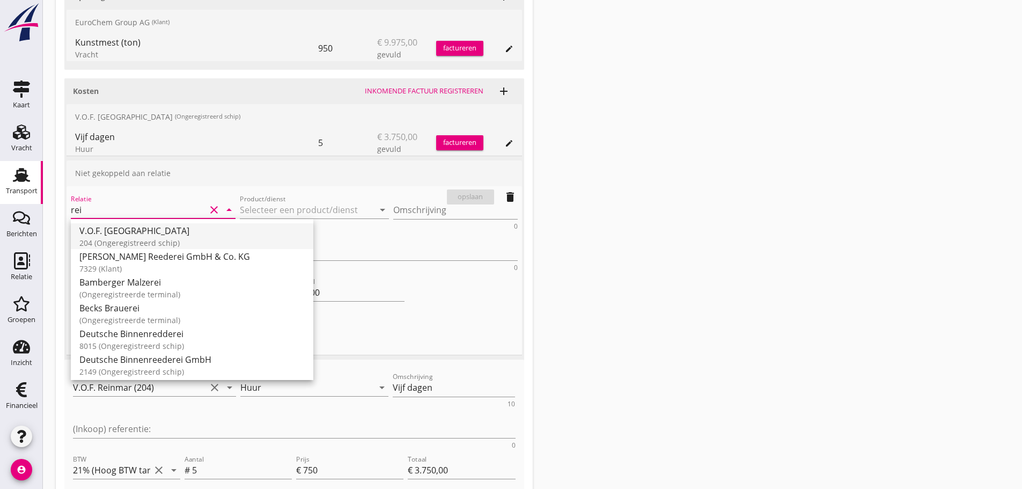
click at [119, 232] on div "V.O.F. Reinmar" at bounding box center [191, 230] width 225 height 13
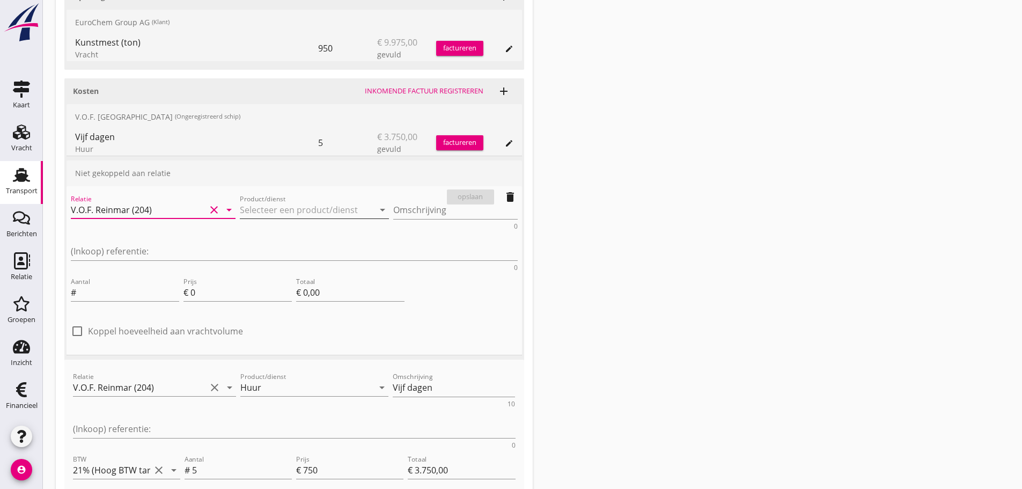
type input "V.O.F. Reinmar (204)"
click at [248, 212] on input "Product/dienst" at bounding box center [307, 209] width 135 height 17
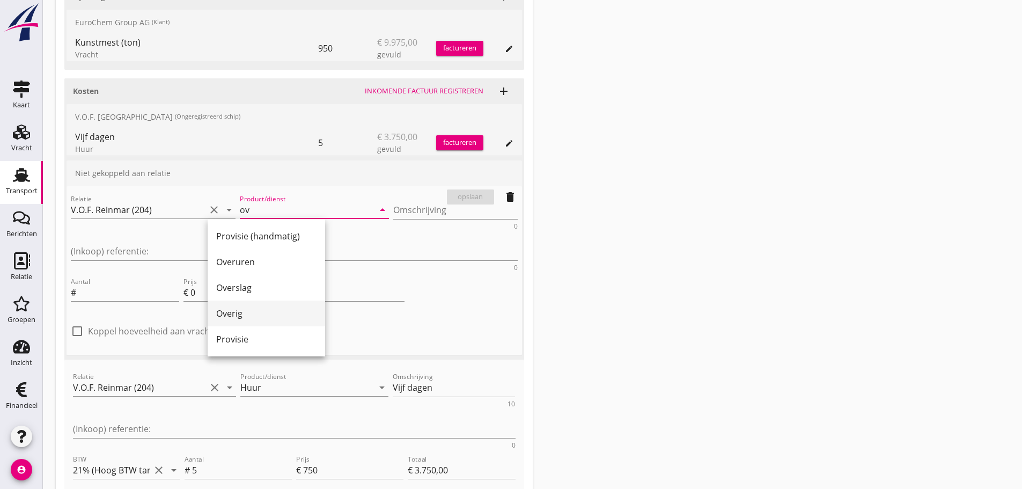
click at [236, 322] on div "Overig" at bounding box center [266, 313] width 100 height 26
type input "Overig"
click at [393, 198] on div "Omschrijving 0" at bounding box center [455, 212] width 124 height 35
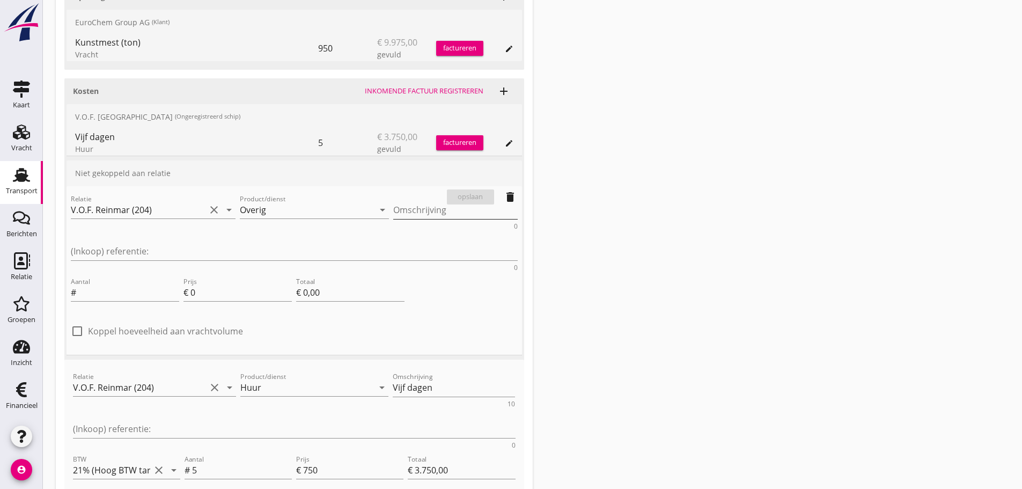
click at [393, 220] on div "Omschrijving 0" at bounding box center [455, 215] width 124 height 28
click at [393, 214] on textarea "Omschrijving" at bounding box center [455, 210] width 124 height 18
type textarea "Vergoeding"
click at [118, 284] on input "Aantal" at bounding box center [128, 292] width 101 height 17
type input "1"
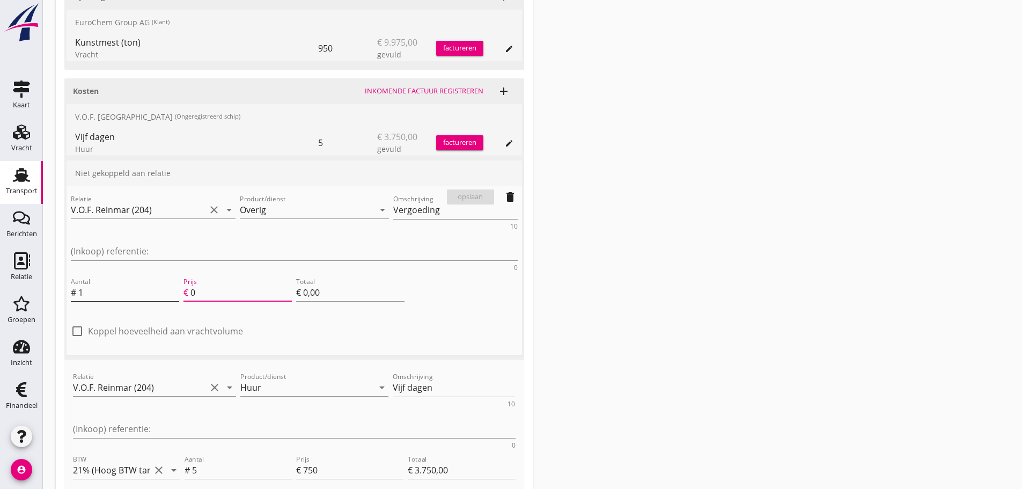
type input "3"
type input "€ 3,00"
type input "37"
type input "€ 37,00"
type input "375"
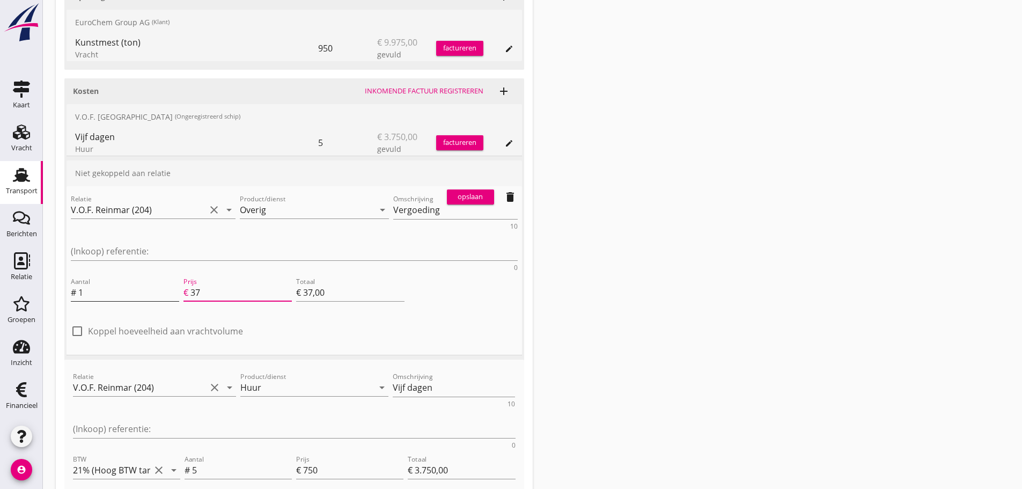
type input "€ 375,00"
type input "375"
click at [466, 201] on div "opslaan" at bounding box center [470, 197] width 39 height 11
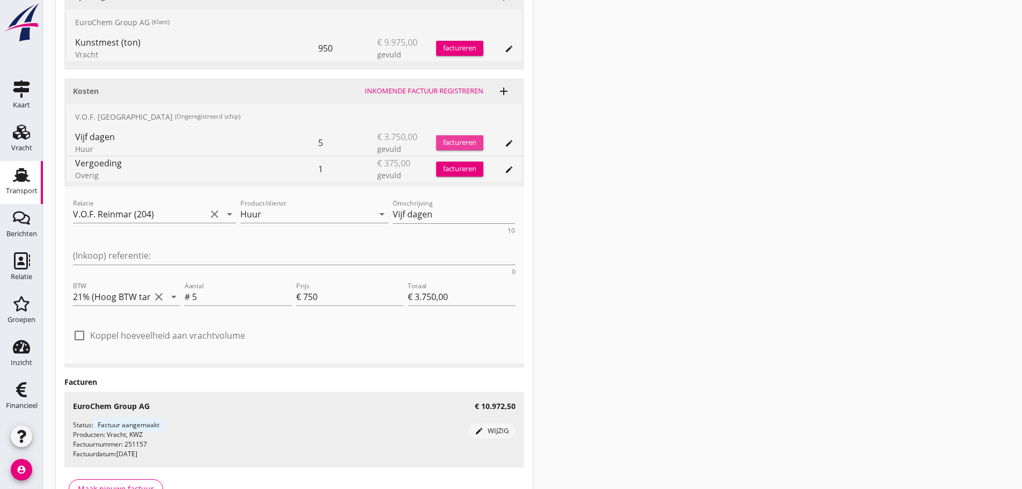
click at [467, 140] on div "factureren" at bounding box center [459, 142] width 47 height 11
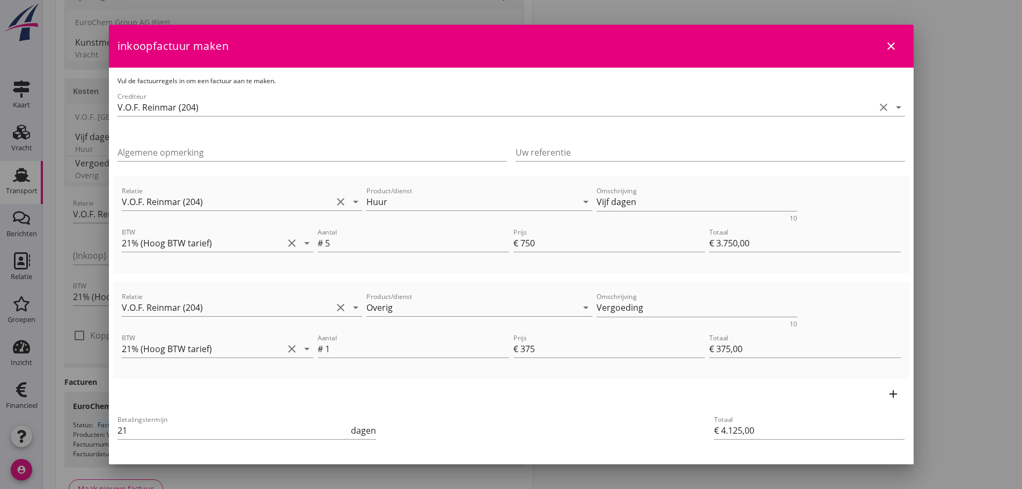
scroll to position [45, 0]
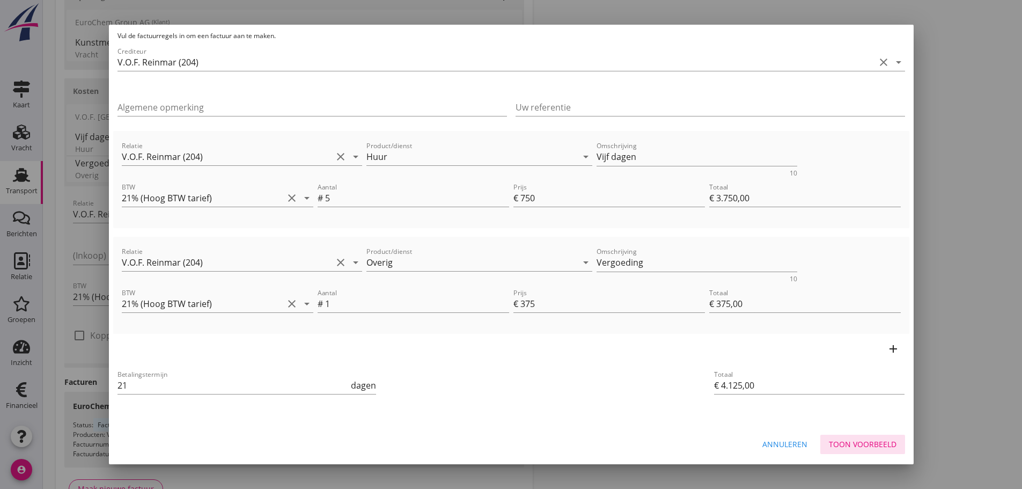
drag, startPoint x: 841, startPoint y: 440, endPoint x: 855, endPoint y: 432, distance: 16.4
click at [842, 440] on div "Toon voorbeeld" at bounding box center [863, 443] width 68 height 11
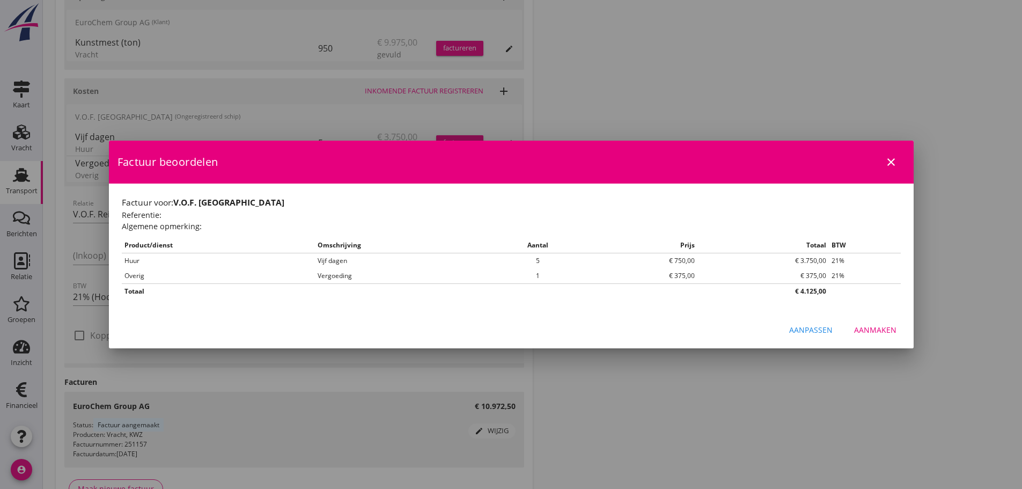
scroll to position [0, 0]
click at [883, 330] on div "Aanmaken" at bounding box center [875, 329] width 42 height 11
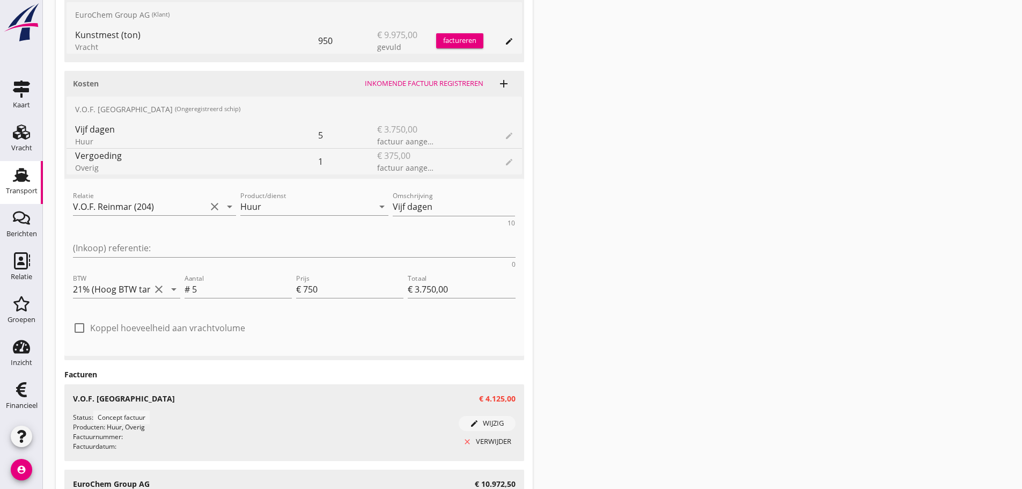
scroll to position [530, 0]
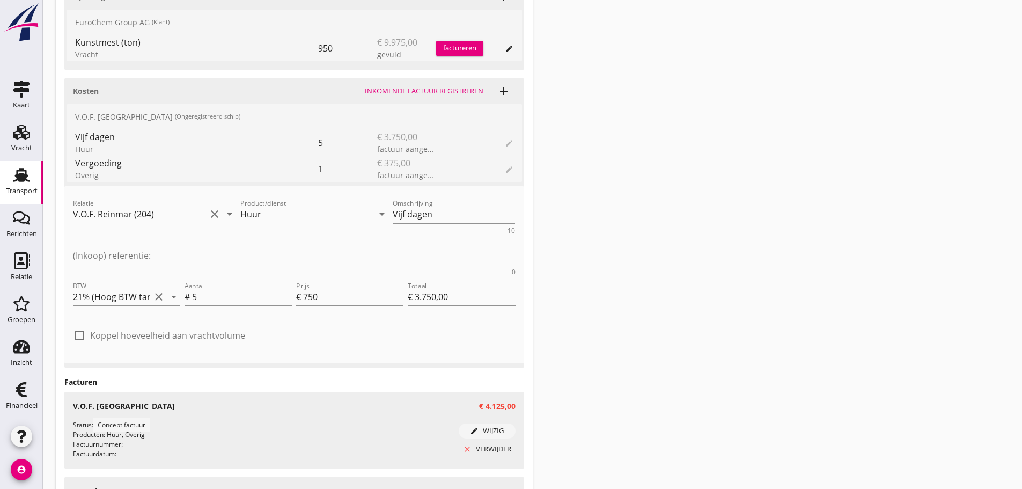
click at [600, 272] on div "Transport overzicht 085315 Reinmar (Kartner) local_gas_station emergency_share …" at bounding box center [532, 43] width 979 height 1146
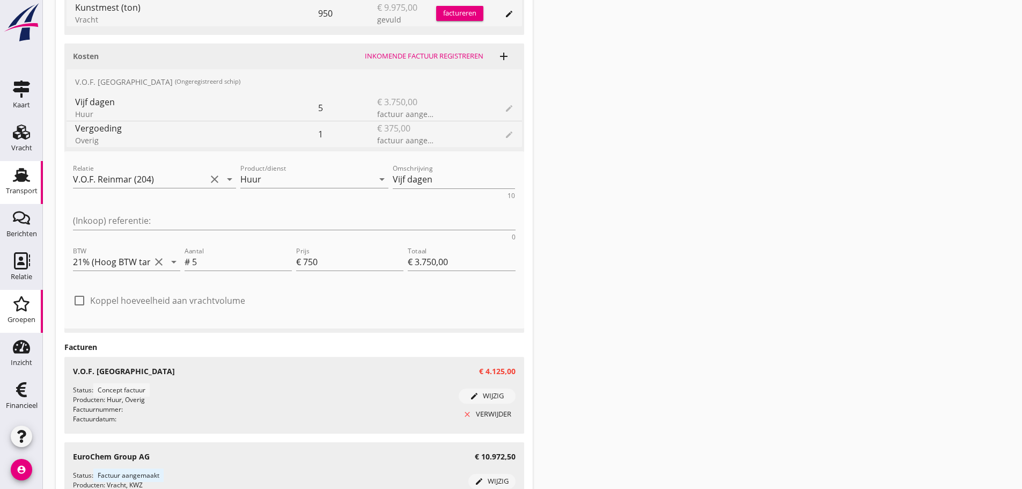
scroll to position [584, 0]
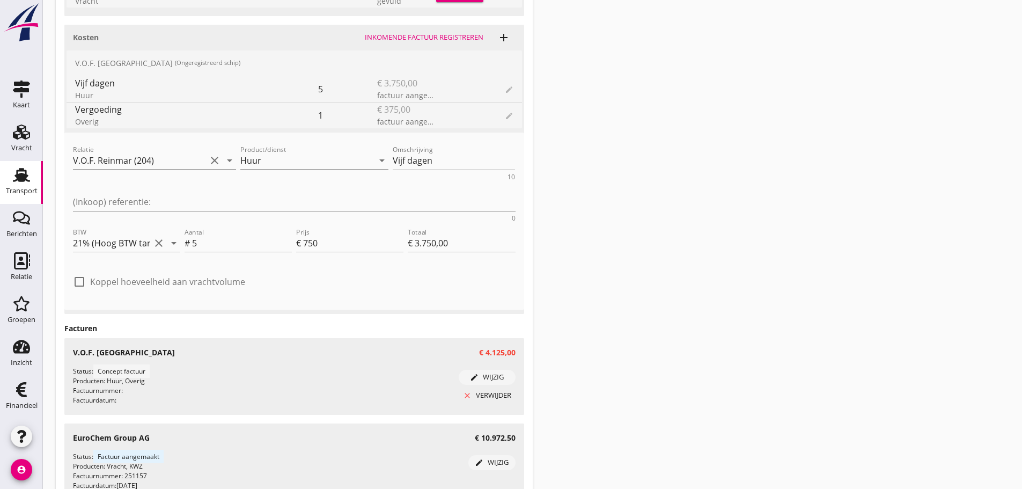
click at [36, 407] on div "Financieel" at bounding box center [22, 405] width 32 height 7
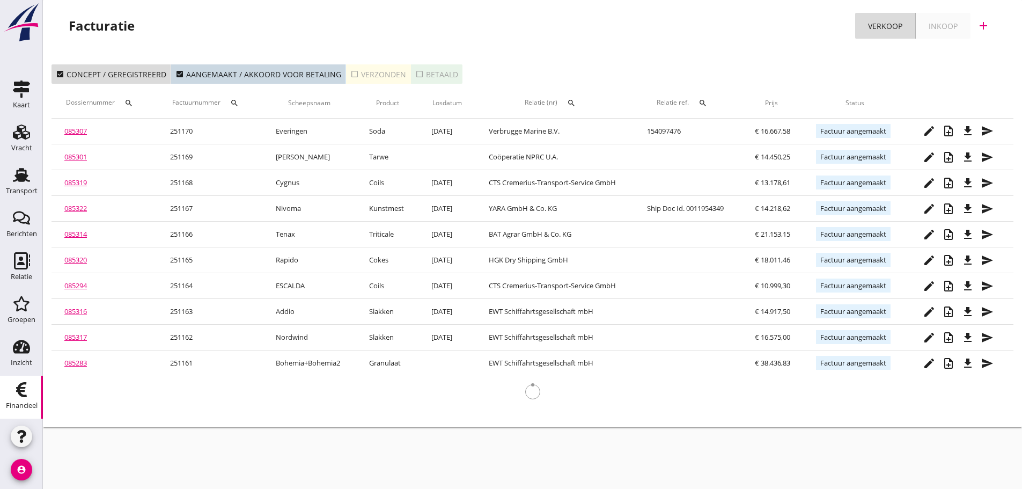
click at [953, 35] on link "Inkoop" at bounding box center [943, 26] width 55 height 26
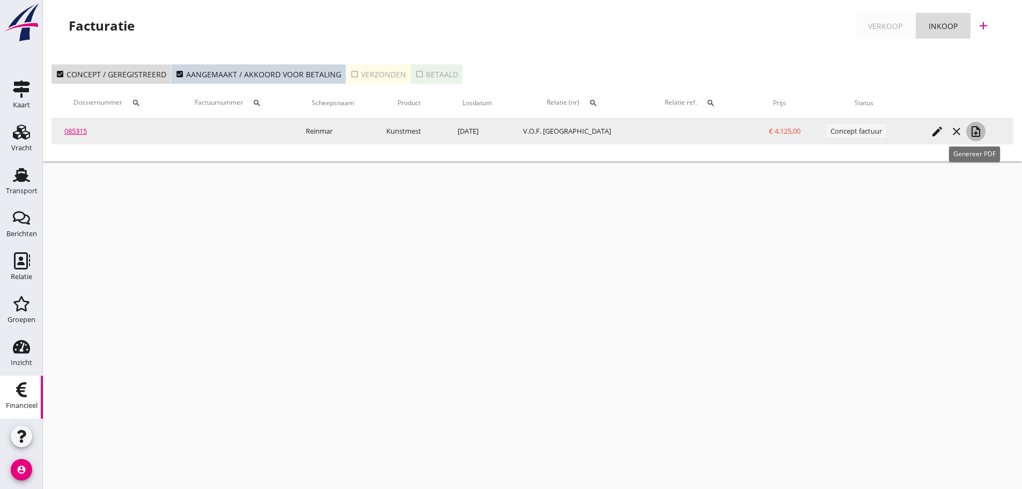
click at [980, 135] on icon "note_add" at bounding box center [975, 131] width 13 height 13
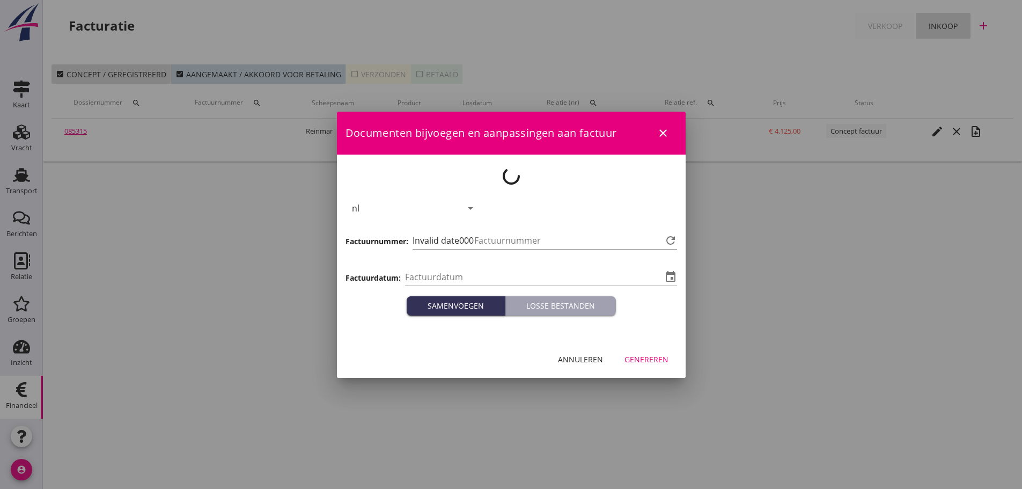
type input "[DATE]"
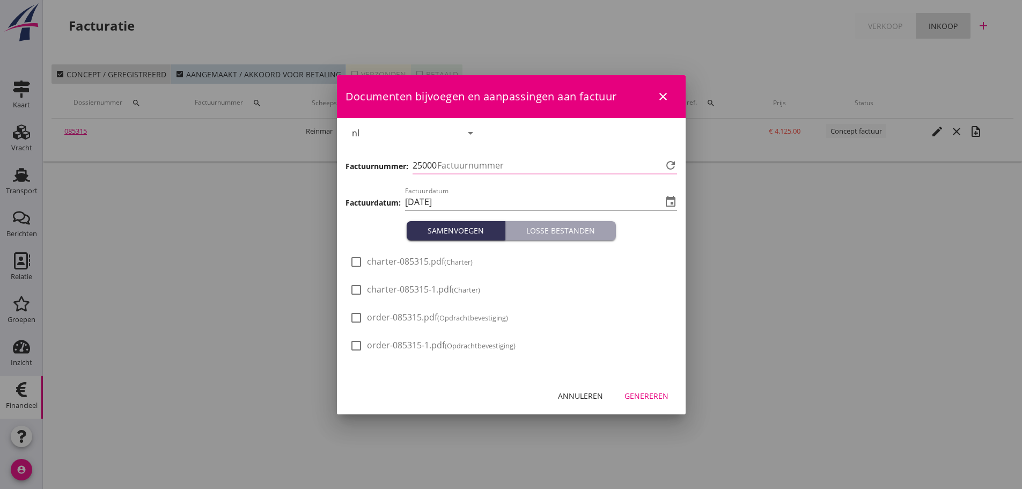
type input "1171"
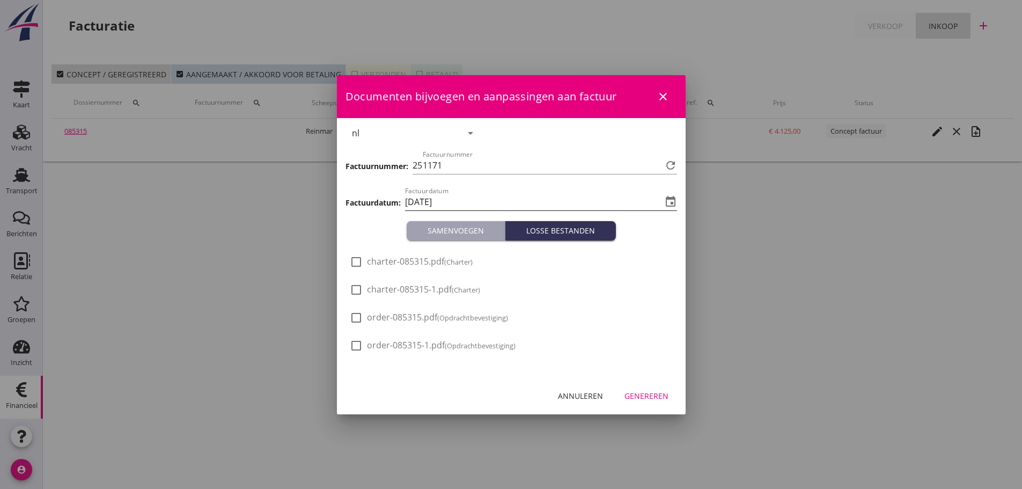
click at [465, 203] on input "[DATE]" at bounding box center [533, 201] width 257 height 17
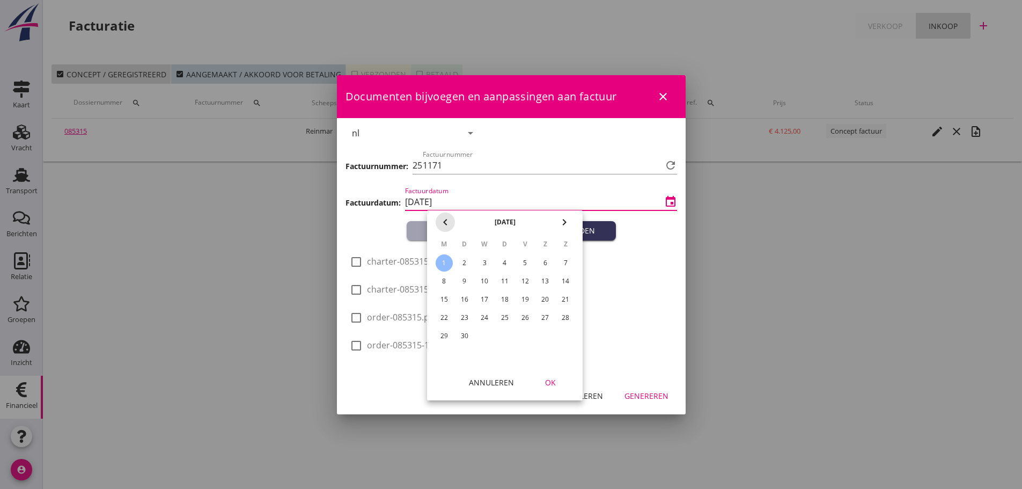
click at [444, 227] on icon "chevron_left" at bounding box center [445, 222] width 13 height 13
click at [530, 335] on div "29" at bounding box center [525, 335] width 17 height 17
type input "[DATE]"
click at [553, 378] on div "OK" at bounding box center [550, 382] width 30 height 11
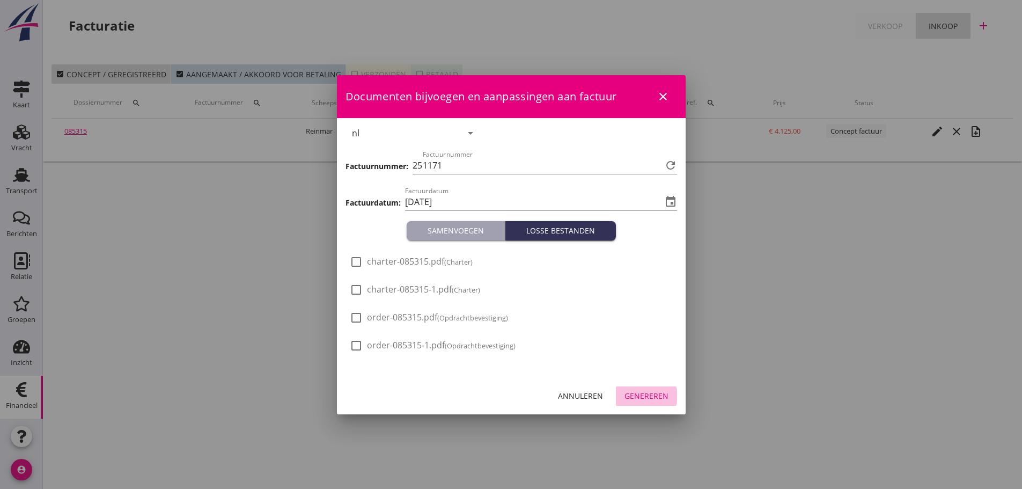
click at [662, 401] on button "Genereren" at bounding box center [646, 395] width 61 height 19
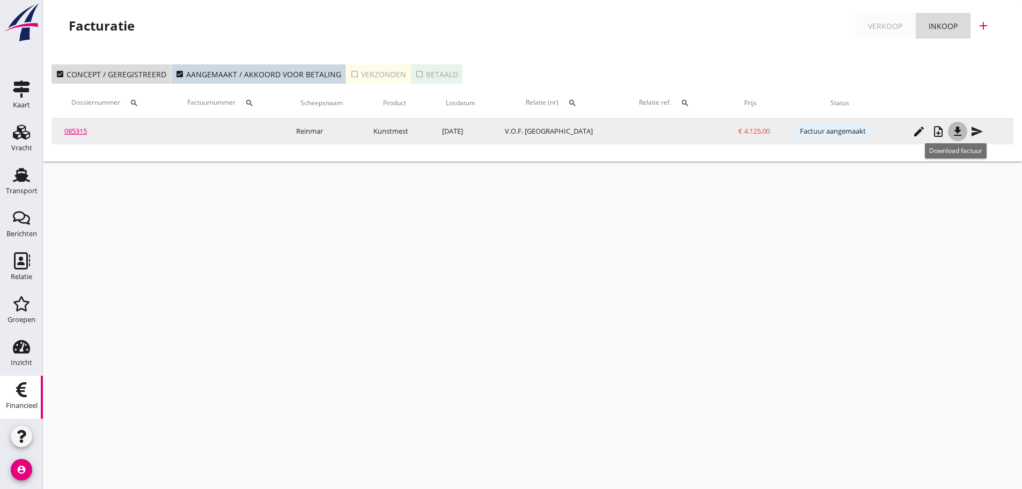
click at [958, 132] on icon "file_download" at bounding box center [957, 131] width 13 height 13
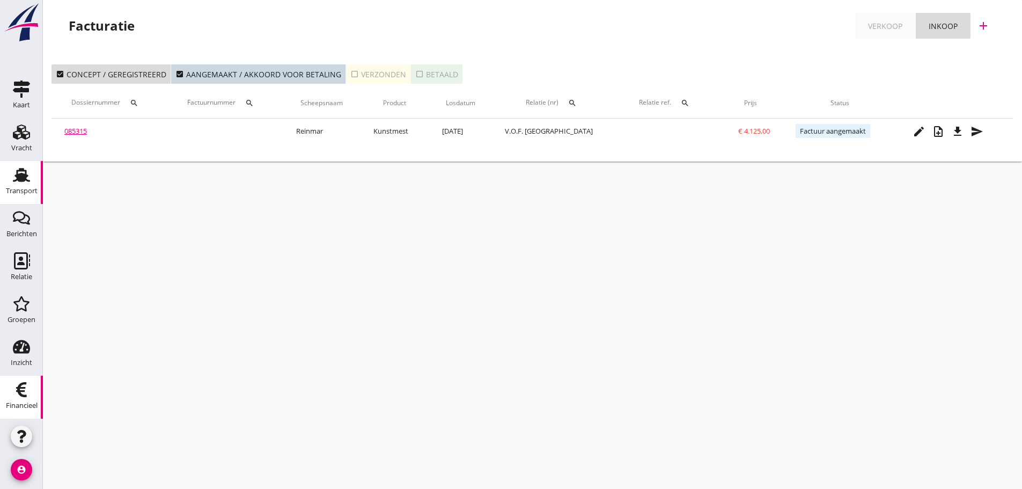
click at [23, 190] on div "Transport" at bounding box center [22, 190] width 32 height 7
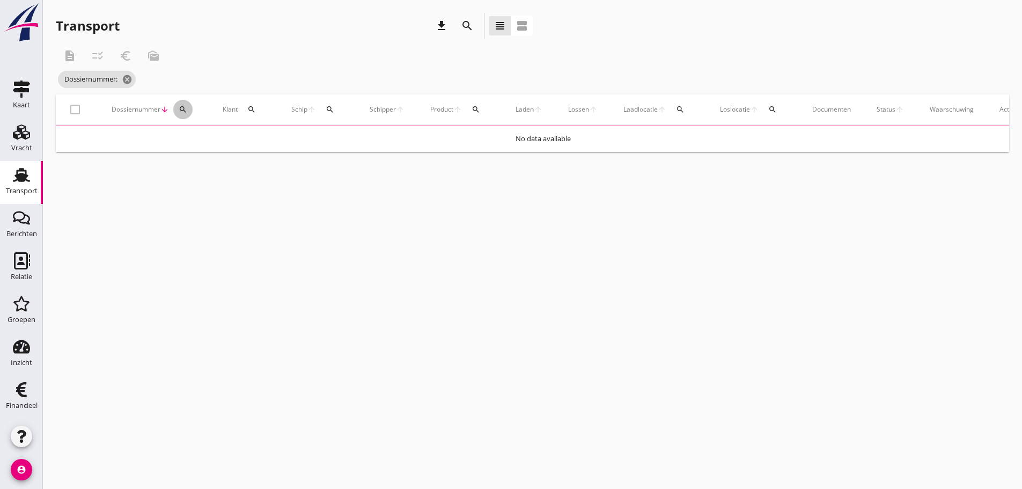
click at [183, 109] on icon "search" at bounding box center [183, 109] width 9 height 9
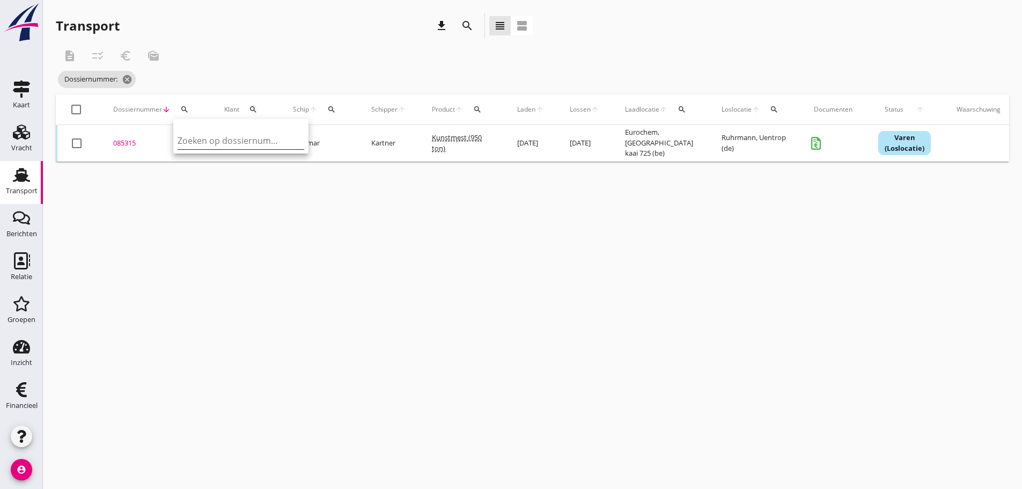
click at [197, 149] on div "Zoeken op dossiernummer..." at bounding box center [241, 140] width 127 height 17
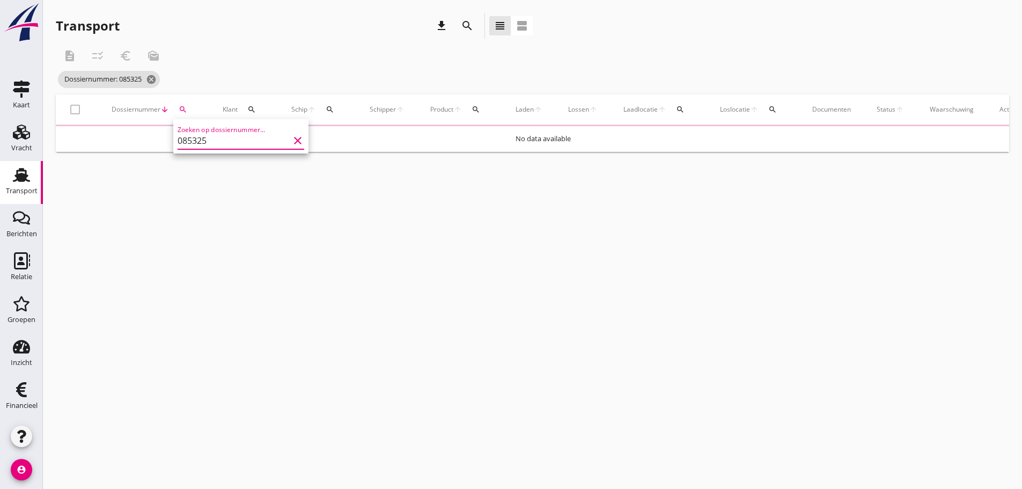
type input "085325"
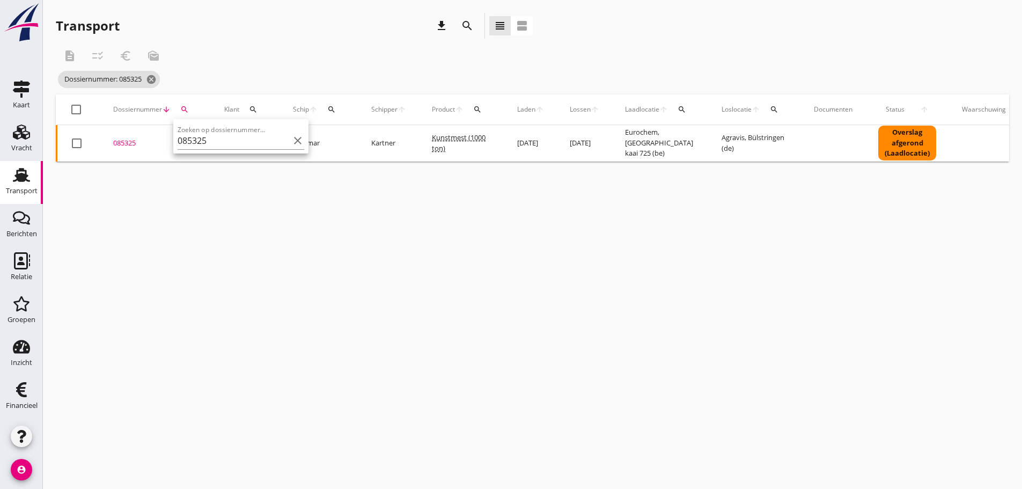
click at [134, 144] on div "085325" at bounding box center [155, 143] width 85 height 11
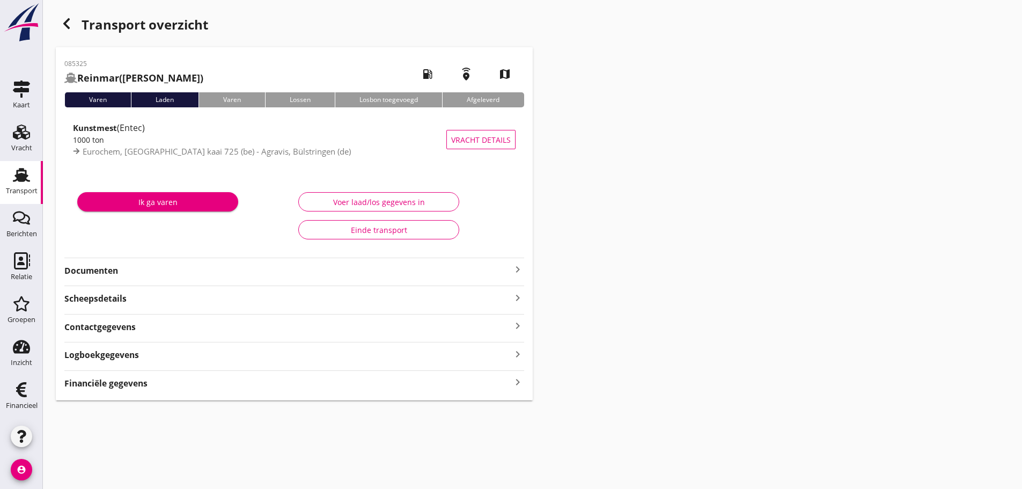
click at [145, 382] on strong "Financiële gegevens" at bounding box center [105, 383] width 83 height 12
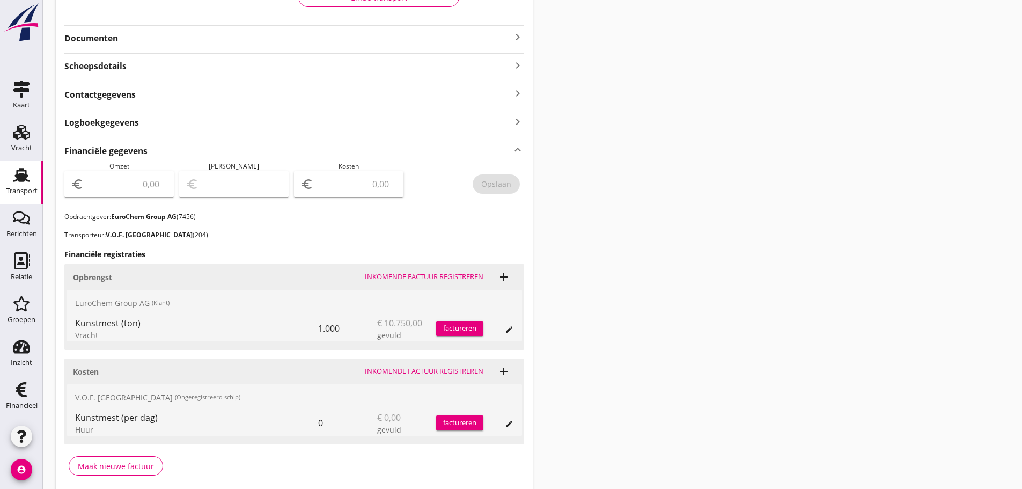
scroll to position [268, 0]
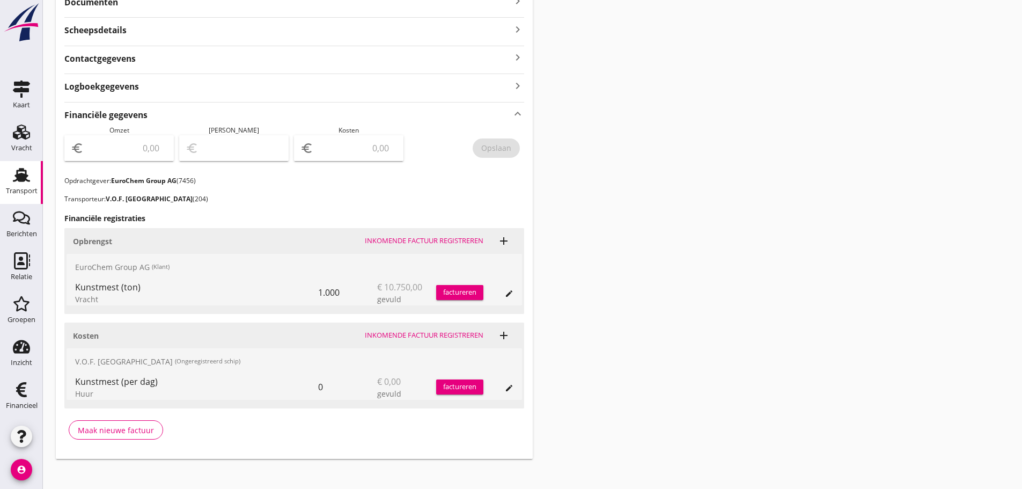
click at [488, 293] on div "edit" at bounding box center [498, 292] width 30 height 26
click at [465, 292] on div "factureren" at bounding box center [459, 292] width 47 height 11
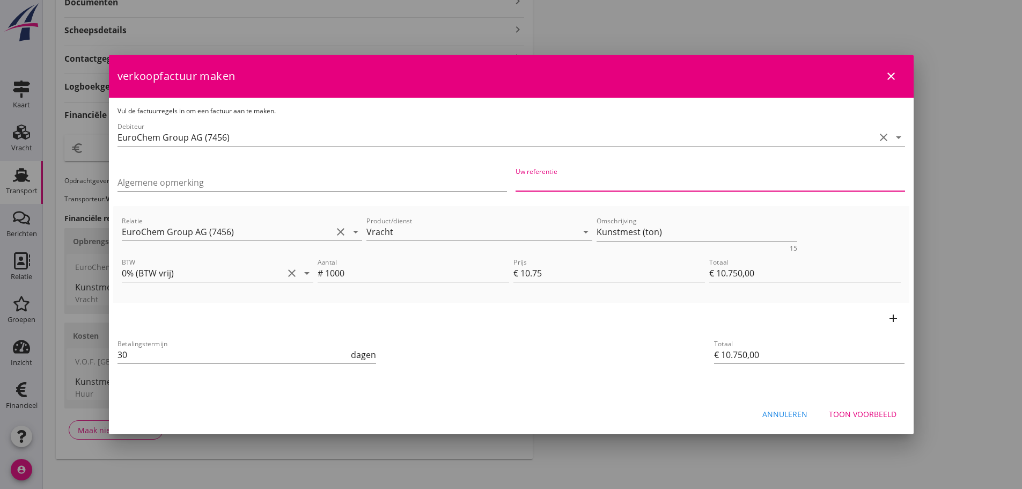
click at [605, 174] on input "Uw referentie" at bounding box center [709, 182] width 389 height 17
type input "3008946"
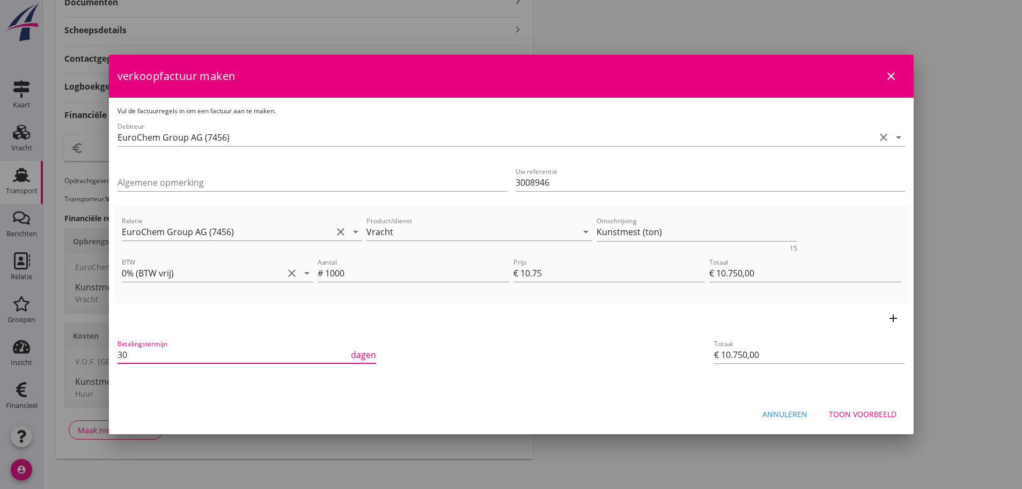
drag, startPoint x: 142, startPoint y: 360, endPoint x: 52, endPoint y: 344, distance: 91.0
click at [52, 344] on div "21% (Hoog BTW tarief) 9% (Laag BTW tarief) 0% (BTW vrij) 0% (BTW verlegd) Vrach…" at bounding box center [511, 114] width 1022 height 765
type input "21"
drag, startPoint x: 666, startPoint y: 232, endPoint x: 293, endPoint y: 231, distance: 372.3
click at [293, 231] on div "Relatie EuroChem Group AG (7456) clear arrow_drop_down Product/dienst Vracht ar…" at bounding box center [511, 232] width 783 height 41
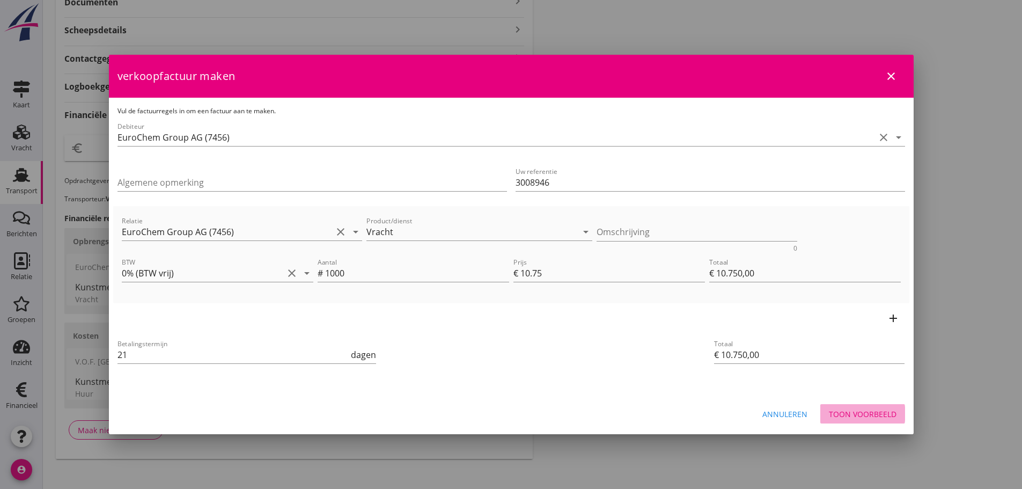
drag, startPoint x: 884, startPoint y: 415, endPoint x: 885, endPoint y: 380, distance: 34.9
click at [884, 413] on div "Toon voorbeeld" at bounding box center [863, 413] width 68 height 11
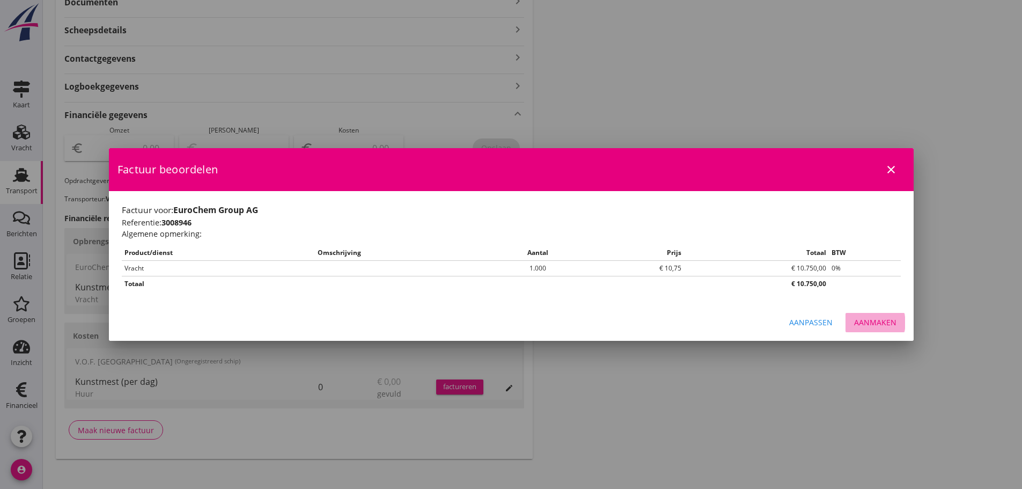
click at [879, 321] on div "Aanmaken" at bounding box center [875, 321] width 42 height 11
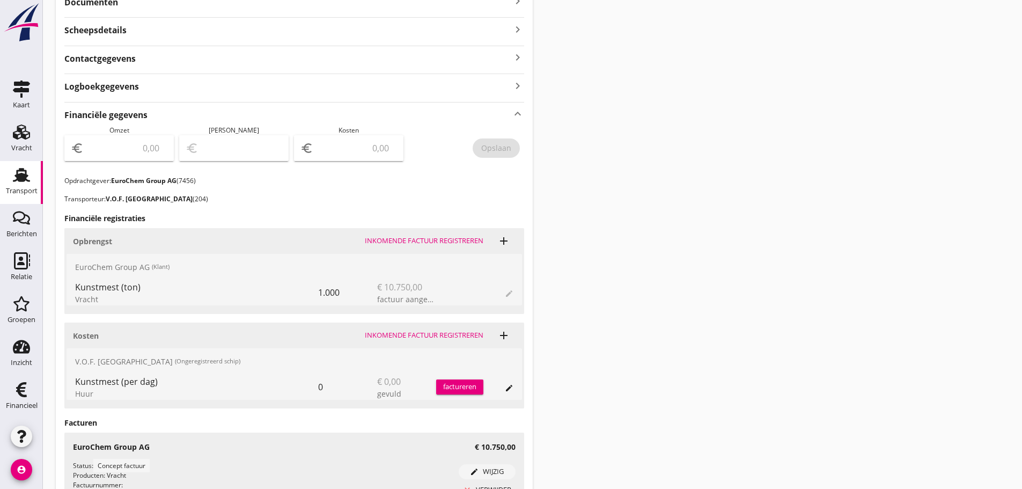
click at [122, 153] on input "number" at bounding box center [127, 147] width 82 height 17
type input "10750"
click at [490, 139] on button "Opslaan" at bounding box center [496, 147] width 47 height 19
drag, startPoint x: 34, startPoint y: 389, endPoint x: 28, endPoint y: 391, distance: 6.1
click at [34, 389] on link "Financieel Financieel" at bounding box center [21, 396] width 43 height 43
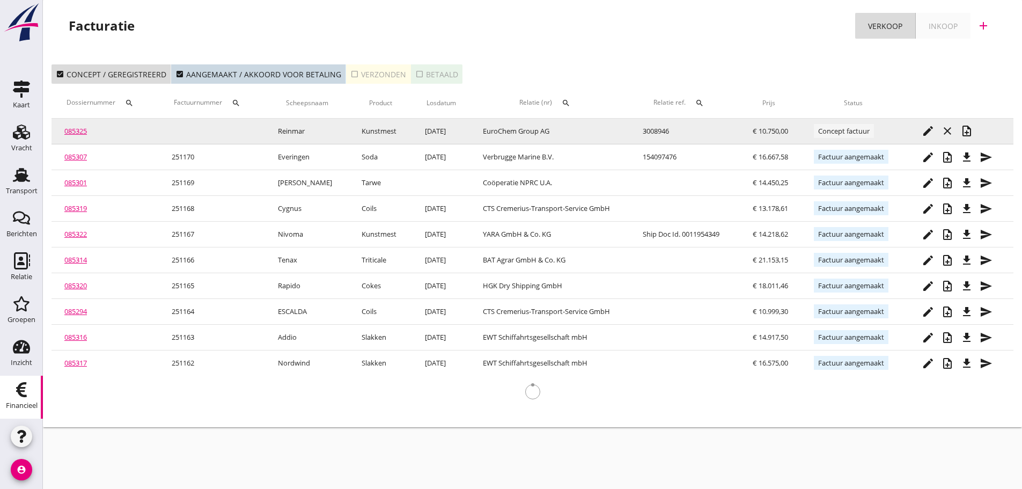
click at [978, 130] on td "edit close note_add" at bounding box center [959, 132] width 108 height 26
click at [967, 132] on icon "note_add" at bounding box center [966, 130] width 13 height 13
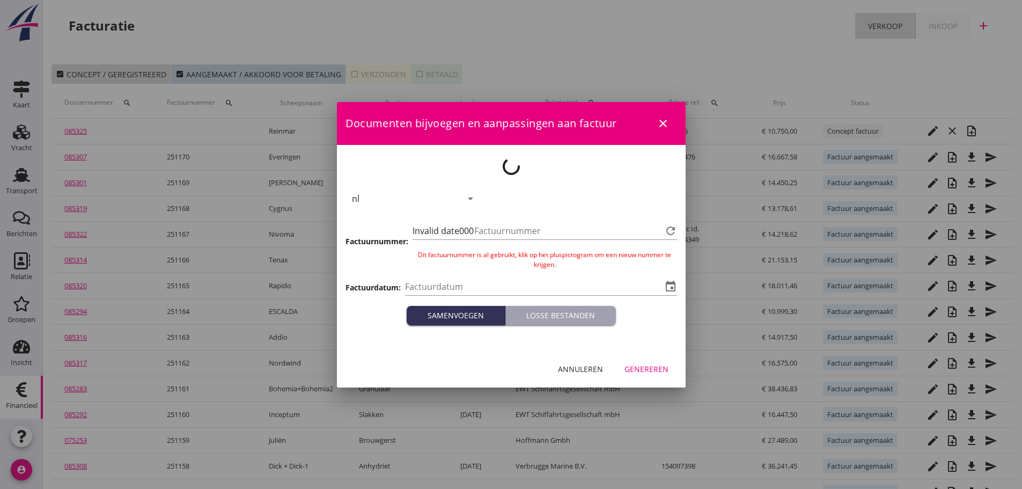
type input "[DATE]"
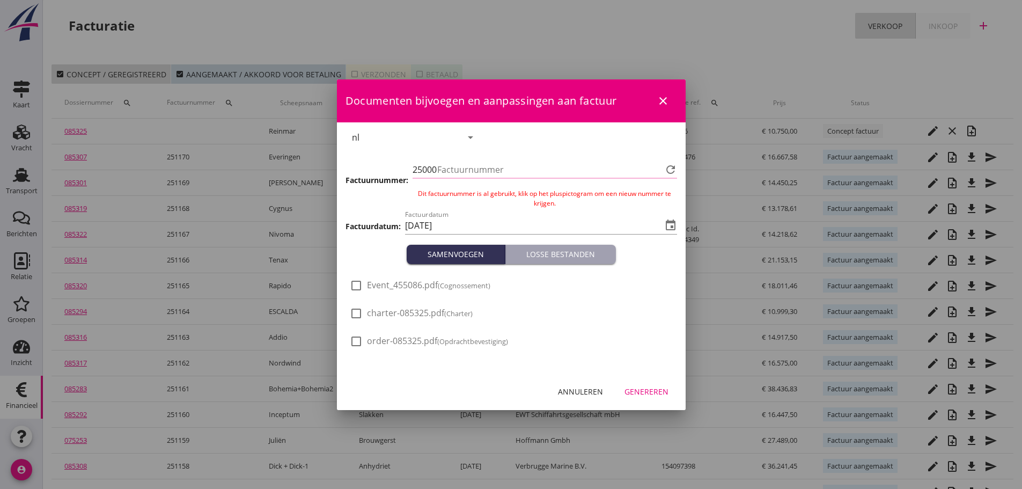
type input "1172"
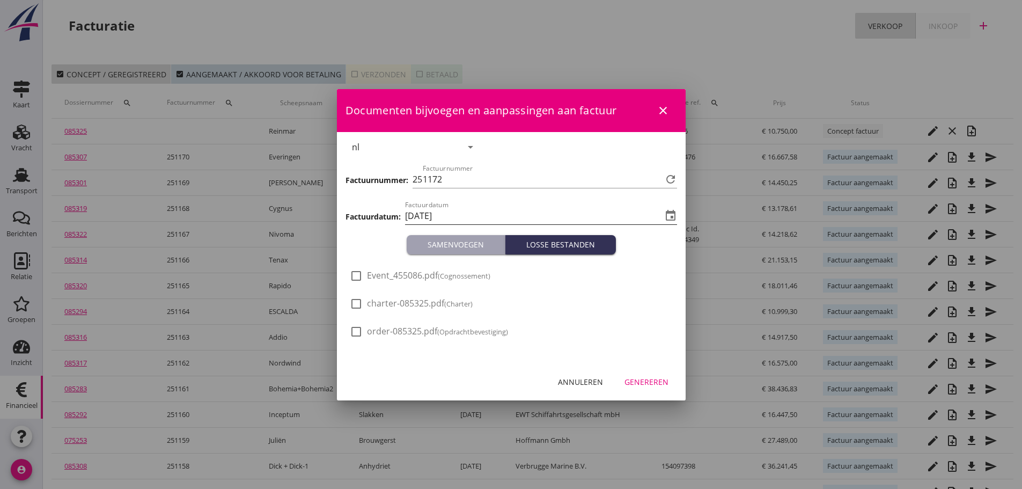
click at [673, 214] on icon "event" at bounding box center [670, 215] width 13 height 13
click at [584, 212] on input "[DATE]" at bounding box center [533, 215] width 257 height 17
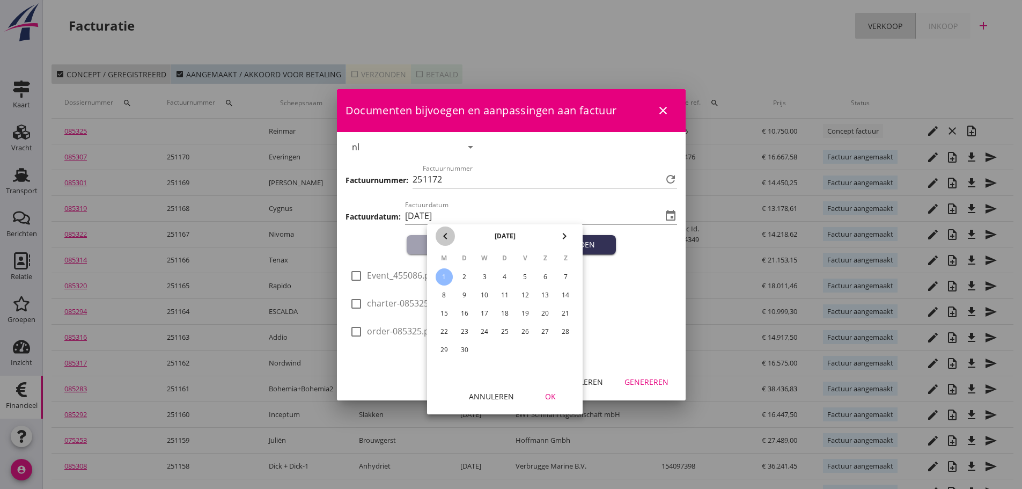
click at [445, 228] on button "chevron_left" at bounding box center [445, 235] width 19 height 19
click at [516, 346] on td "29" at bounding box center [524, 349] width 19 height 17
click at [507, 350] on div "28" at bounding box center [504, 349] width 17 height 17
type input "2025-08-28"
click at [548, 393] on div "OK" at bounding box center [550, 396] width 30 height 11
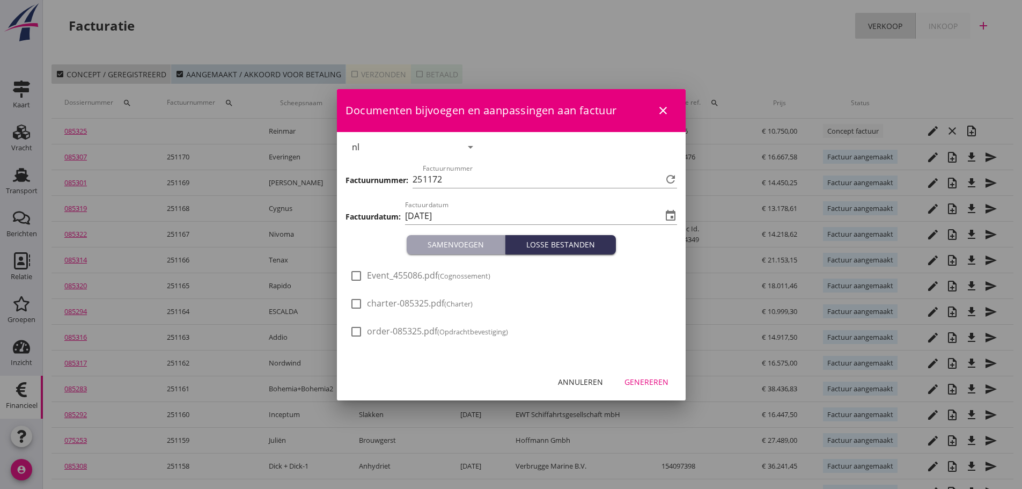
click at [643, 387] on div "Genereren" at bounding box center [646, 381] width 44 height 11
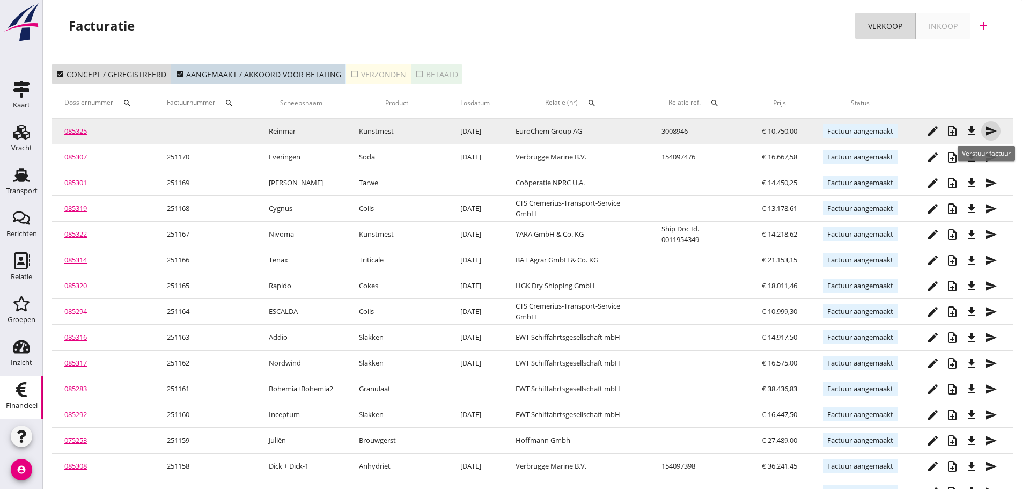
drag, startPoint x: 985, startPoint y: 126, endPoint x: 980, endPoint y: 129, distance: 6.1
click at [984, 126] on icon "send" at bounding box center [990, 130] width 13 height 13
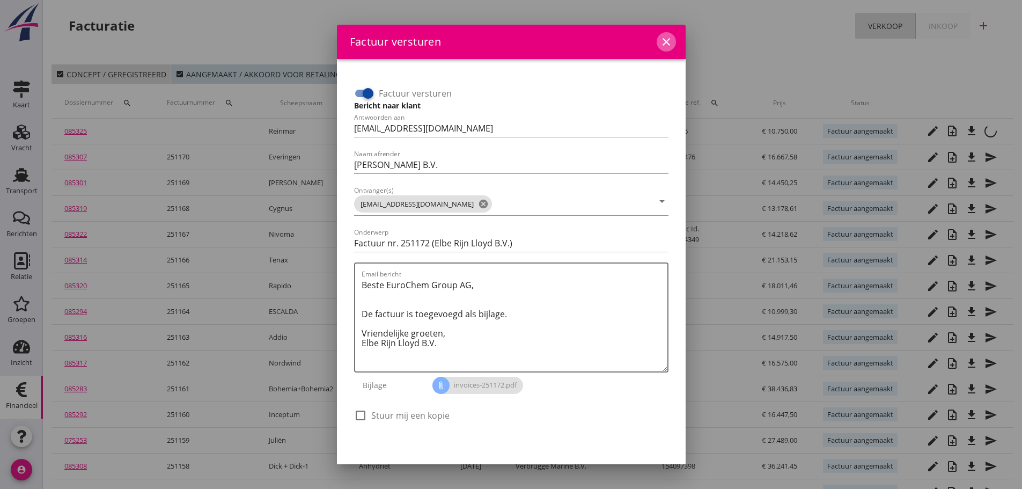
click at [661, 41] on icon "close" at bounding box center [666, 41] width 13 height 13
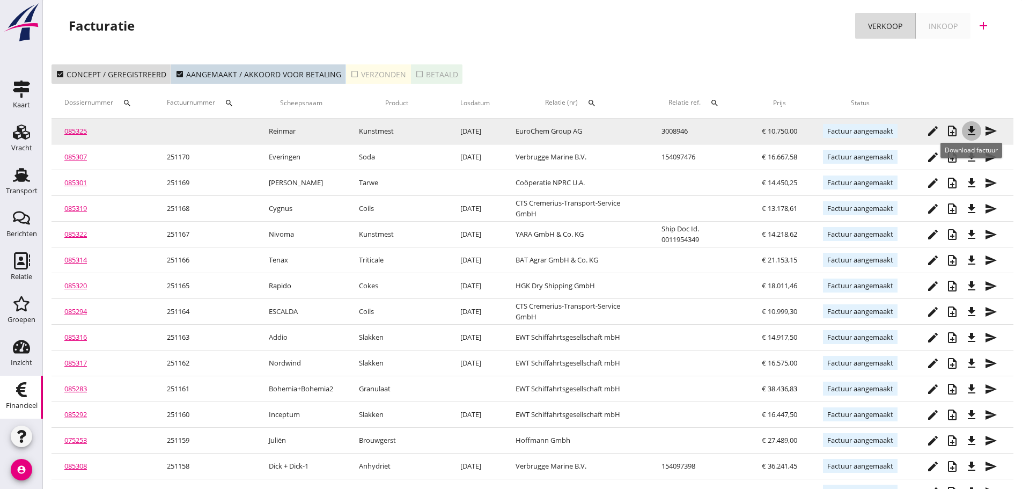
click at [973, 136] on icon "file_download" at bounding box center [971, 130] width 13 height 13
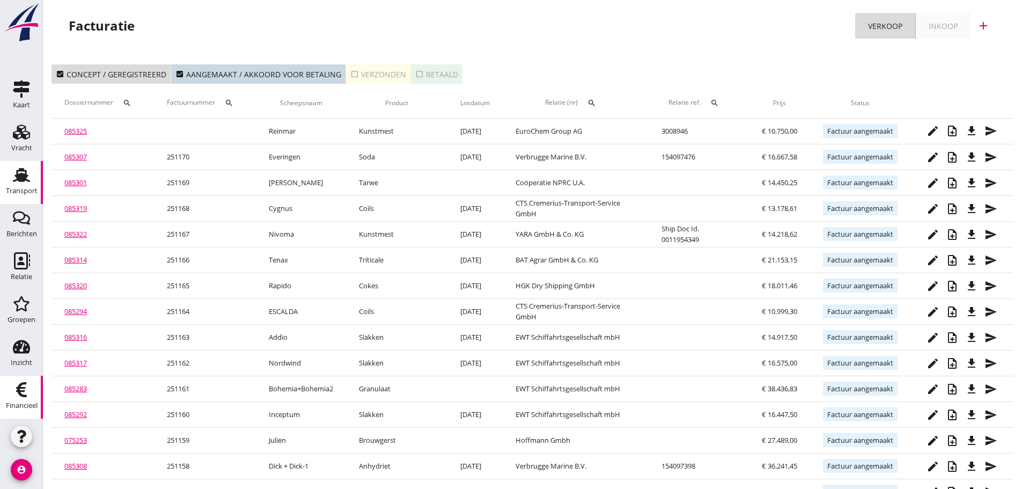
click at [24, 180] on use at bounding box center [21, 175] width 17 height 14
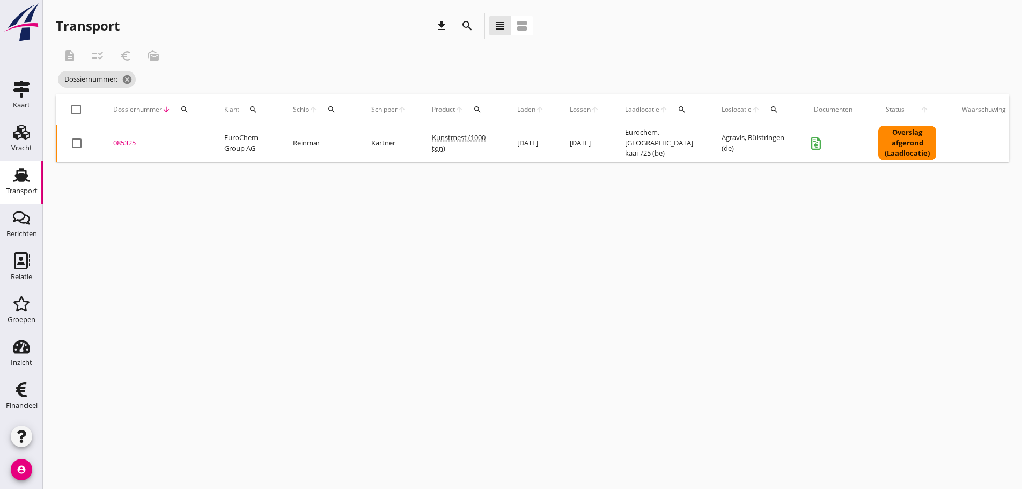
click at [186, 112] on icon "search" at bounding box center [184, 109] width 9 height 9
click at [190, 137] on input "Zoeken op dossiernummer..." at bounding box center [235, 140] width 112 height 17
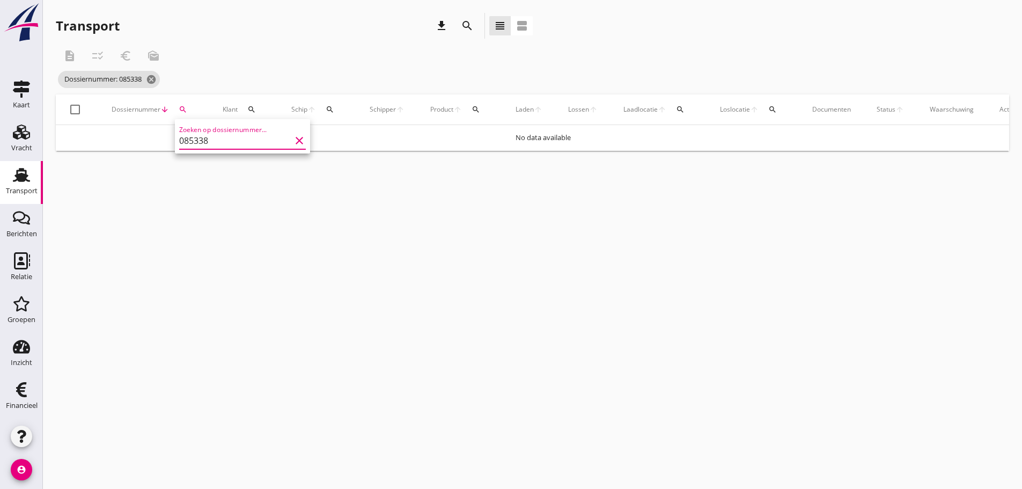
type input "085338"
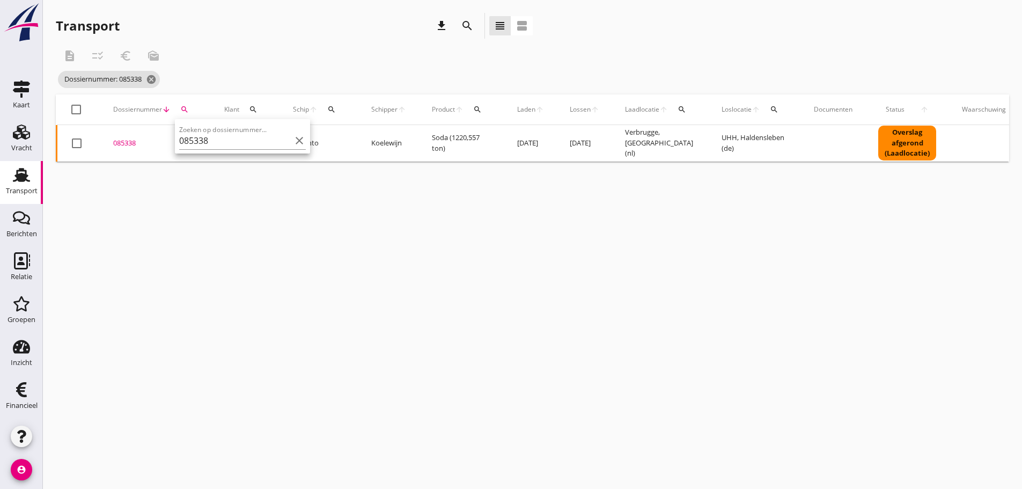
drag, startPoint x: 126, startPoint y: 143, endPoint x: 168, endPoint y: 157, distance: 43.9
click at [128, 143] on div "085338" at bounding box center [155, 143] width 85 height 11
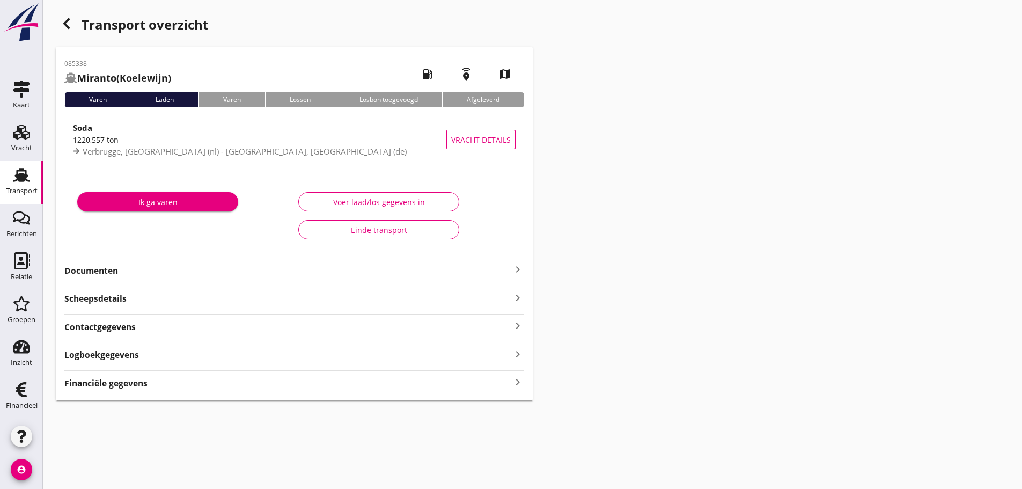
click at [514, 380] on icon "keyboard_arrow_right" at bounding box center [517, 382] width 13 height 14
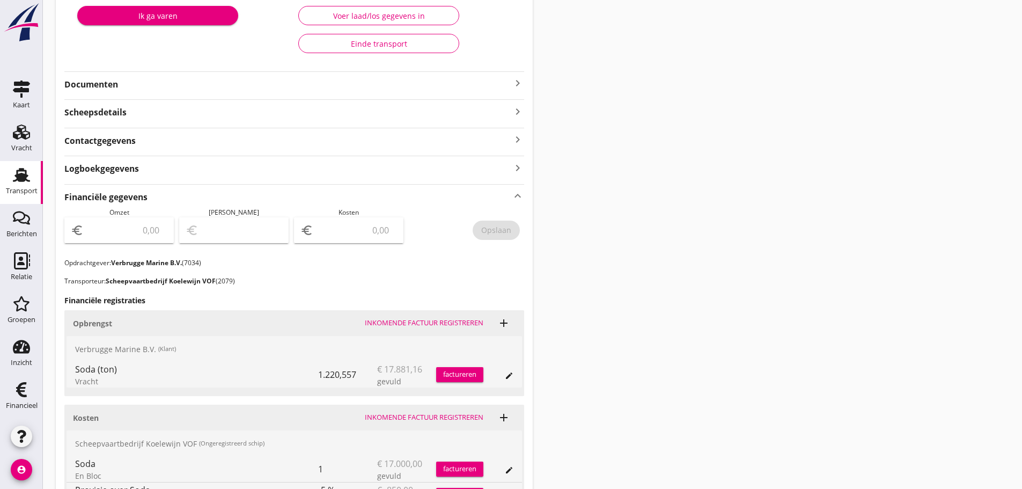
scroll to position [303, 0]
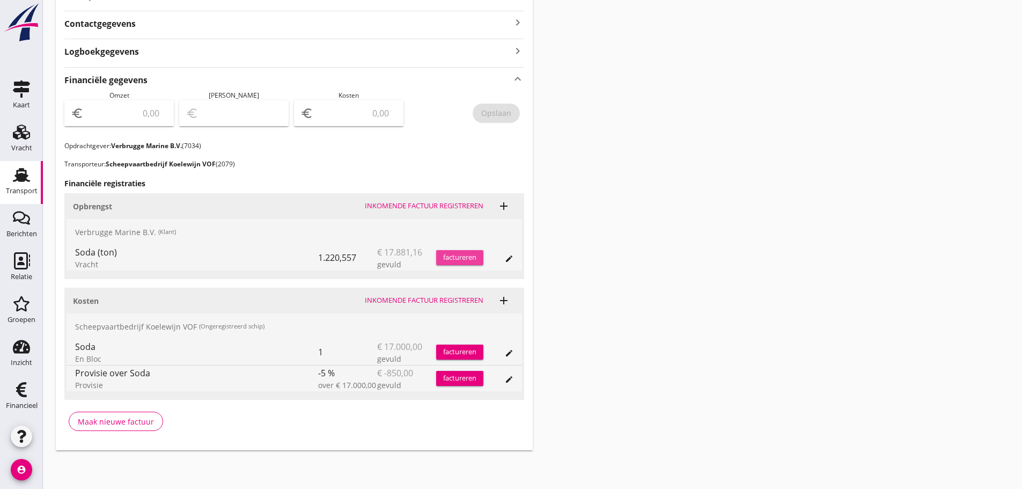
click at [450, 252] on div "factureren" at bounding box center [459, 257] width 47 height 11
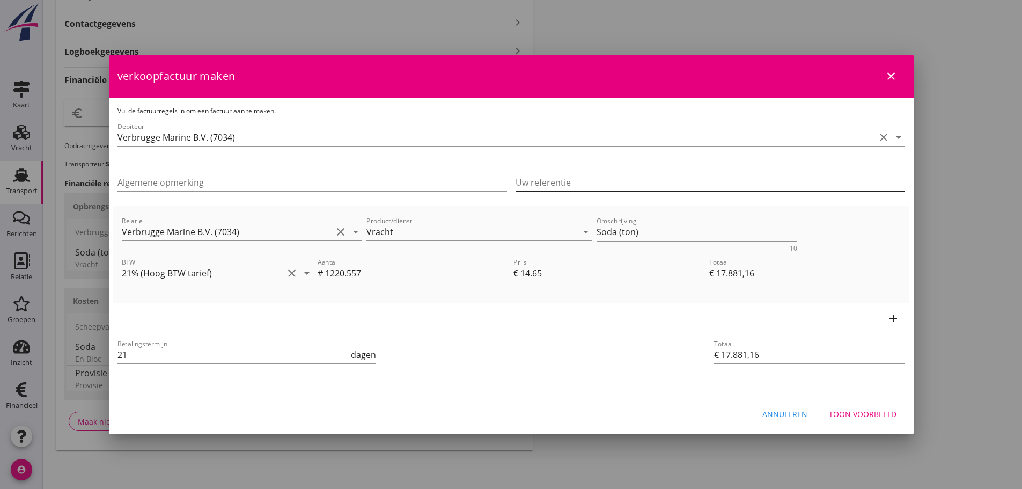
drag, startPoint x: 634, startPoint y: 195, endPoint x: 634, endPoint y: 185, distance: 10.7
click at [635, 193] on div "Uw referentie" at bounding box center [709, 188] width 389 height 28
click at [634, 185] on input "Uw referentie" at bounding box center [709, 182] width 389 height 17
type input "154097502"
drag, startPoint x: 642, startPoint y: 231, endPoint x: 579, endPoint y: 230, distance: 62.8
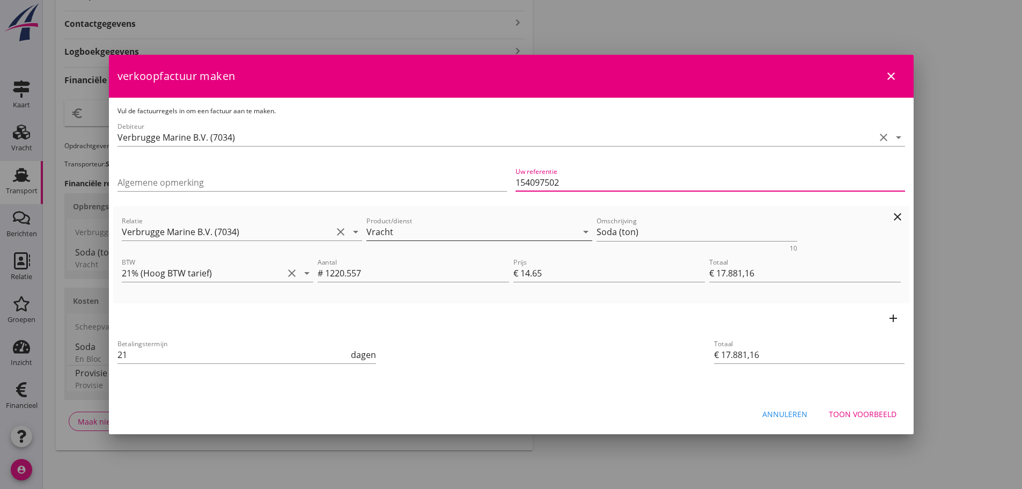
click at [579, 230] on div "Relatie Verbrugge Marine B.V. (7034) clear arrow_drop_down Product/dienst Vrach…" at bounding box center [511, 232] width 783 height 41
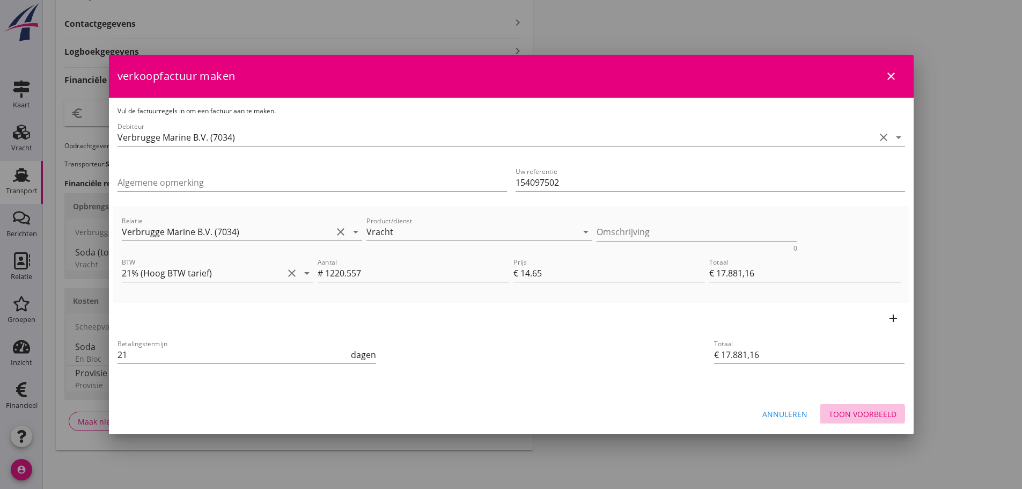
click at [868, 411] on div "Toon voorbeeld" at bounding box center [863, 413] width 68 height 11
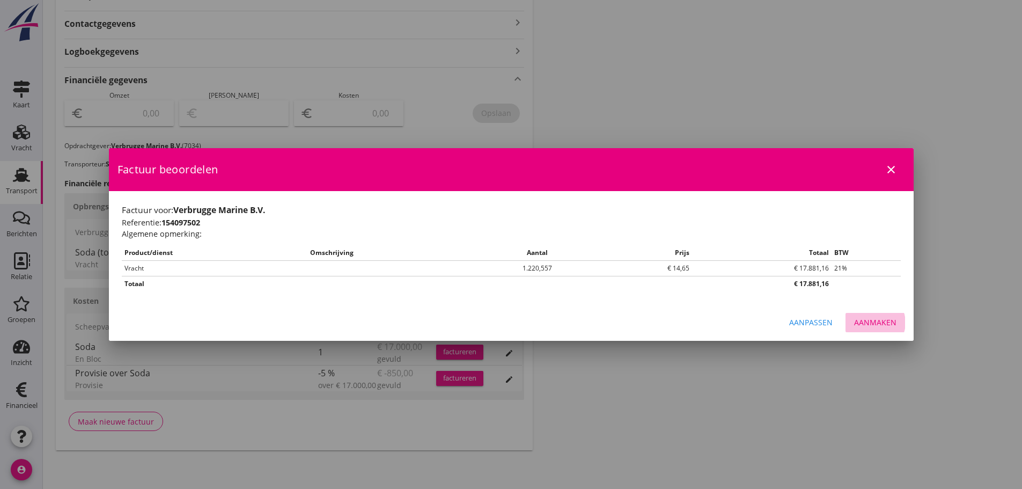
click at [878, 316] on div "Aanmaken" at bounding box center [875, 321] width 42 height 11
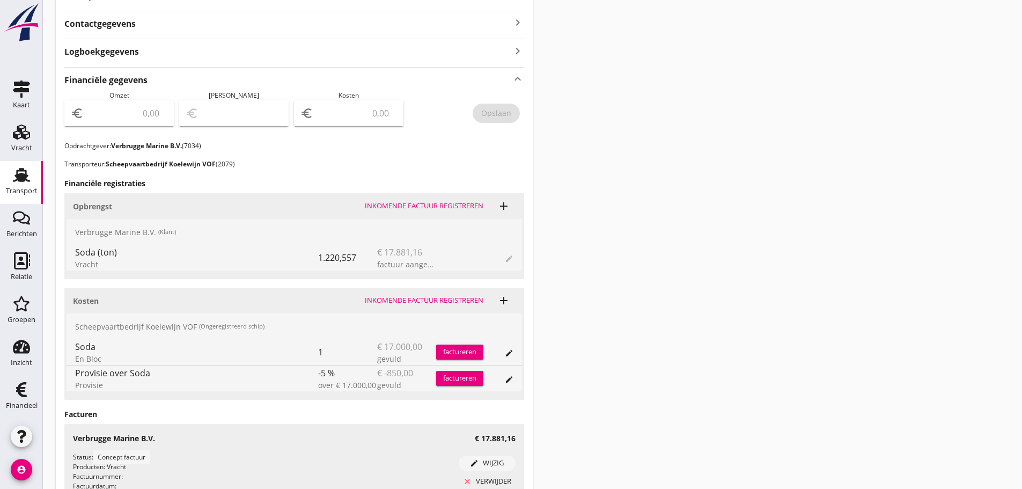
click at [143, 113] on input "number" at bounding box center [127, 113] width 82 height 17
type input "17881"
type input "17881.16"
click at [498, 114] on div "Opslaan" at bounding box center [496, 112] width 30 height 11
click at [20, 404] on div "Financieel" at bounding box center [22, 405] width 32 height 7
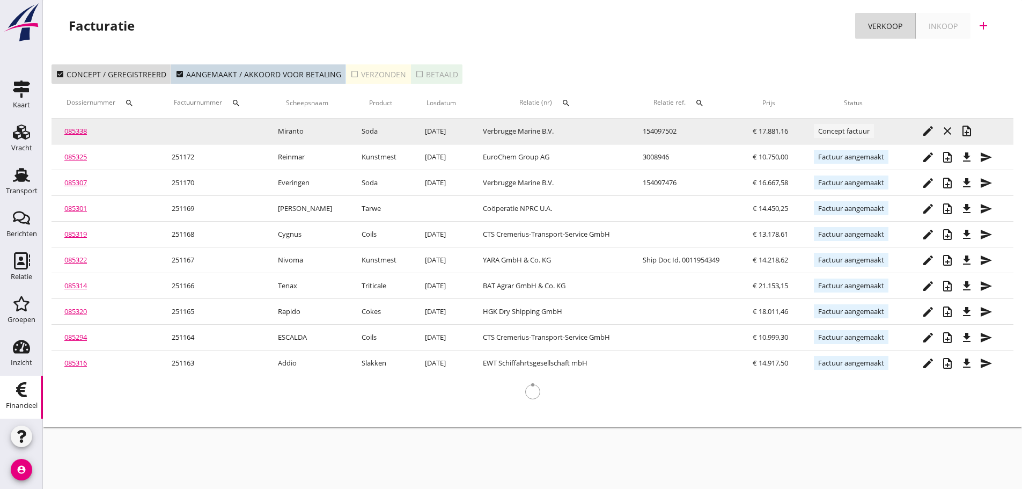
click at [971, 134] on icon "note_add" at bounding box center [966, 130] width 13 height 13
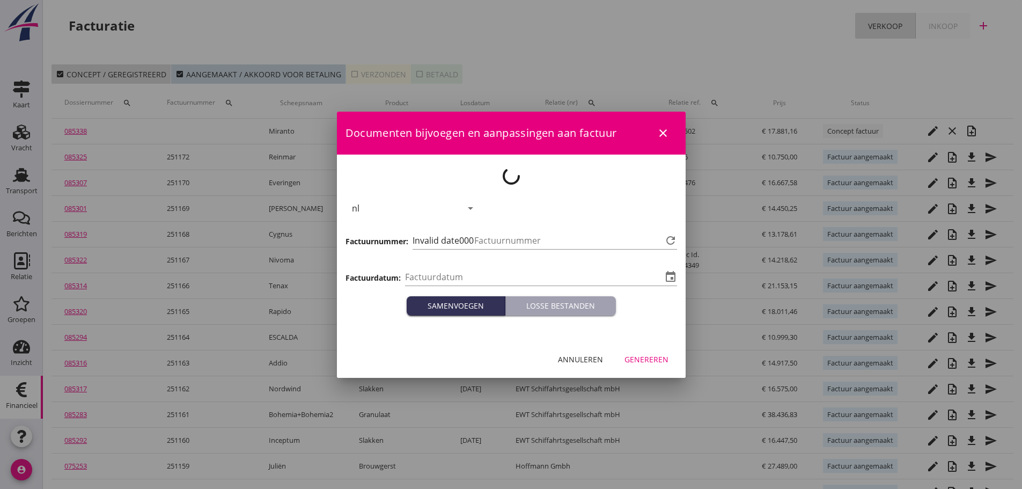
type input "[DATE]"
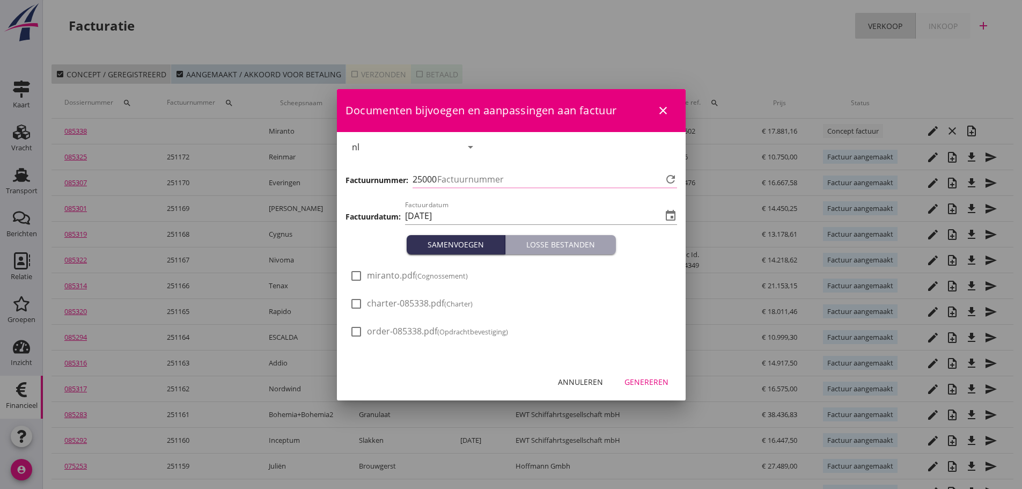
type input "1173"
click at [659, 383] on div "Genereren" at bounding box center [646, 381] width 44 height 11
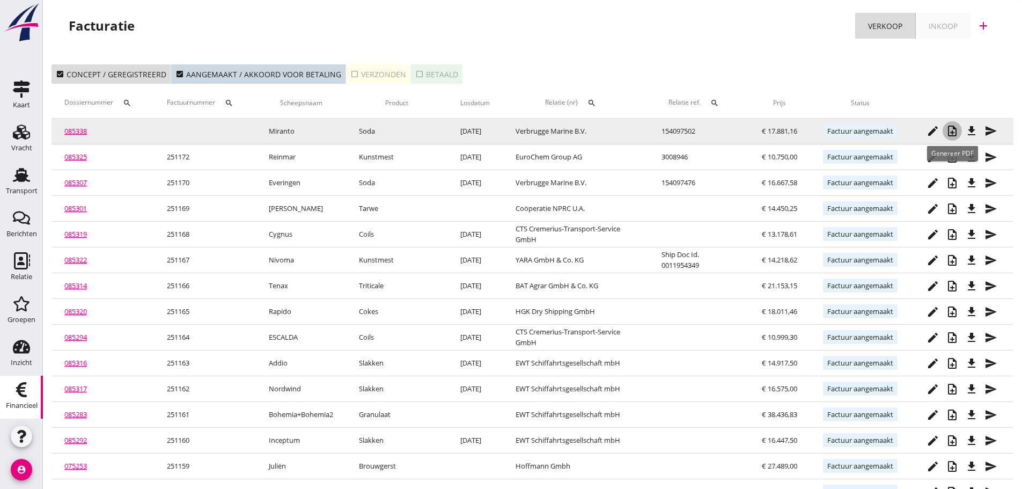
click at [954, 132] on icon "note_add" at bounding box center [952, 130] width 13 height 13
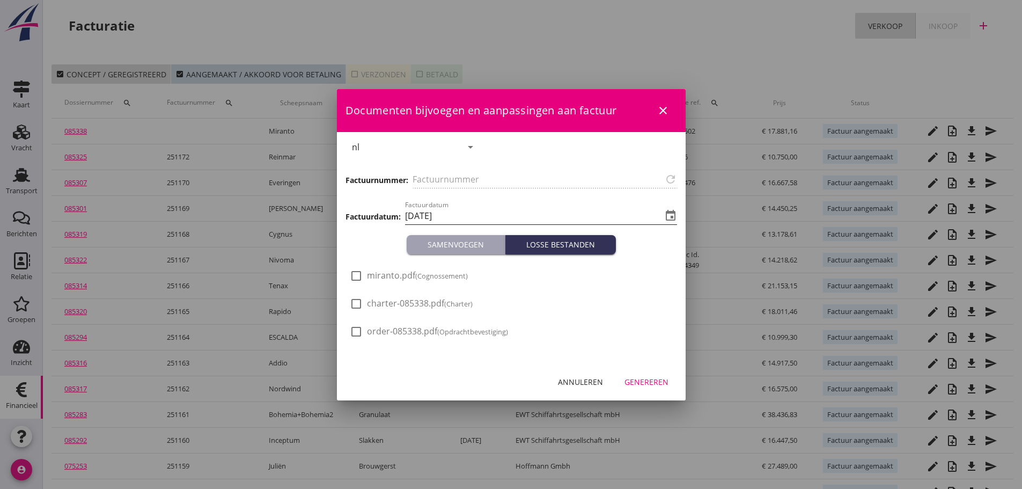
click at [669, 216] on icon "event" at bounding box center [670, 215] width 13 height 13
click at [444, 215] on input "[DATE]" at bounding box center [533, 215] width 257 height 17
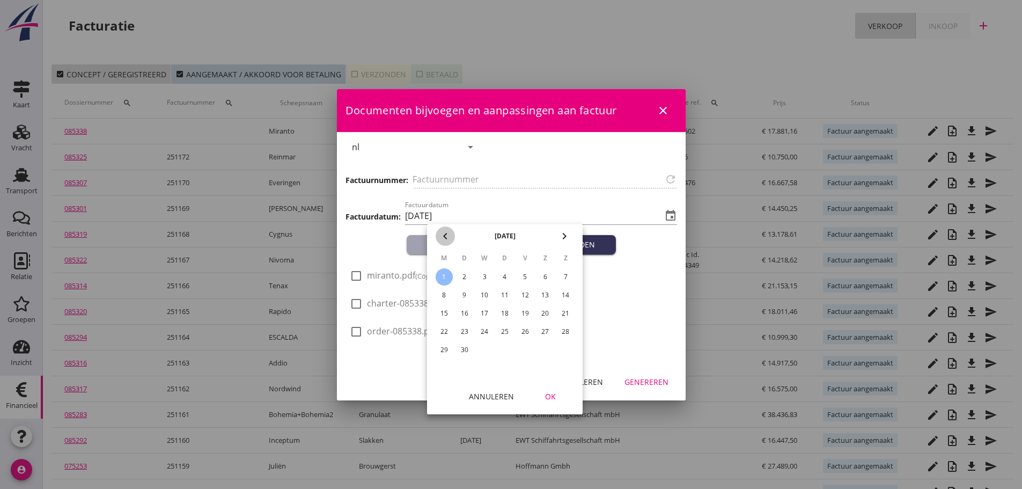
click at [445, 237] on icon "chevron_left" at bounding box center [445, 236] width 13 height 13
click at [529, 351] on div "29" at bounding box center [525, 349] width 17 height 17
type input "[DATE]"
drag, startPoint x: 553, startPoint y: 394, endPoint x: 612, endPoint y: 415, distance: 61.9
click at [553, 395] on div "OK" at bounding box center [550, 396] width 30 height 11
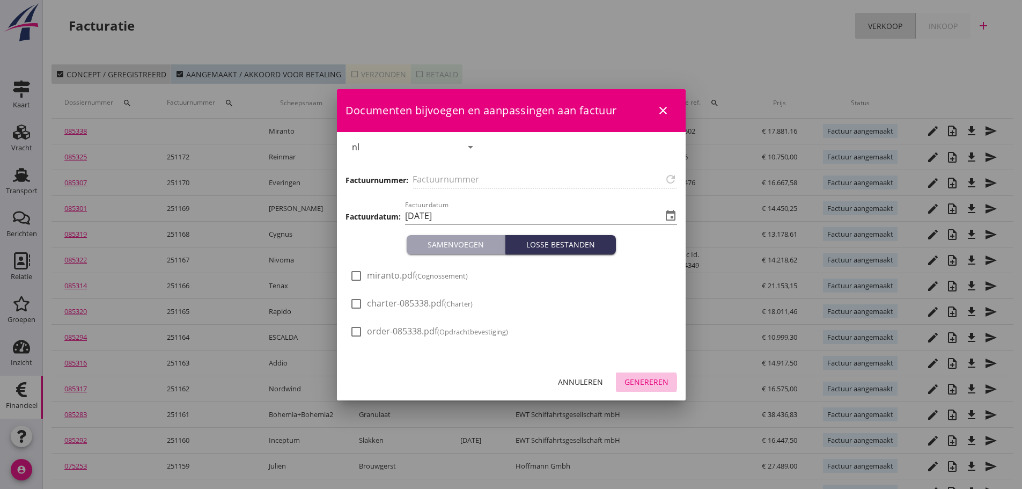
click at [656, 379] on div "Genereren" at bounding box center [646, 381] width 44 height 11
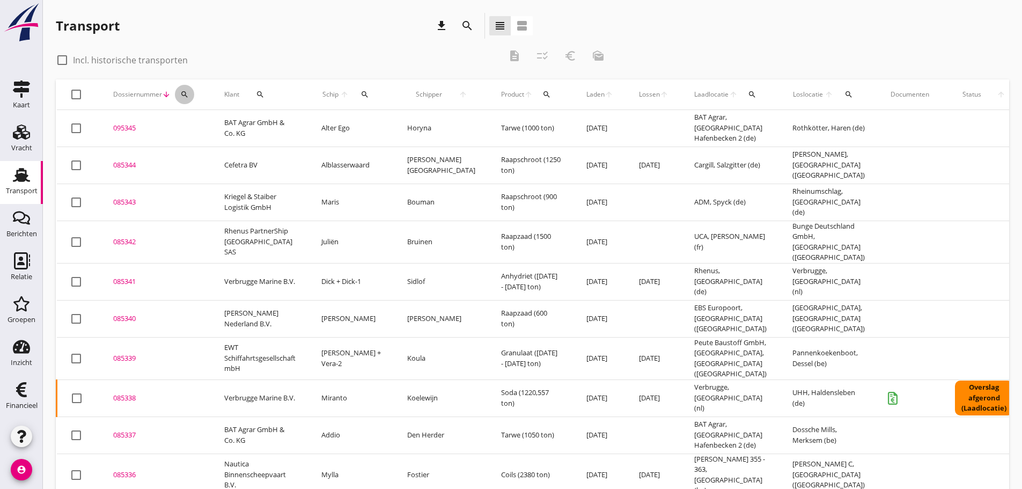
click at [187, 91] on icon "search" at bounding box center [184, 94] width 9 height 9
click at [200, 121] on input "Zoeken op dossiernummer..." at bounding box center [235, 125] width 112 height 17
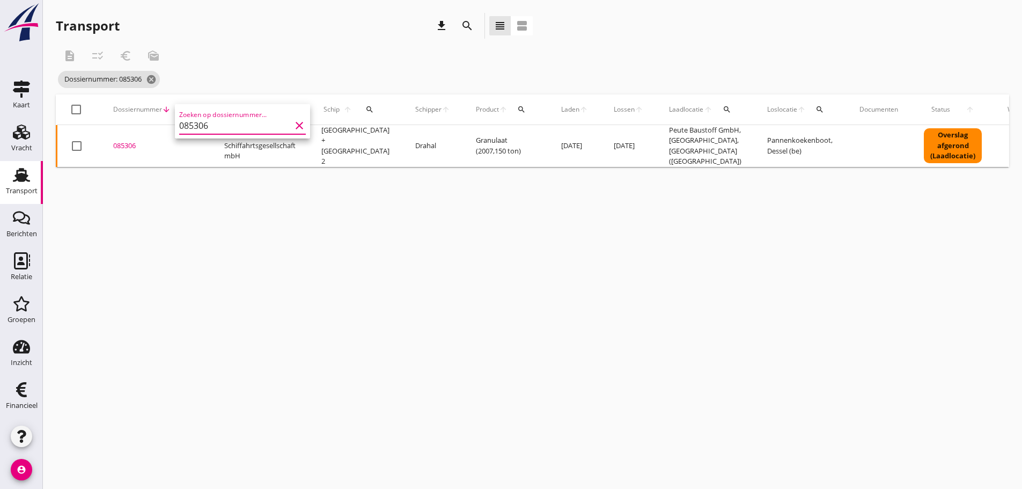
type input "085306"
click at [126, 142] on div "085306" at bounding box center [155, 146] width 85 height 11
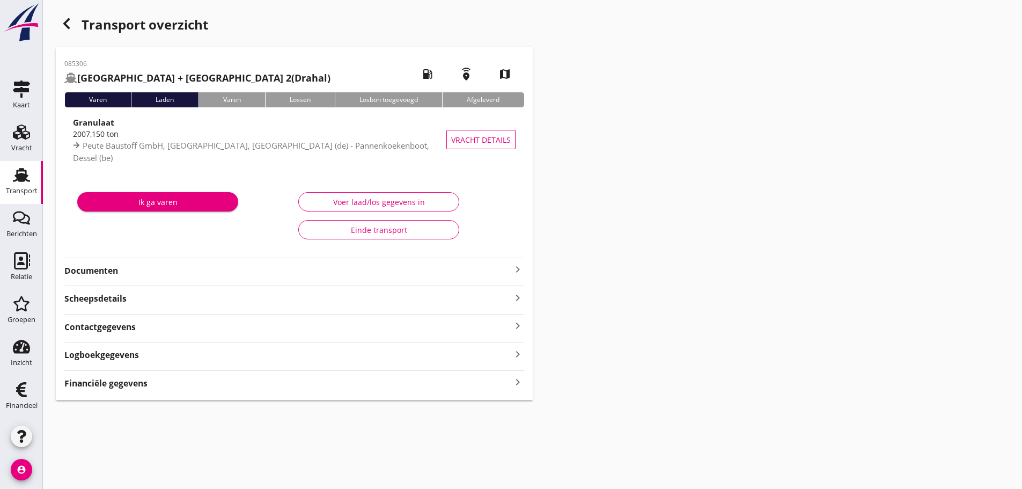
click at [521, 381] on icon "keyboard_arrow_right" at bounding box center [517, 382] width 13 height 14
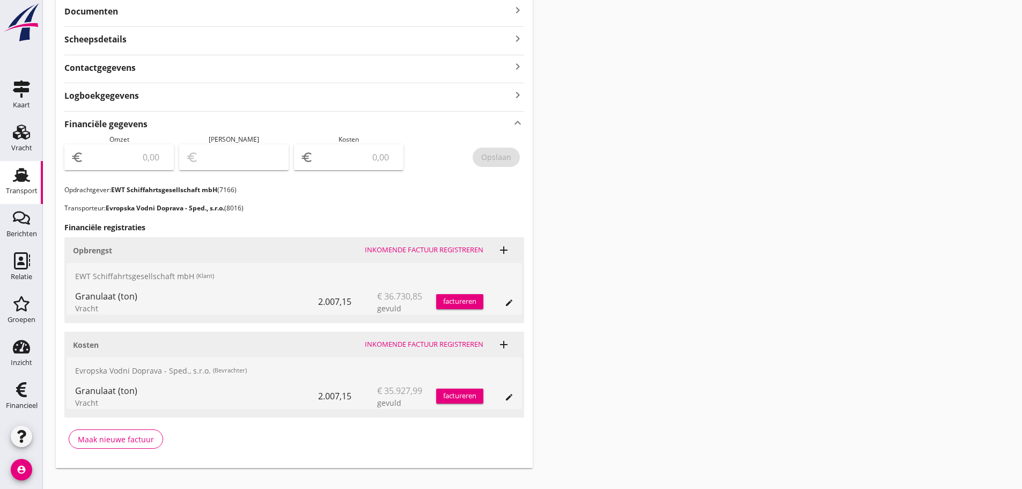
scroll to position [277, 0]
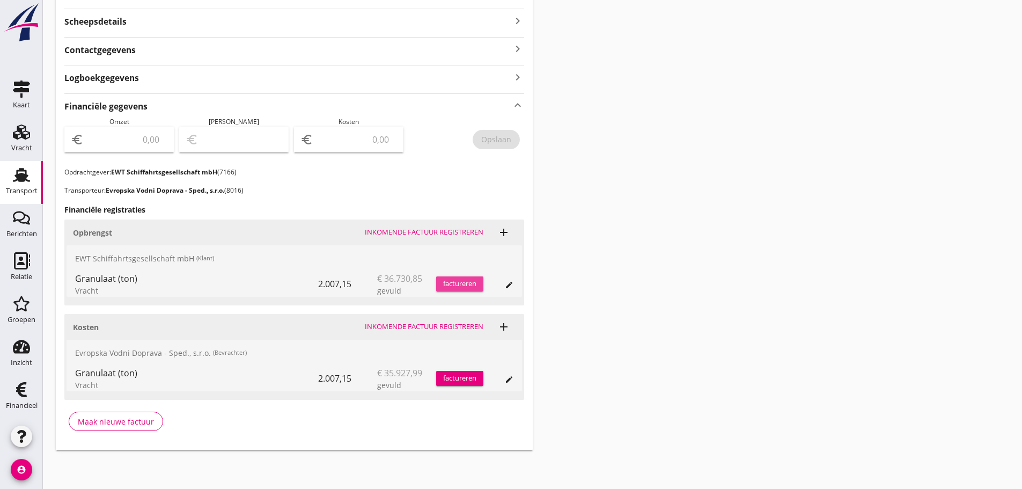
click at [448, 284] on div "factureren" at bounding box center [459, 283] width 47 height 11
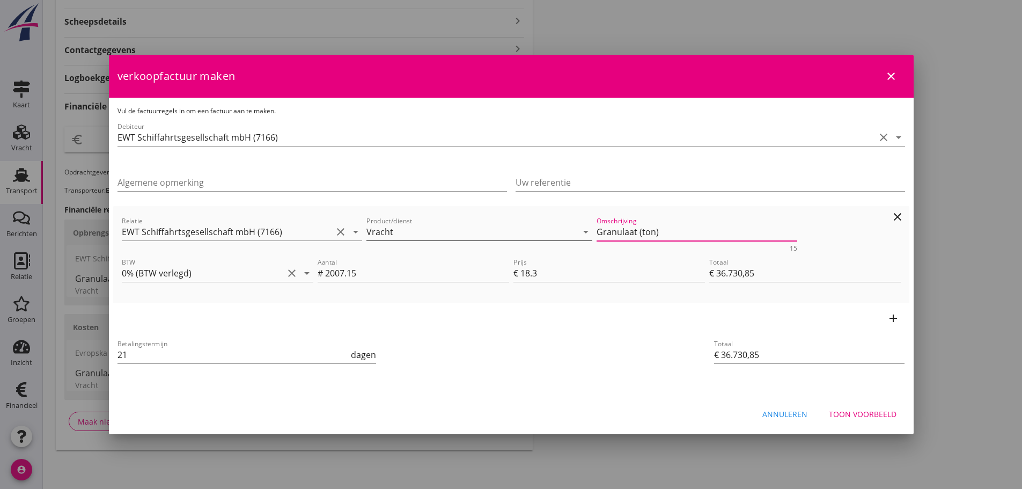
drag, startPoint x: 689, startPoint y: 229, endPoint x: 497, endPoint y: 231, distance: 191.5
click at [497, 231] on div "Relatie EWT Schiffahrtsgesellschaft mbH (7166) clear arrow_drop_down Product/di…" at bounding box center [511, 232] width 783 height 41
click at [851, 409] on div "Toon voorbeeld" at bounding box center [863, 413] width 68 height 11
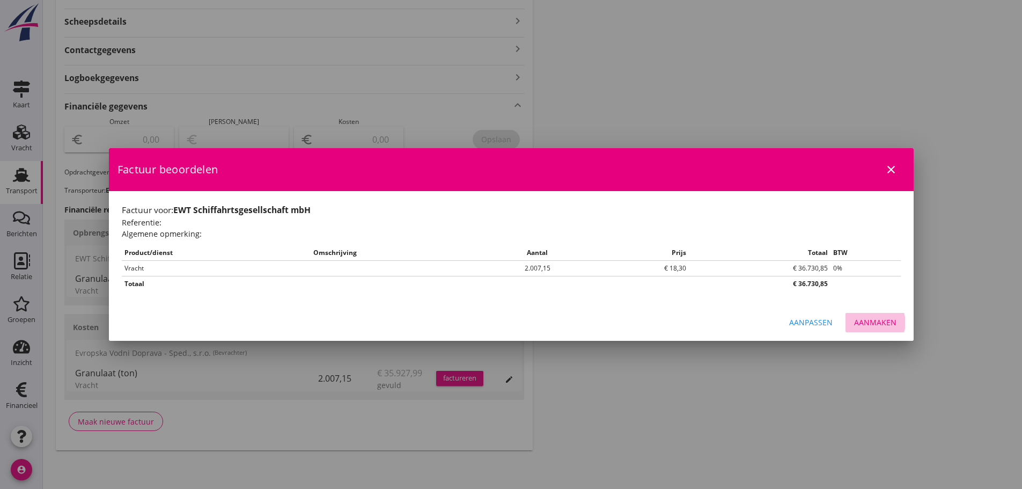
click at [884, 328] on div "Aanmaken" at bounding box center [875, 321] width 42 height 11
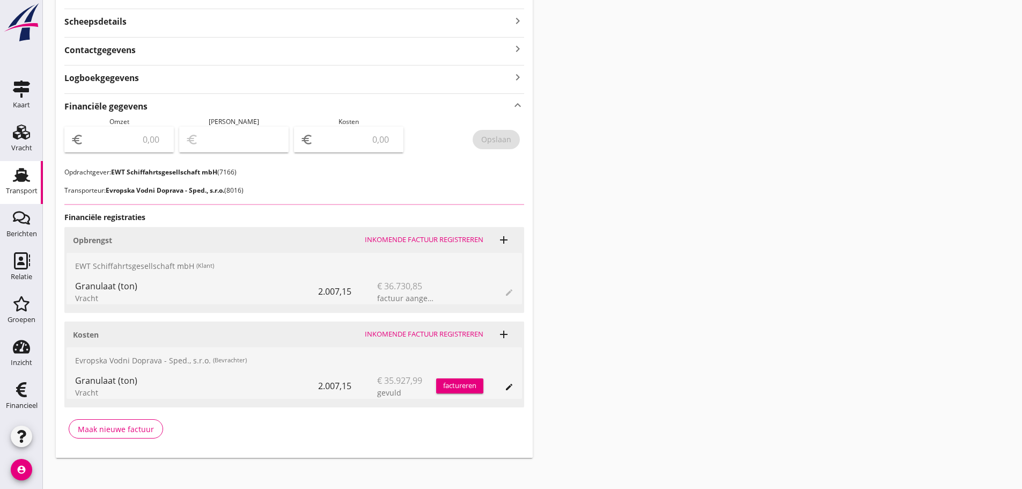
click at [138, 137] on input "number" at bounding box center [127, 139] width 82 height 17
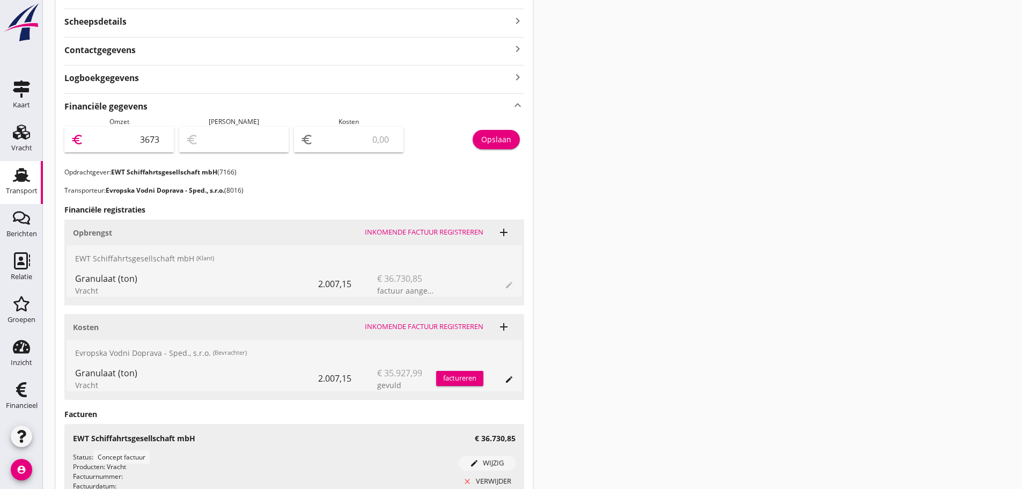
type input "36730"
type input "36730.85"
drag, startPoint x: 510, startPoint y: 141, endPoint x: 468, endPoint y: 164, distance: 48.0
click at [510, 141] on div "Opslaan" at bounding box center [496, 139] width 30 height 11
drag, startPoint x: 26, startPoint y: 400, endPoint x: 20, endPoint y: 419, distance: 20.9
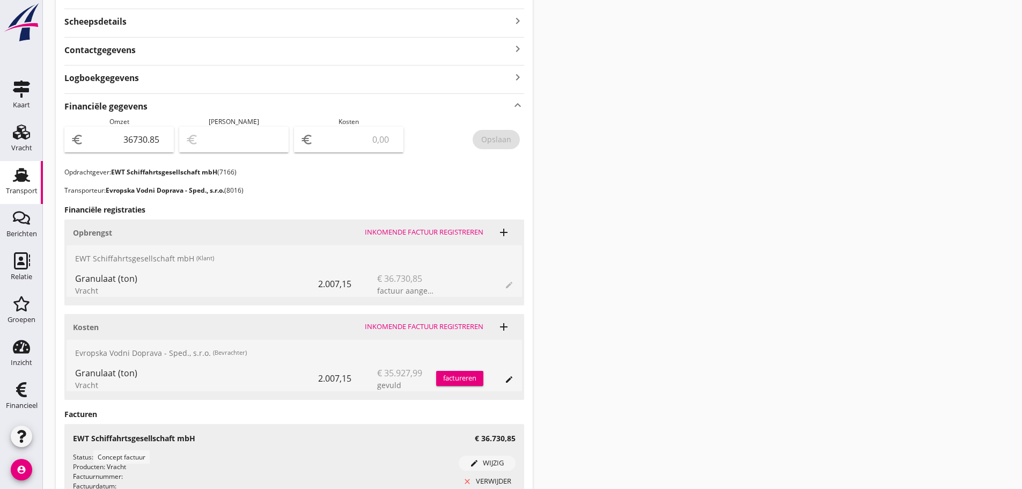
click at [26, 400] on div "Financieel" at bounding box center [22, 405] width 32 height 15
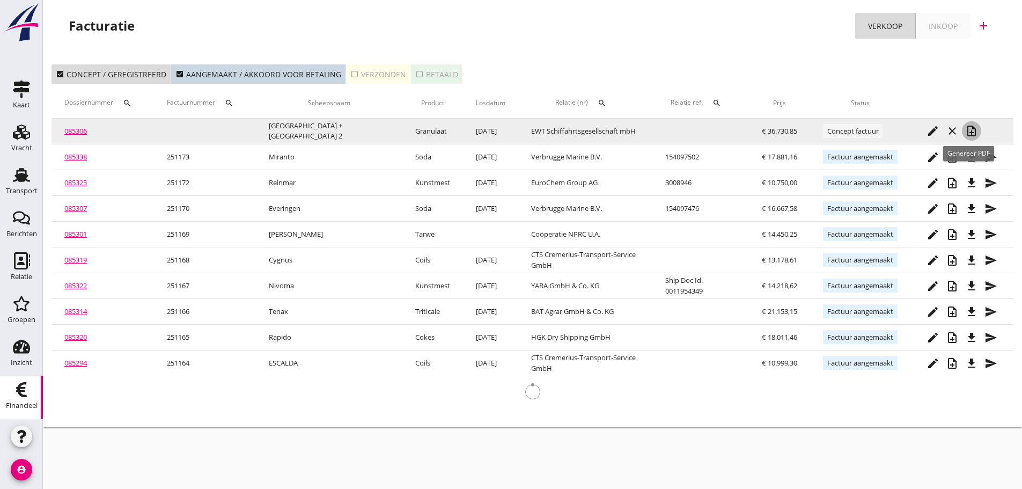
click at [966, 130] on icon "note_add" at bounding box center [971, 130] width 13 height 13
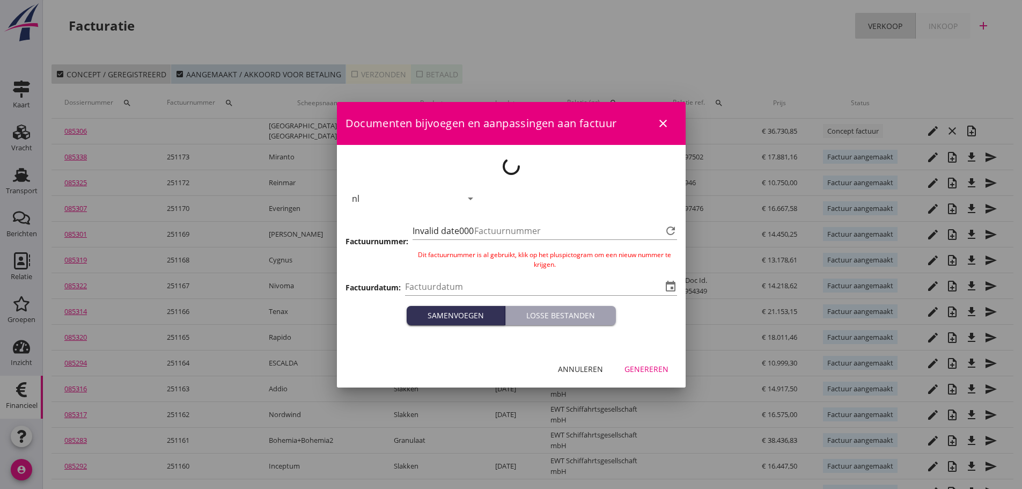
type input "[DATE]"
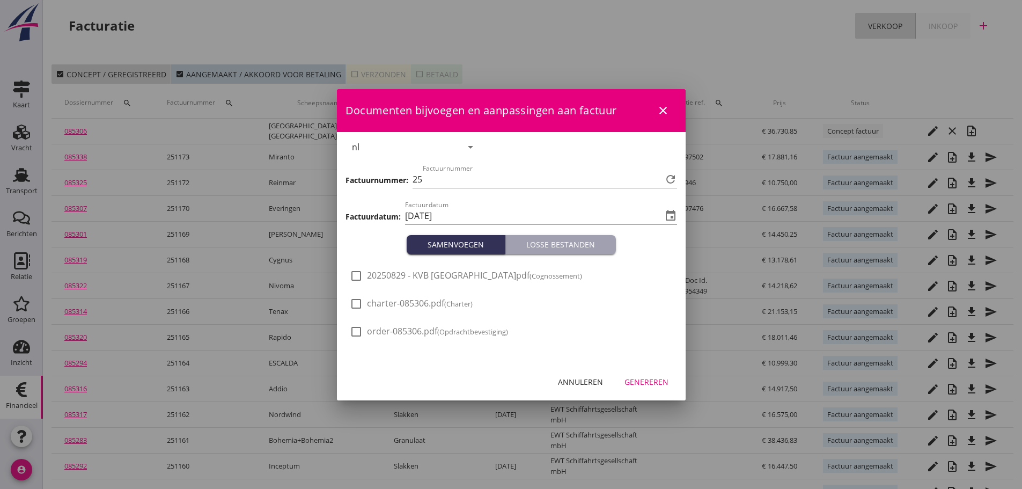
type input "1174"
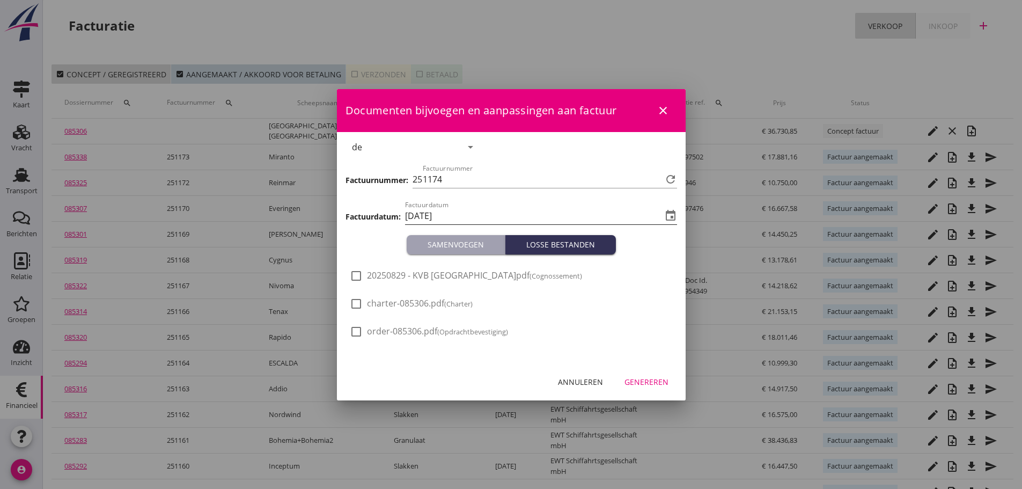
click at [672, 216] on icon "event" at bounding box center [670, 215] width 13 height 13
click at [506, 219] on input "[DATE]" at bounding box center [533, 215] width 257 height 17
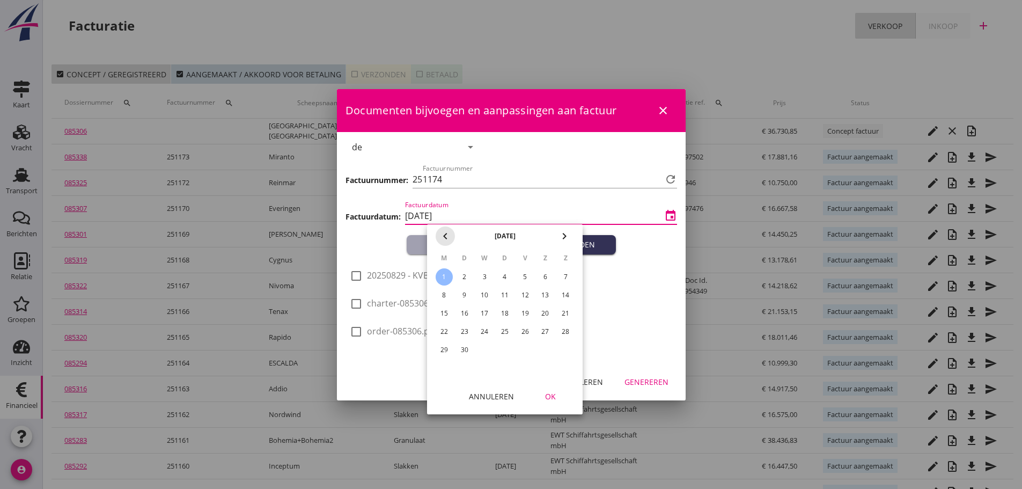
click at [442, 231] on icon "chevron_left" at bounding box center [445, 236] width 13 height 13
click at [528, 349] on div "29" at bounding box center [525, 349] width 17 height 17
type input "[DATE]"
click at [556, 396] on div "OK" at bounding box center [550, 396] width 30 height 11
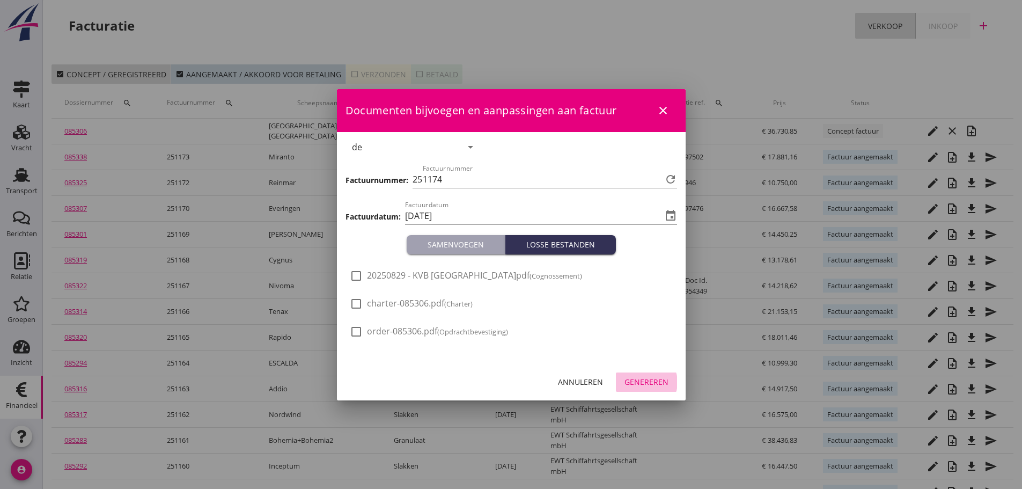
drag, startPoint x: 635, startPoint y: 386, endPoint x: 641, endPoint y: 390, distance: 7.3
click at [636, 386] on div "Genereren" at bounding box center [646, 381] width 44 height 11
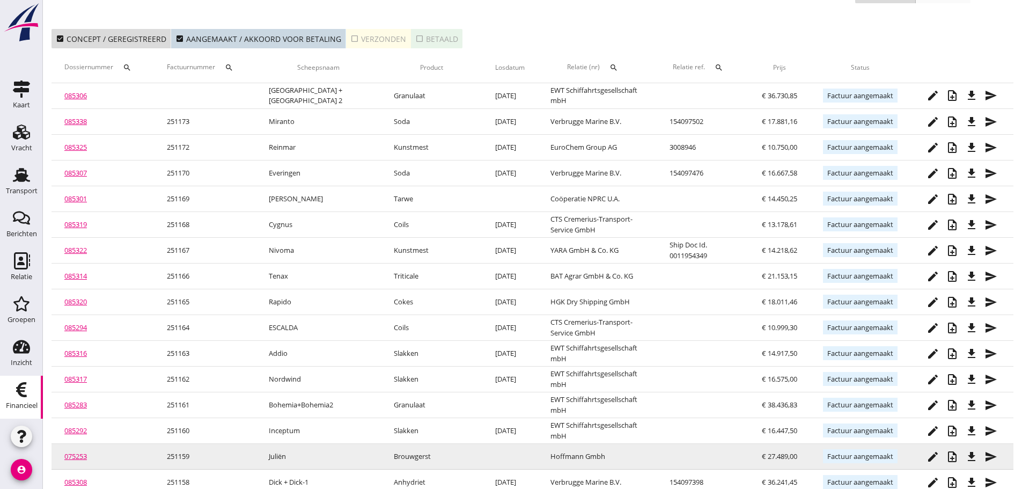
scroll to position [54, 0]
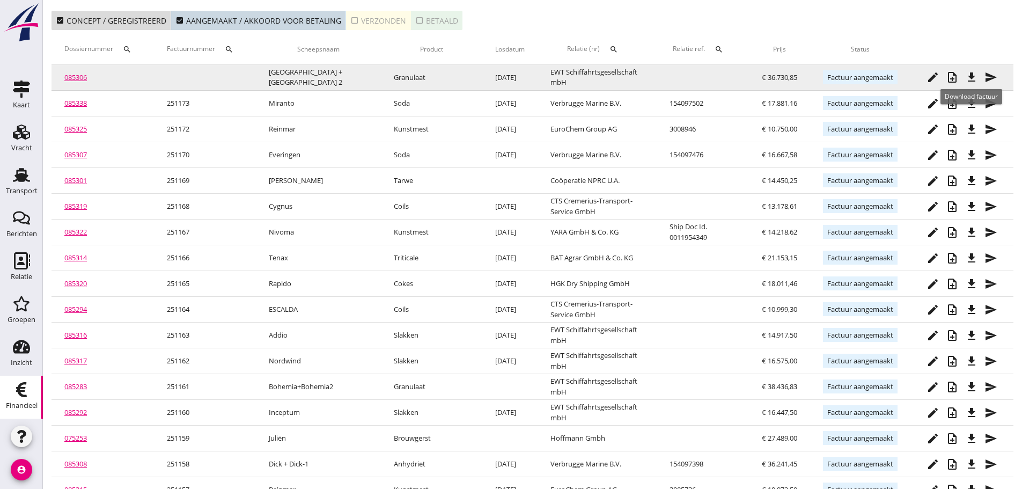
click at [968, 74] on icon "file_download" at bounding box center [971, 77] width 13 height 13
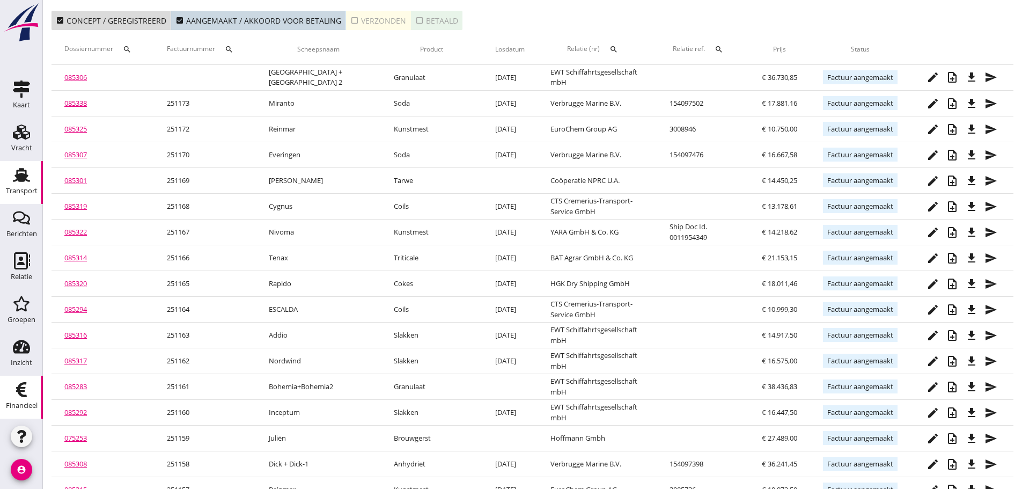
click at [27, 182] on icon "Transport" at bounding box center [21, 174] width 17 height 17
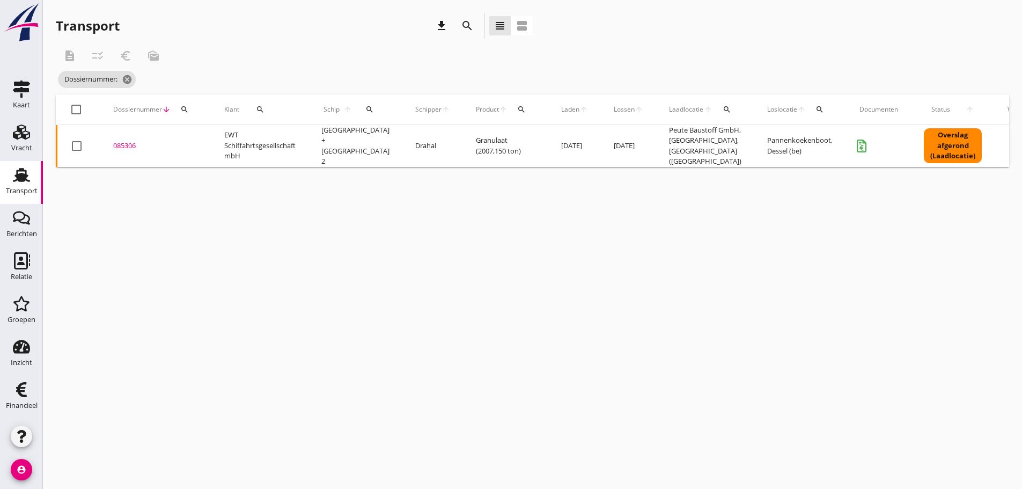
click at [178, 105] on button "search" at bounding box center [184, 109] width 19 height 19
click at [197, 137] on input "Zoeken op dossiernummer..." at bounding box center [235, 140] width 112 height 17
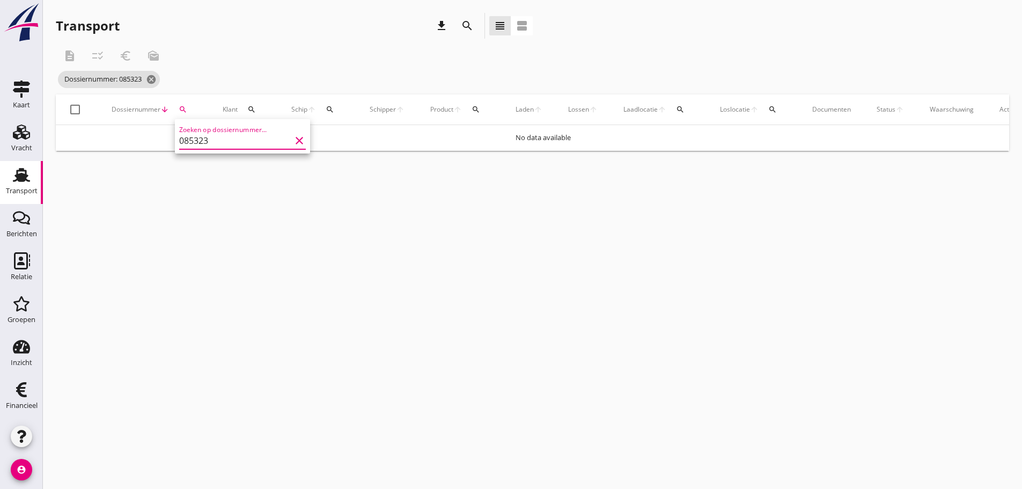
type input "085323"
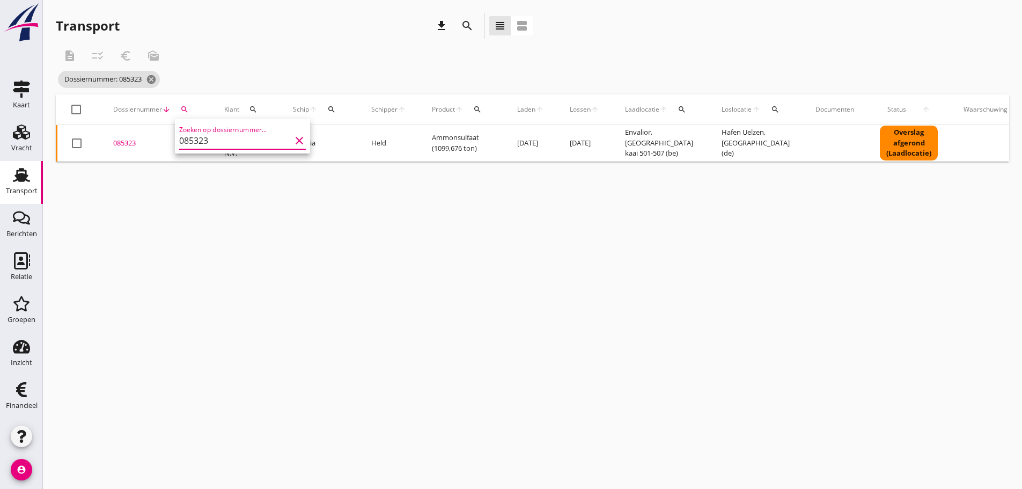
click at [135, 139] on div "085323" at bounding box center [155, 143] width 85 height 11
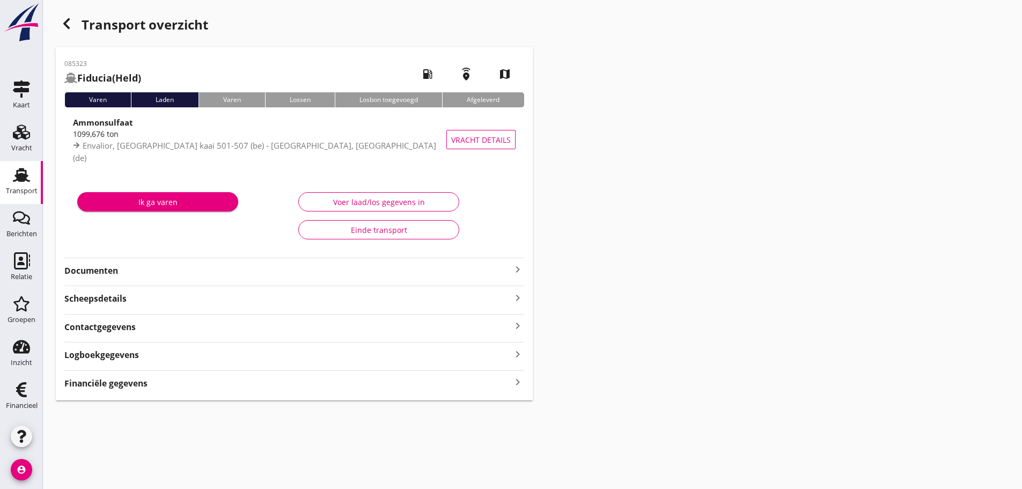
click at [518, 382] on icon "keyboard_arrow_right" at bounding box center [517, 382] width 13 height 14
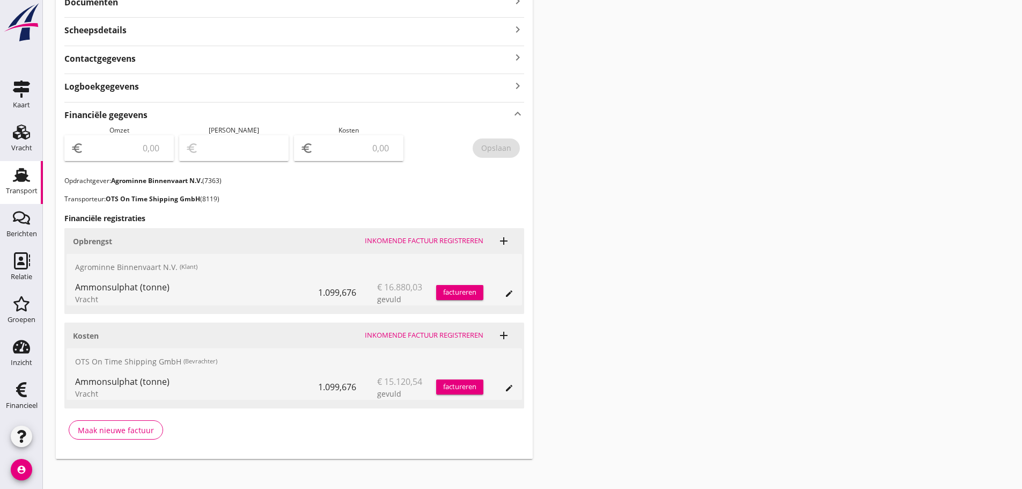
scroll to position [277, 0]
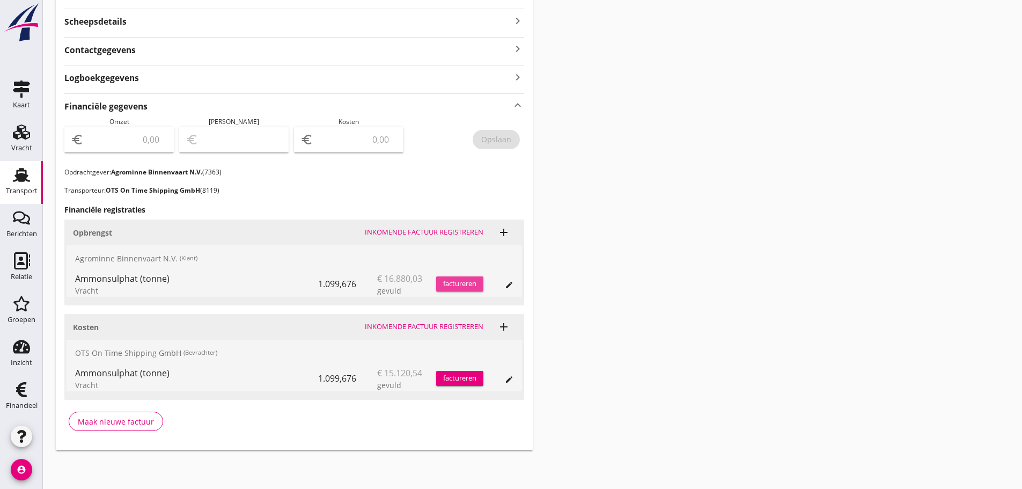
click at [467, 285] on div "factureren" at bounding box center [459, 283] width 47 height 11
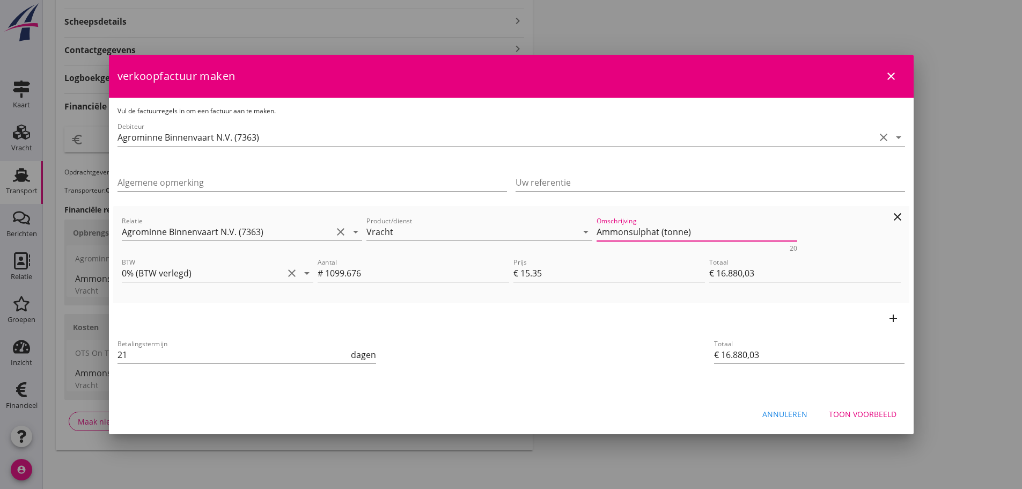
drag, startPoint x: 606, startPoint y: 233, endPoint x: 329, endPoint y: 244, distance: 277.0
click at [333, 234] on div "Relatie Agrominne Binnenvaart N.V. (7363) clear arrow_drop_down Product/dienst …" at bounding box center [511, 232] width 783 height 41
click at [880, 409] on div "Toon voorbeeld" at bounding box center [863, 413] width 68 height 11
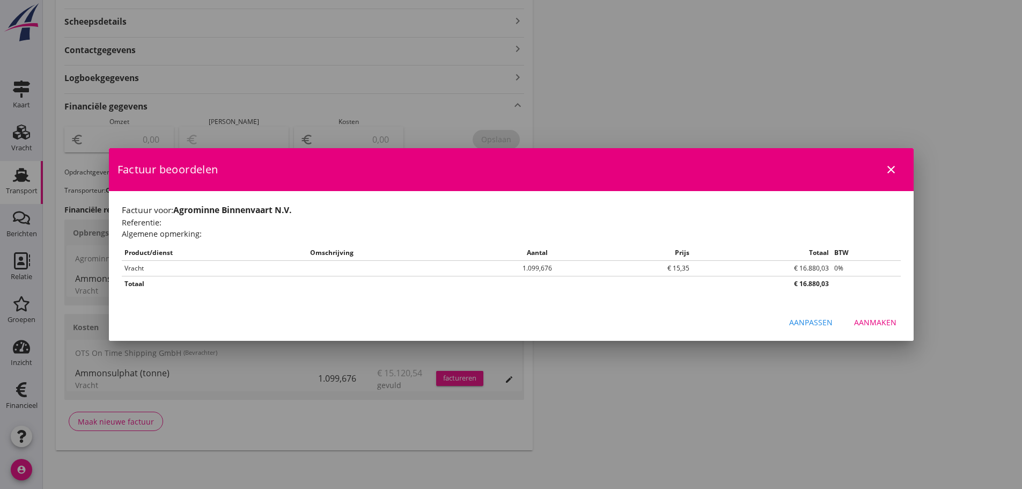
click at [886, 328] on div "Aanmaken" at bounding box center [875, 321] width 42 height 11
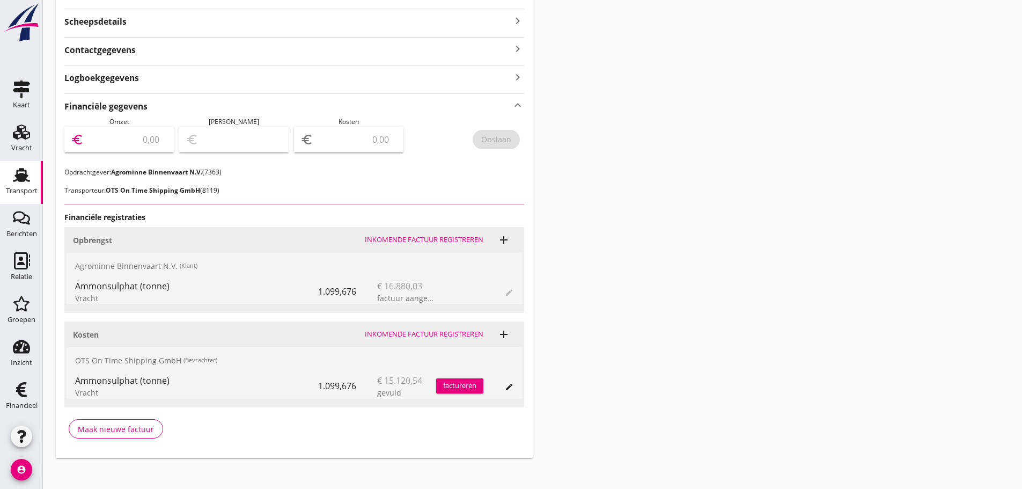
click at [144, 138] on input "number" at bounding box center [127, 139] width 82 height 17
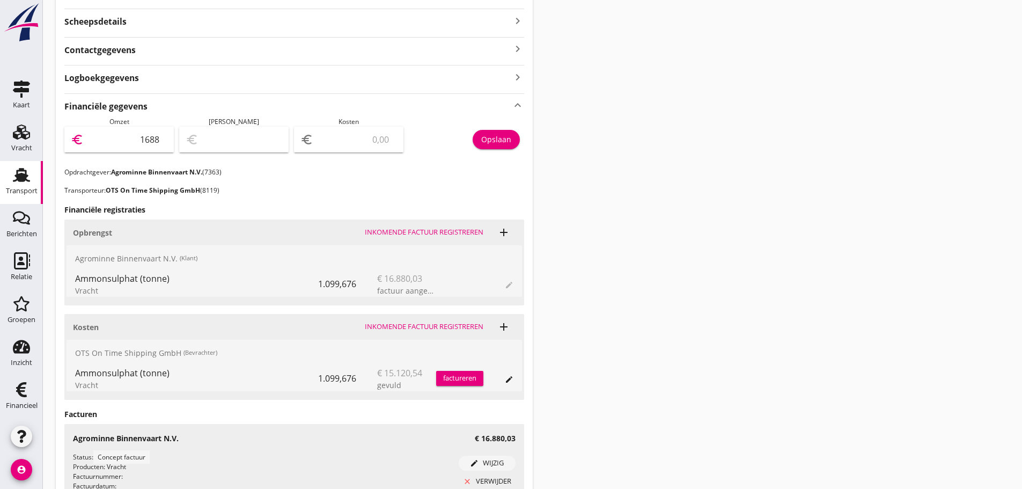
type input "16880"
type input "16880.03"
click at [503, 134] on div "Opslaan" at bounding box center [496, 139] width 30 height 11
click at [24, 387] on icon "Financieel" at bounding box center [21, 389] width 17 height 17
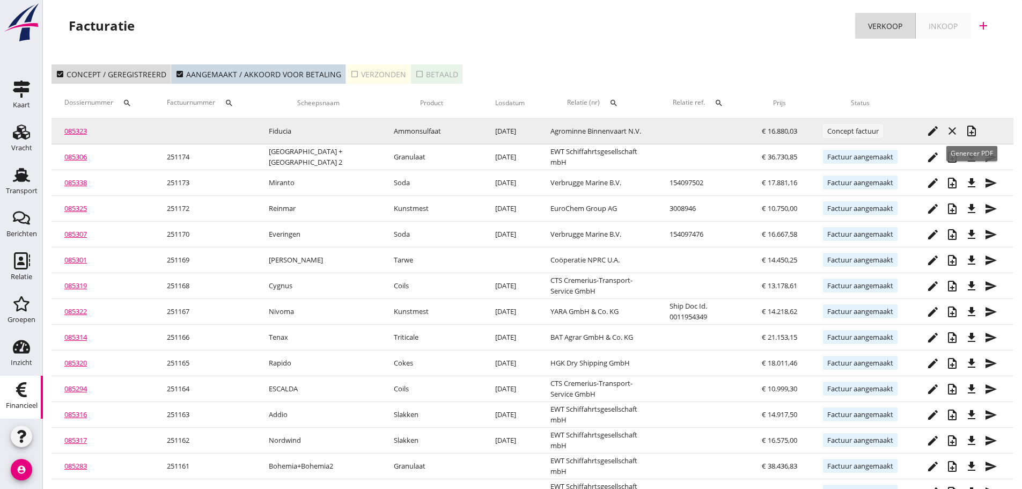
click at [975, 137] on icon "note_add" at bounding box center [971, 130] width 13 height 13
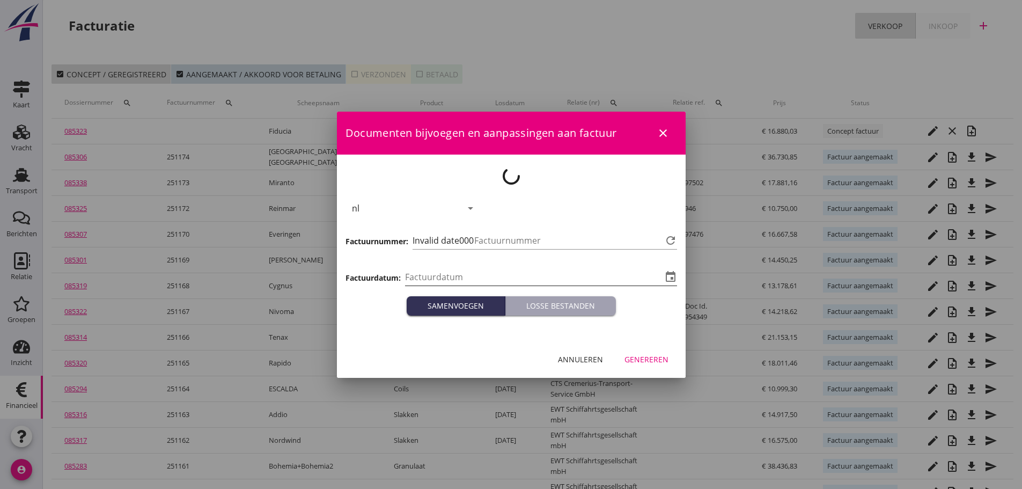
type input "[DATE]"
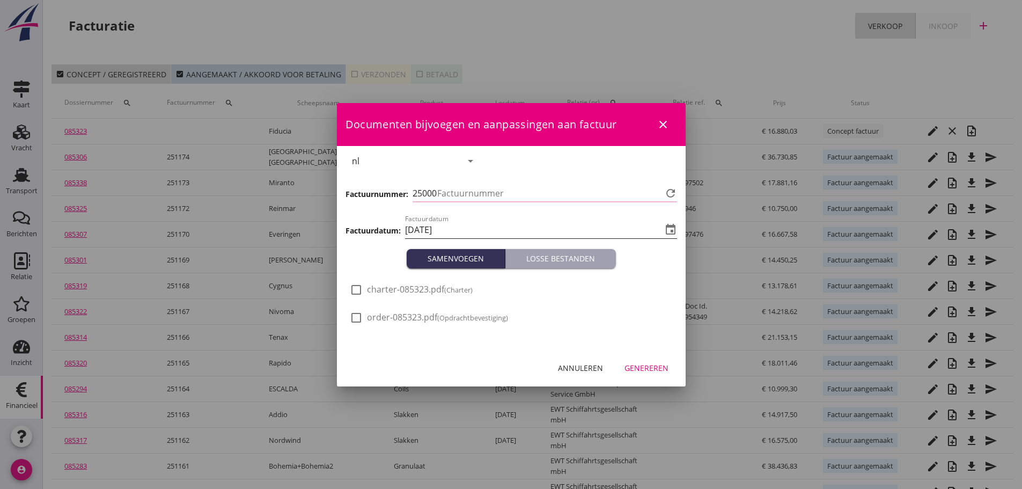
type input "1175"
click at [517, 229] on input "[DATE]" at bounding box center [533, 229] width 257 height 17
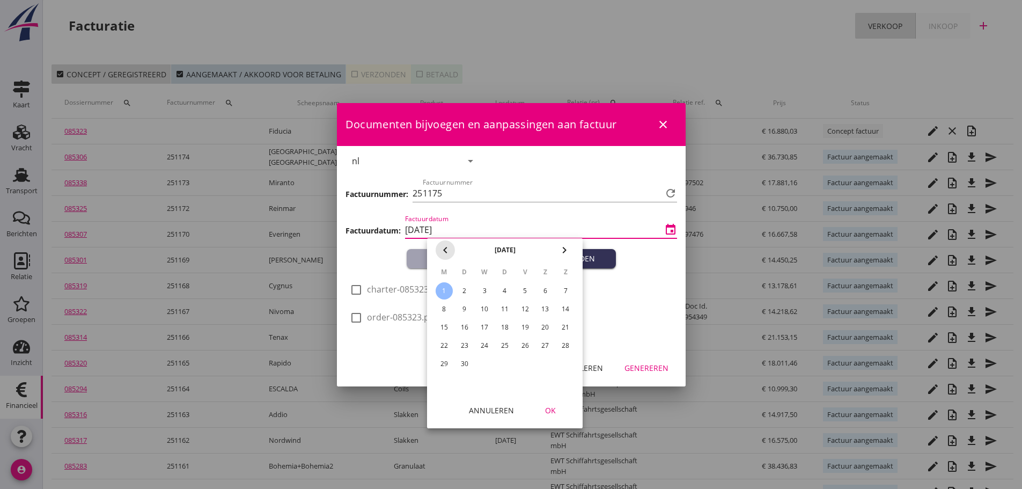
click at [450, 248] on icon "chevron_left" at bounding box center [445, 250] width 13 height 13
click at [523, 365] on div "29" at bounding box center [525, 363] width 17 height 17
type input "[DATE]"
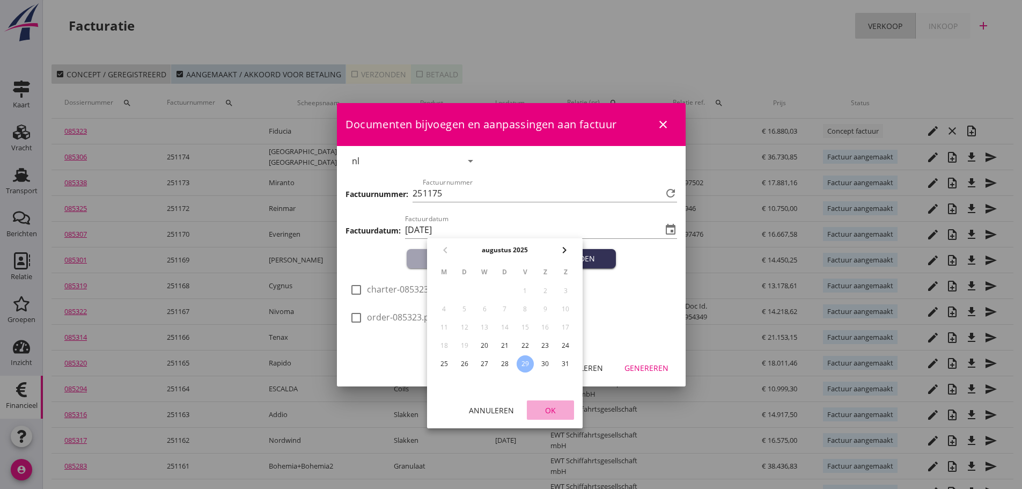
drag, startPoint x: 535, startPoint y: 408, endPoint x: 589, endPoint y: 401, distance: 54.0
click at [537, 408] on div "OK" at bounding box center [550, 409] width 30 height 11
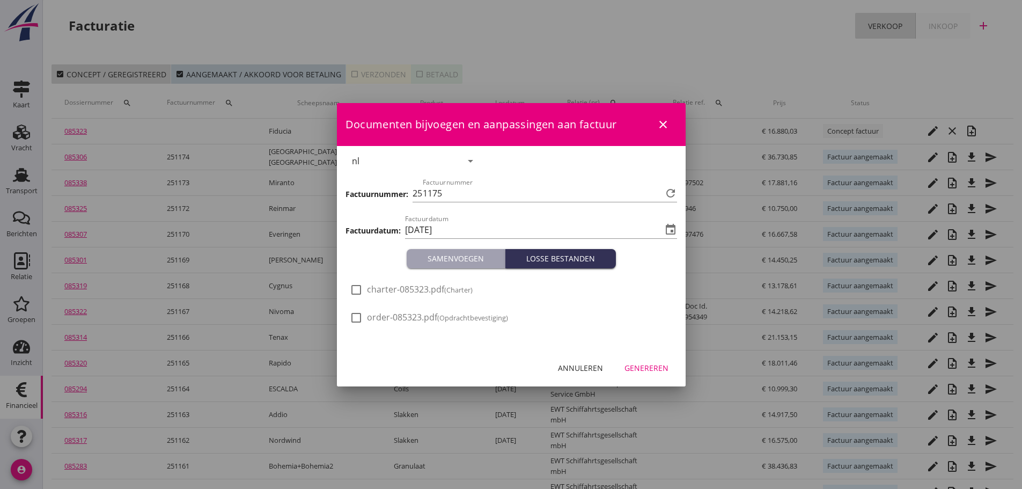
click at [654, 365] on div "Genereren" at bounding box center [646, 367] width 44 height 11
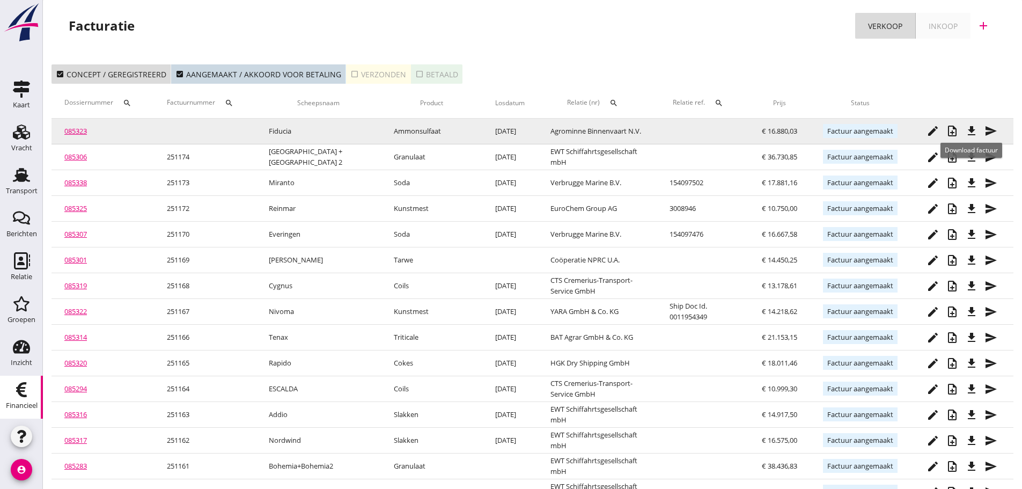
click at [983, 130] on div "send" at bounding box center [990, 130] width 19 height 13
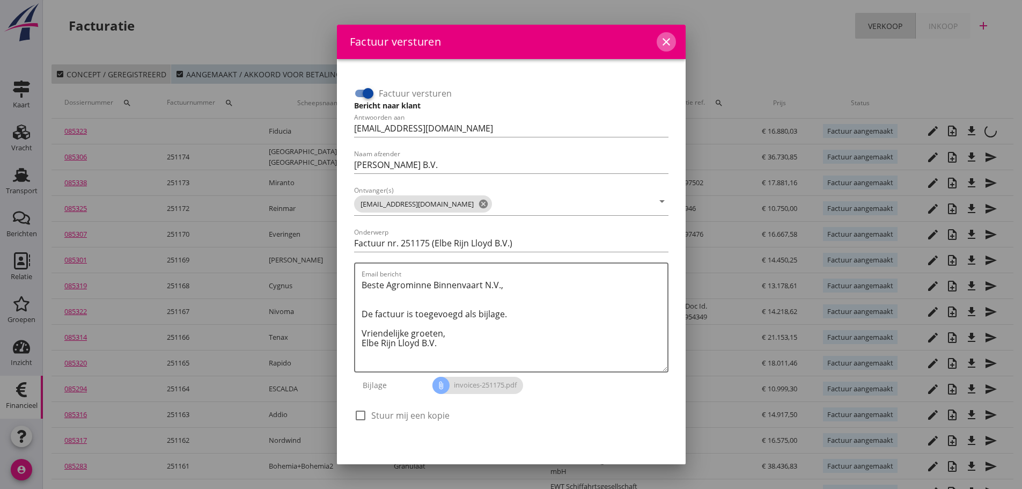
drag, startPoint x: 655, startPoint y: 42, endPoint x: 1029, endPoint y: 91, distance: 377.7
click at [660, 42] on icon "close" at bounding box center [666, 41] width 13 height 13
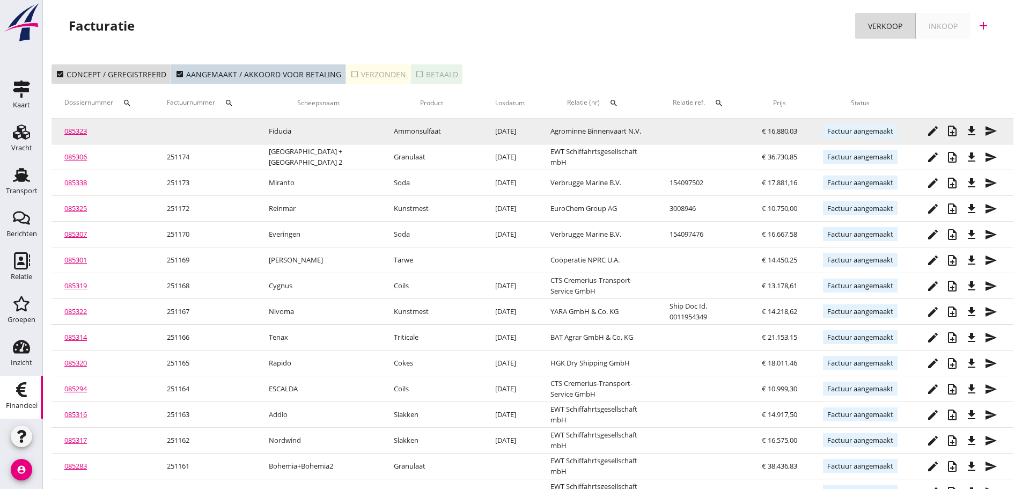
click at [974, 134] on icon "file_download" at bounding box center [971, 130] width 13 height 13
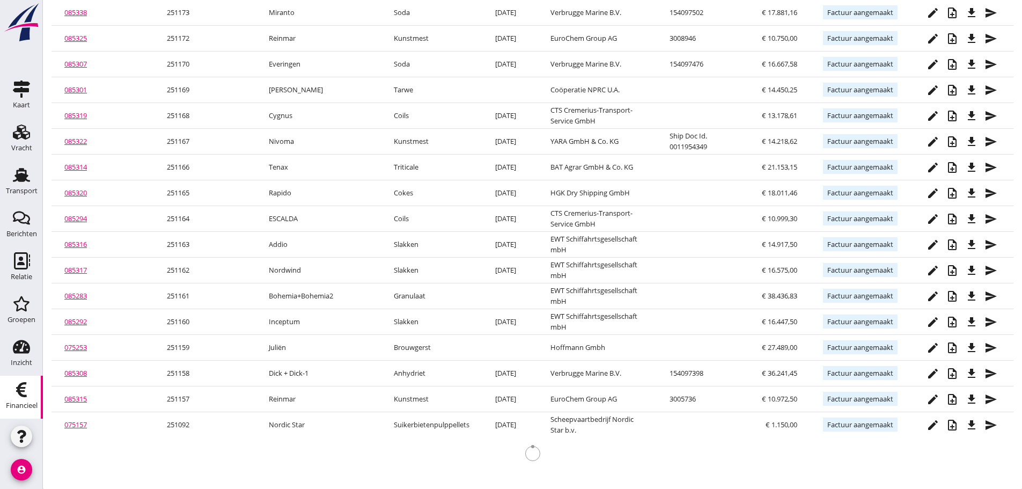
scroll to position [136, 0]
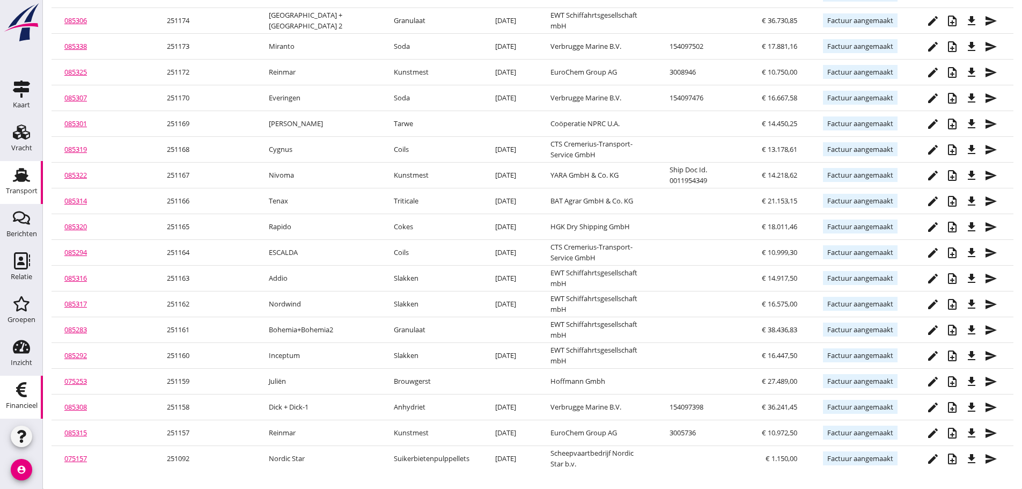
drag, startPoint x: 31, startPoint y: 179, endPoint x: 25, endPoint y: 183, distance: 6.9
click at [31, 179] on div "Transport" at bounding box center [22, 174] width 26 height 17
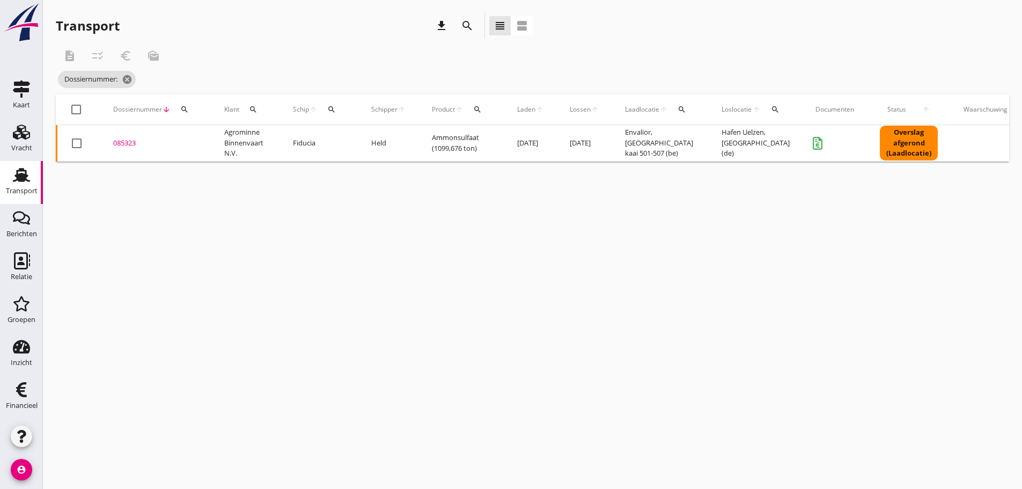
click at [28, 175] on use at bounding box center [21, 175] width 17 height 14
click at [182, 111] on icon "search" at bounding box center [184, 109] width 9 height 9
drag, startPoint x: 212, startPoint y: 143, endPoint x: 111, endPoint y: 146, distance: 102.0
click at [111, 146] on div "Deel track en trace Vracht details Vracht aanpassen Schip wijzigen Vracht kopie…" at bounding box center [511, 244] width 1022 height 489
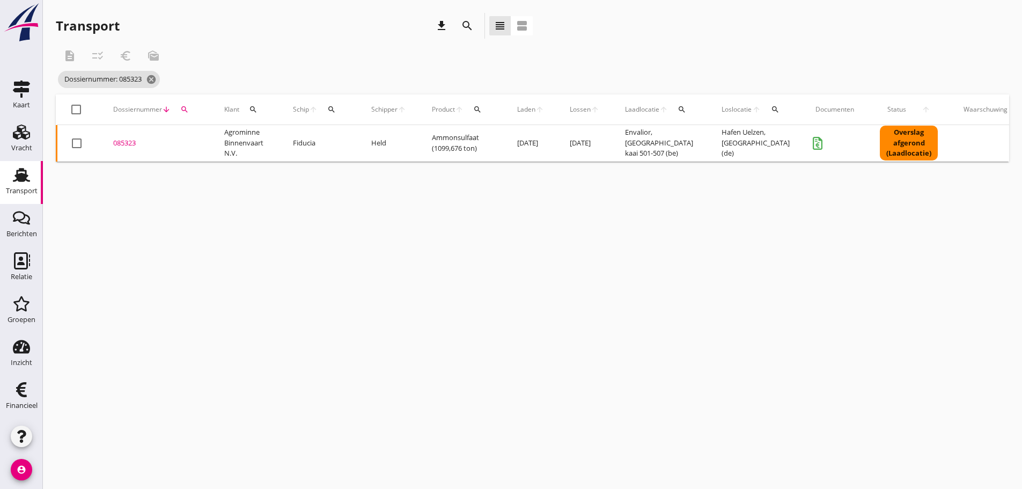
click at [9, 181] on div "Transport" at bounding box center [22, 174] width 26 height 17
click at [155, 76] on icon "cancel" at bounding box center [151, 79] width 11 height 11
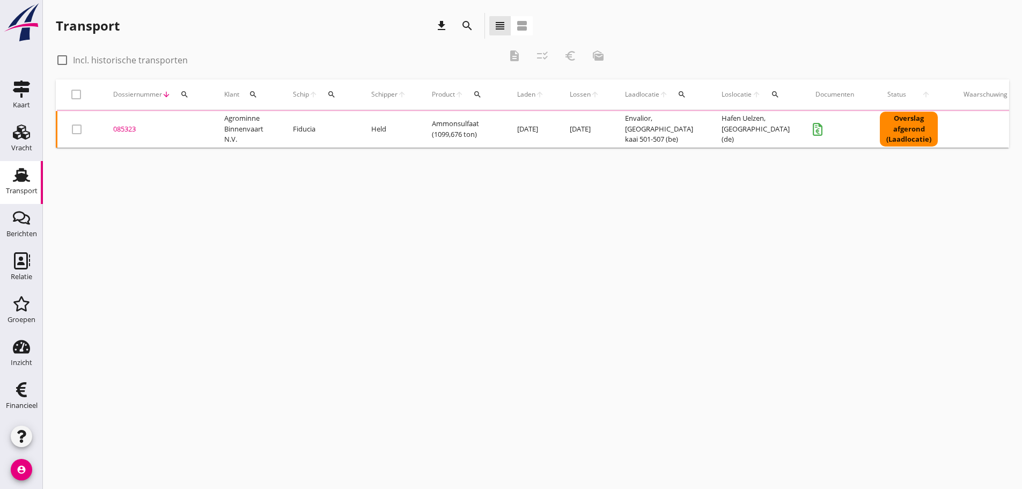
drag, startPoint x: 179, startPoint y: 94, endPoint x: 191, endPoint y: 95, distance: 11.8
click at [181, 94] on div "search" at bounding box center [184, 94] width 19 height 9
click at [222, 119] on input "Zoeken op dossiernummer..." at bounding box center [235, 125] width 112 height 17
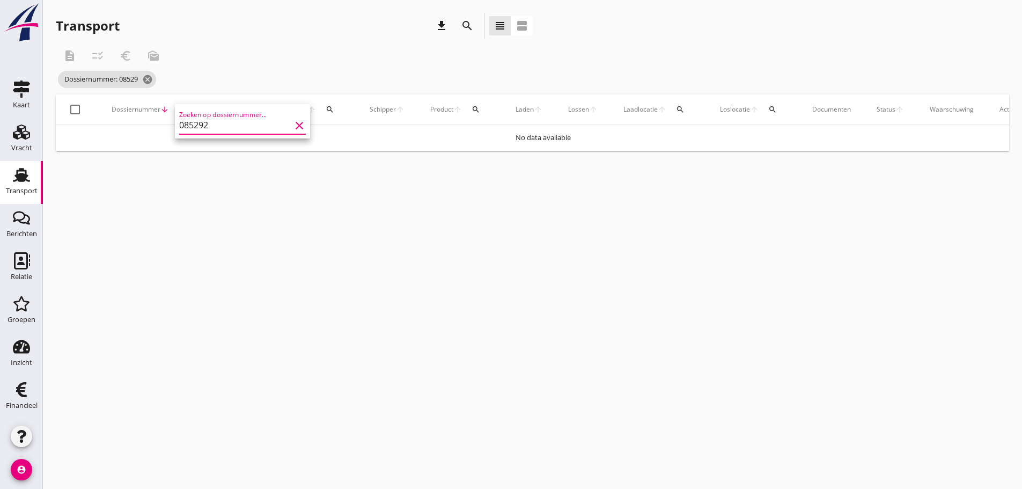
type input "085292"
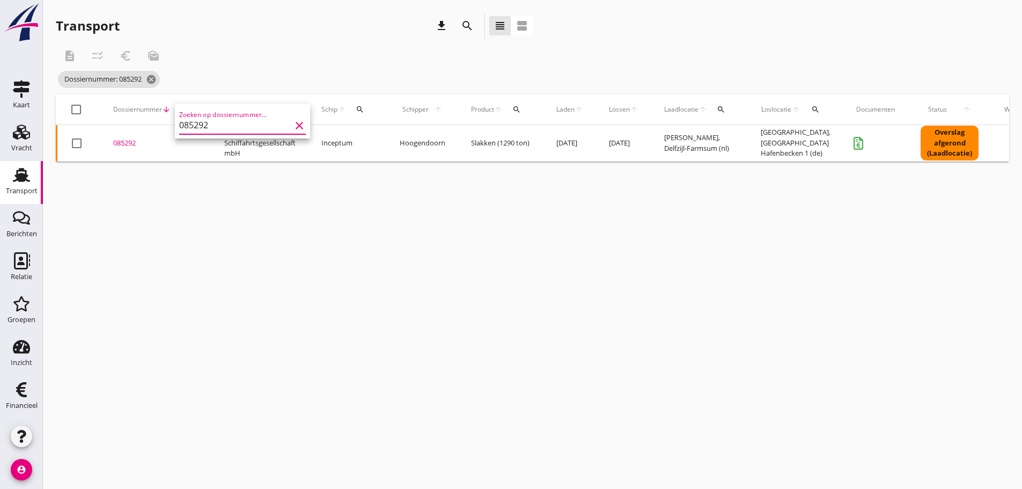
click at [131, 139] on div "085292" at bounding box center [155, 143] width 85 height 11
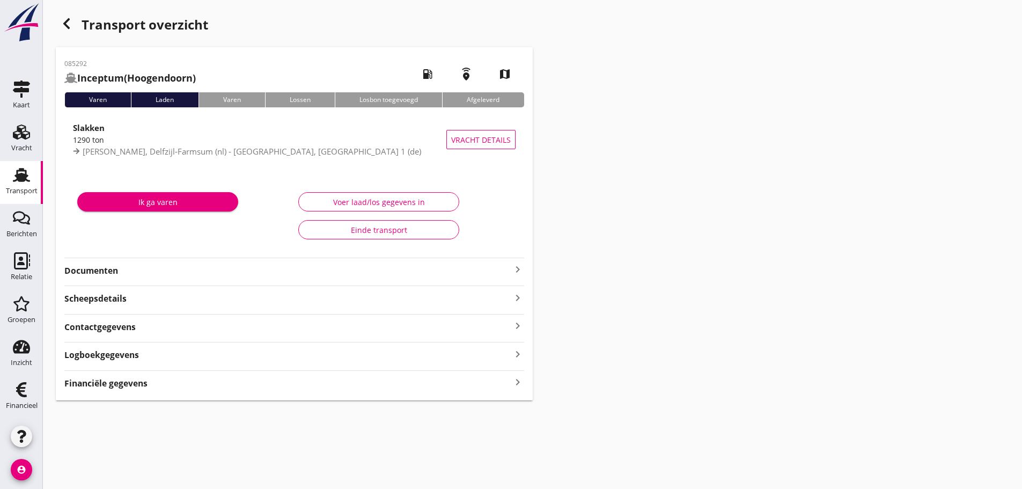
click at [148, 386] on strong "Financiële gegevens" at bounding box center [105, 383] width 83 height 12
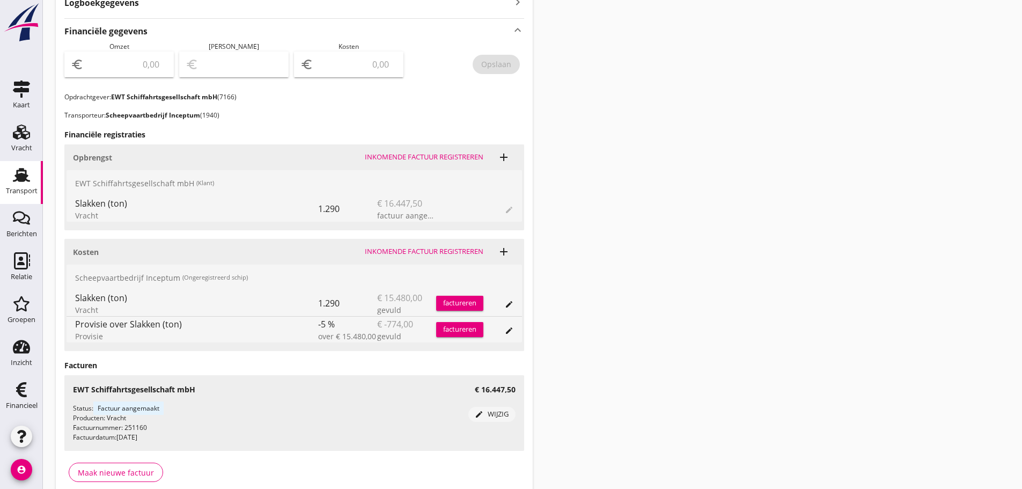
scroll to position [375, 0]
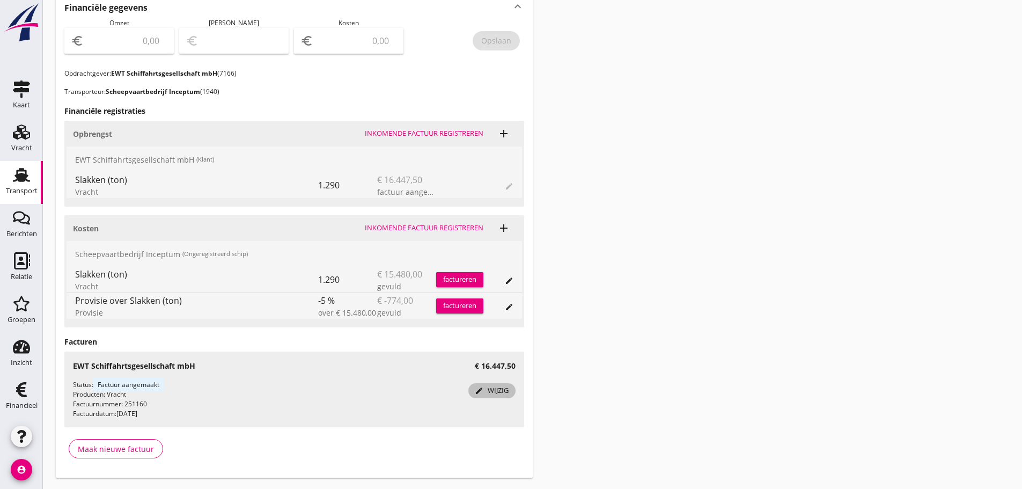
click at [510, 393] on div "edit wijzig" at bounding box center [492, 390] width 39 height 11
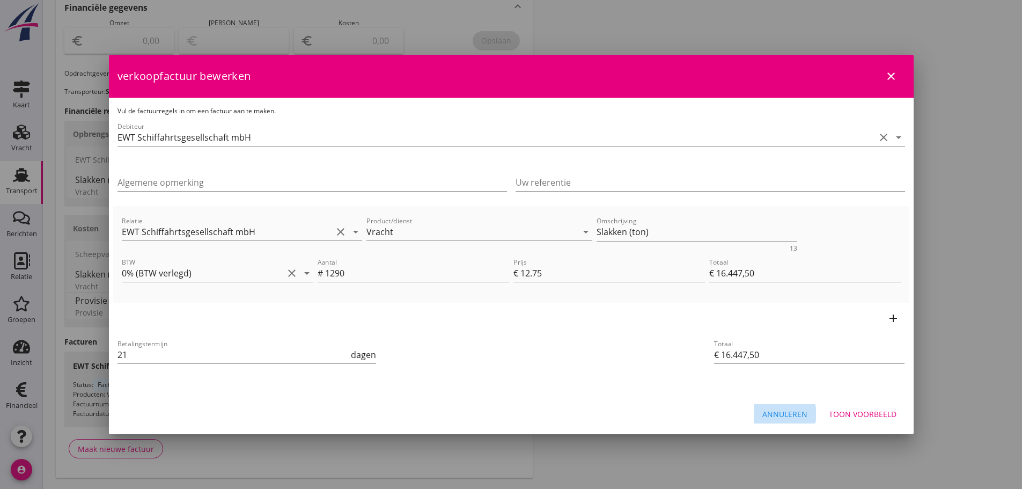
click at [799, 416] on div "Annuleren" at bounding box center [784, 413] width 45 height 11
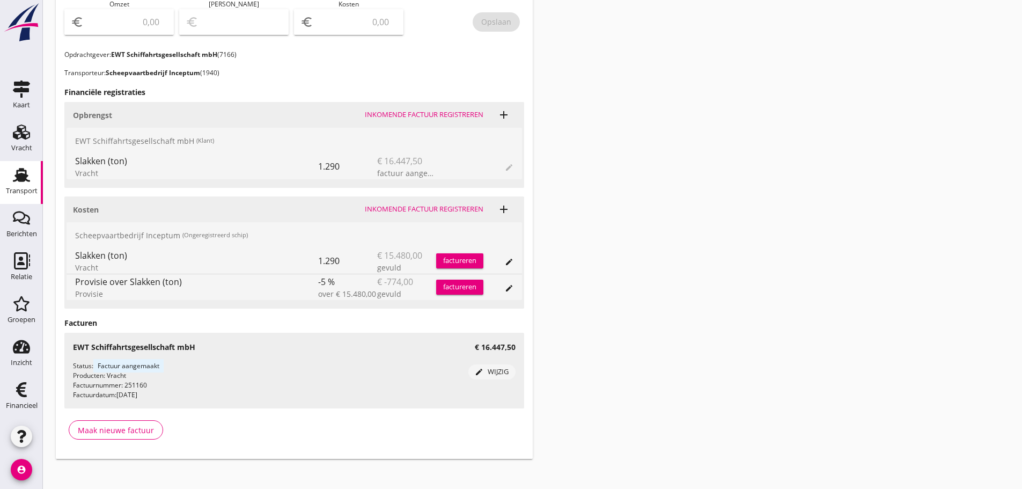
scroll to position [403, 0]
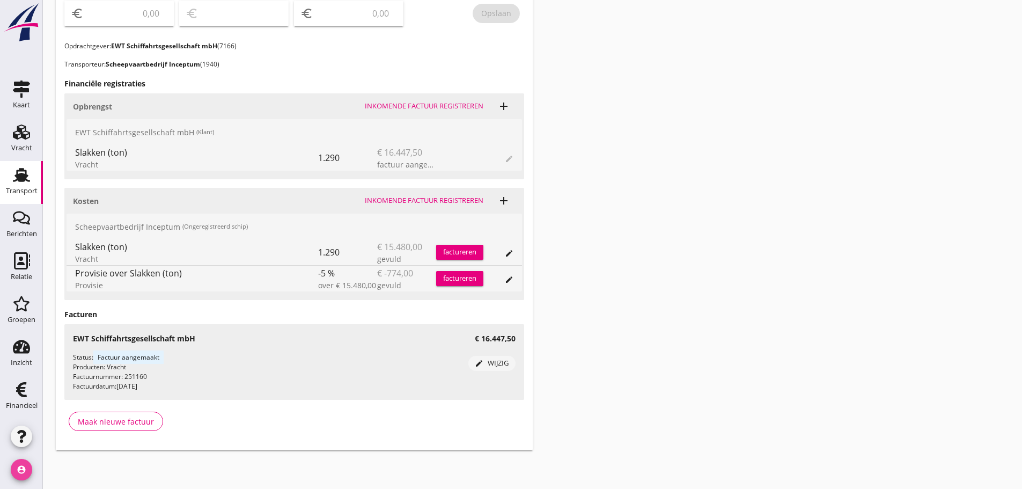
click at [23, 466] on icon "account_circle" at bounding box center [21, 469] width 21 height 21
click at [75, 439] on div "Mijn profiel" at bounding box center [81, 439] width 46 height 13
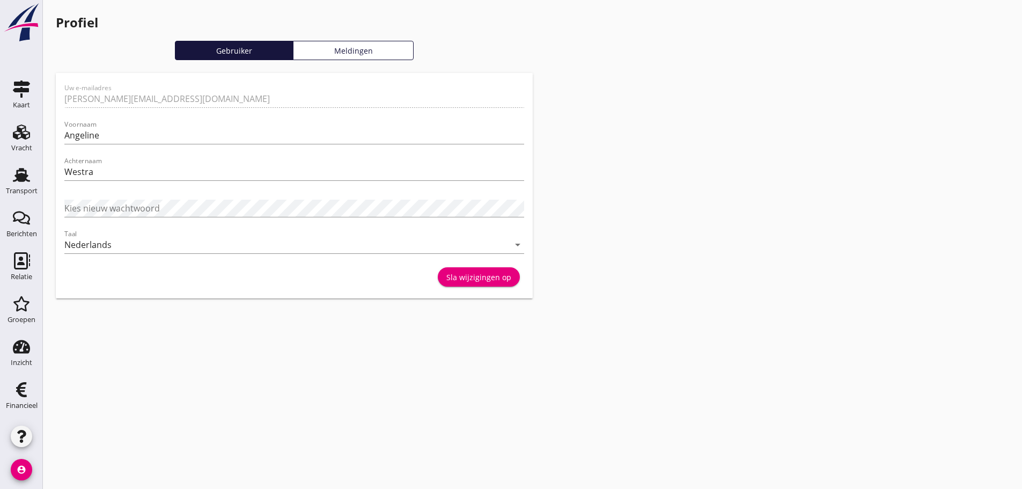
click at [363, 48] on div "Meldingen" at bounding box center [354, 50] width 112 height 11
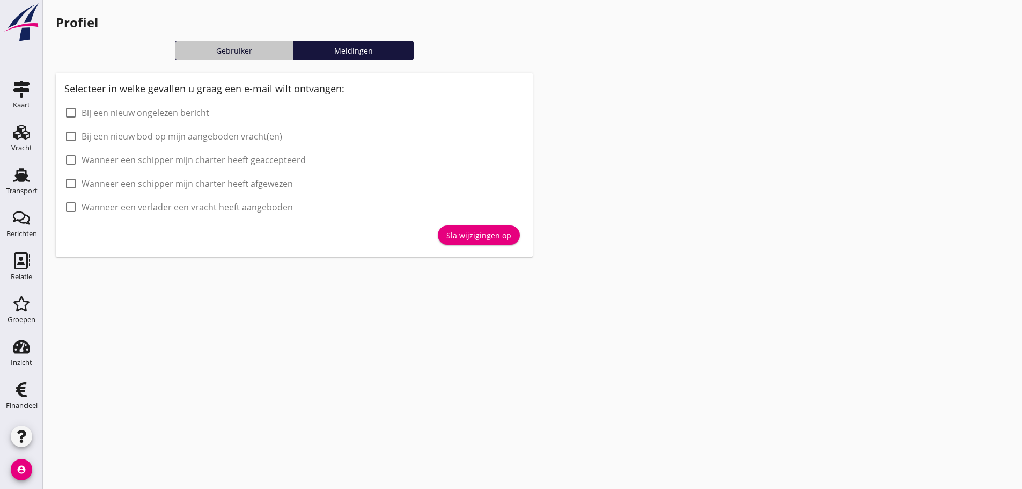
click at [239, 52] on div "Gebruiker" at bounding box center [234, 50] width 109 height 11
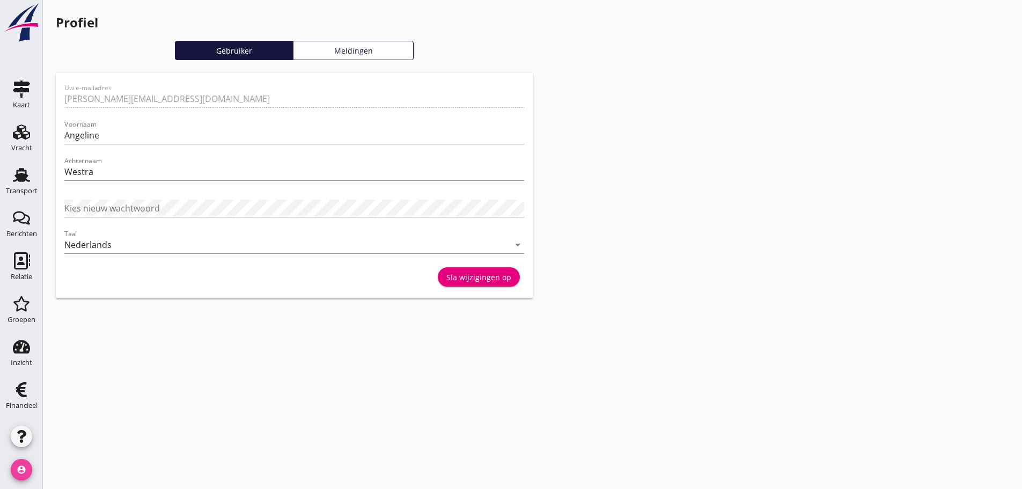
click at [22, 467] on icon "account_circle" at bounding box center [21, 469] width 21 height 21
click at [395, 434] on div "cancel You are impersonating another user. Profiel Gebruiker Meldingen Uw e-mai…" at bounding box center [532, 244] width 979 height 489
drag, startPoint x: 8, startPoint y: 475, endPoint x: 39, endPoint y: 468, distance: 31.9
click at [33, 469] on div "account_circle" at bounding box center [21, 471] width 43 height 33
drag, startPoint x: 20, startPoint y: 470, endPoint x: 49, endPoint y: 449, distance: 36.2
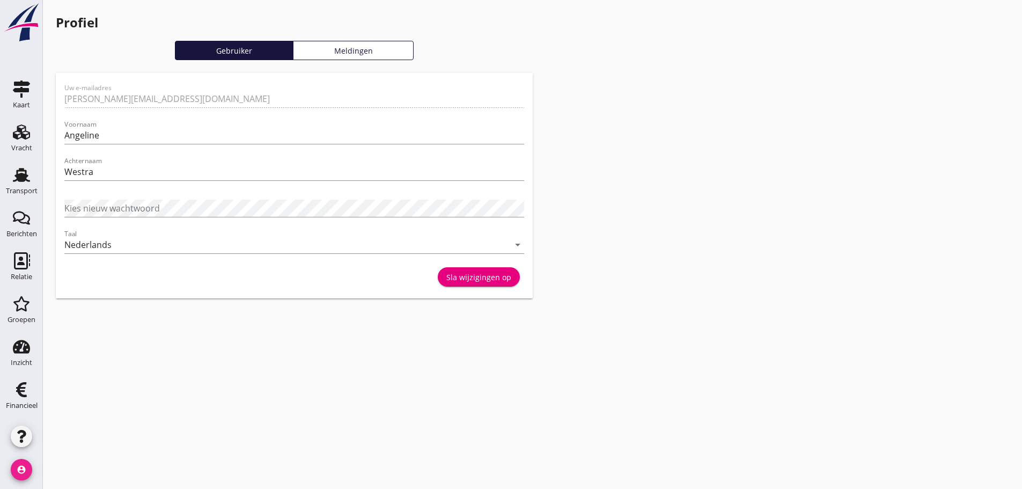
click at [20, 469] on icon "account_circle" at bounding box center [21, 469] width 21 height 21
click at [64, 444] on div "Mijn profiel" at bounding box center [81, 439] width 46 height 13
click at [391, 54] on div "Meldingen" at bounding box center [354, 50] width 112 height 11
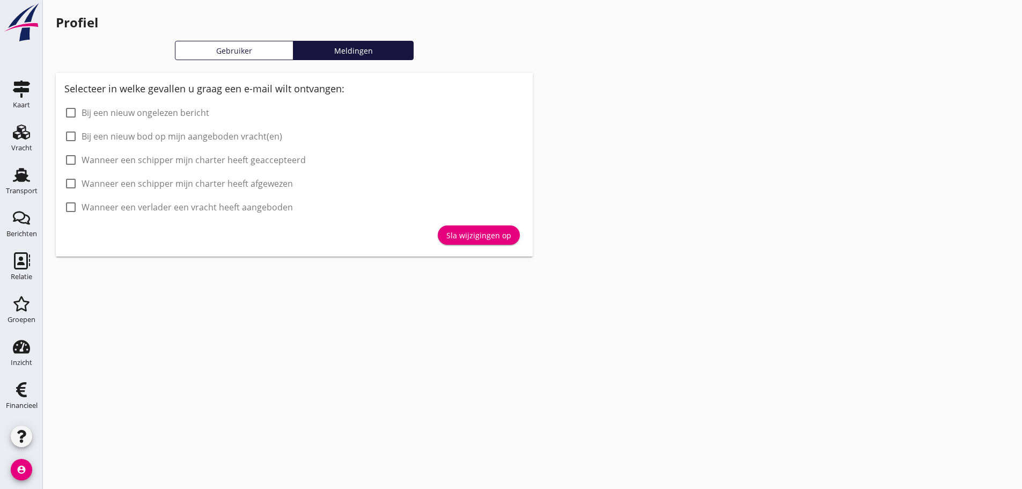
click at [617, 252] on div "Profiel Gebruiker Meldingen Selecteer in welke gevallen u graag een e-mail wilt…" at bounding box center [532, 134] width 979 height 269
click at [265, 50] on div "Gebruiker" at bounding box center [234, 50] width 109 height 11
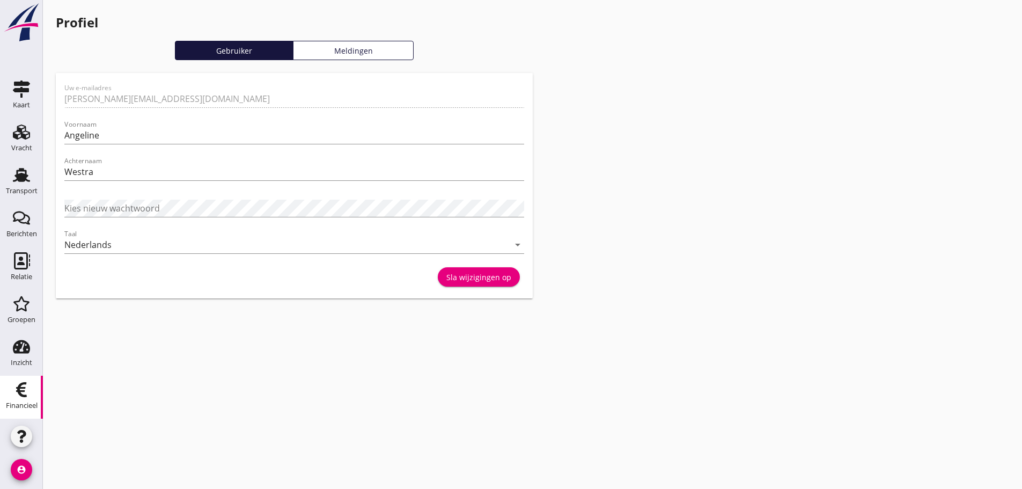
click at [24, 393] on icon "Financieel" at bounding box center [21, 389] width 17 height 17
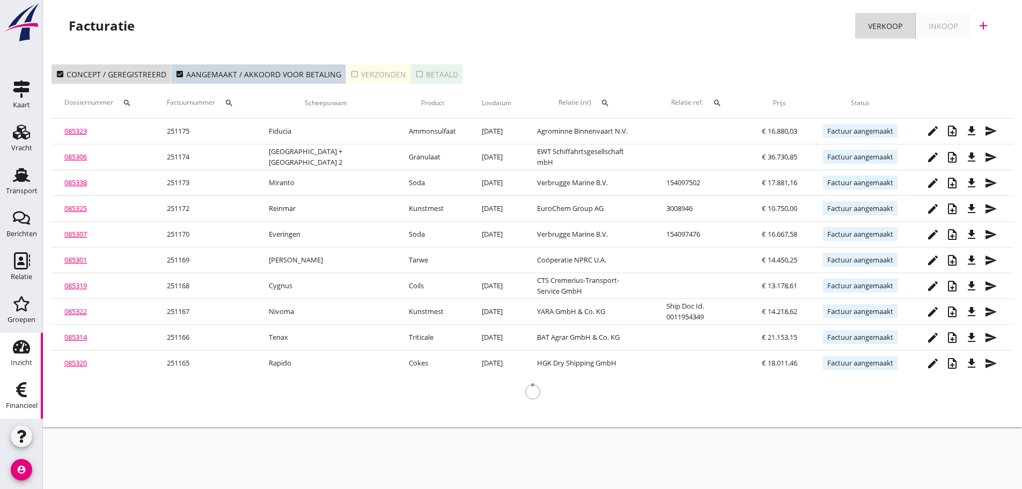
click at [25, 355] on div "Inzicht" at bounding box center [21, 362] width 21 height 15
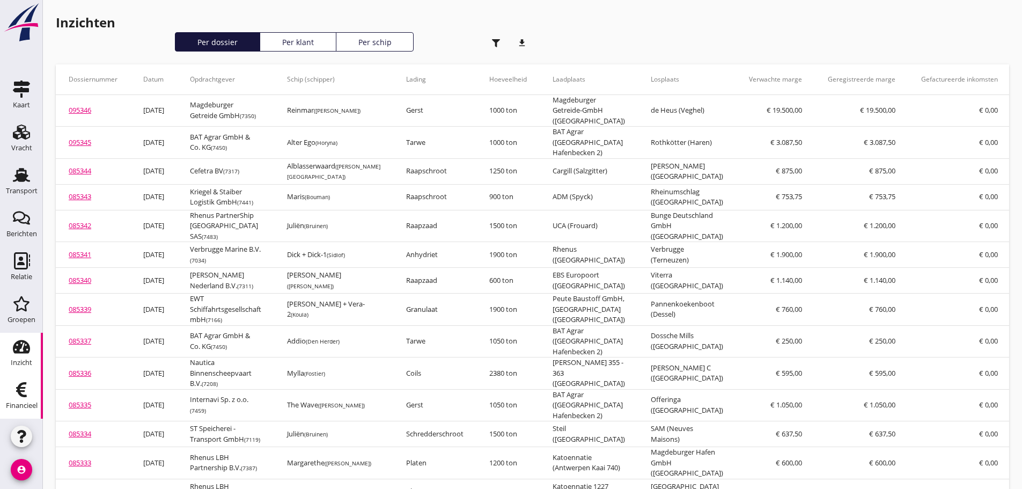
click at [30, 392] on div "Financieel" at bounding box center [22, 389] width 26 height 17
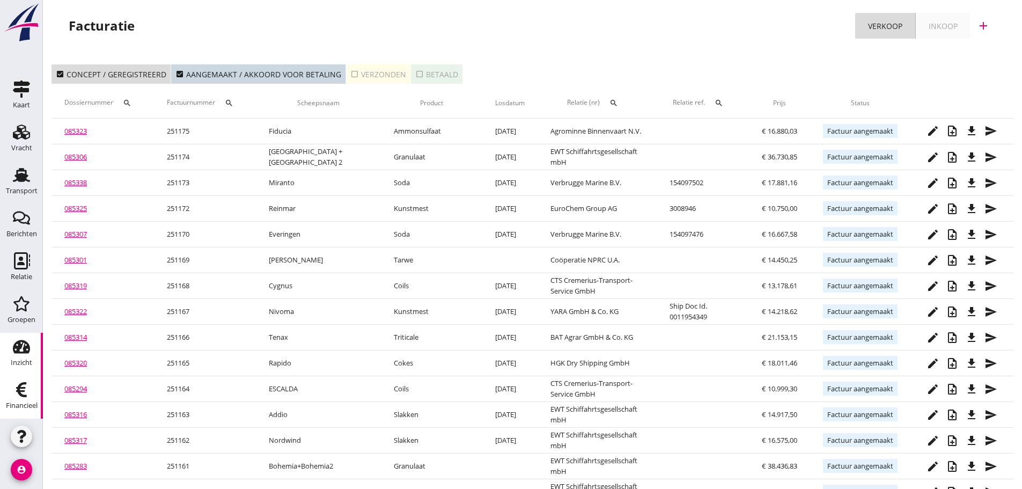
scroll to position [54, 0]
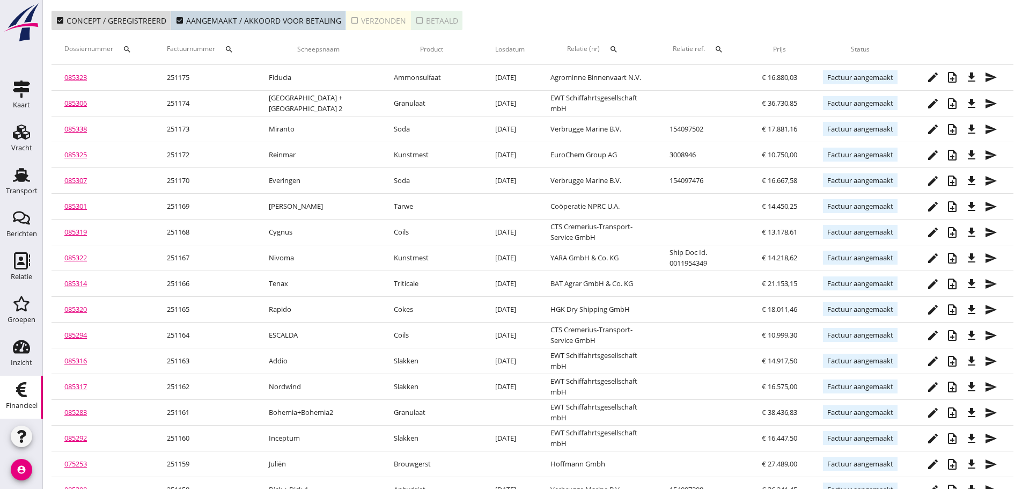
click at [20, 441] on use "button" at bounding box center [21, 436] width 9 height 13
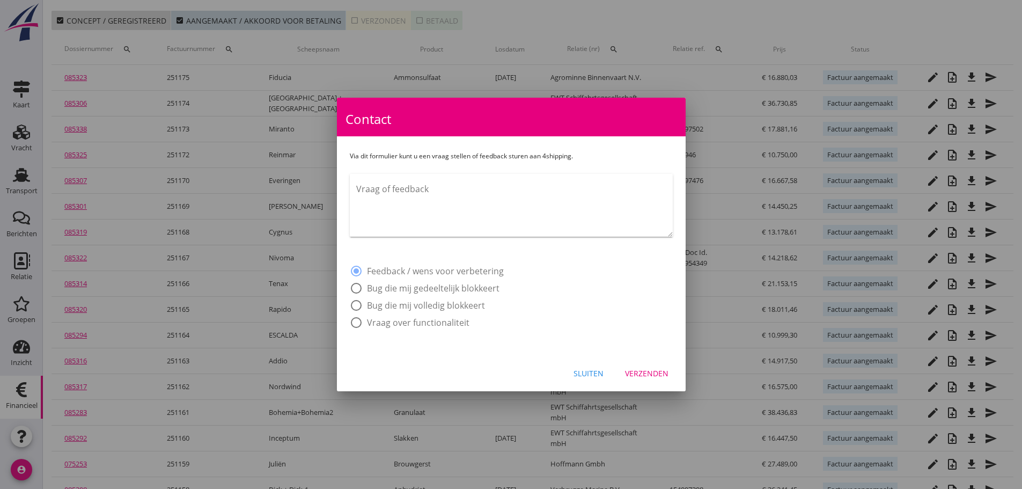
click at [372, 204] on textarea "Vraag of feedback" at bounding box center [514, 208] width 316 height 56
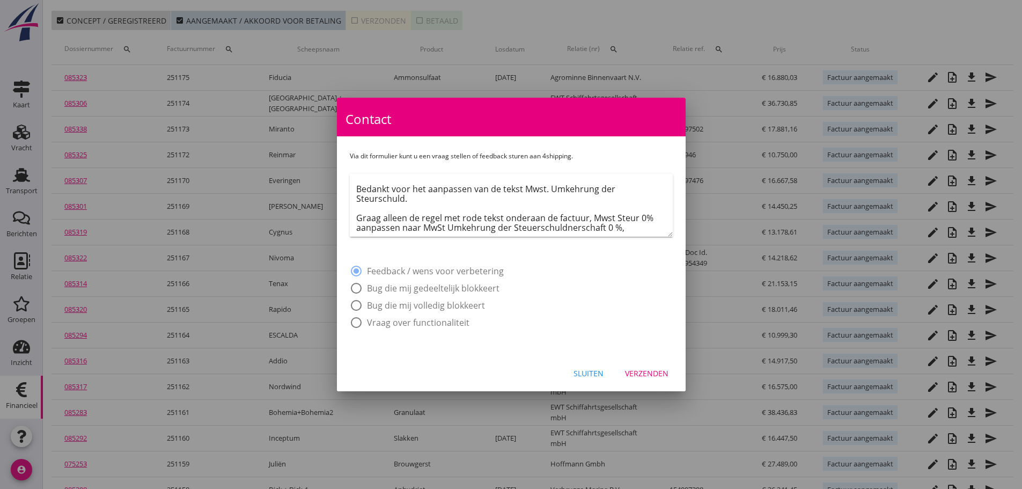
scroll to position [29, 0]
drag, startPoint x: 424, startPoint y: 221, endPoint x: 636, endPoint y: 215, distance: 212.0
click at [647, 215] on textarea "Goedemorgen, Bedankt voor het aanpassen van de tekst Mwst. Umkehrung der Steurs…" at bounding box center [514, 208] width 316 height 56
click at [383, 230] on textarea "Goedemorgen, Bedankt voor het aanpassen van de tekst Mwst. Umkehrung der Steurs…" at bounding box center [514, 208] width 316 height 56
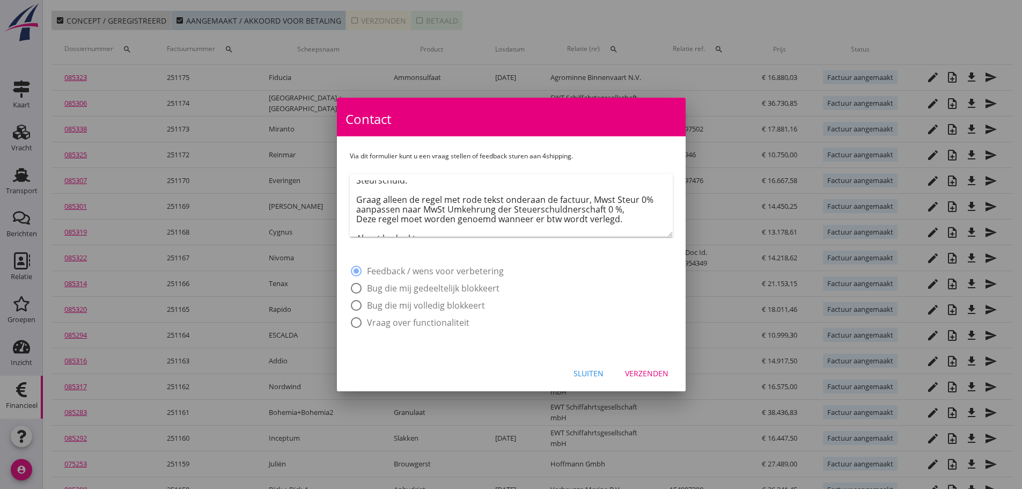
scroll to position [68, 0]
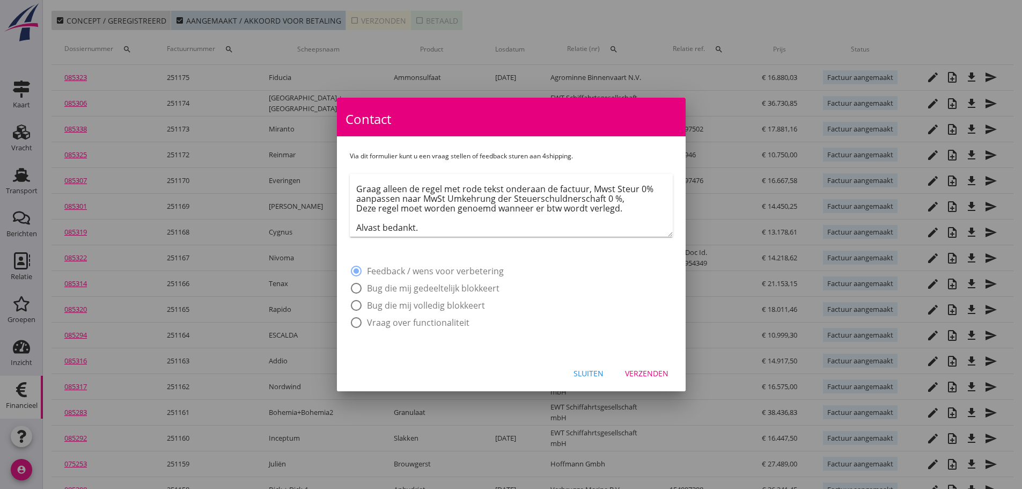
click at [624, 192] on textarea "Goedemorgen, Bedankt voor het aanpassen van de tekst Mwst. Umkehrung der Steurs…" at bounding box center [514, 208] width 316 height 56
click at [444, 213] on textarea "Goedemorgen, Bedankt voor het aanpassen van de tekst Mwst. Umkehrung der Steurs…" at bounding box center [514, 208] width 316 height 56
type textarea "Goedemorgen, Bedankt voor het aanpassen van de tekst Mwst. Umkehrung der Steurs…"
drag, startPoint x: 644, startPoint y: 350, endPoint x: 657, endPoint y: 373, distance: 26.4
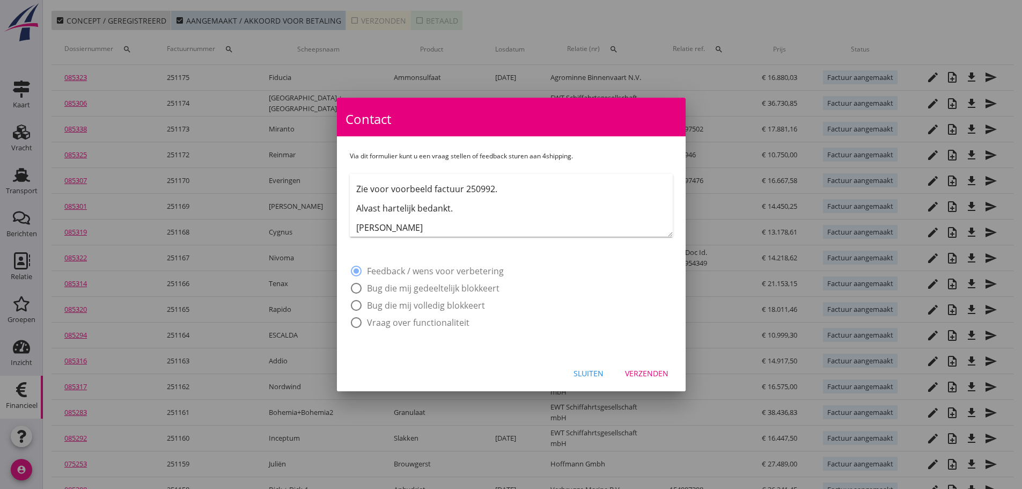
click at [644, 354] on div "Via dit formulier kunt u een vraag stellen of feedback sturen aan 4shipping. [G…" at bounding box center [511, 245] width 349 height 218
click at [657, 373] on div "Verzenden" at bounding box center [646, 372] width 43 height 11
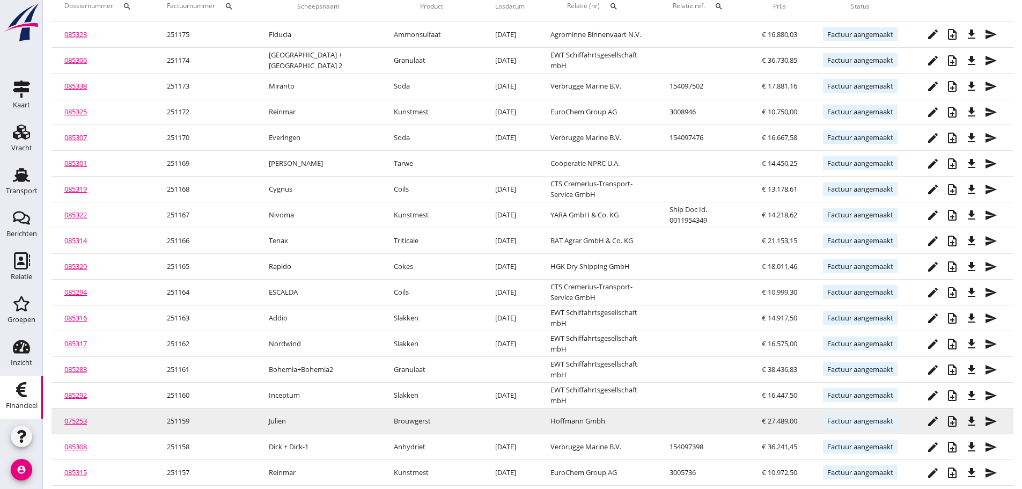
scroll to position [136, 0]
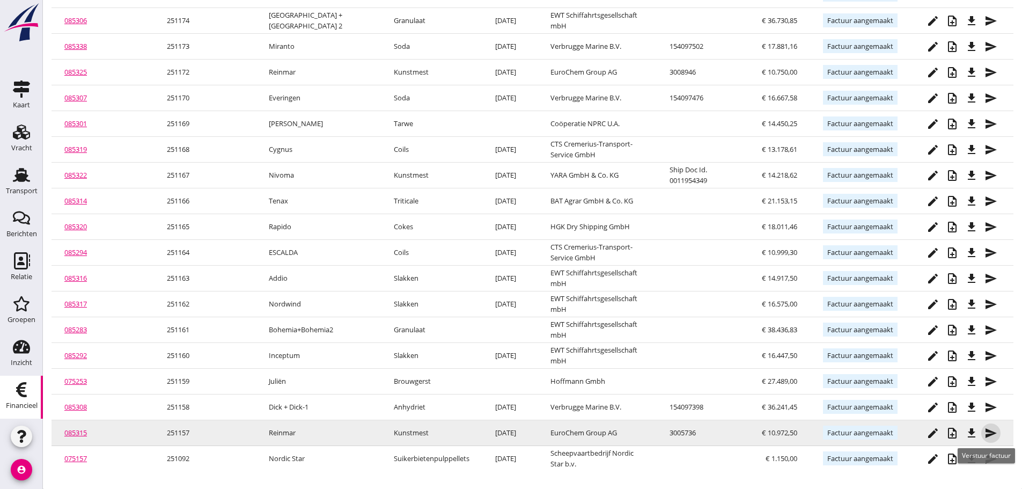
click at [988, 431] on icon "send" at bounding box center [990, 432] width 13 height 13
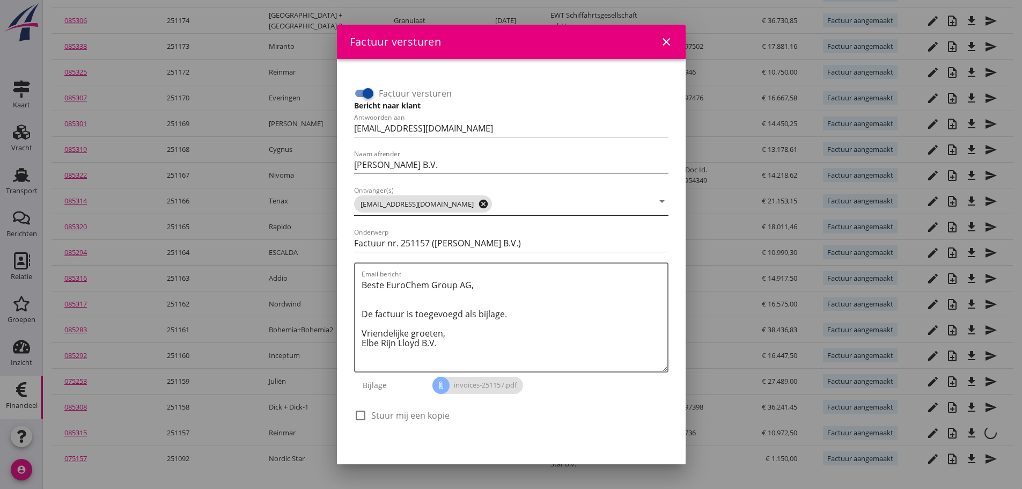
click at [489, 204] on icon "cancel" at bounding box center [483, 203] width 11 height 11
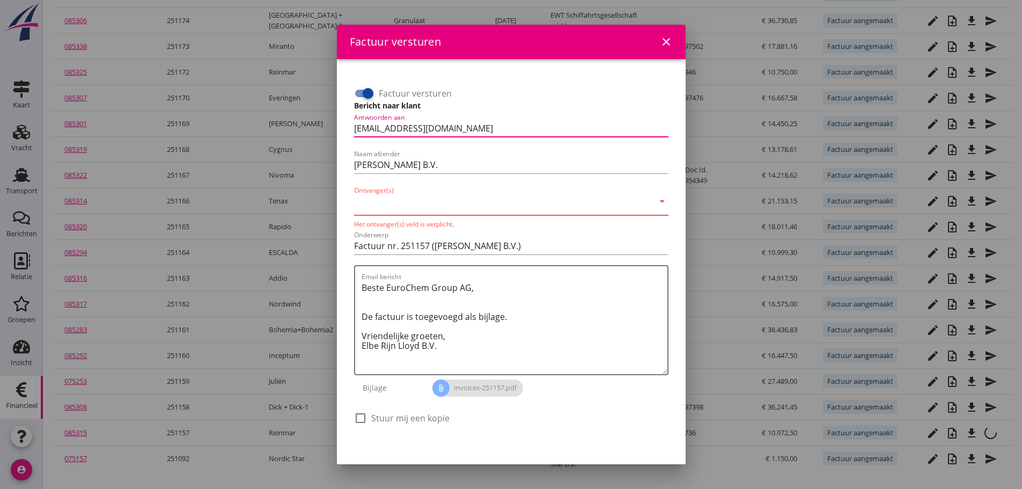
drag, startPoint x: 493, startPoint y: 131, endPoint x: 102, endPoint y: 111, distance: 391.6
click at [102, 111] on div "Factuur versturen close Factuur versturen Bericht naar klant Antwoorden aan [EM…" at bounding box center [511, 176] width 1022 height 625
click at [435, 208] on input "Ontvanger(s)" at bounding box center [503, 203] width 299 height 17
paste input "[EMAIL_ADDRESS][DOMAIN_NAME]"
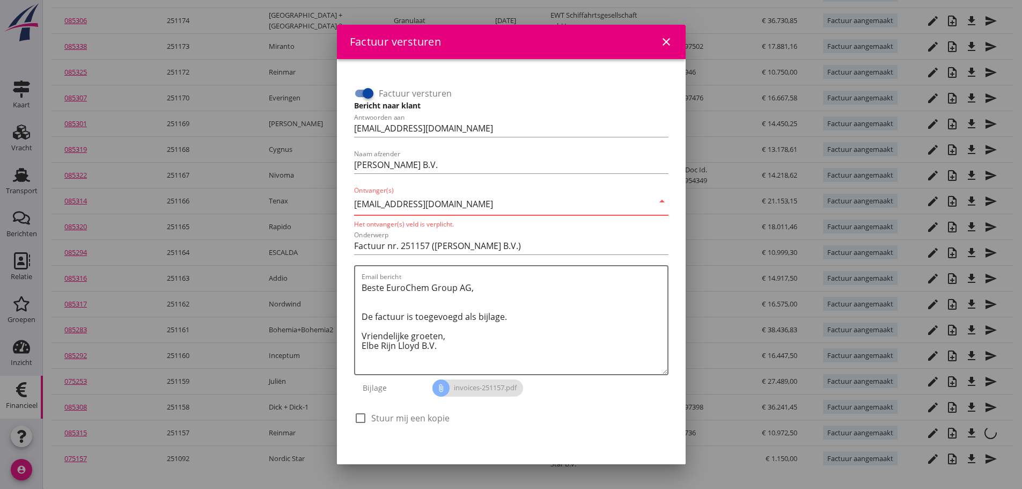
type input "[EMAIL_ADDRESS][DOMAIN_NAME]"
click at [360, 415] on div at bounding box center [360, 418] width 18 height 18
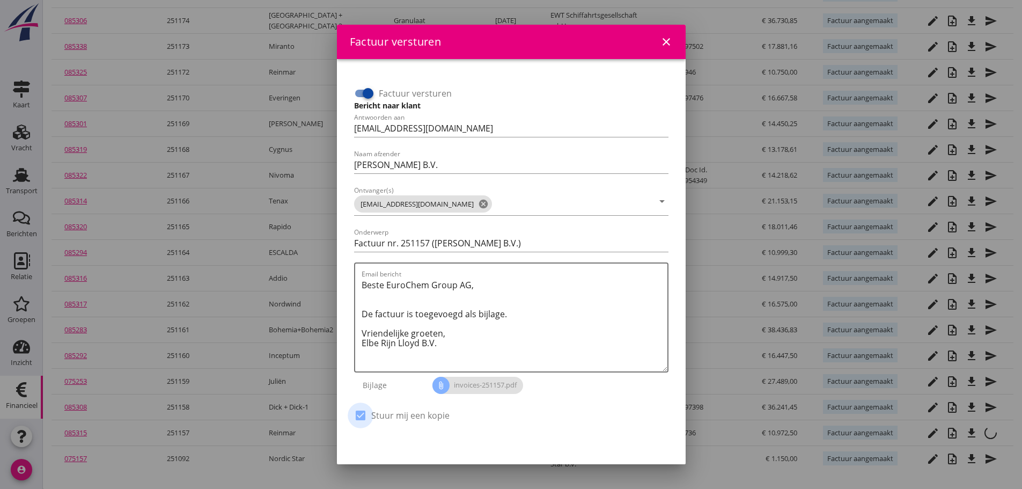
click at [355, 418] on div at bounding box center [360, 415] width 18 height 18
checkbox input "false"
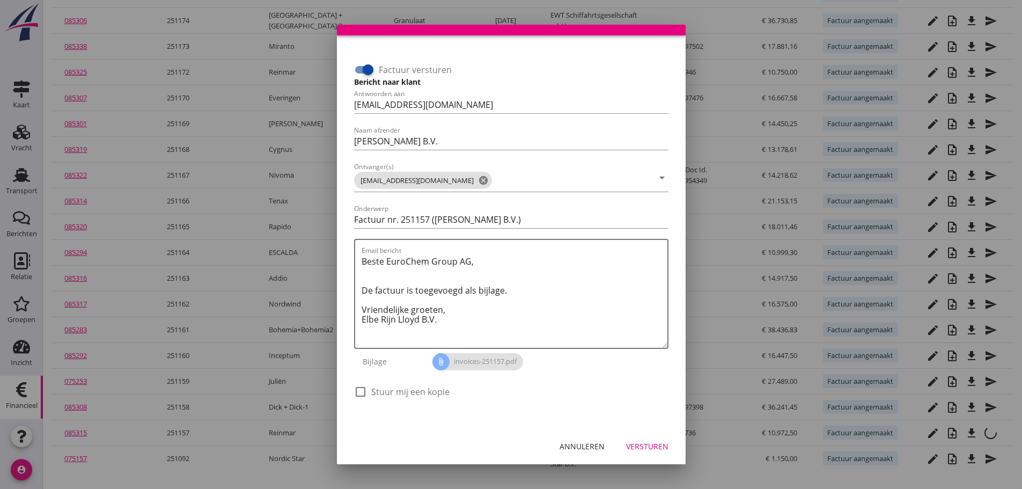
click at [649, 449] on div "Versturen" at bounding box center [647, 445] width 42 height 11
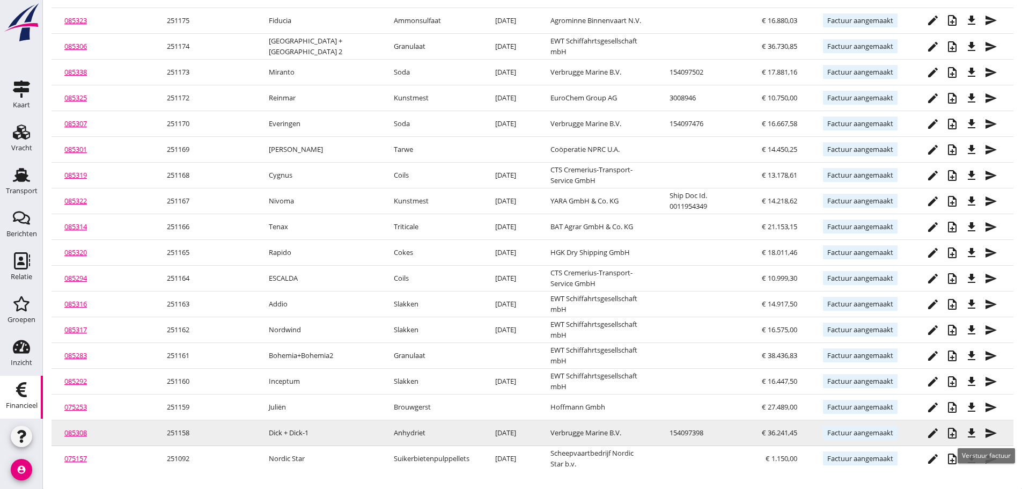
click at [988, 432] on icon "send" at bounding box center [990, 432] width 13 height 13
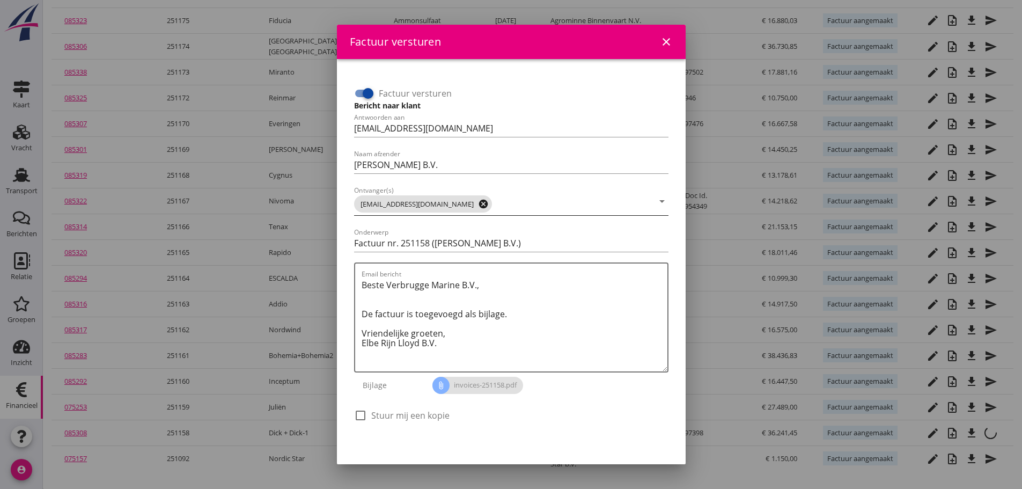
click at [478, 203] on icon "cancel" at bounding box center [483, 203] width 11 height 11
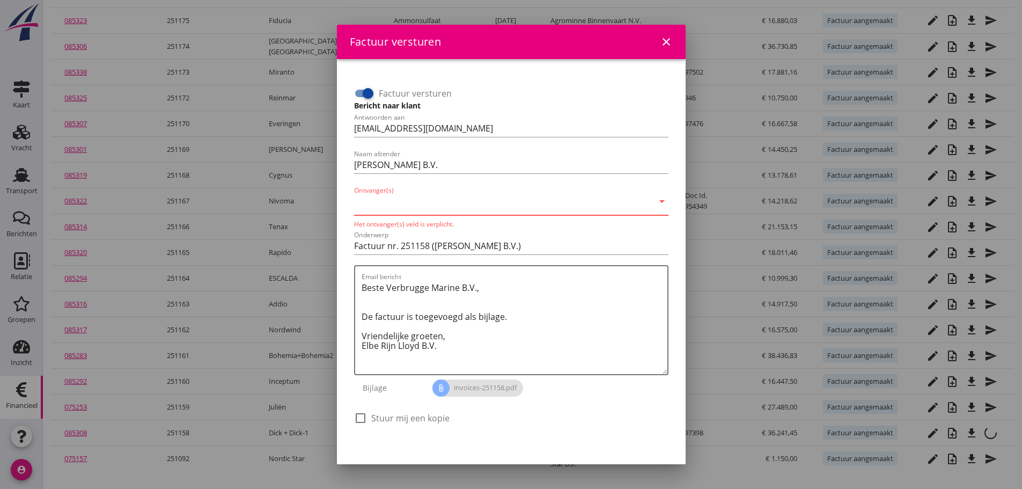
paste input "[EMAIL_ADDRESS][DOMAIN_NAME]"
type input "[EMAIL_ADDRESS][DOMAIN_NAME]"
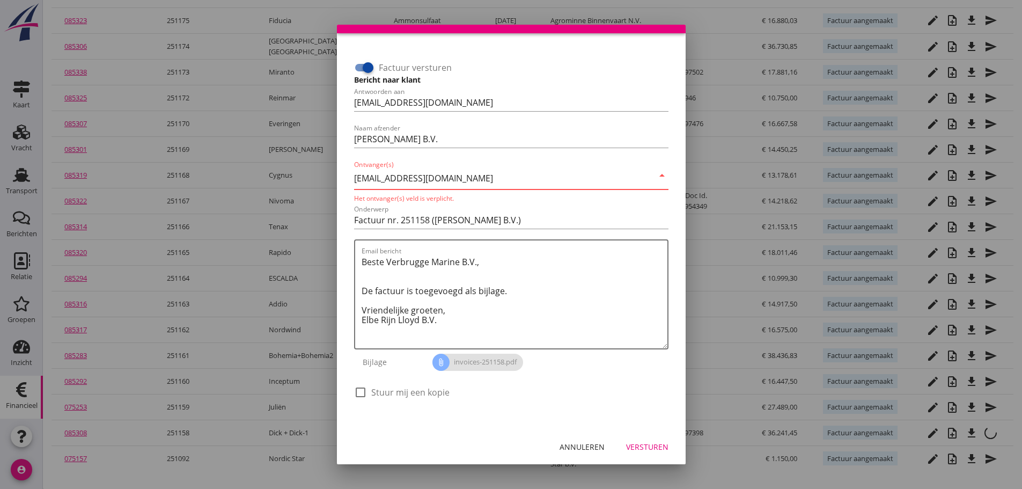
scroll to position [26, 0]
click at [648, 445] on div "Versturen" at bounding box center [647, 445] width 42 height 11
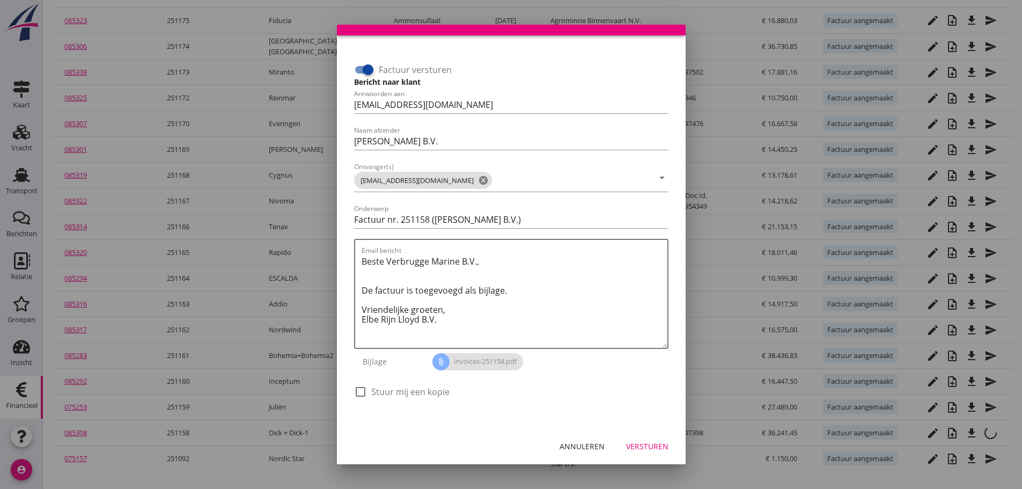
scroll to position [24, 0]
click at [632, 443] on div "Versturen" at bounding box center [647, 445] width 42 height 11
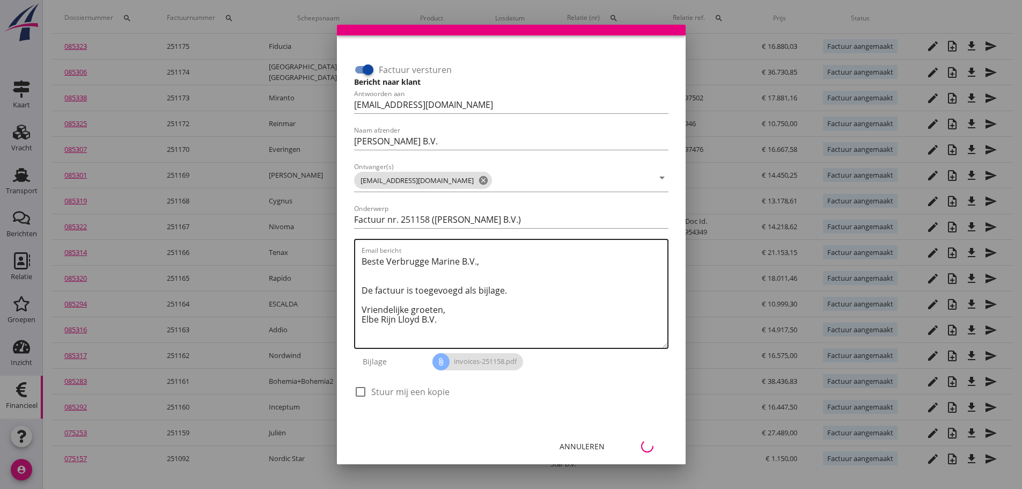
scroll to position [85, 0]
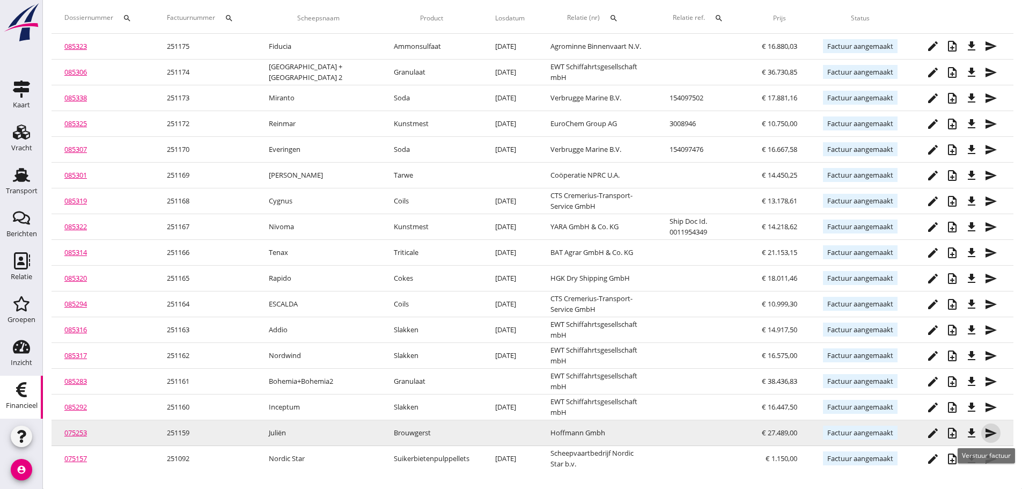
drag, startPoint x: 996, startPoint y: 433, endPoint x: 989, endPoint y: 433, distance: 7.0
click at [997, 433] on icon "send" at bounding box center [990, 432] width 13 height 13
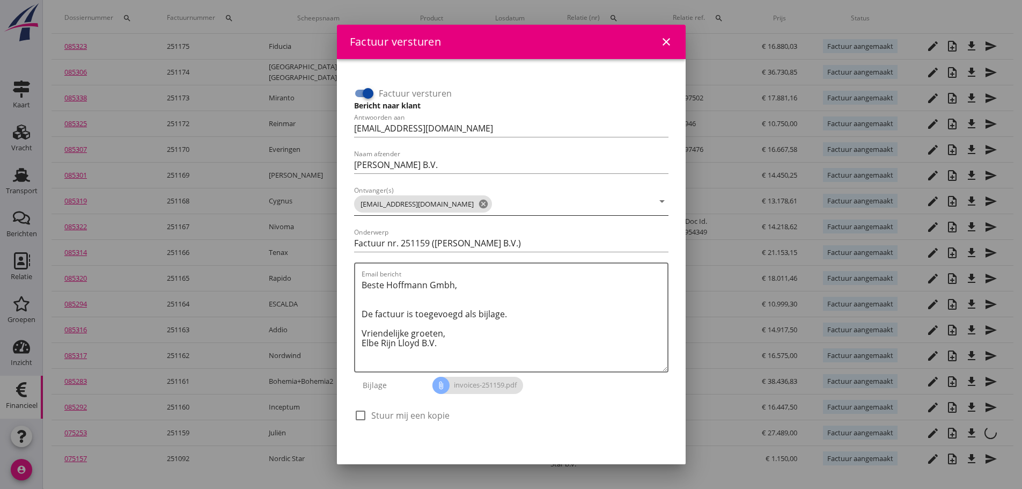
click at [484, 201] on icon "cancel" at bounding box center [483, 203] width 11 height 11
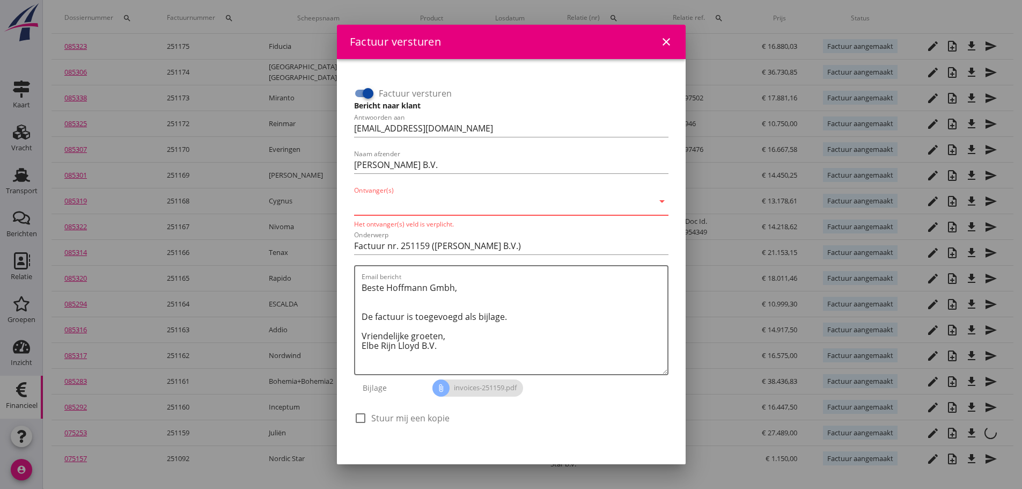
paste input "[EMAIL_ADDRESS][DOMAIN_NAME]"
type input "[EMAIL_ADDRESS][DOMAIN_NAME]"
click at [564, 417] on div "check_box_outline_blank Stuur mij een kopie" at bounding box center [511, 423] width 314 height 28
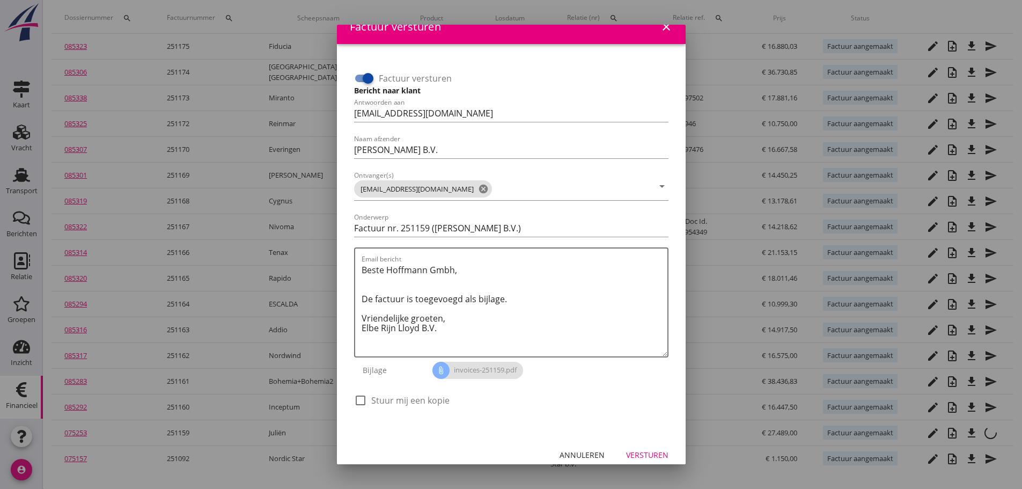
scroll to position [24, 0]
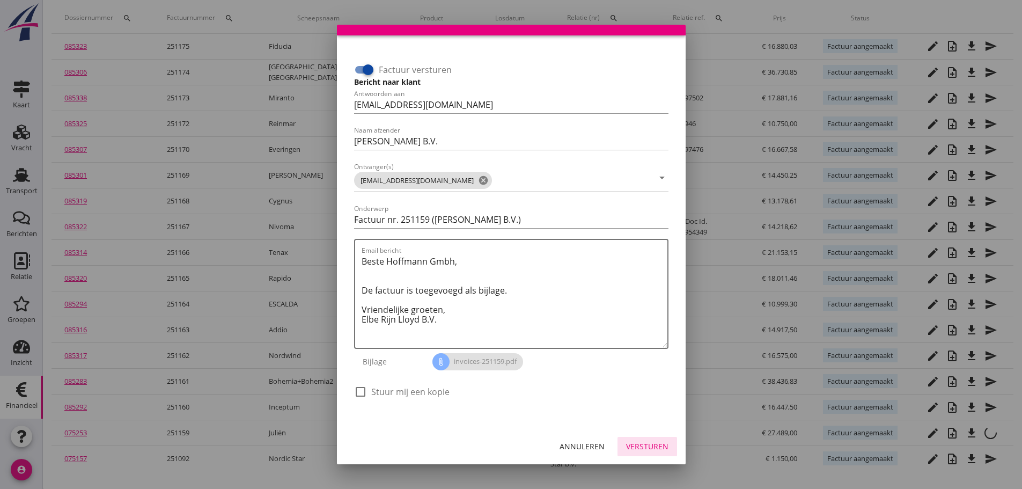
click at [643, 445] on div "Versturen" at bounding box center [647, 445] width 42 height 11
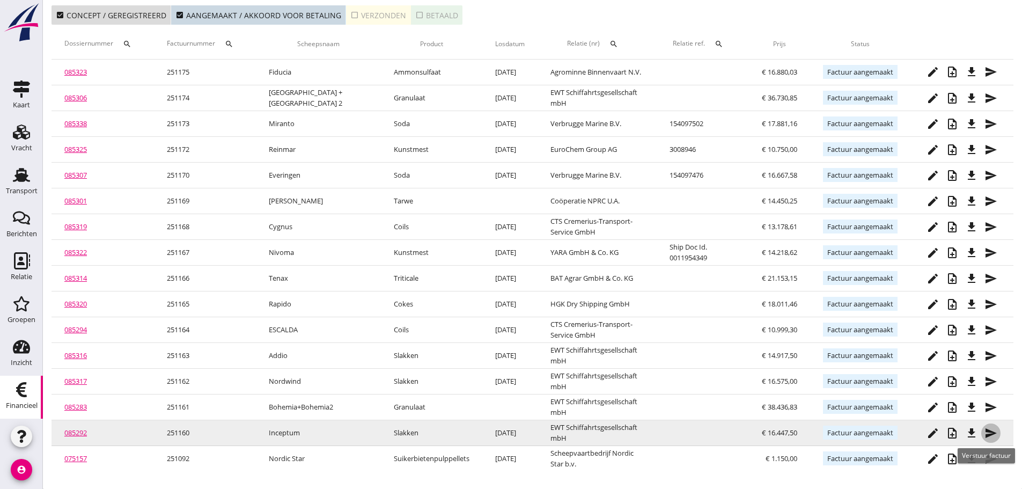
click at [993, 432] on icon "send" at bounding box center [990, 432] width 13 height 13
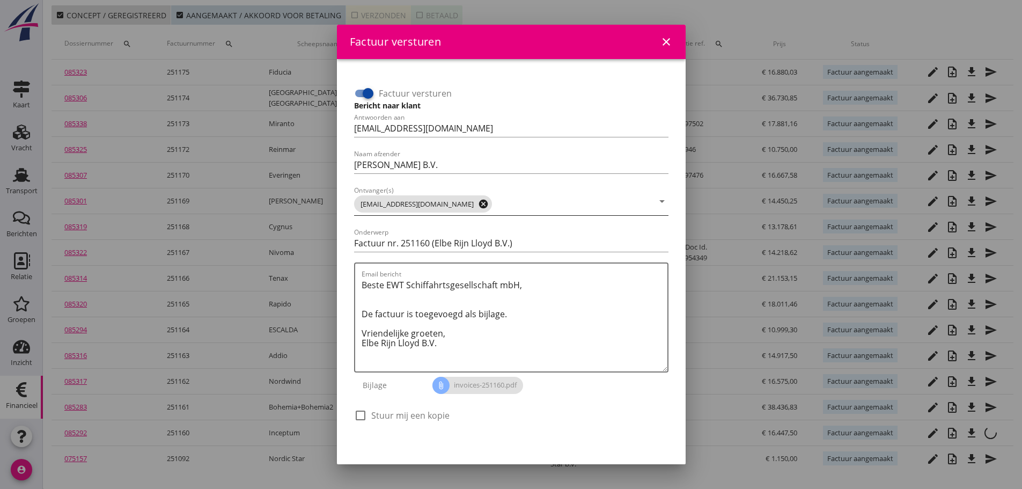
click at [478, 199] on icon "cancel" at bounding box center [483, 203] width 11 height 11
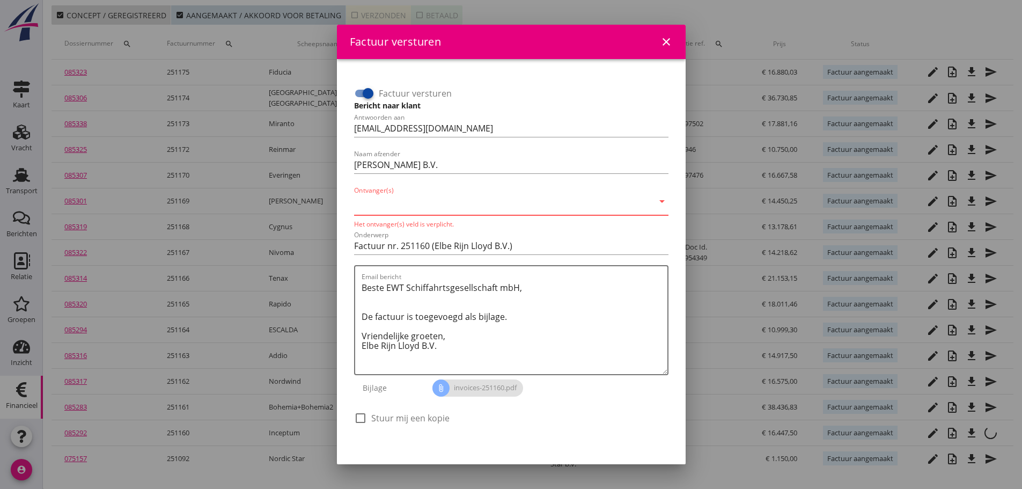
paste input "[EMAIL_ADDRESS][DOMAIN_NAME]"
type input "[EMAIL_ADDRESS][DOMAIN_NAME]"
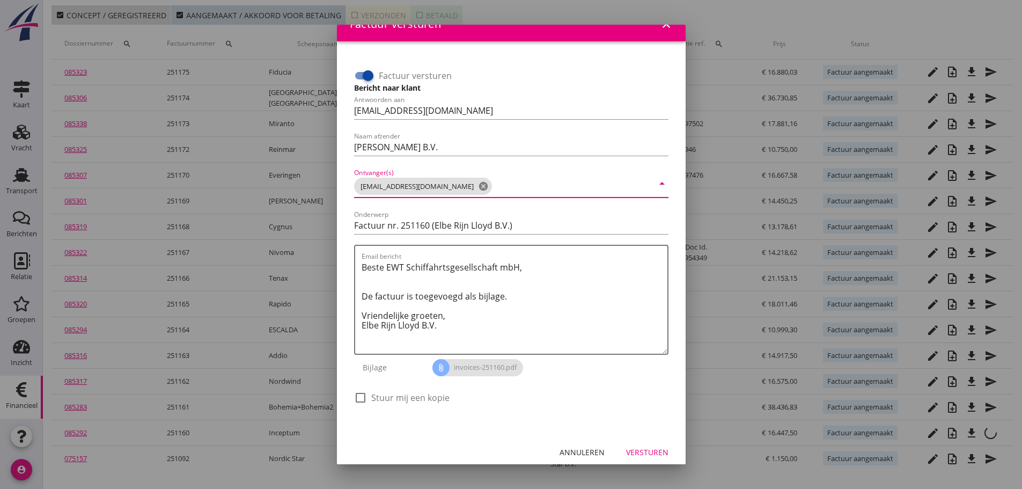
scroll to position [24, 0]
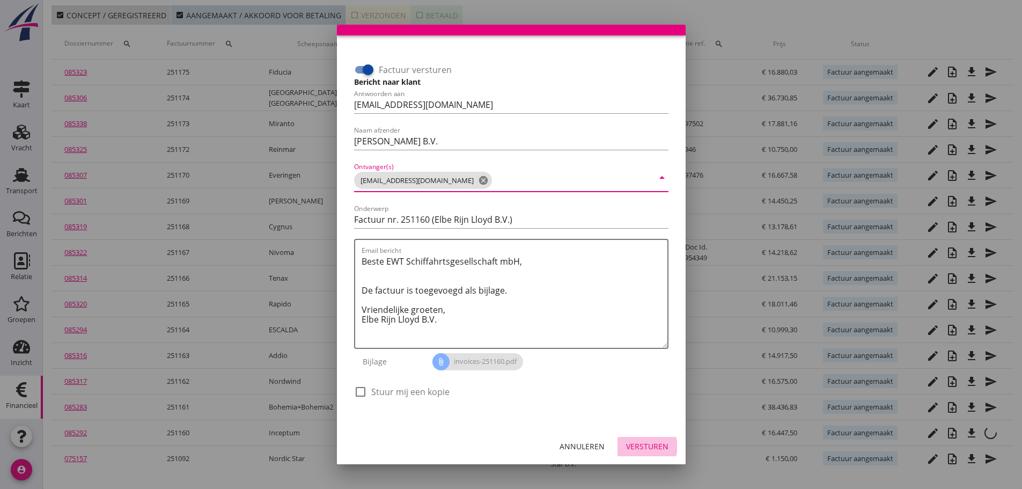
click at [649, 447] on div "Versturen" at bounding box center [647, 445] width 42 height 11
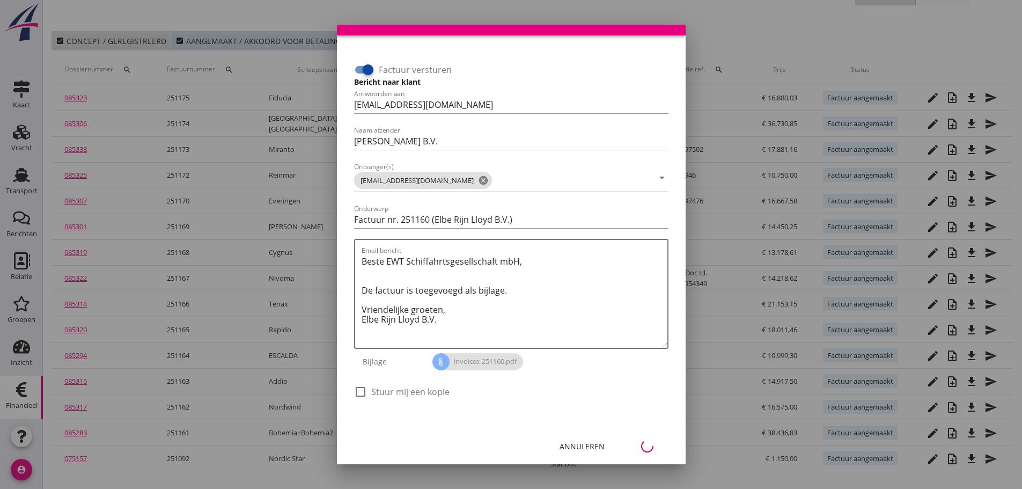
scroll to position [33, 0]
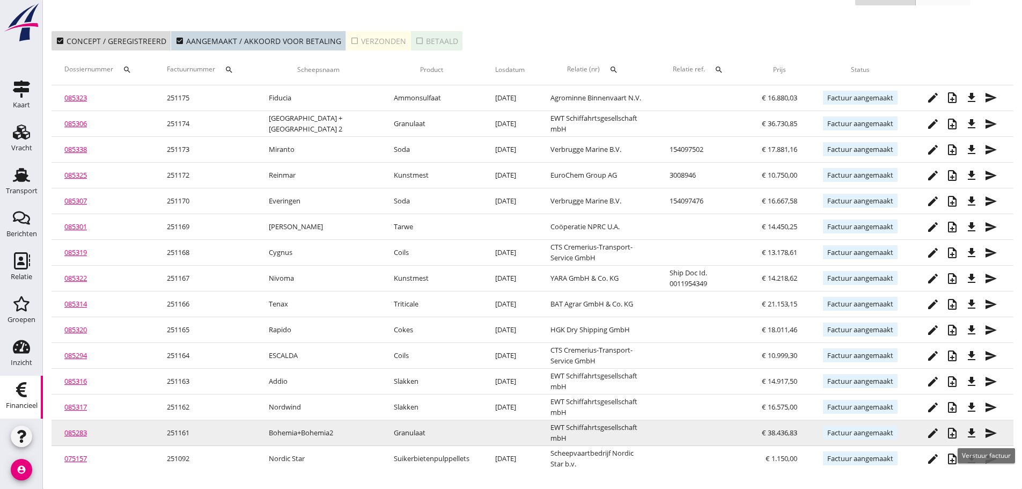
click at [990, 433] on icon "send" at bounding box center [990, 432] width 13 height 13
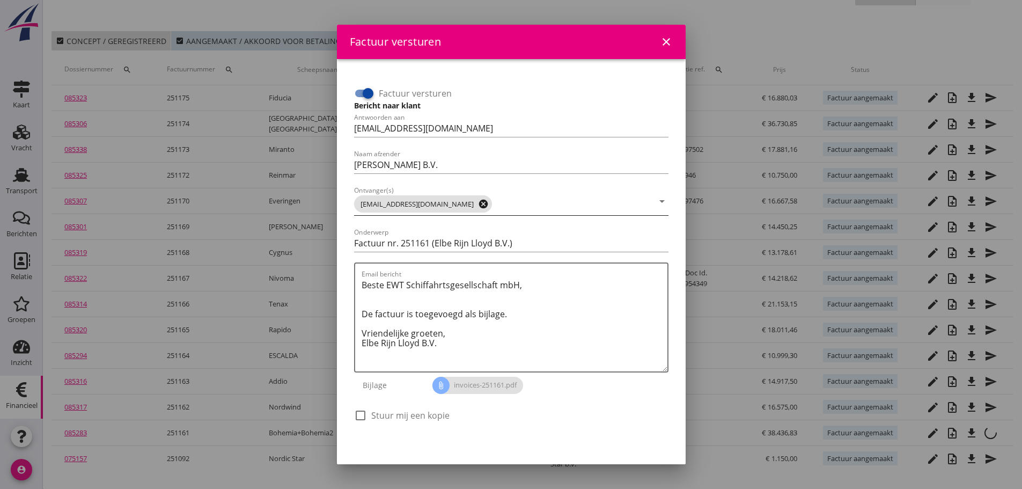
click at [478, 207] on icon "cancel" at bounding box center [483, 203] width 11 height 11
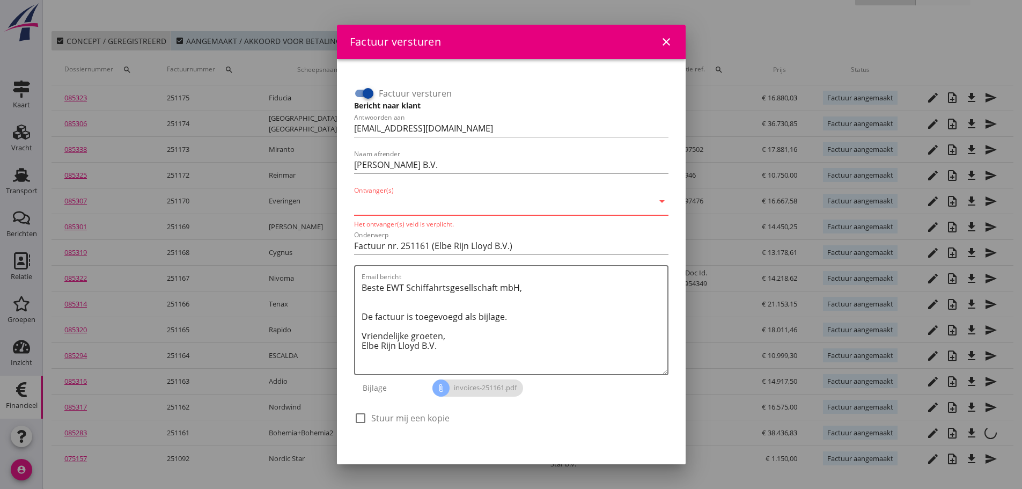
paste input "[EMAIL_ADDRESS][DOMAIN_NAME]"
type input "[EMAIL_ADDRESS][DOMAIN_NAME]"
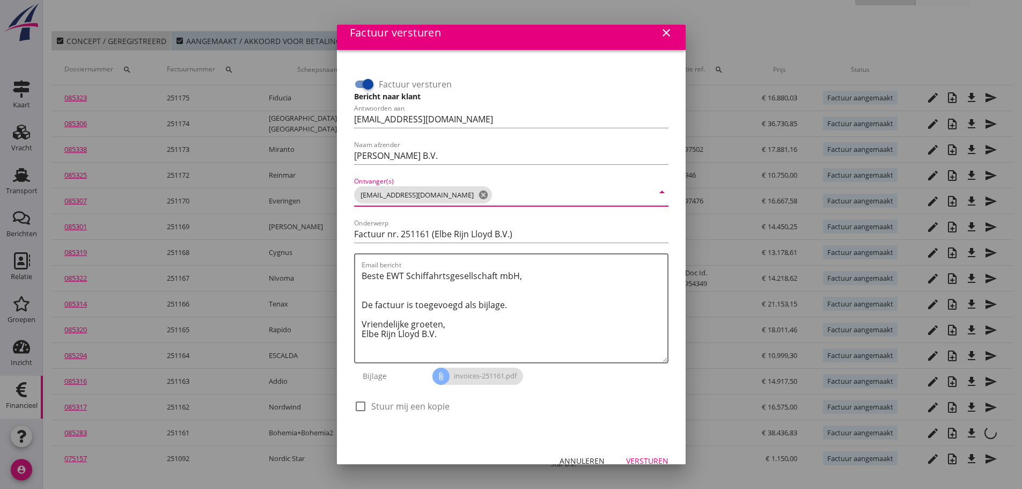
scroll to position [24, 0]
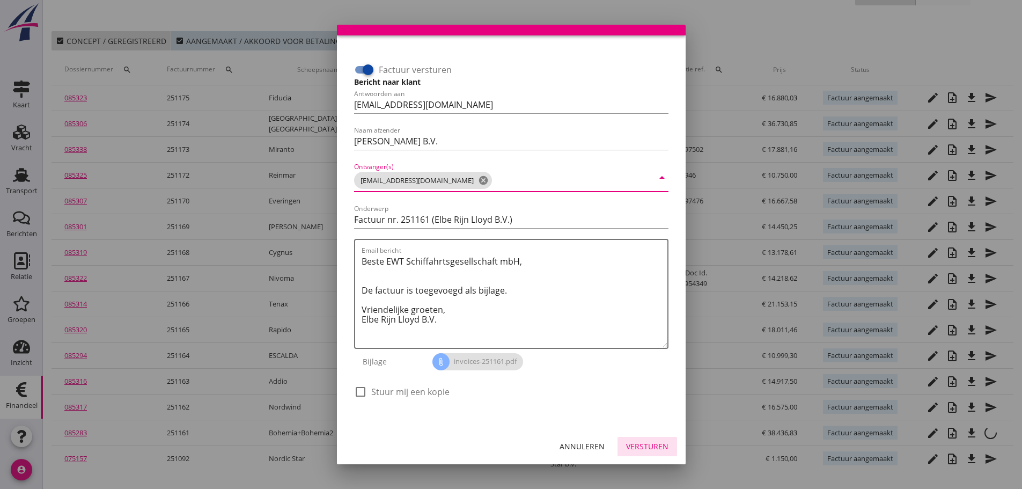
drag, startPoint x: 639, startPoint y: 449, endPoint x: 594, endPoint y: 183, distance: 269.4
click at [594, 184] on div "Factuur versturen close Factuur versturen Bericht naar klant Antwoorden aan [EM…" at bounding box center [511, 232] width 349 height 463
click at [588, 181] on input "Ontvanger(s)" at bounding box center [573, 180] width 159 height 17
click at [649, 451] on div "Versturen" at bounding box center [647, 445] width 42 height 11
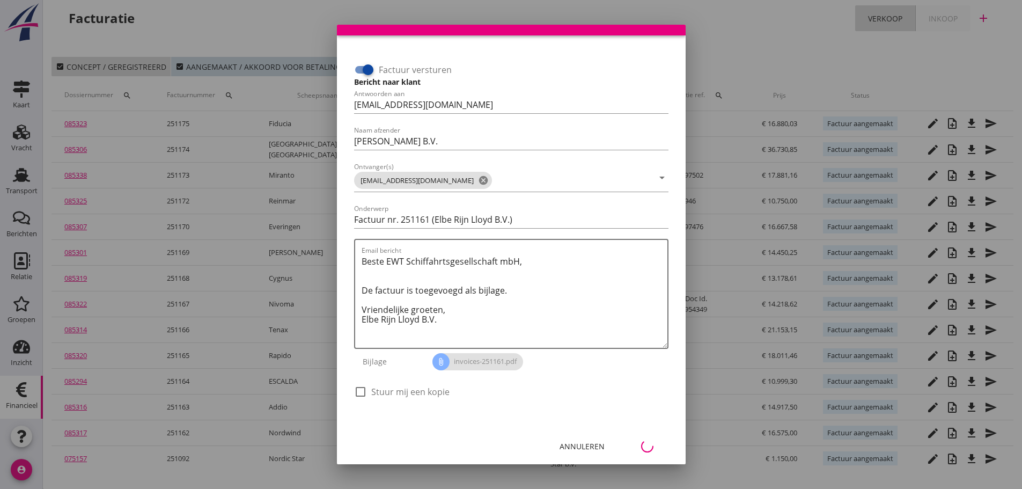
scroll to position [8, 0]
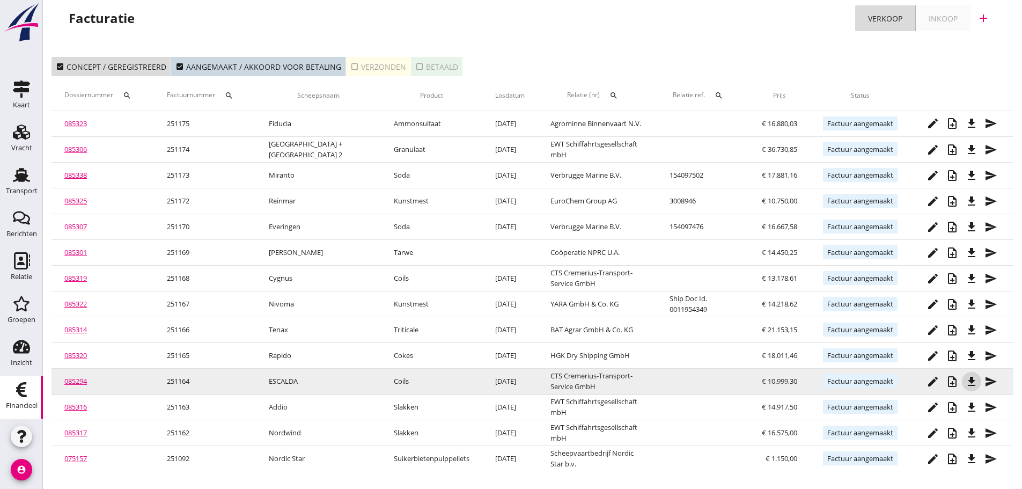
drag, startPoint x: 972, startPoint y: 383, endPoint x: 1006, endPoint y: 386, distance: 33.9
click at [1003, 388] on td "edit note_add file_download send" at bounding box center [961, 382] width 103 height 26
click at [992, 381] on icon "send" at bounding box center [990, 381] width 13 height 13
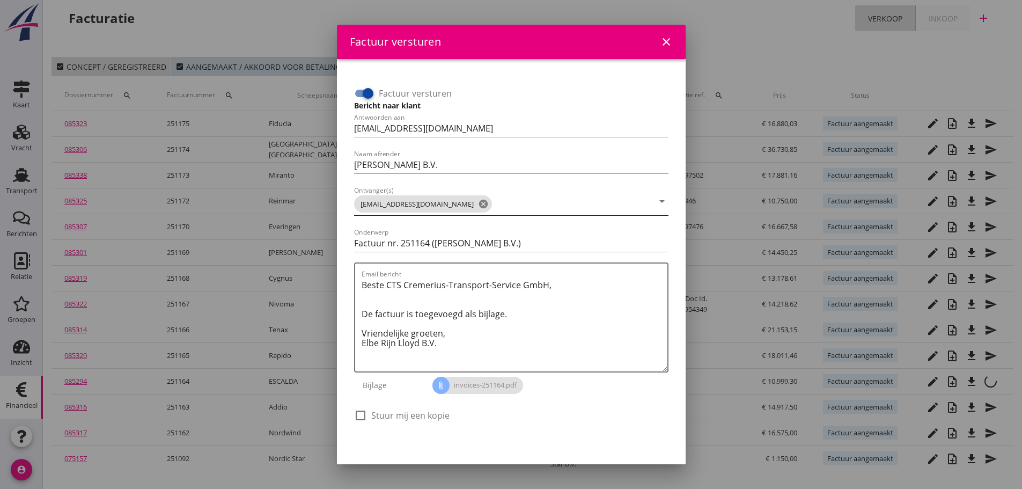
click at [478, 207] on icon "cancel" at bounding box center [483, 203] width 11 height 11
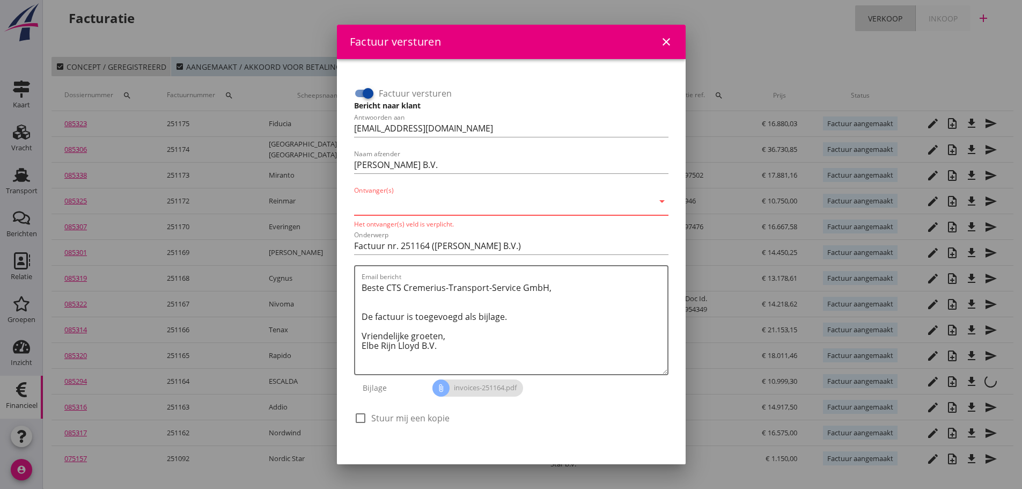
paste input "[EMAIL_ADDRESS][DOMAIN_NAME]"
type input "[EMAIL_ADDRESS][DOMAIN_NAME]"
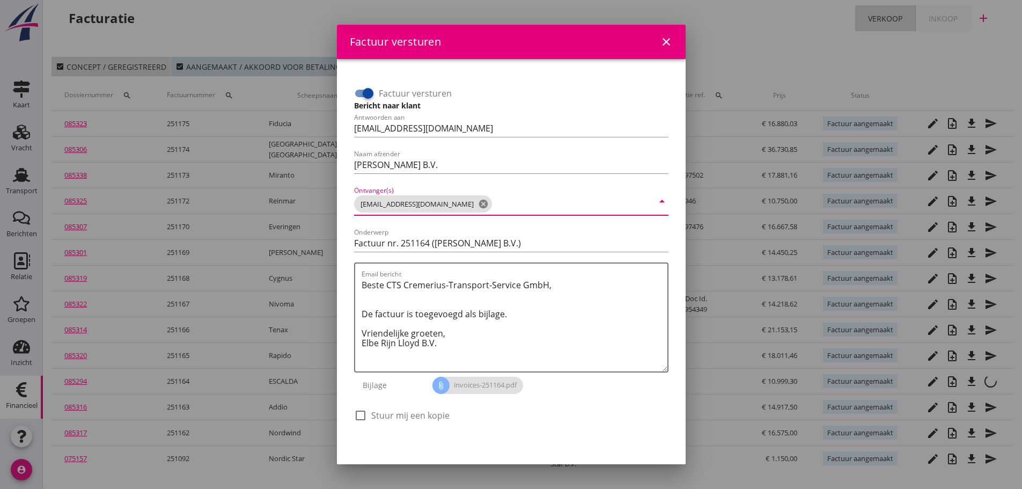
scroll to position [24, 0]
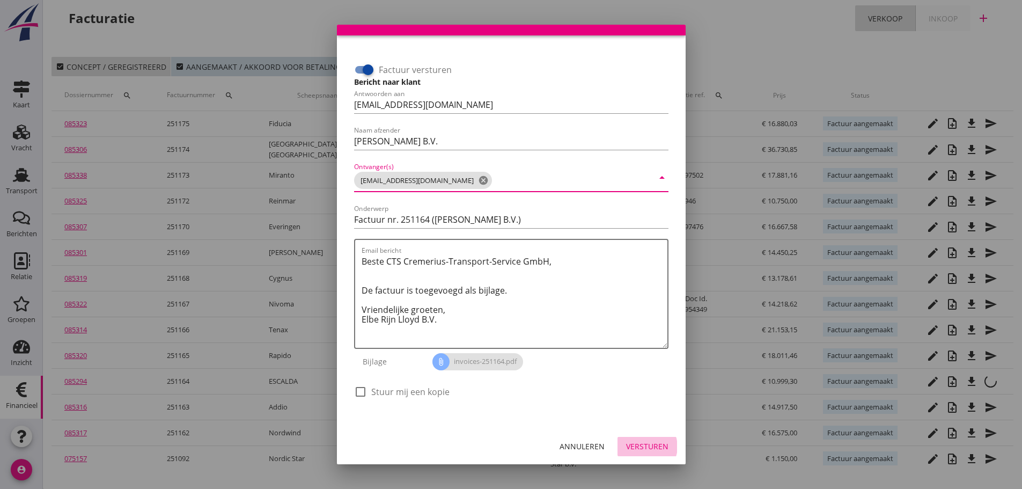
click at [640, 449] on div "Versturen" at bounding box center [647, 445] width 42 height 11
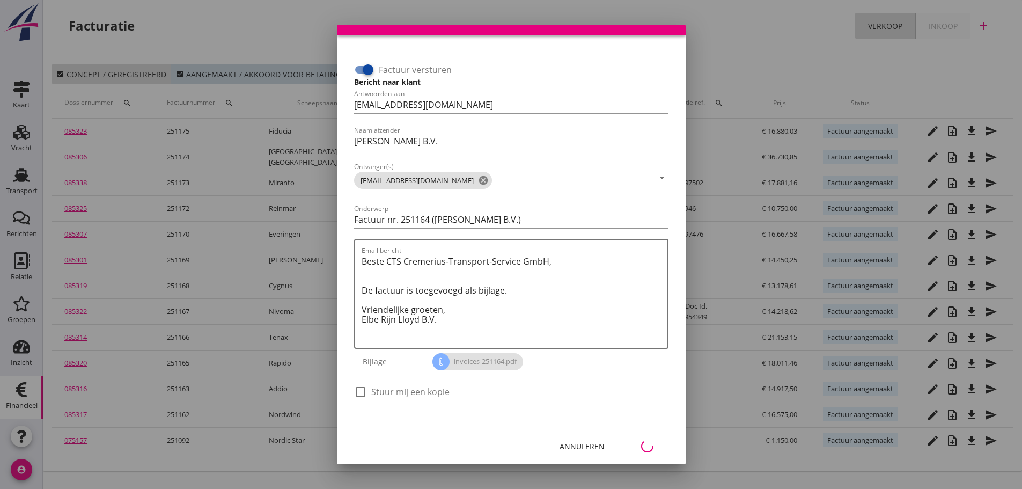
scroll to position [0, 0]
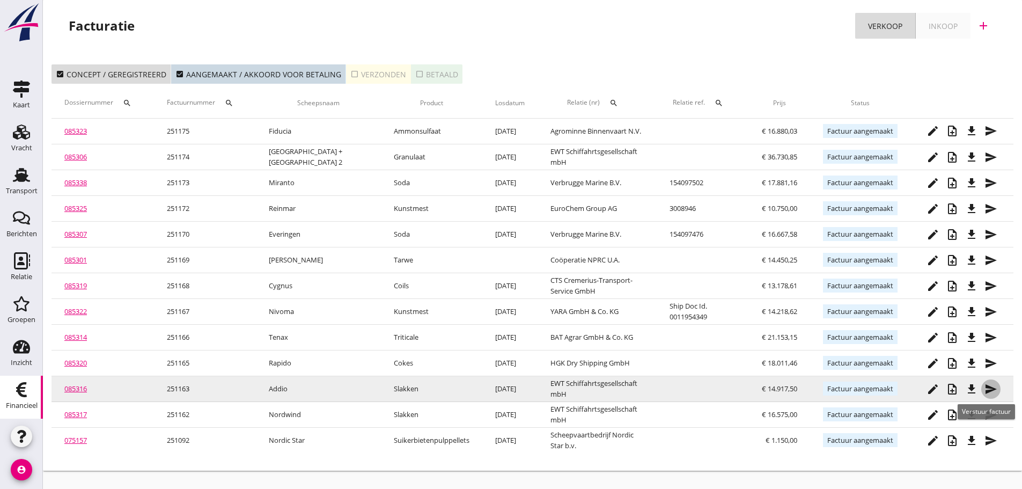
click at [989, 389] on icon "send" at bounding box center [990, 388] width 13 height 13
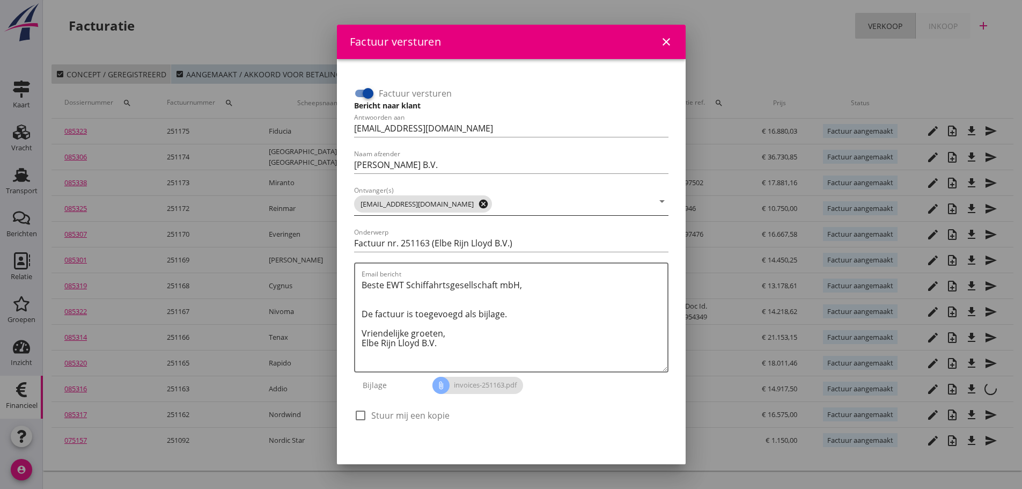
click at [478, 202] on icon "cancel" at bounding box center [483, 203] width 11 height 11
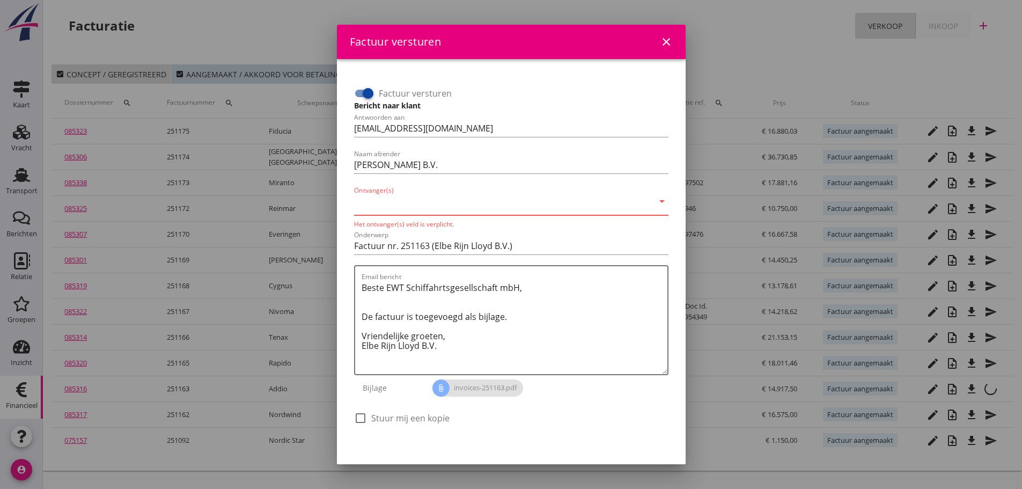
type input "v"
paste input "[EMAIL_ADDRESS][DOMAIN_NAME]"
type input "[EMAIL_ADDRESS][DOMAIN_NAME]"
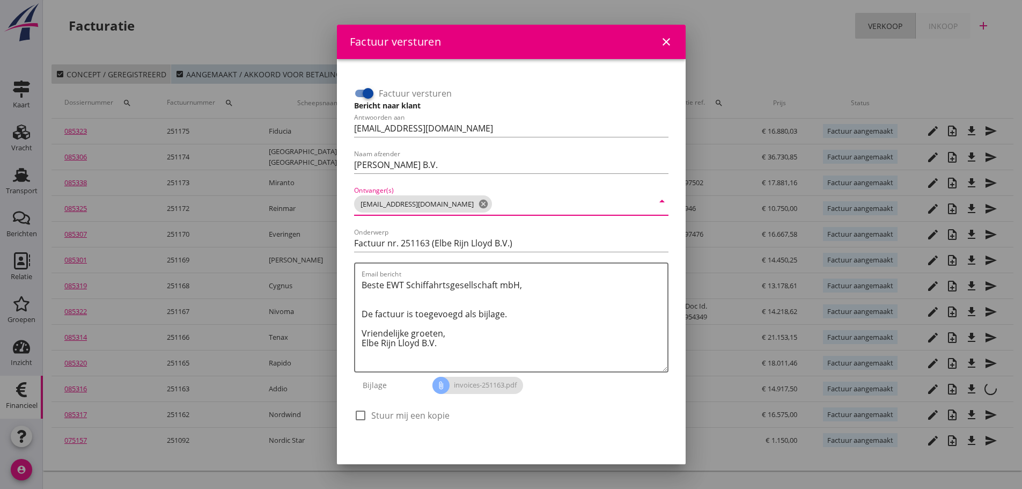
scroll to position [24, 0]
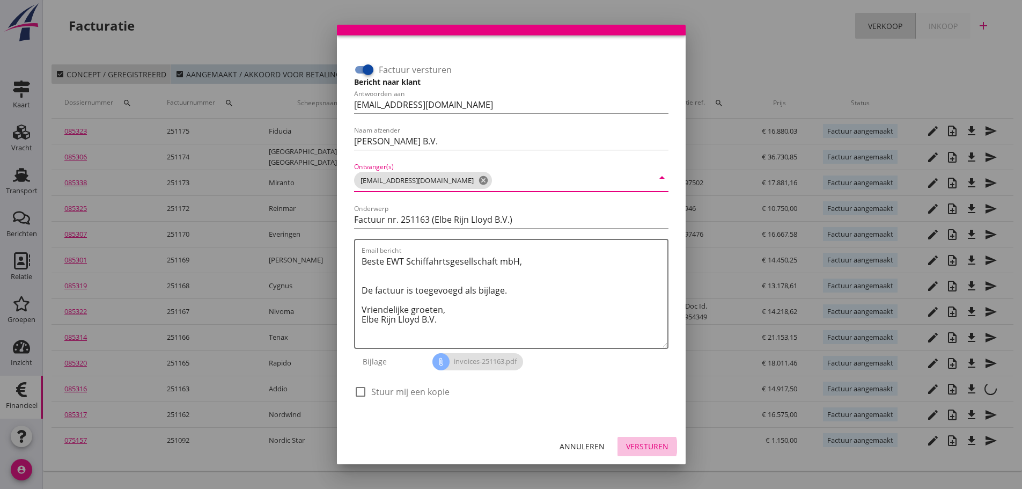
click at [651, 447] on div "Versturen" at bounding box center [647, 445] width 42 height 11
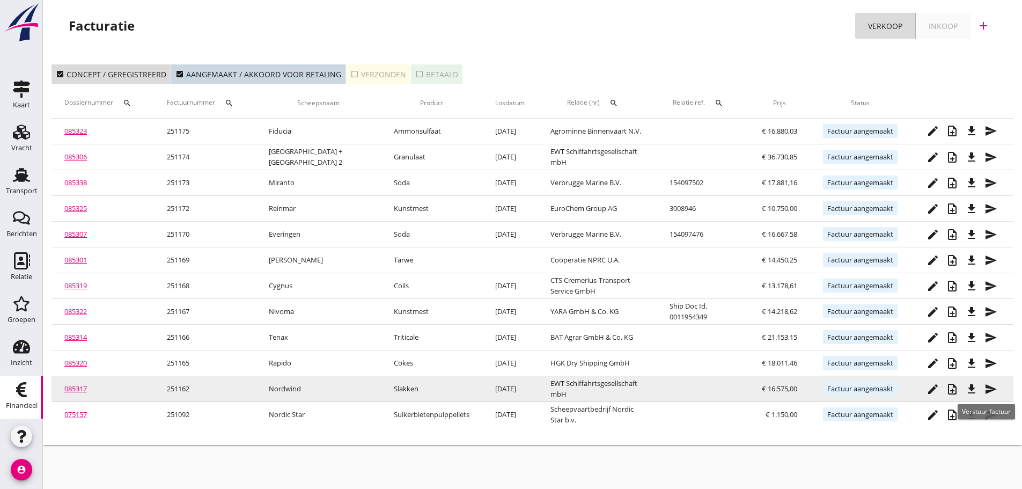
click at [992, 388] on icon "send" at bounding box center [990, 388] width 13 height 13
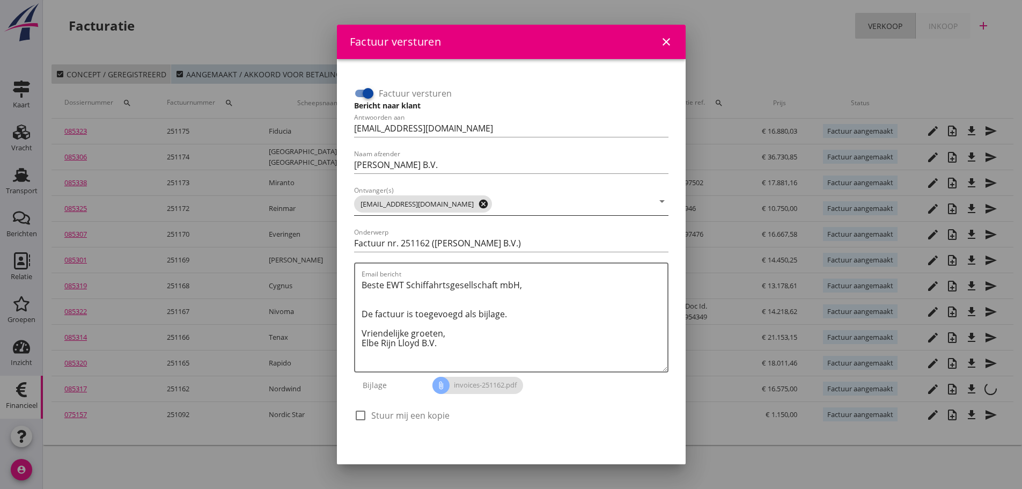
click at [478, 205] on icon "cancel" at bounding box center [483, 203] width 11 height 11
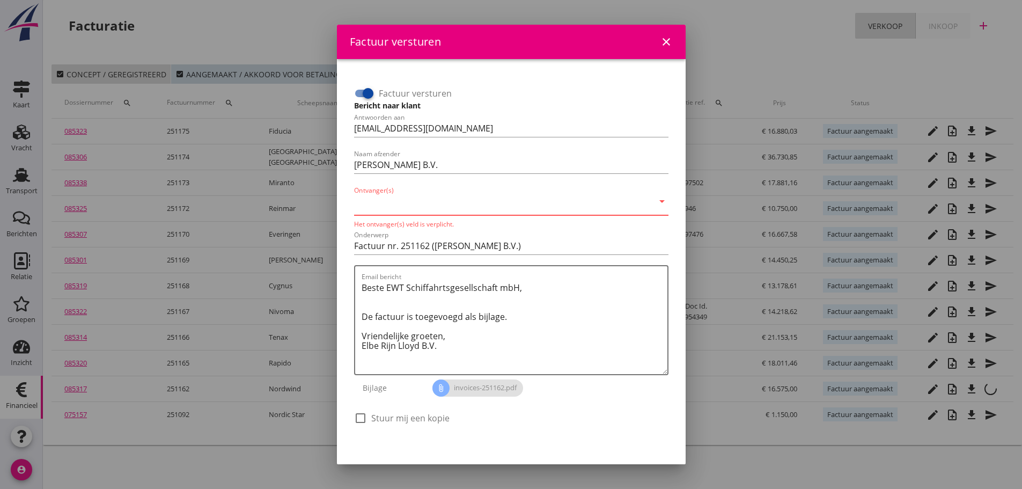
paste input "[EMAIL_ADDRESS][DOMAIN_NAME]"
type input "[EMAIL_ADDRESS][DOMAIN_NAME]"
click at [477, 204] on input "[EMAIL_ADDRESS][DOMAIN_NAME]" at bounding box center [503, 203] width 299 height 17
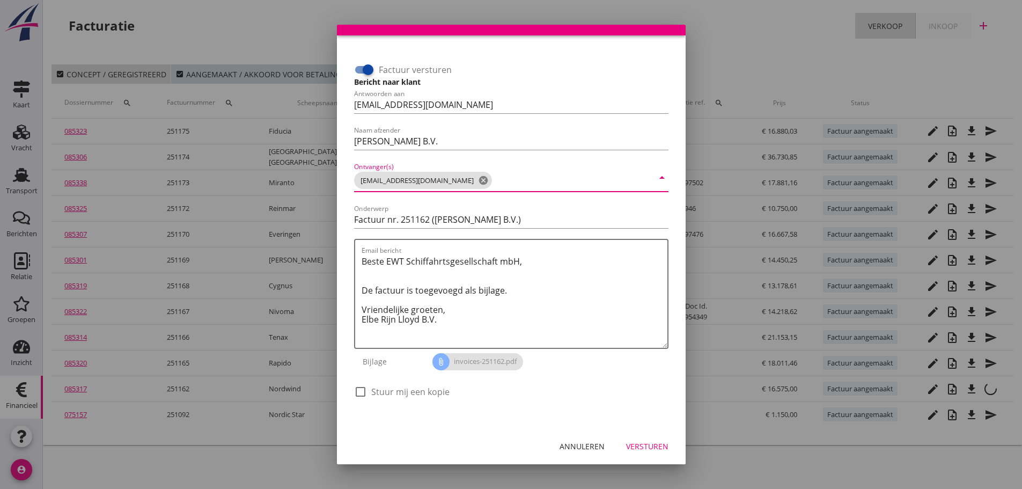
click at [651, 446] on div "Versturen" at bounding box center [647, 445] width 42 height 11
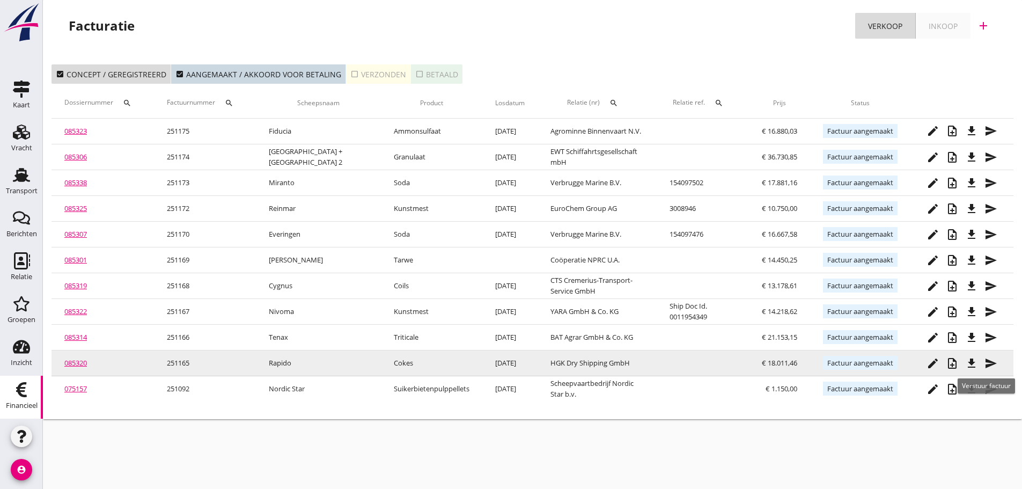
click at [993, 361] on icon "send" at bounding box center [990, 363] width 13 height 13
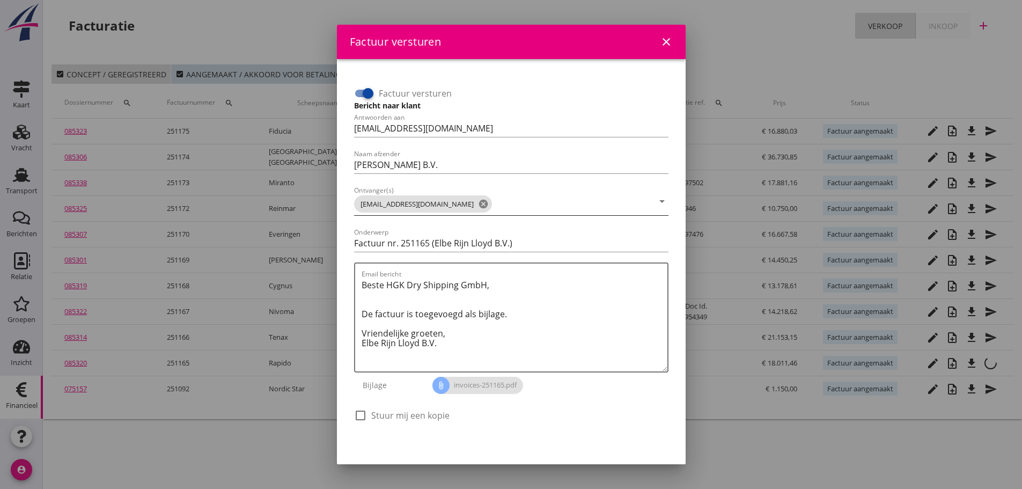
click at [489, 203] on icon "cancel" at bounding box center [483, 203] width 11 height 11
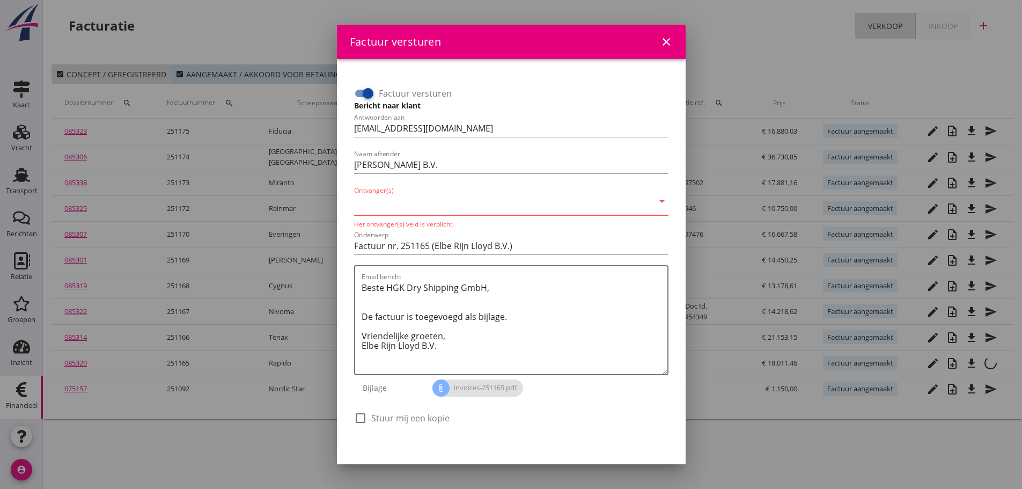
paste input "[EMAIL_ADDRESS][DOMAIN_NAME]"
type input "[EMAIL_ADDRESS][DOMAIN_NAME]"
click at [531, 200] on input "[EMAIL_ADDRESS][DOMAIN_NAME]" at bounding box center [503, 203] width 299 height 17
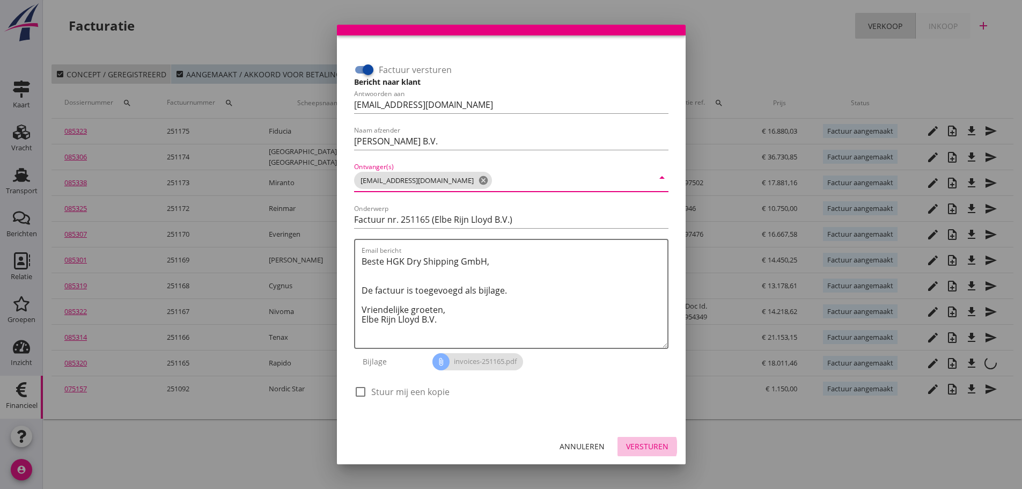
click at [636, 448] on div "Versturen" at bounding box center [647, 445] width 42 height 11
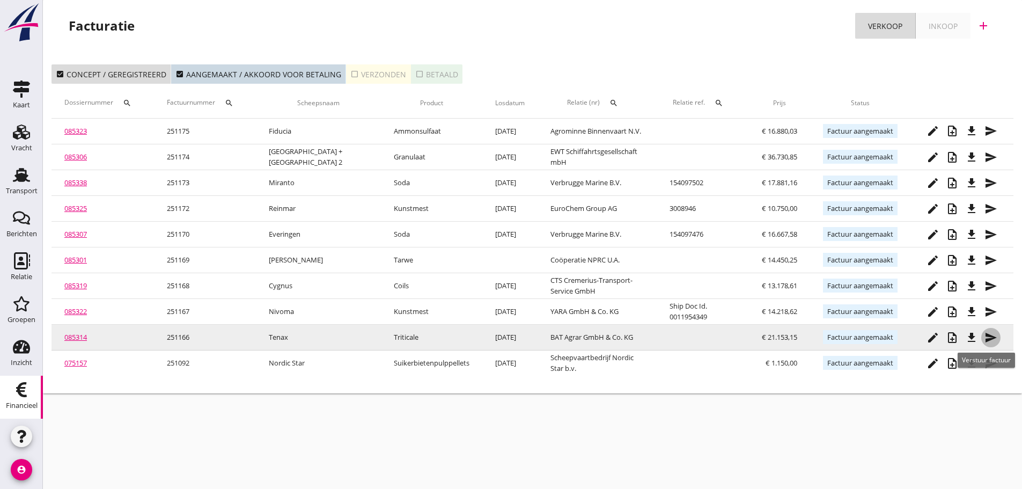
click at [989, 336] on icon "send" at bounding box center [990, 337] width 13 height 13
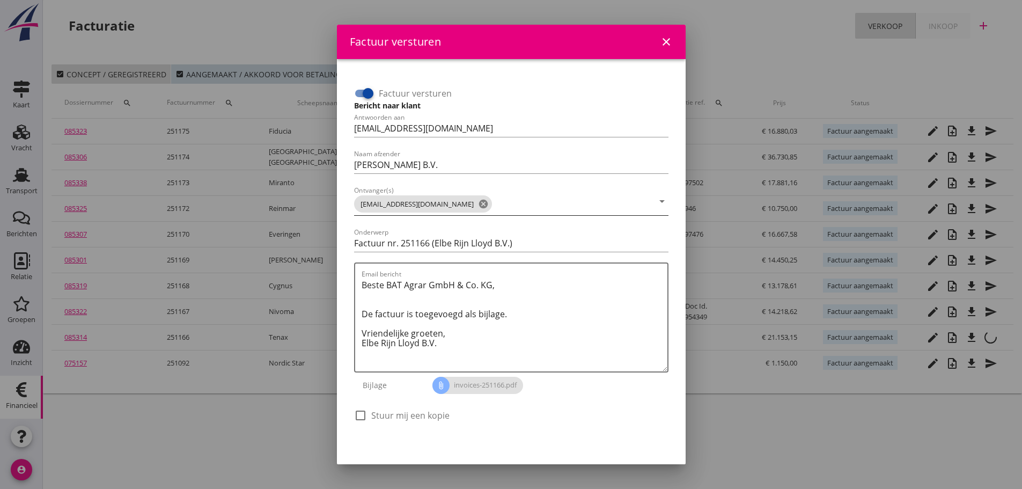
click at [478, 201] on icon "cancel" at bounding box center [483, 203] width 11 height 11
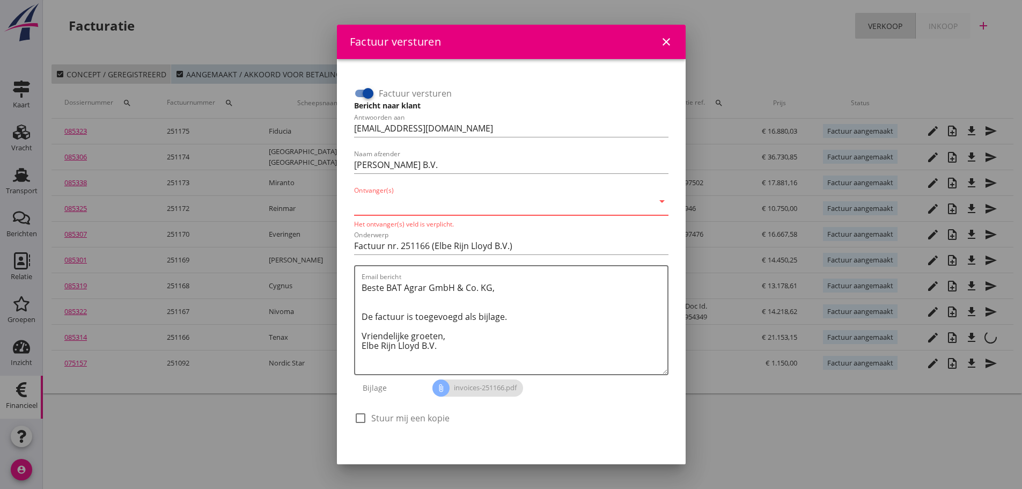
paste input "[EMAIL_ADDRESS][DOMAIN_NAME]"
type input "[EMAIL_ADDRESS][DOMAIN_NAME]"
click at [478, 200] on input "[EMAIL_ADDRESS][DOMAIN_NAME]" at bounding box center [503, 203] width 299 height 17
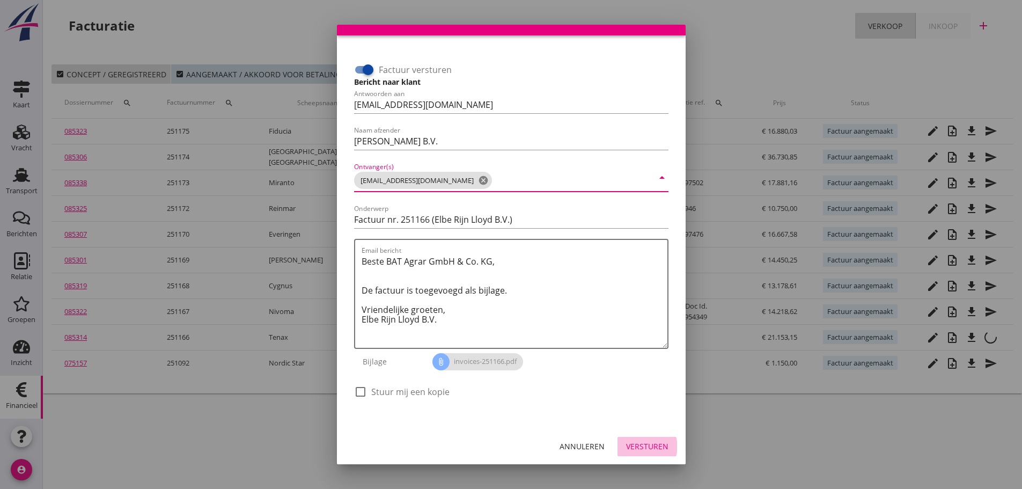
click at [636, 446] on div "Versturen" at bounding box center [647, 445] width 42 height 11
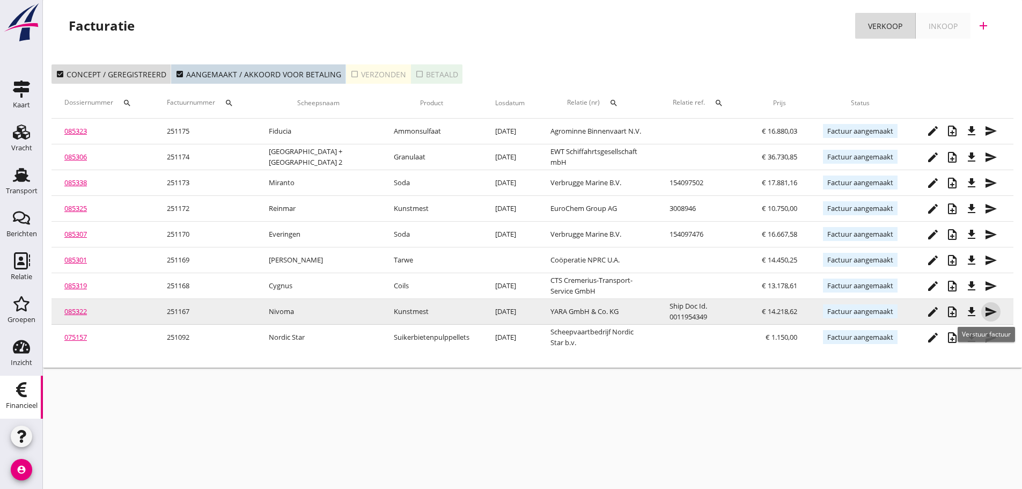
click at [997, 312] on icon "send" at bounding box center [990, 311] width 13 height 13
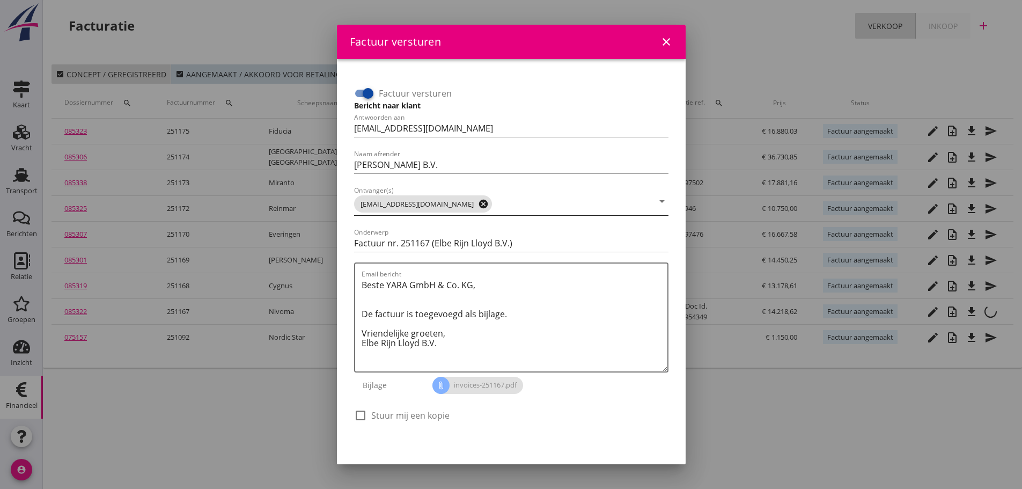
click at [478, 204] on icon "cancel" at bounding box center [483, 203] width 11 height 11
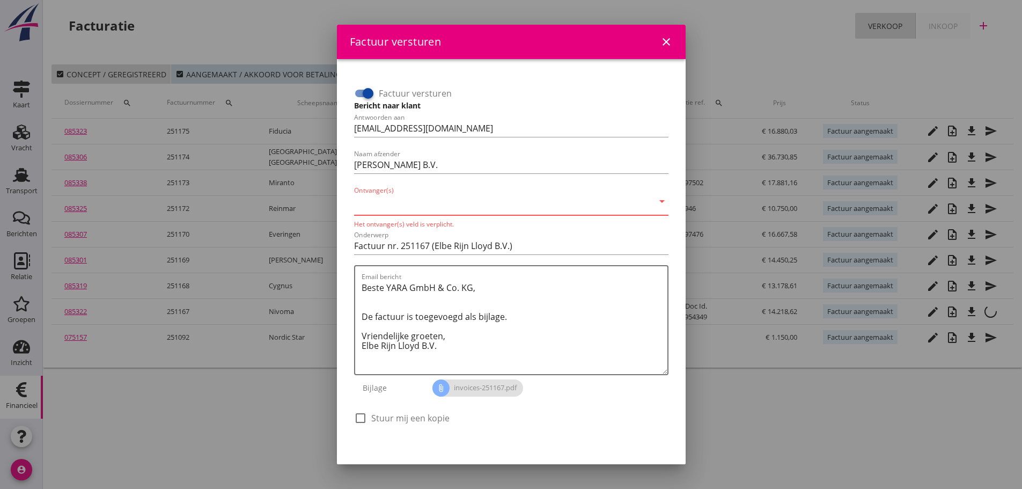
paste input "[EMAIL_ADDRESS][DOMAIN_NAME]"
type input "[EMAIL_ADDRESS][DOMAIN_NAME]"
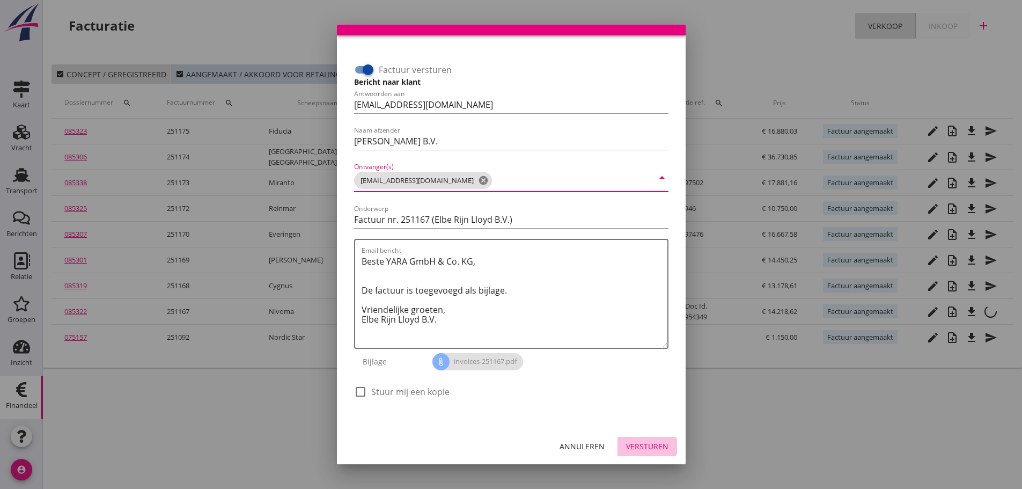
click at [649, 443] on div "Versturen" at bounding box center [647, 445] width 42 height 11
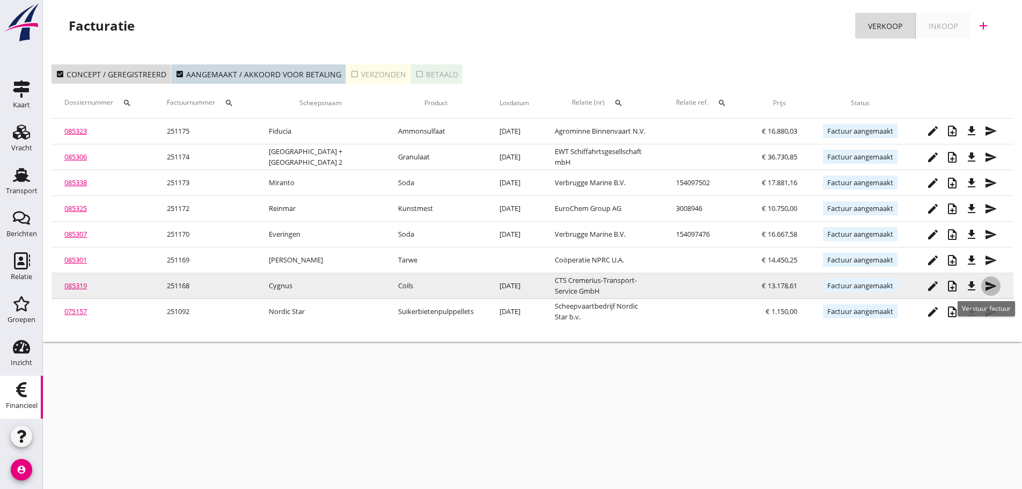
click at [995, 286] on icon "send" at bounding box center [990, 285] width 13 height 13
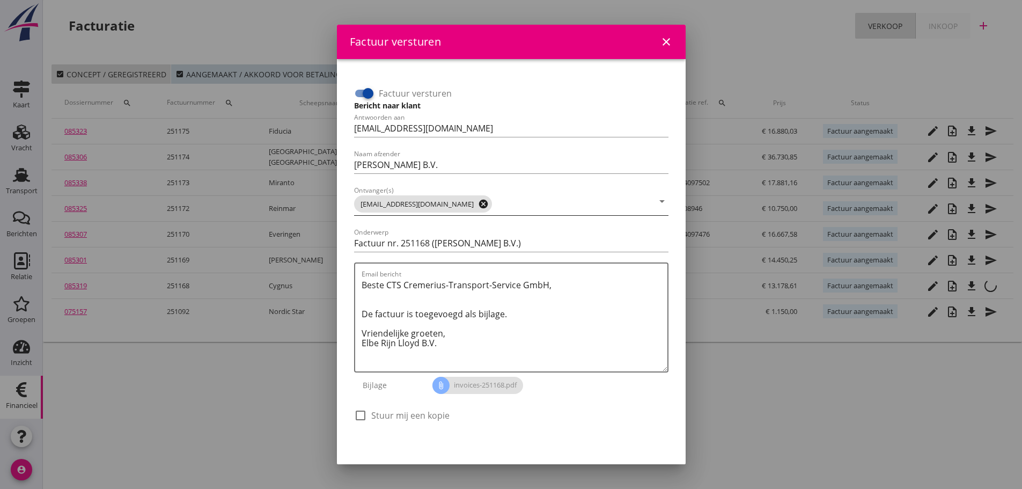
click at [478, 204] on icon "cancel" at bounding box center [483, 203] width 11 height 11
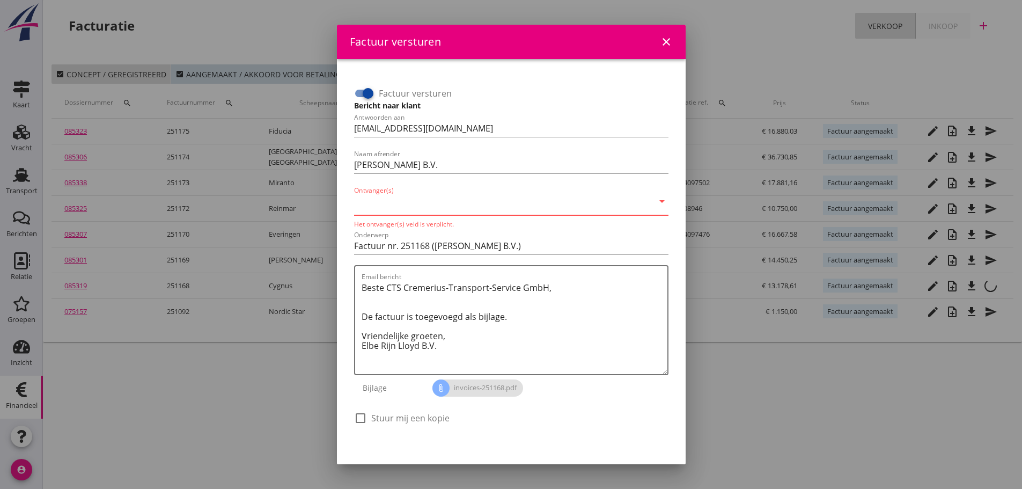
paste input "[EMAIL_ADDRESS][DOMAIN_NAME]"
type input "[EMAIL_ADDRESS][DOMAIN_NAME]"
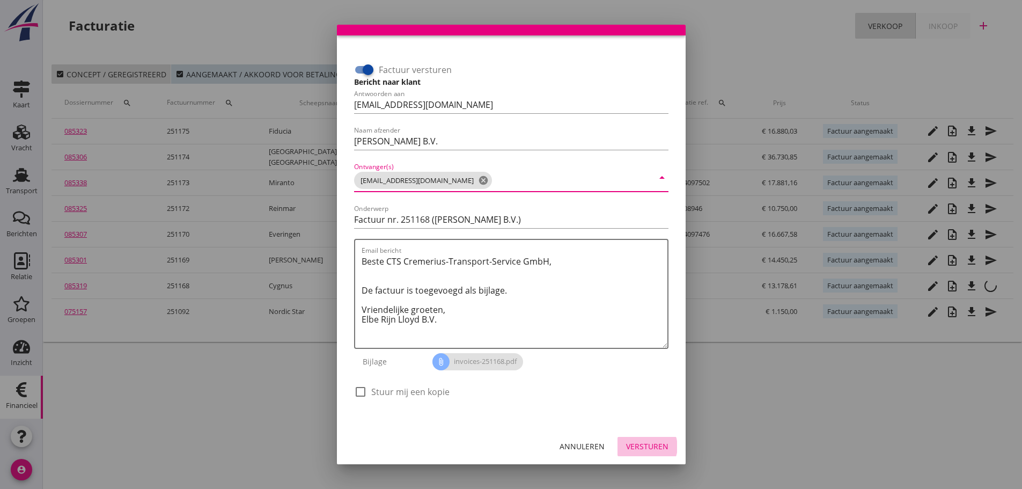
click at [656, 444] on div "Versturen" at bounding box center [647, 445] width 42 height 11
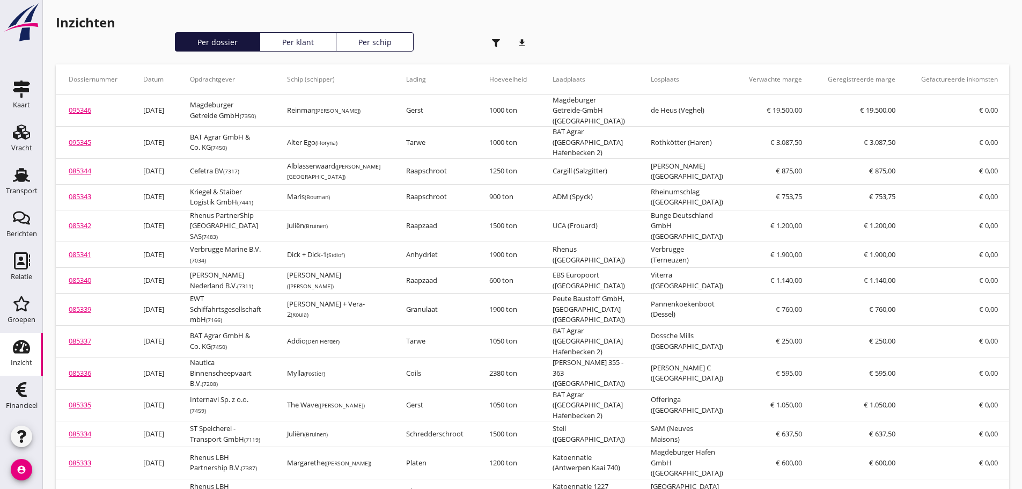
click at [22, 470] on icon "account_circle" at bounding box center [21, 469] width 21 height 21
click at [53, 466] on icon "logout" at bounding box center [45, 464] width 21 height 21
